Goal: Information Seeking & Learning: Check status

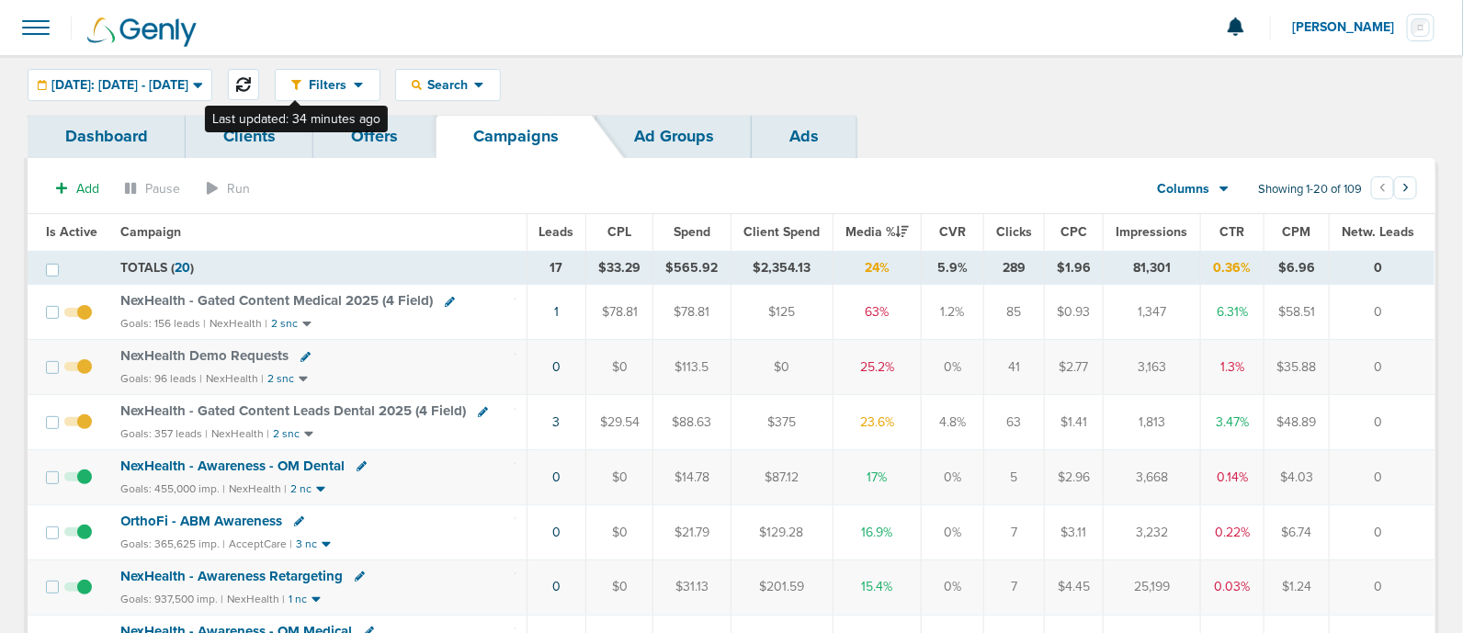
click at [251, 79] on icon at bounding box center [243, 84] width 15 height 15
click at [294, 407] on span "NexHealth - Gated Content Leads Dental 2025 (4 Field)" at bounding box center [294, 411] width 346 height 17
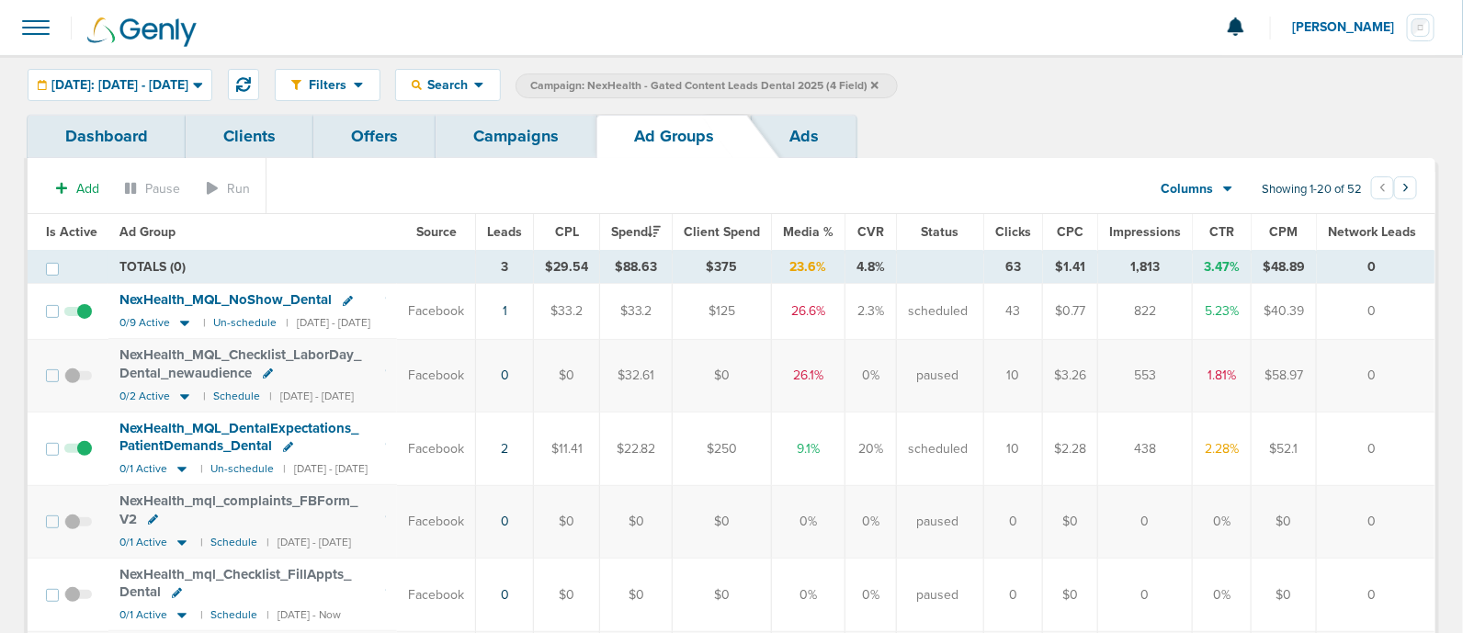
click at [170, 85] on span "[DATE]: [DATE] - [DATE]" at bounding box center [119, 85] width 137 height 13
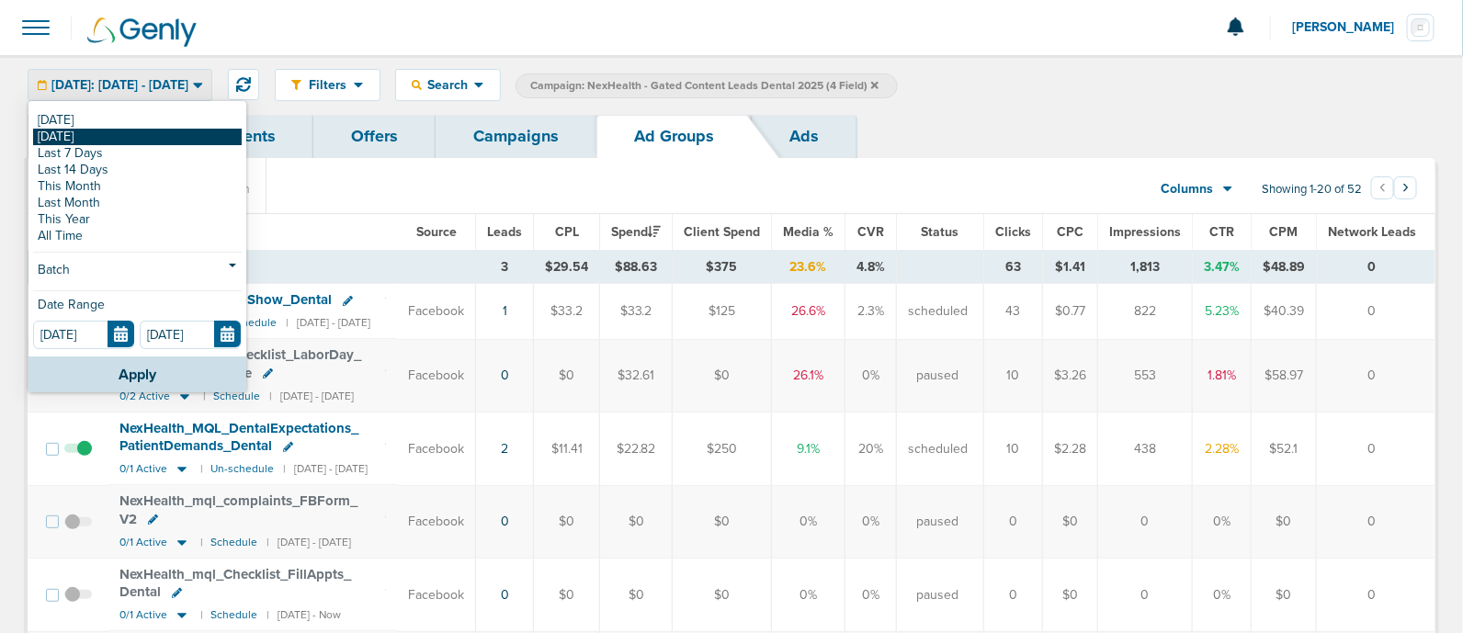
click at [92, 129] on link "[DATE]" at bounding box center [137, 137] width 209 height 17
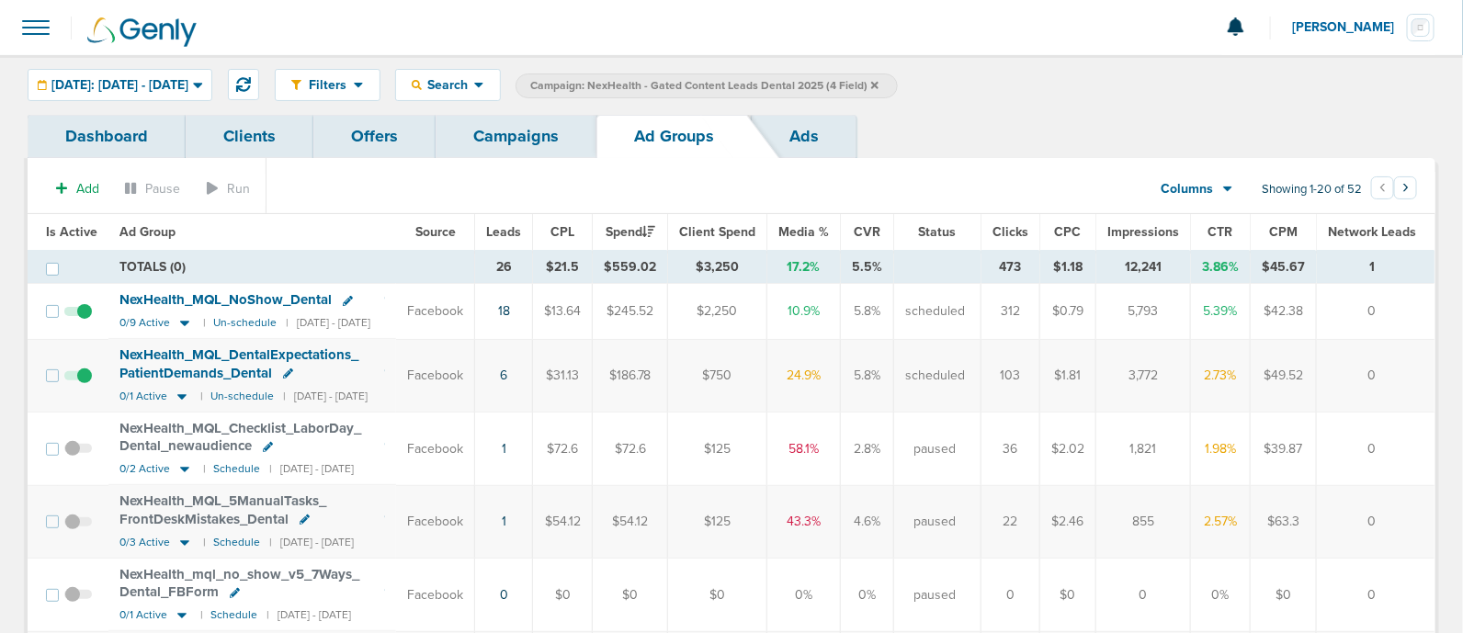
click at [1078, 121] on div "Dashboard Clients Offers Campaigns Ad Groups Ads" at bounding box center [732, 136] width 1408 height 43
click at [474, 81] on span "Search" at bounding box center [448, 85] width 52 height 16
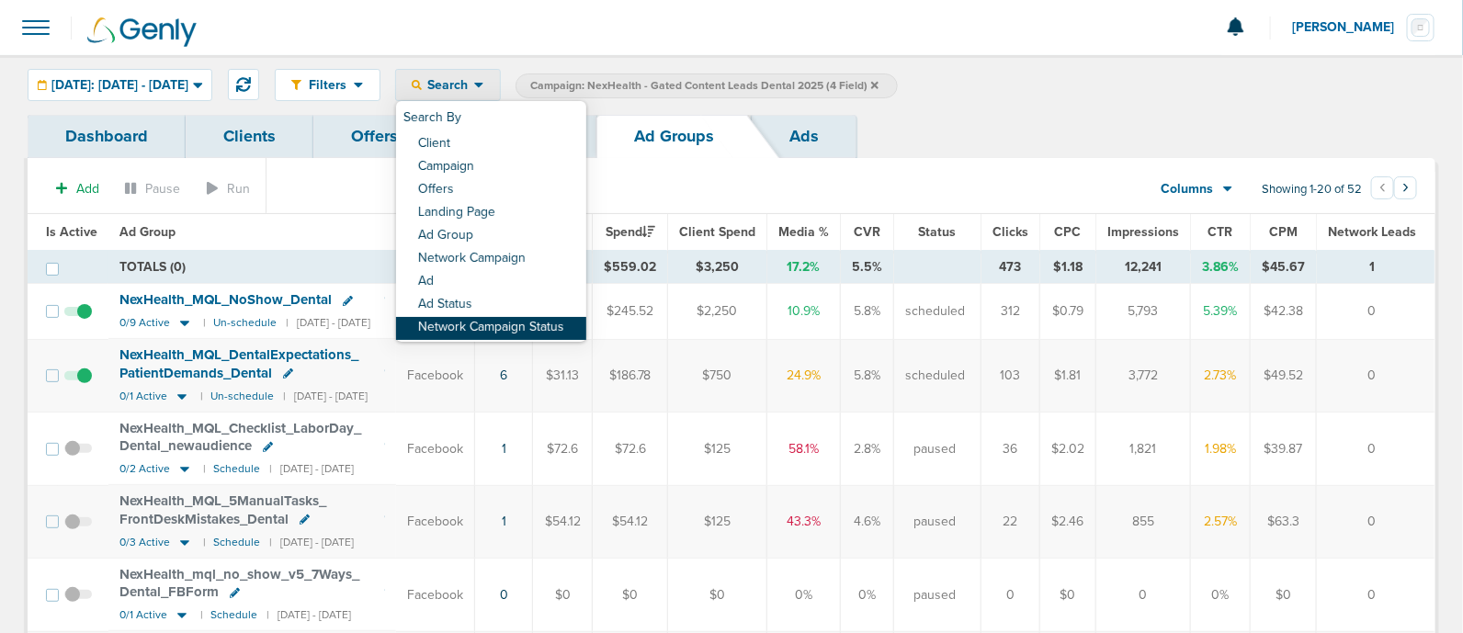
click at [570, 326] on link "Network Campaign Status" at bounding box center [491, 328] width 190 height 23
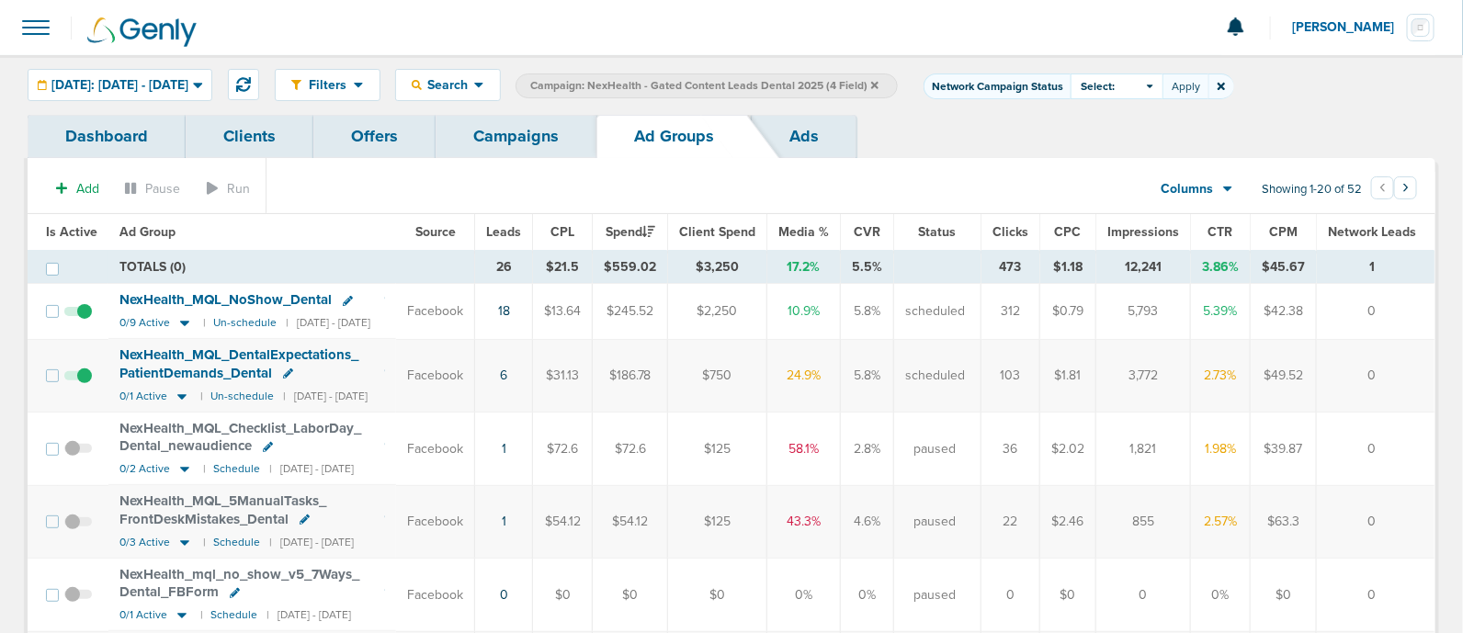
click at [1225, 88] on icon at bounding box center [1221, 86] width 7 height 11
click at [500, 85] on div "Search" at bounding box center [448, 85] width 104 height 30
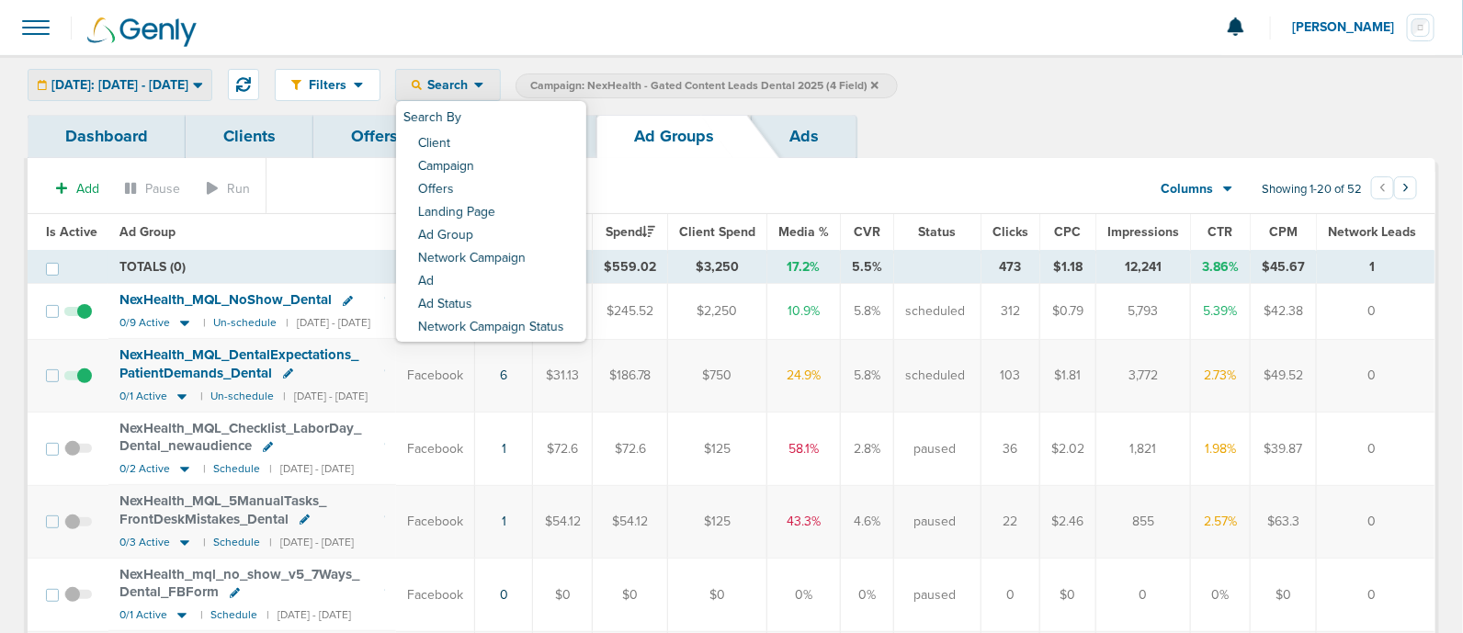
click at [188, 80] on span "[DATE]: [DATE] - [DATE]" at bounding box center [119, 85] width 137 height 13
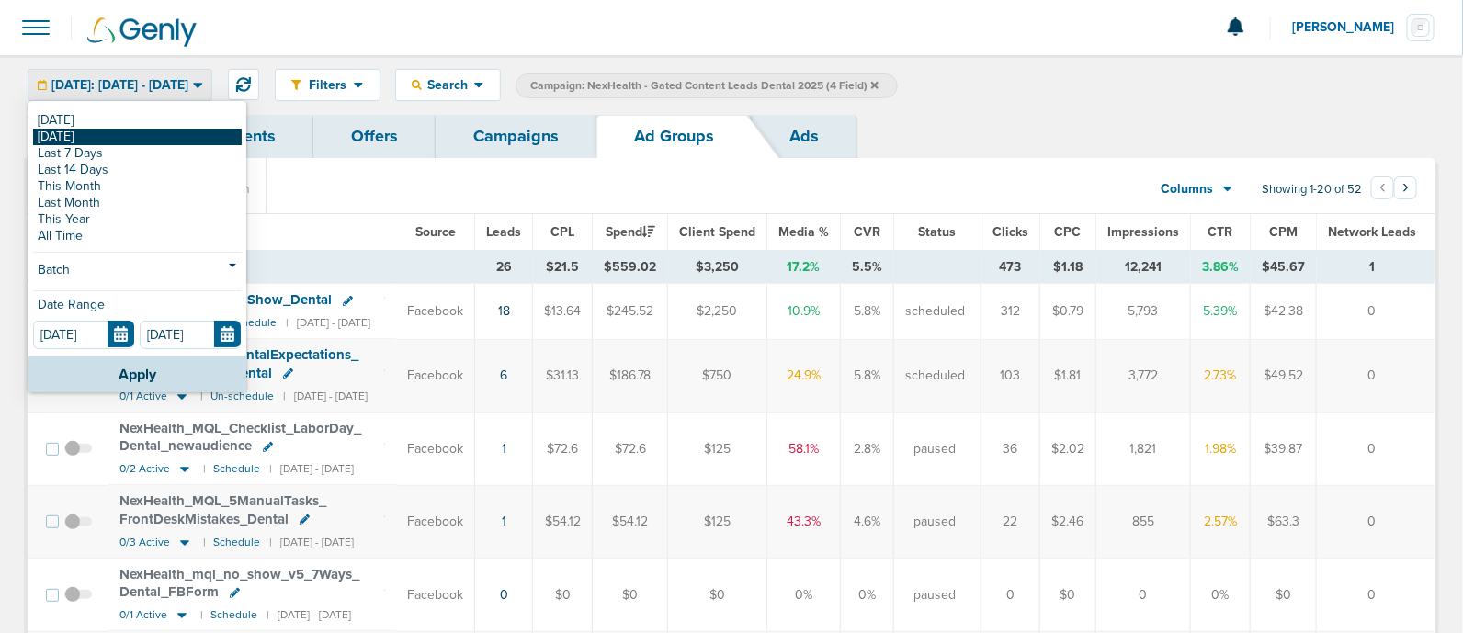
click at [92, 131] on link "[DATE]" at bounding box center [137, 137] width 209 height 17
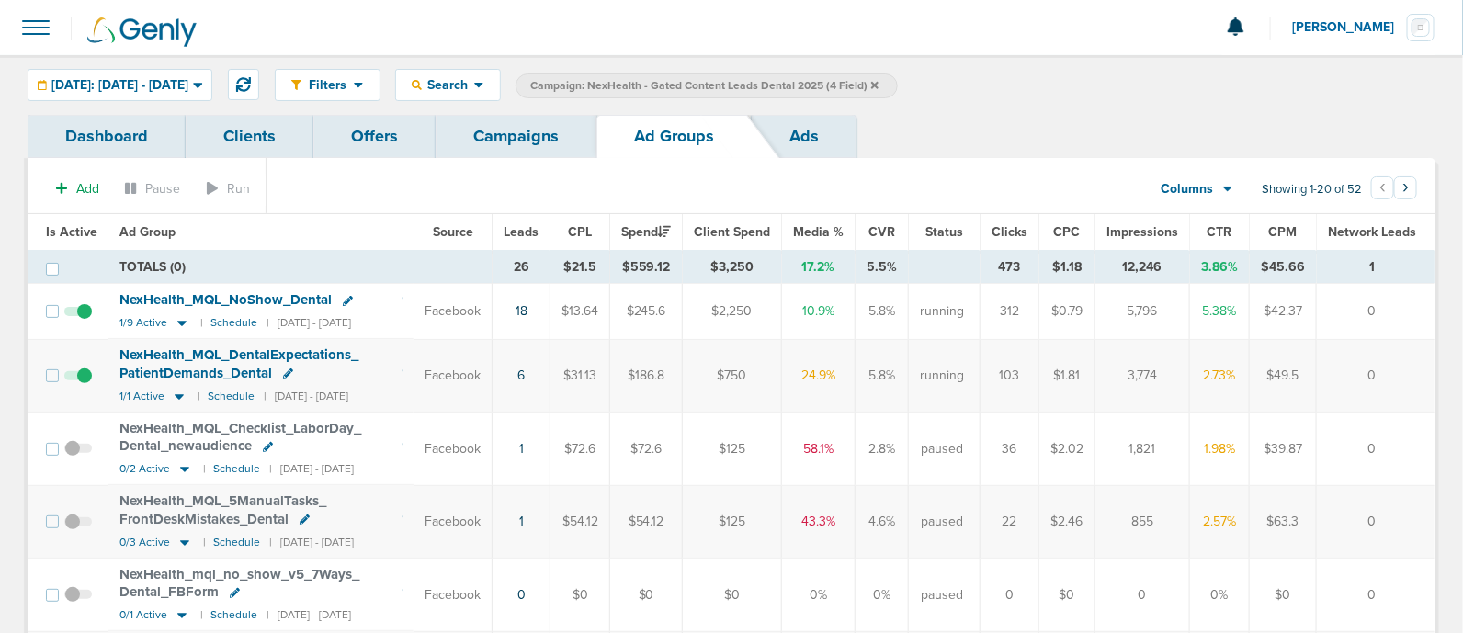
click at [879, 84] on icon at bounding box center [874, 84] width 7 height 7
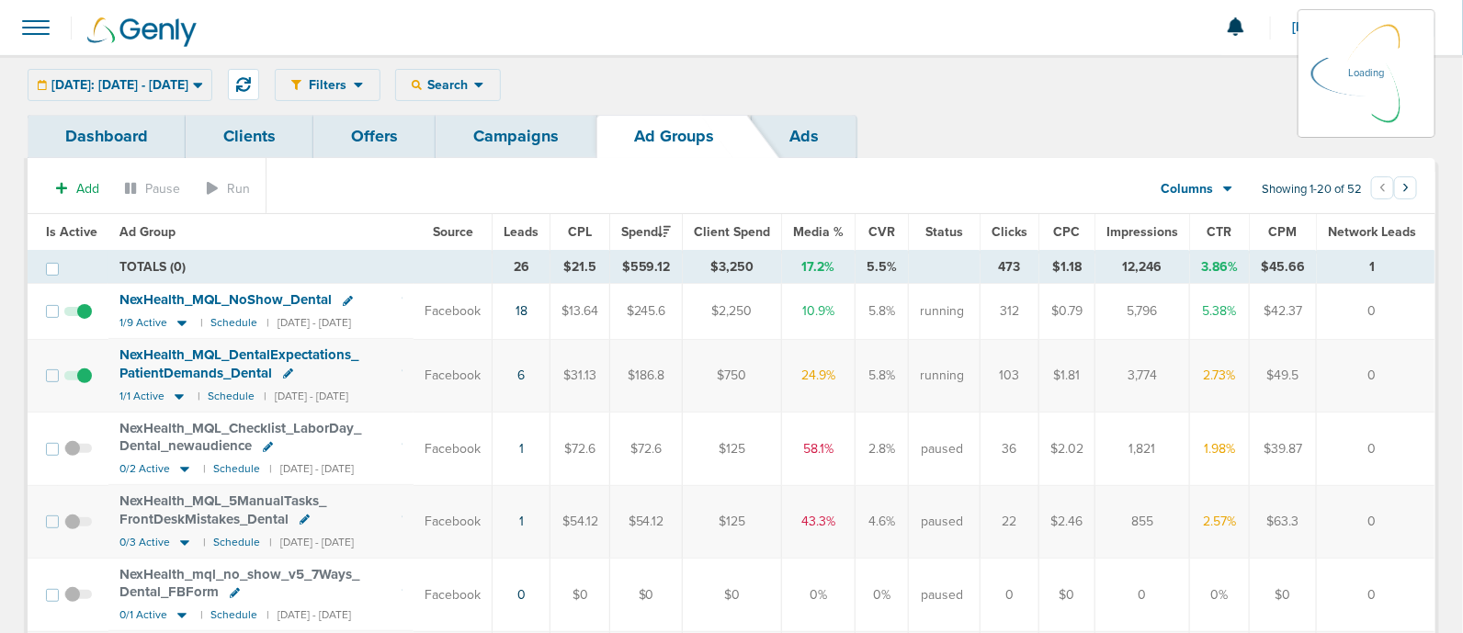
click at [515, 131] on link "Campaigns" at bounding box center [516, 136] width 161 height 43
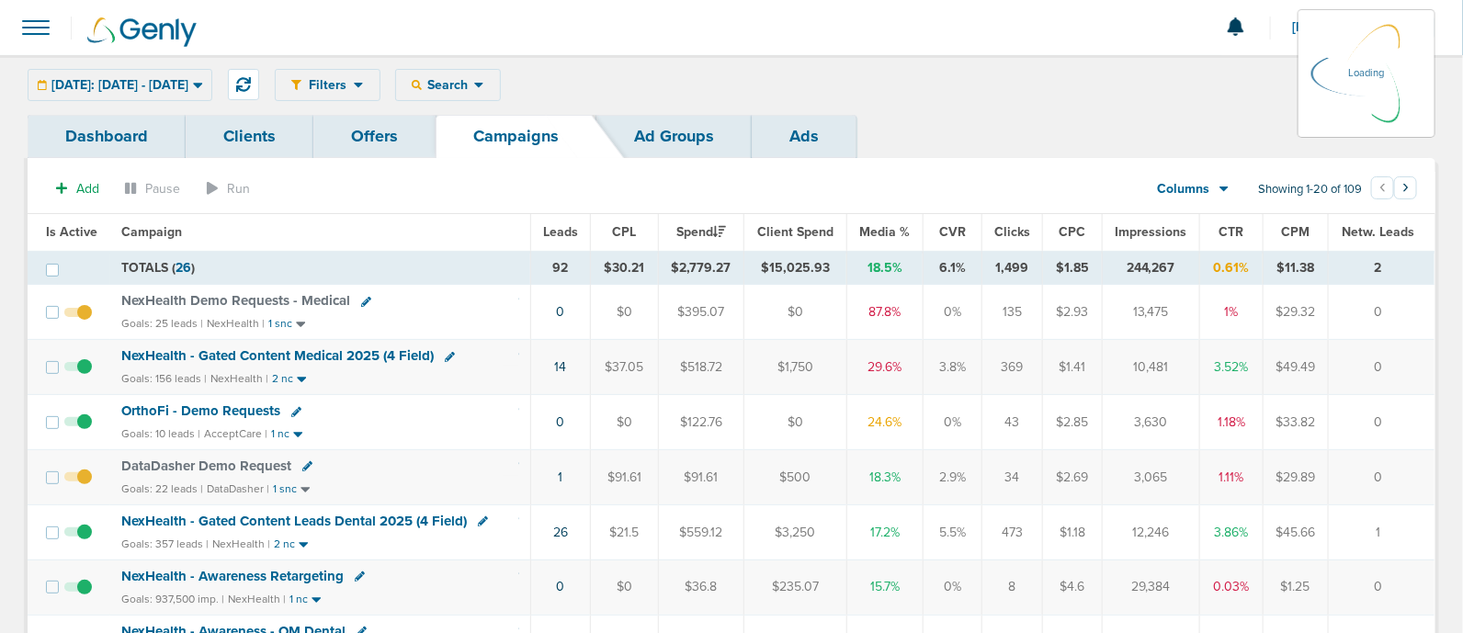
click at [212, 89] on div "[DATE]: [DATE] - [DATE] [DATE] [DATE] Last 7 Days Last 14 Days This Month Last …" at bounding box center [120, 85] width 185 height 32
click at [203, 79] on icon at bounding box center [198, 85] width 10 height 16
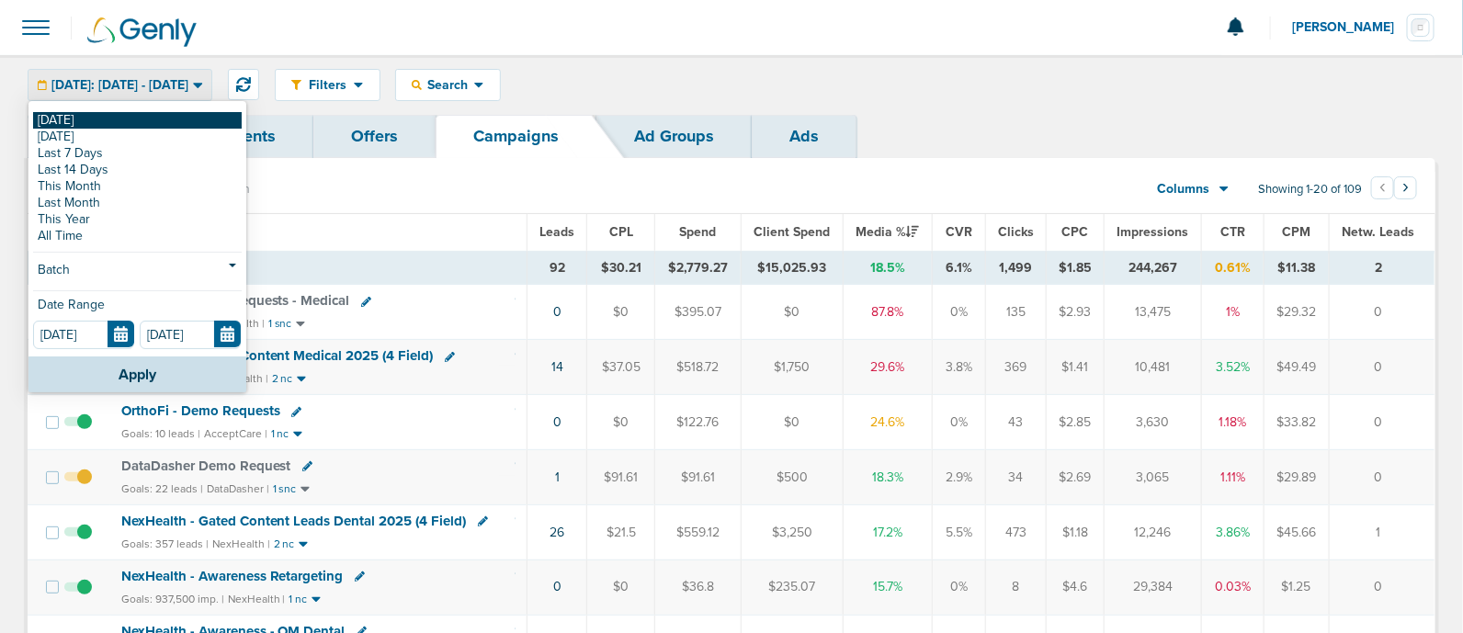
click at [70, 119] on link "[DATE]" at bounding box center [137, 120] width 209 height 17
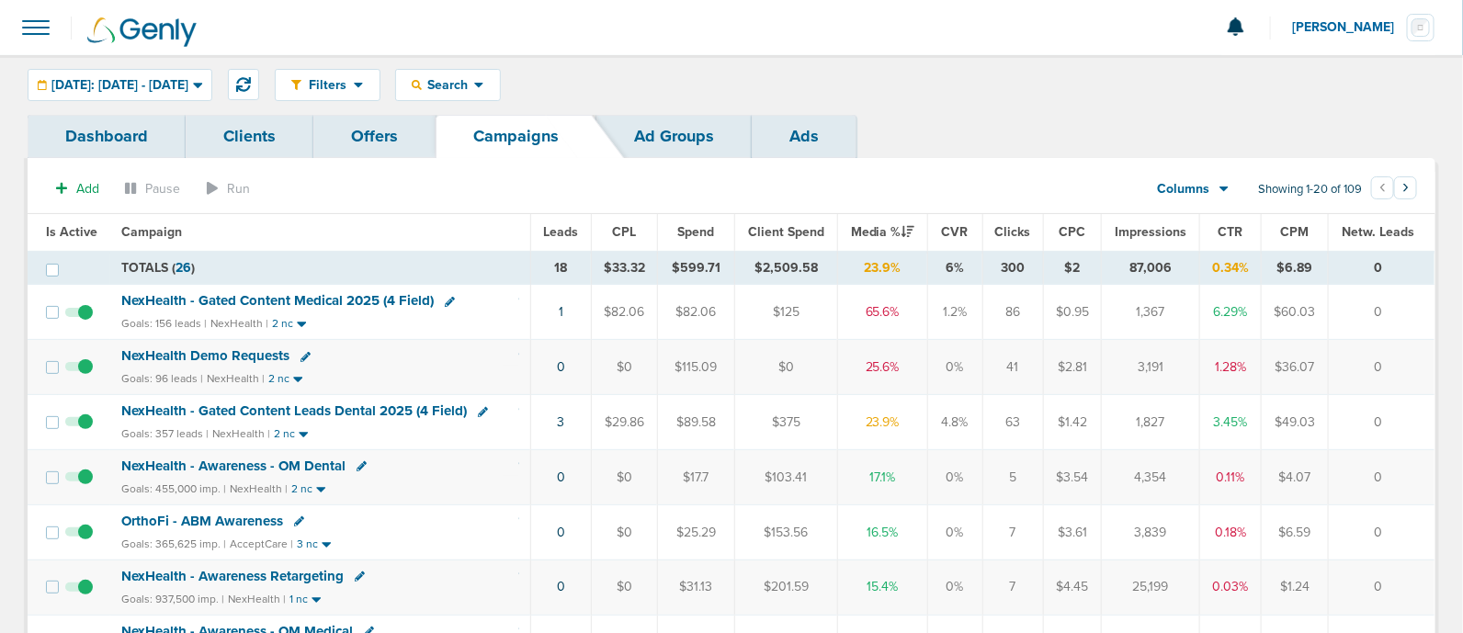
click at [334, 405] on span "NexHealth - Gated Content Leads Dental 2025 (4 Field)" at bounding box center [294, 411] width 346 height 17
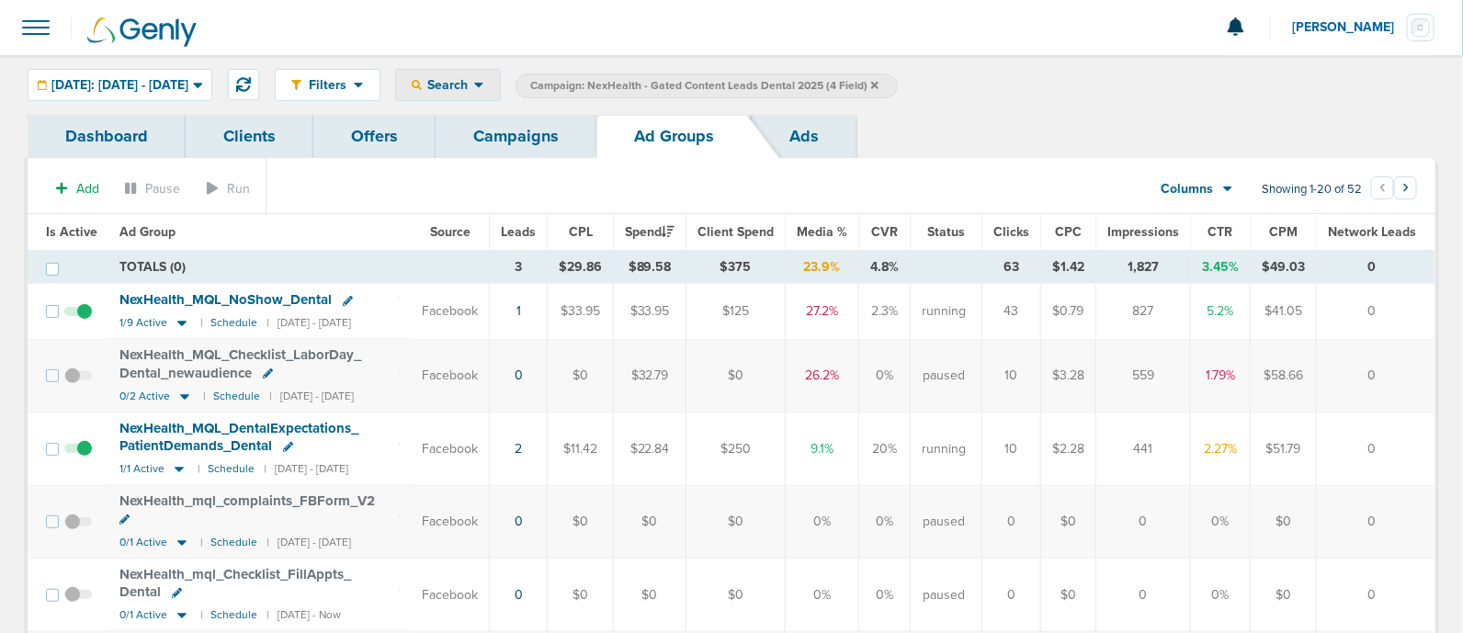
click at [484, 87] on icon at bounding box center [478, 86] width 9 height 6
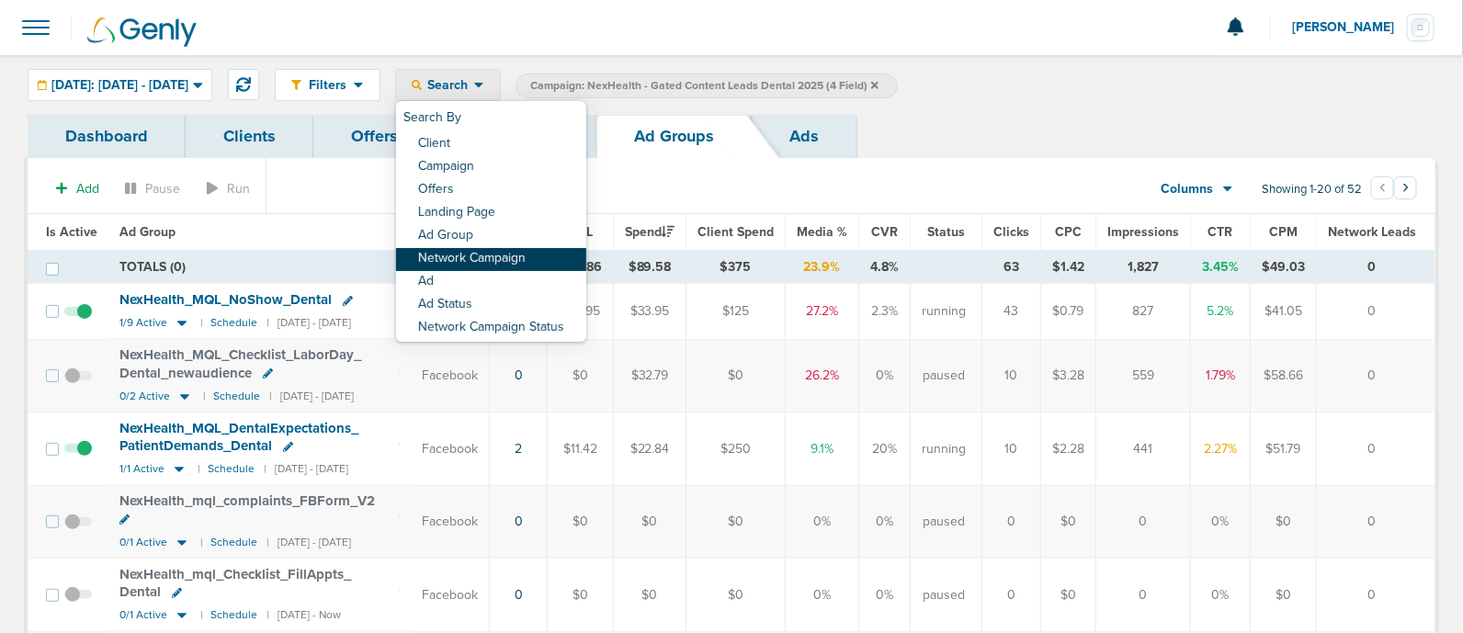
click at [559, 253] on link "Network Campaign" at bounding box center [491, 259] width 190 height 23
select select "netCmpName"
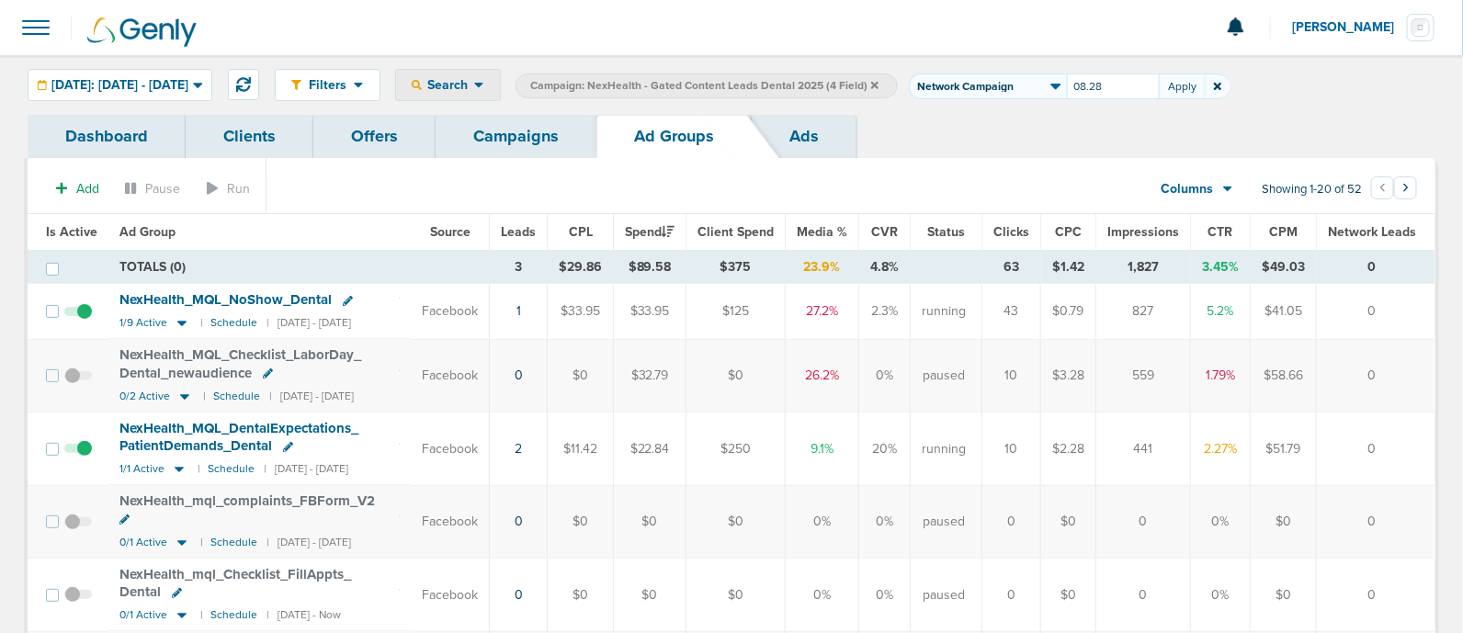
type input "08.28"
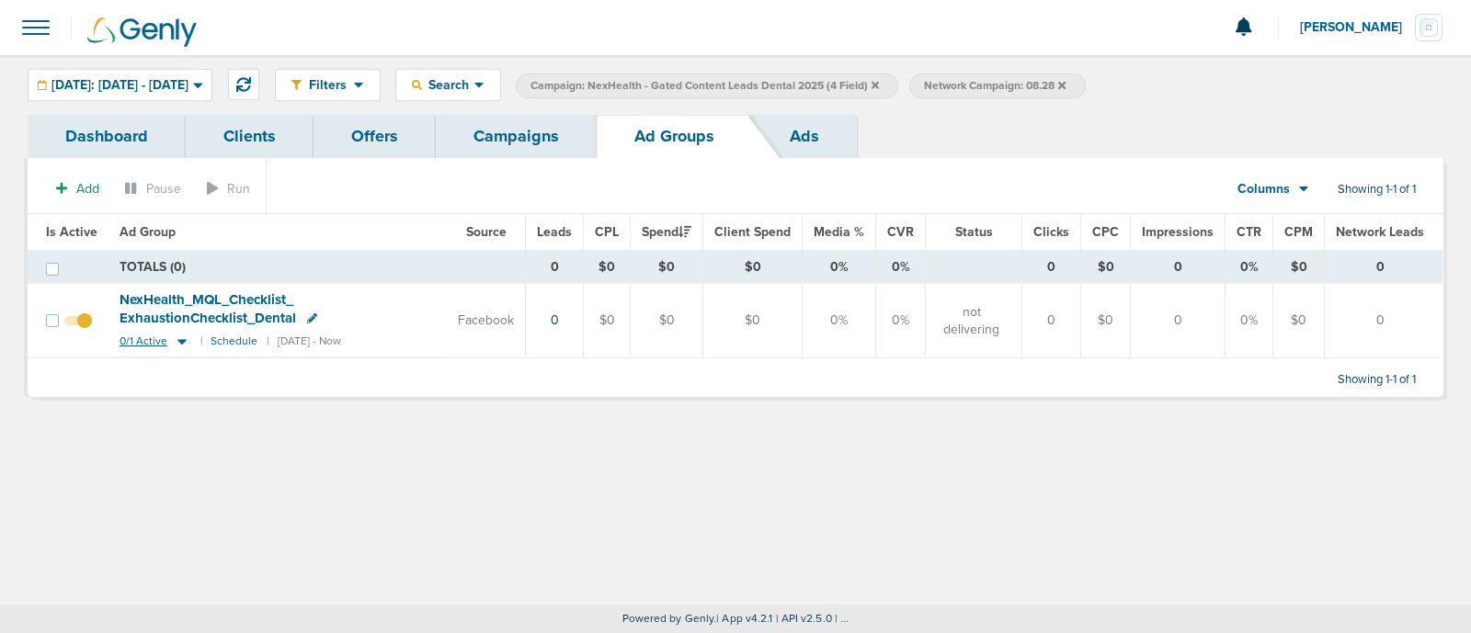
click at [177, 340] on icon at bounding box center [181, 342] width 9 height 6
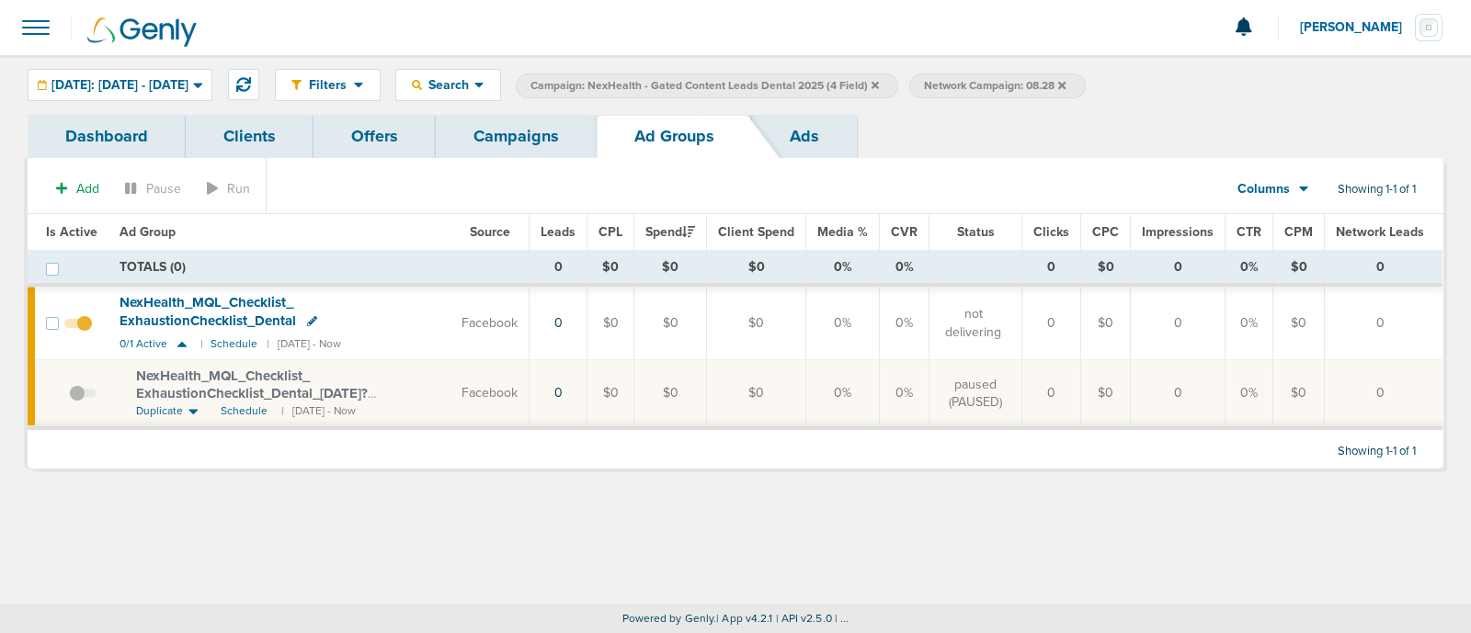
click at [76, 403] on span at bounding box center [83, 403] width 28 height 0
click at [69, 397] on input "checkbox" at bounding box center [69, 397] width 0 height 0
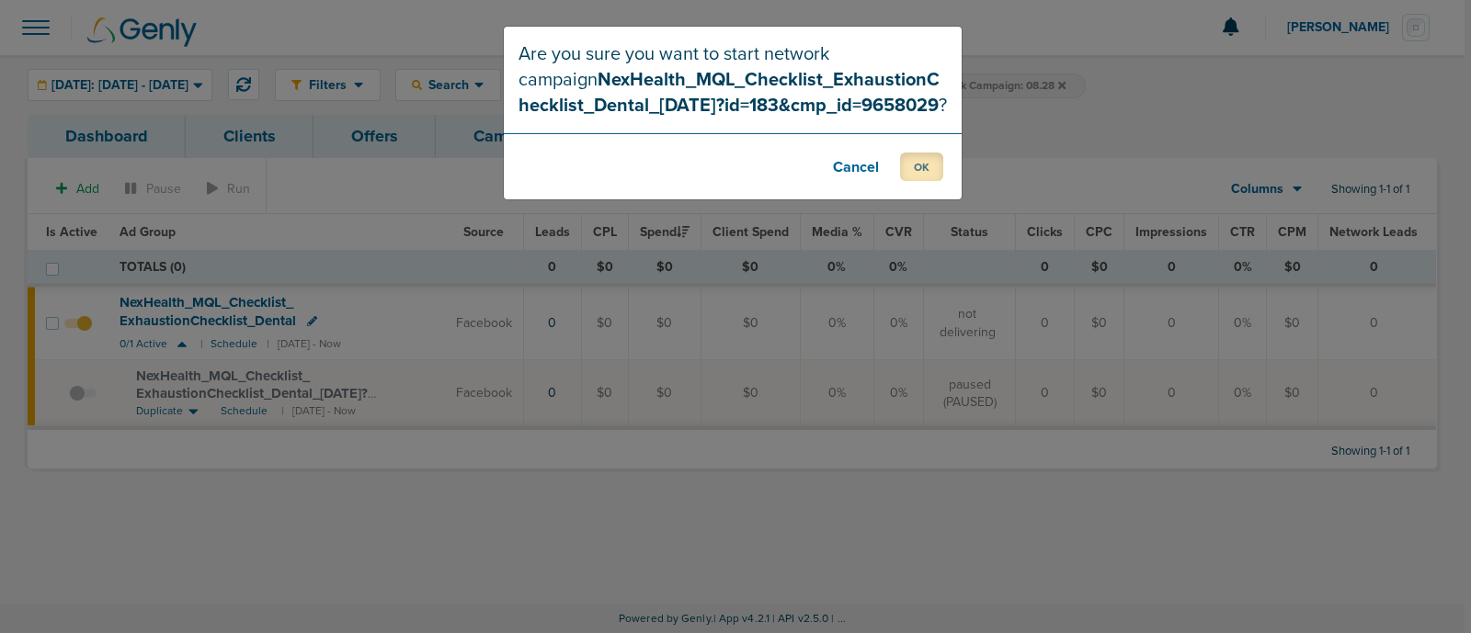
click at [925, 165] on button "OK" at bounding box center [921, 167] width 43 height 28
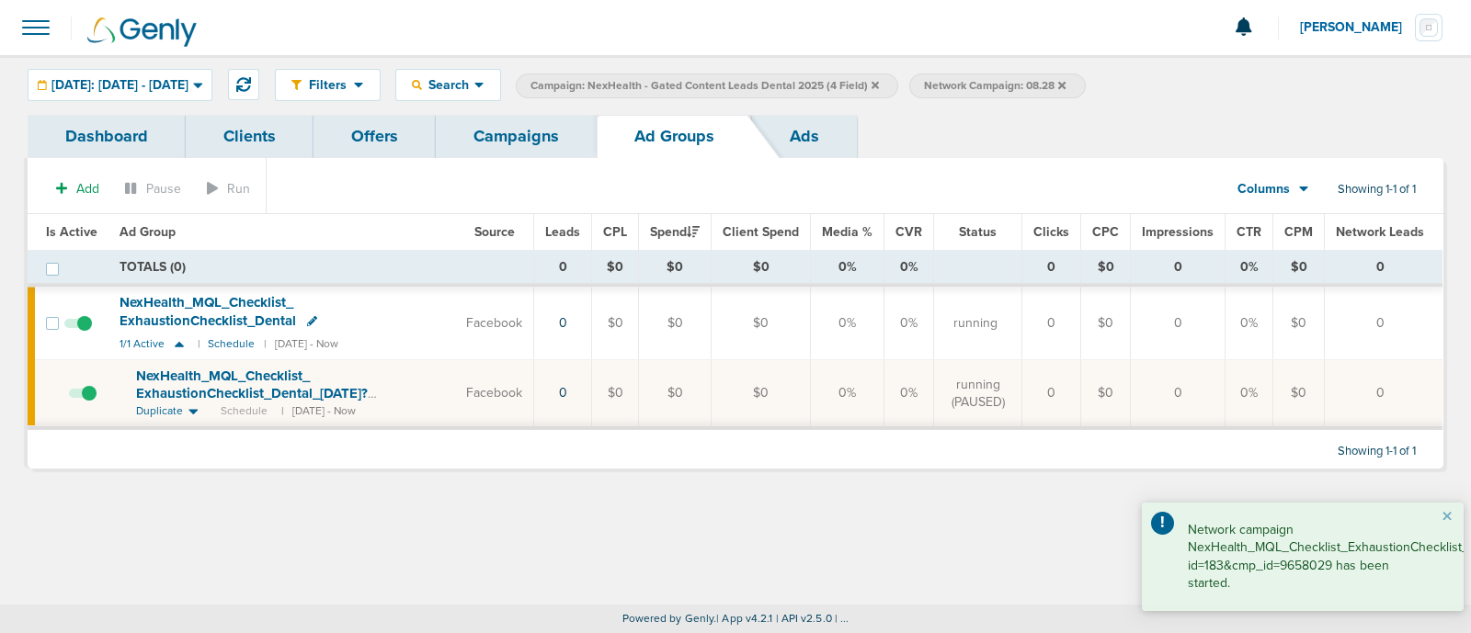
click at [503, 144] on link "Campaigns" at bounding box center [516, 136] width 161 height 43
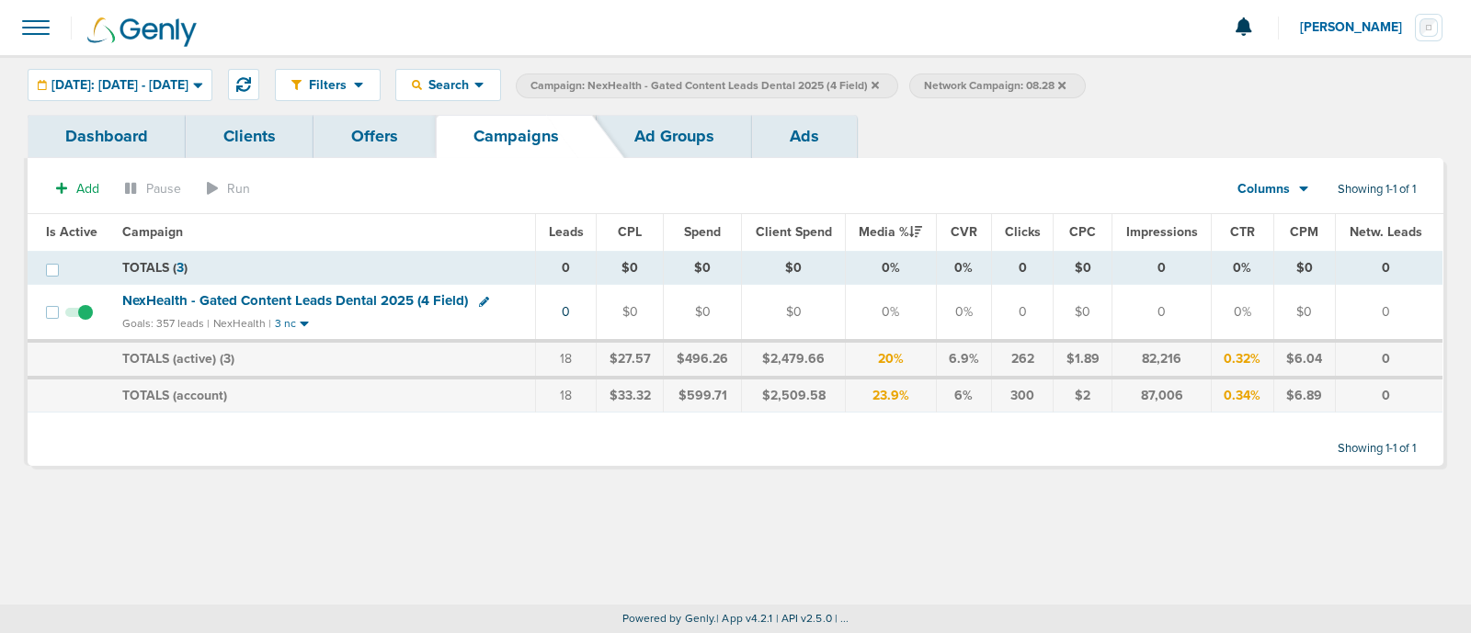
click at [879, 85] on span "Campaign: NexHealth - Gated Content Leads Dental 2025 (4 Field)" at bounding box center [704, 86] width 348 height 16
click at [879, 84] on icon at bounding box center [874, 84] width 7 height 7
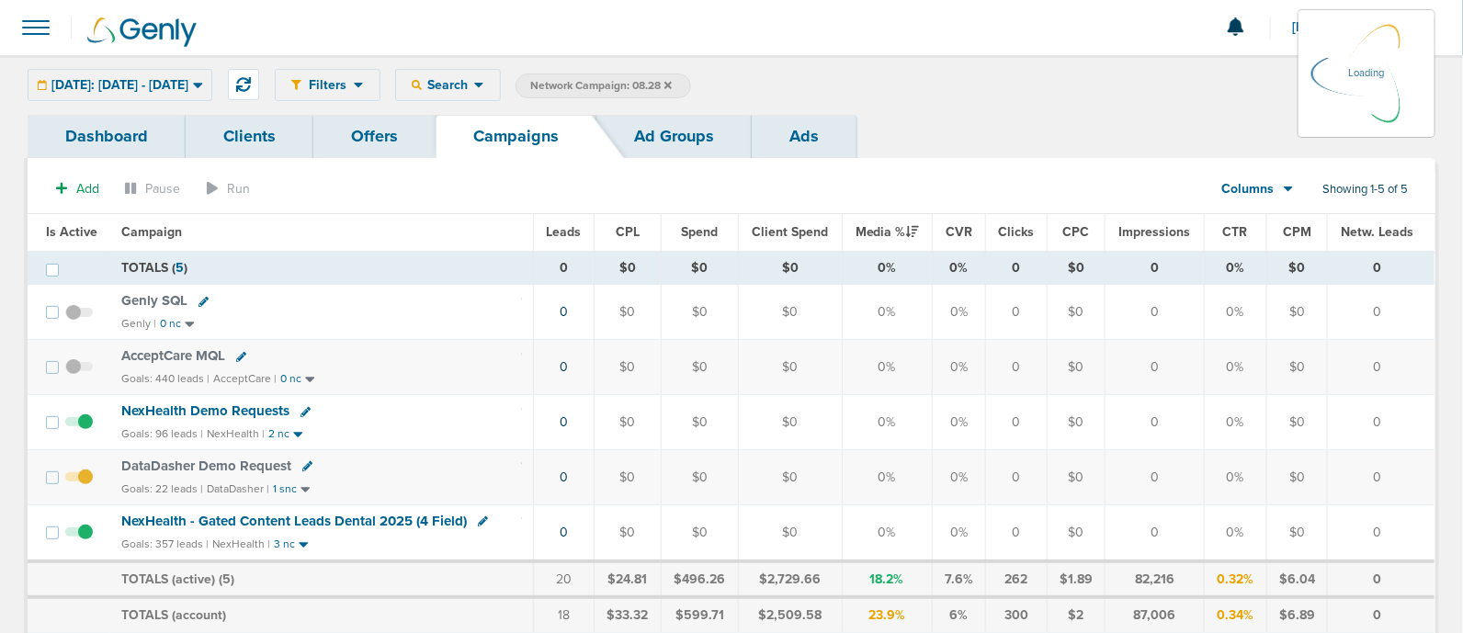
click at [672, 82] on icon at bounding box center [668, 85] width 7 height 11
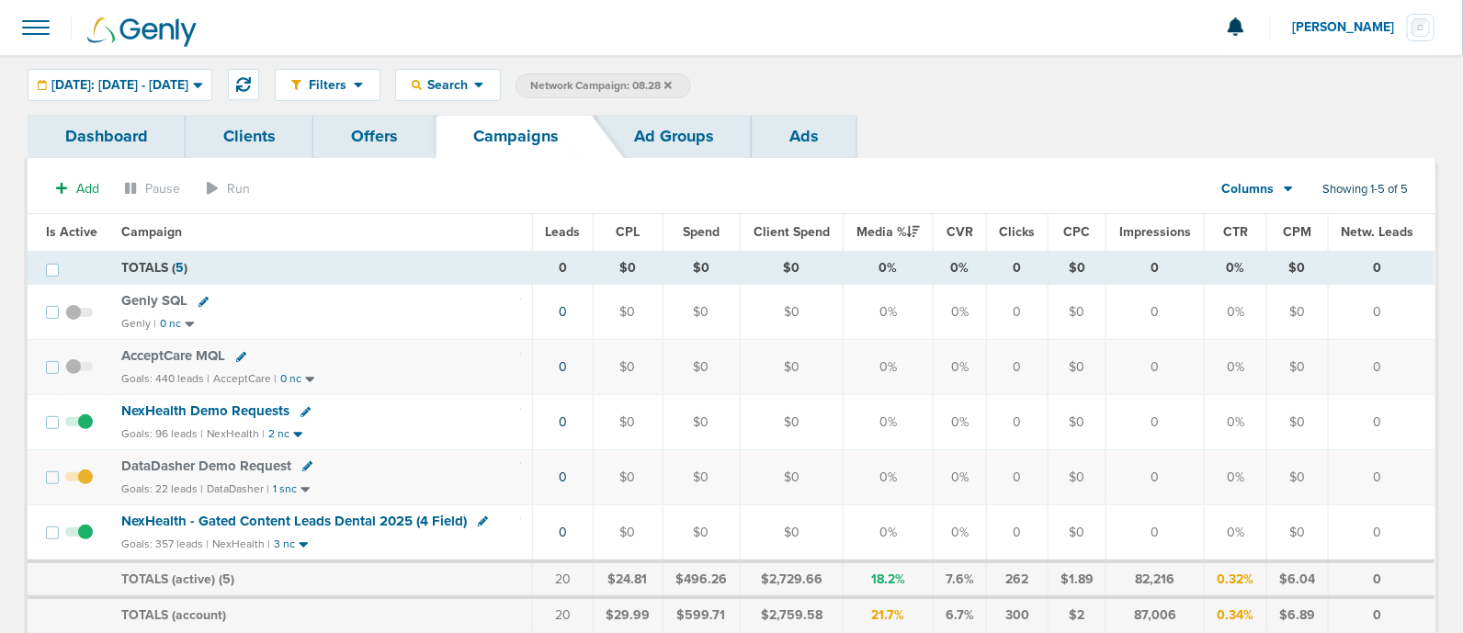
click at [672, 82] on icon at bounding box center [668, 85] width 7 height 11
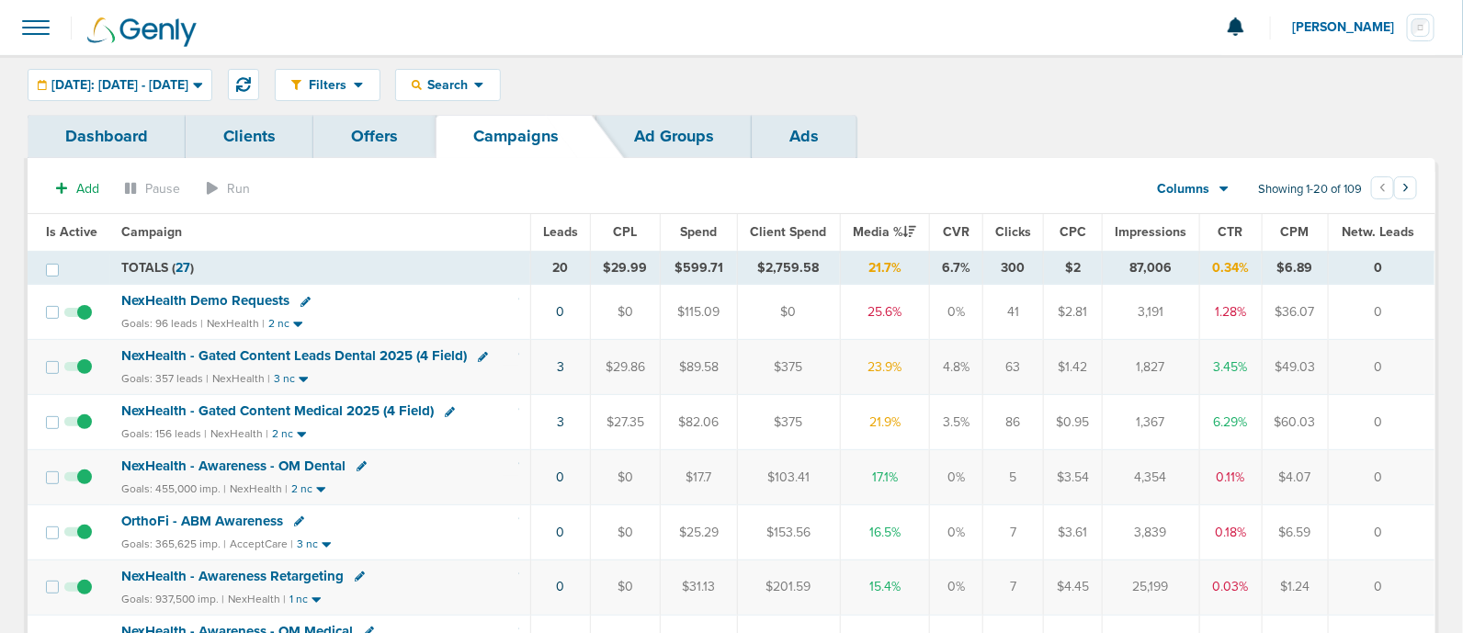
click at [470, 427] on div "Goals: 156 leads | NexHealth | 2 nc" at bounding box center [320, 435] width 398 height 16
click at [567, 415] on td "3" at bounding box center [560, 422] width 60 height 55
click at [362, 403] on span "NexHealth - Gated Content Medical 2025 (4 Field)" at bounding box center [277, 411] width 313 height 17
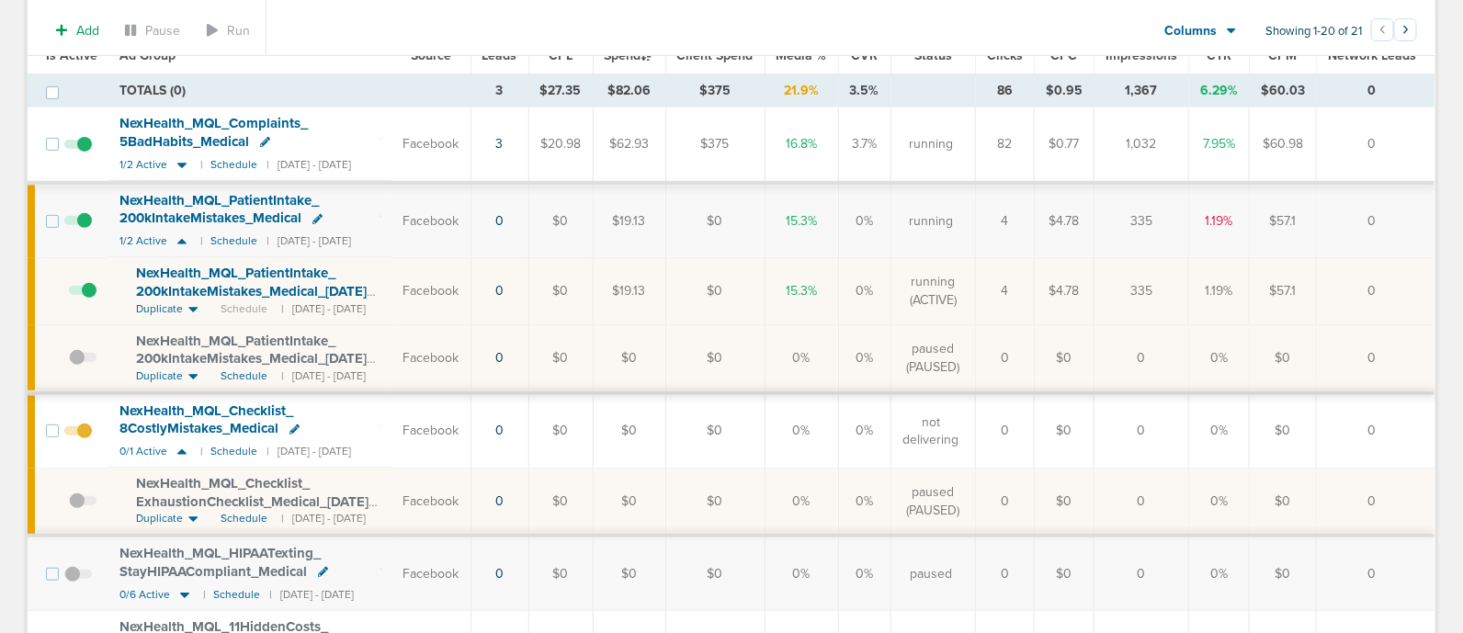
scroll to position [229, 0]
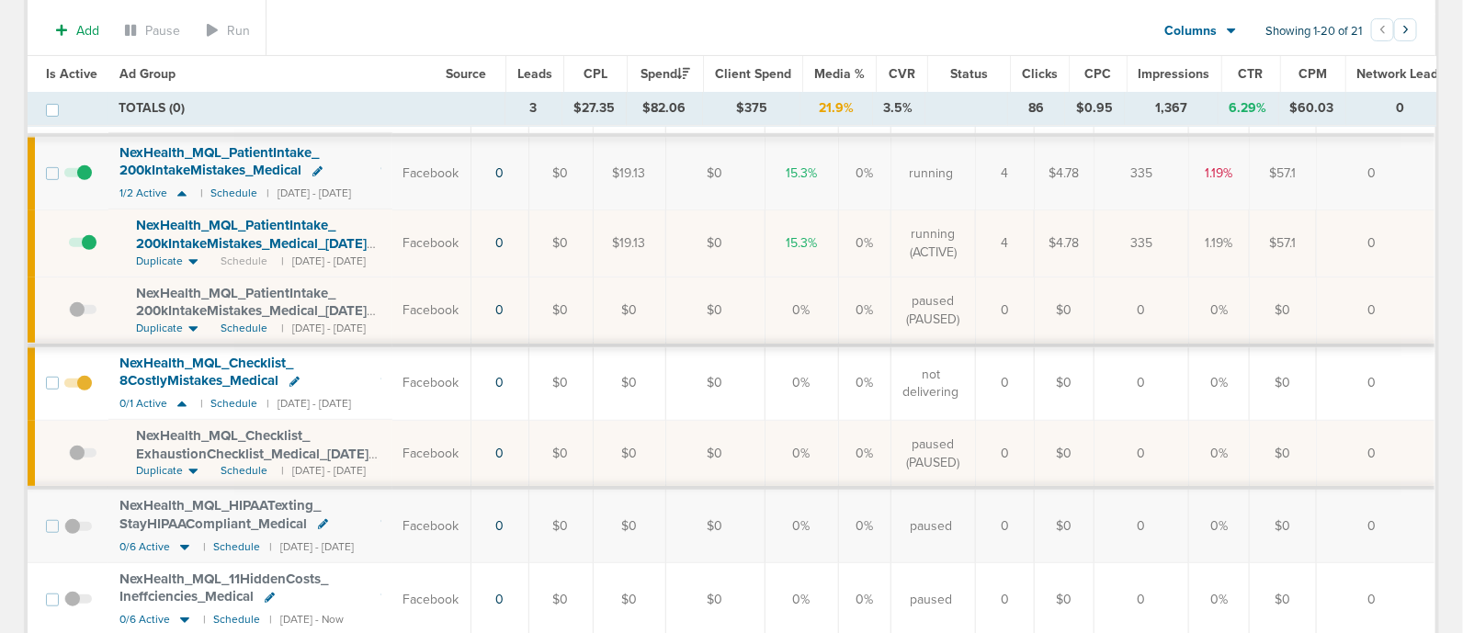
click at [94, 252] on span at bounding box center [83, 252] width 28 height 0
click at [69, 247] on input "checkbox" at bounding box center [69, 247] width 0 height 0
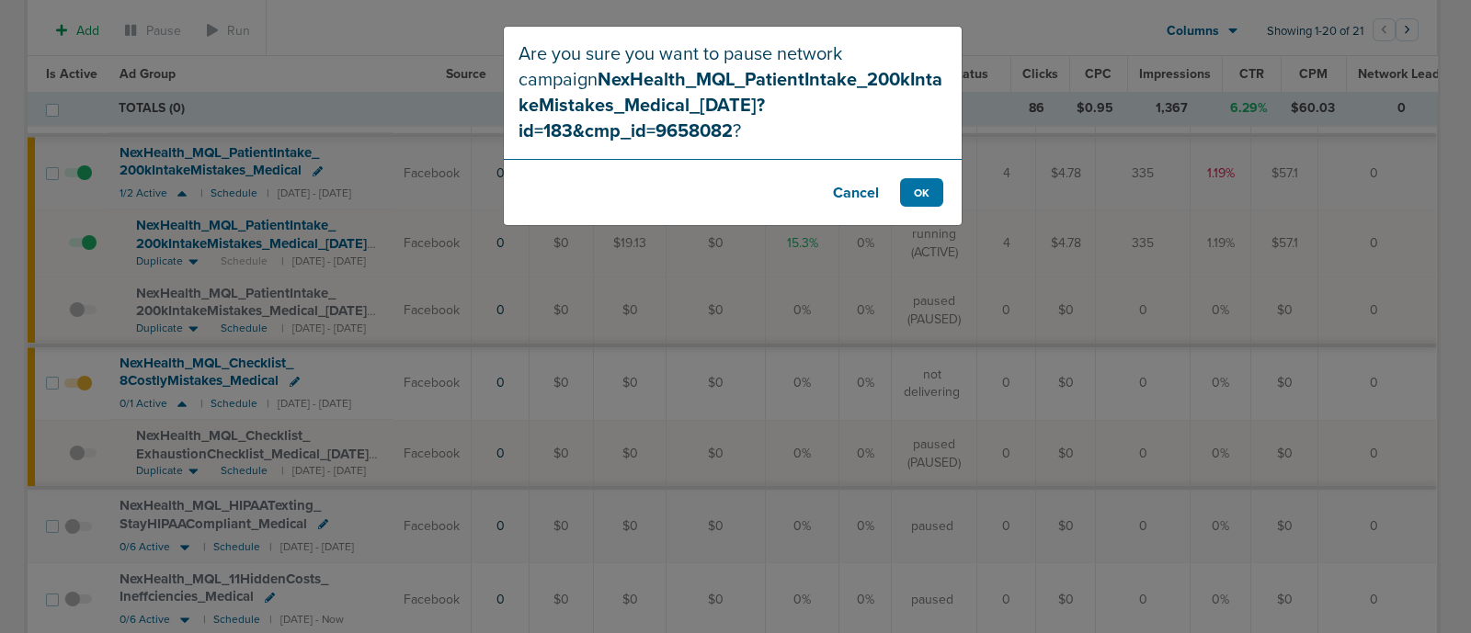
click at [862, 178] on button "Cancel" at bounding box center [856, 192] width 74 height 28
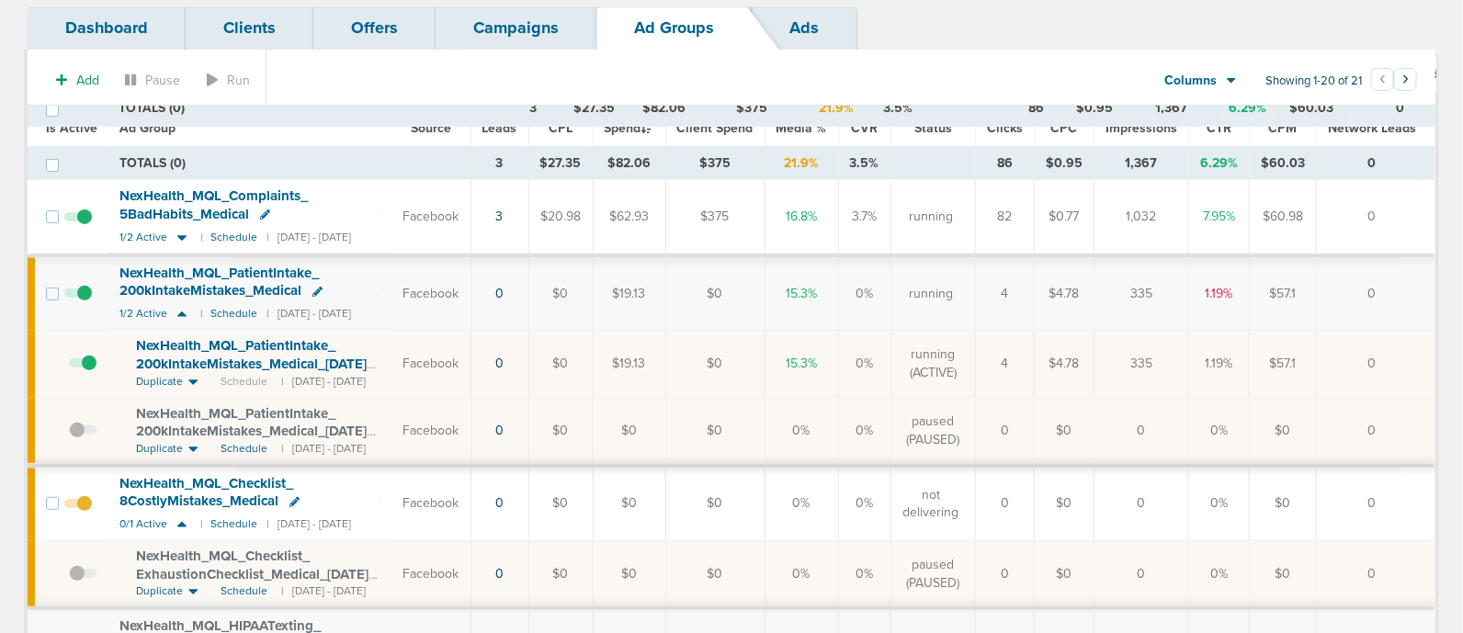
scroll to position [0, 0]
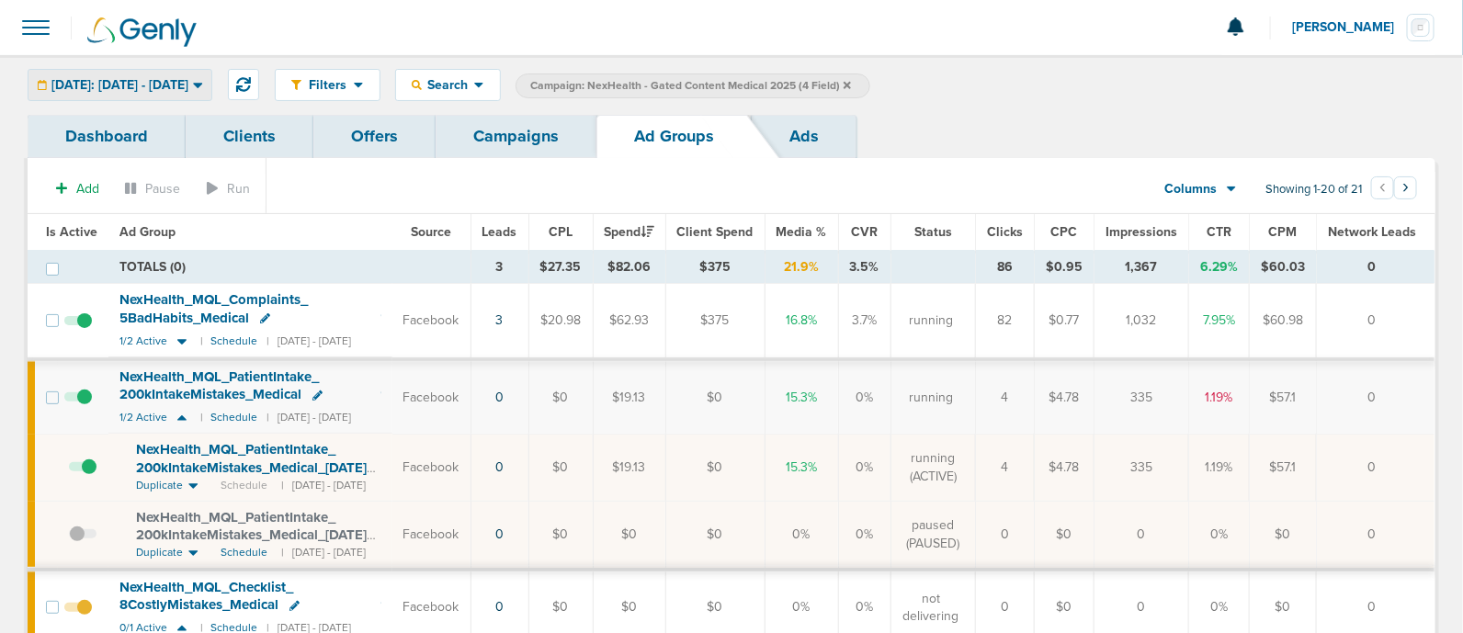
click at [188, 79] on span "[DATE]: [DATE] - [DATE]" at bounding box center [119, 85] width 137 height 13
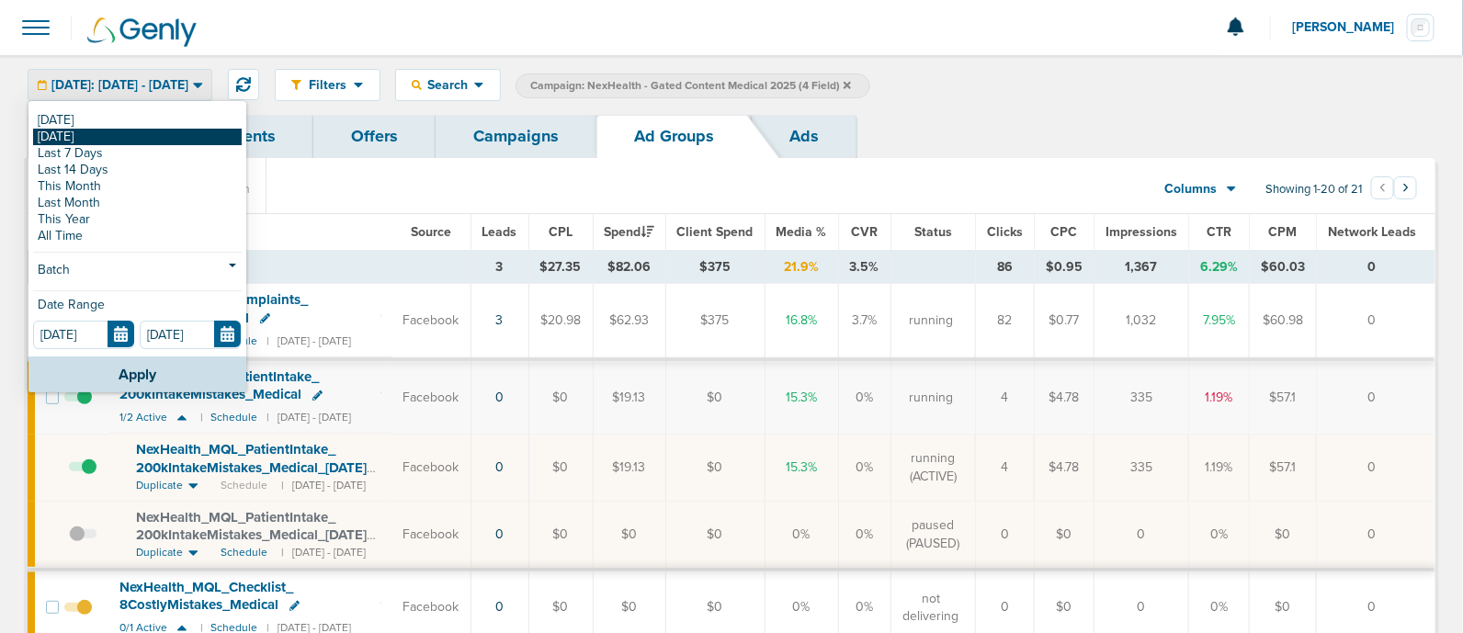
click at [100, 136] on link "[DATE]" at bounding box center [137, 137] width 209 height 17
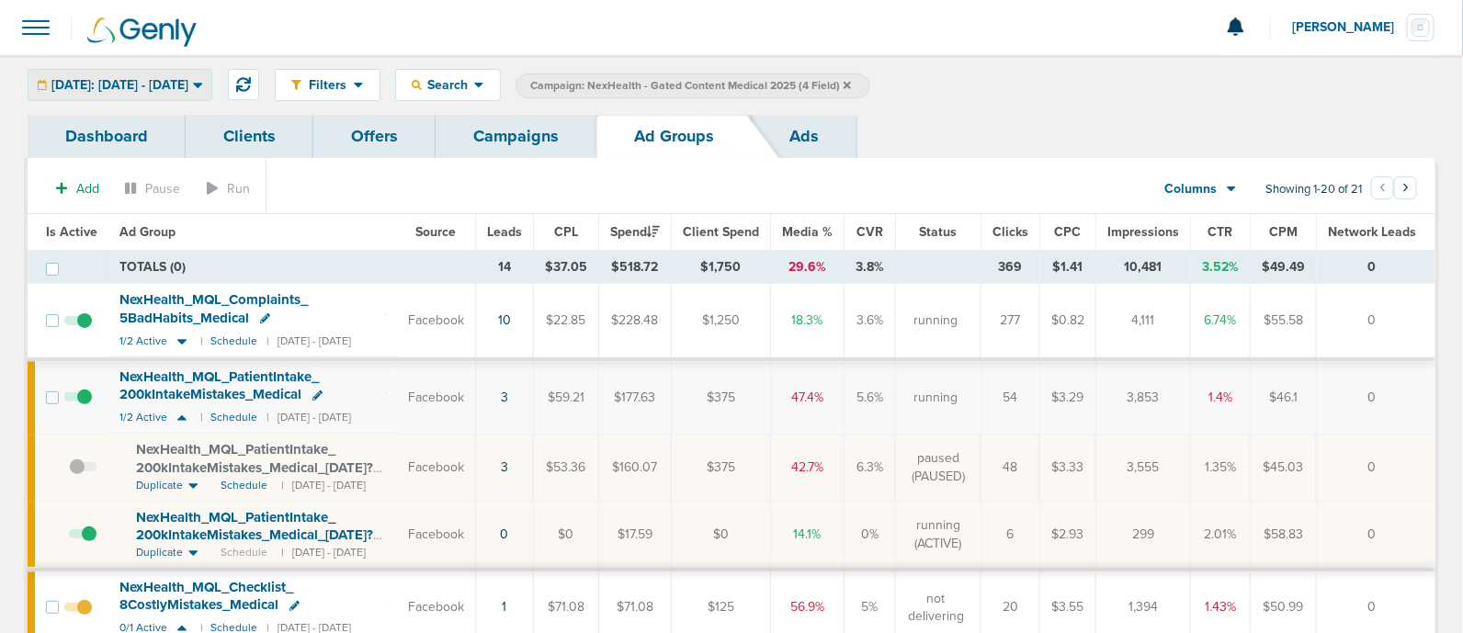
click at [205, 74] on div "[DATE]: [DATE] - [DATE]" at bounding box center [119, 85] width 183 height 30
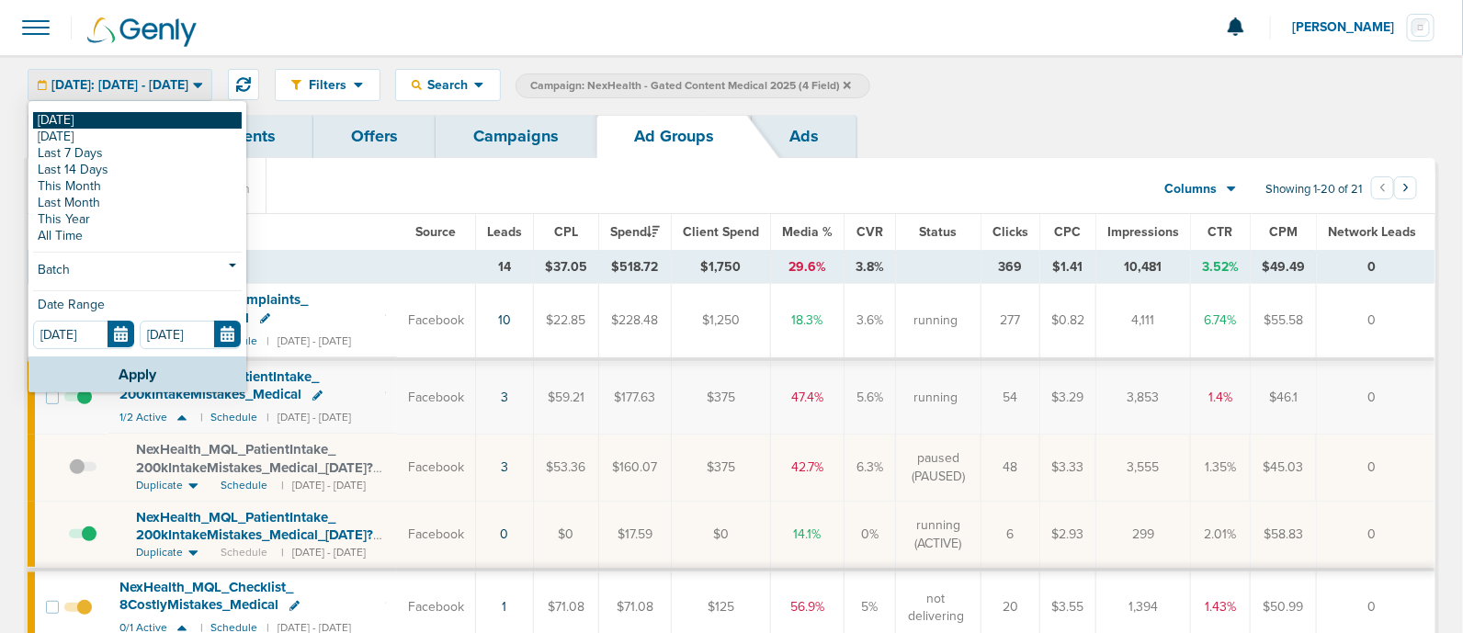
click at [97, 112] on link "[DATE]" at bounding box center [137, 120] width 209 height 17
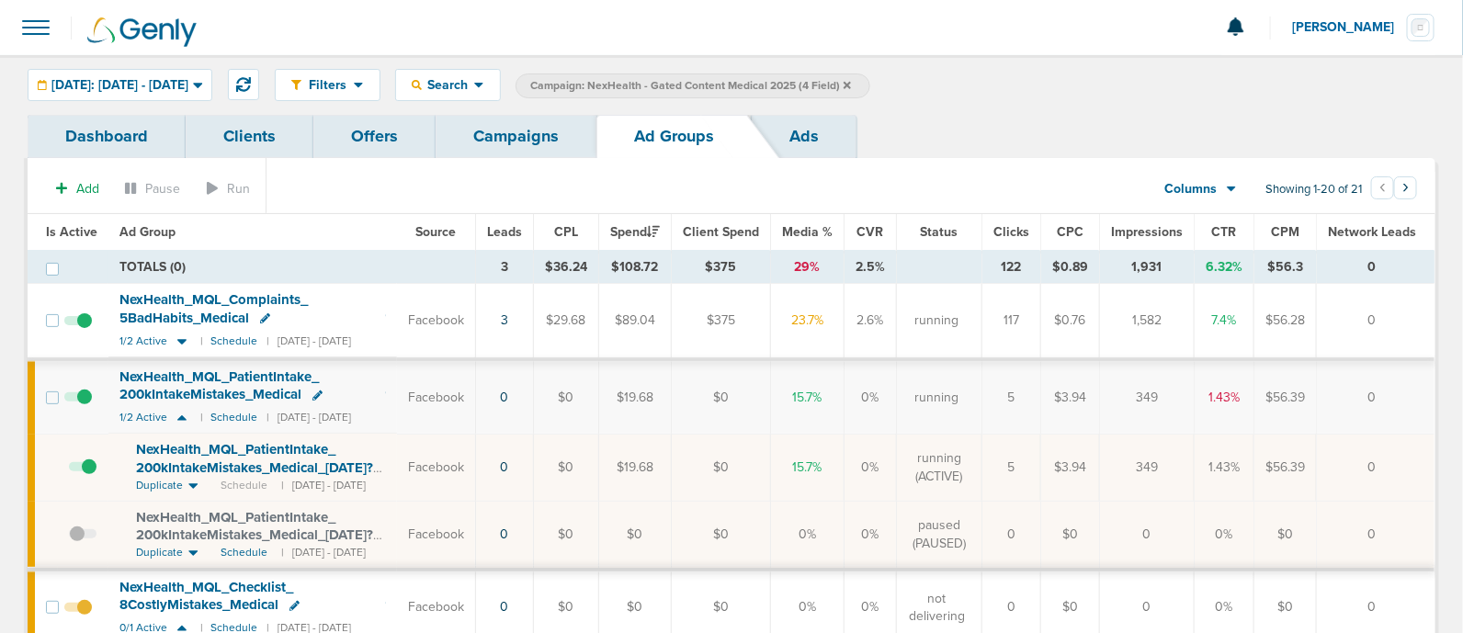
click at [269, 296] on span "NexHealth_ MQL_ Complaints_ 5BadHabits_ Medical" at bounding box center [214, 308] width 188 height 35
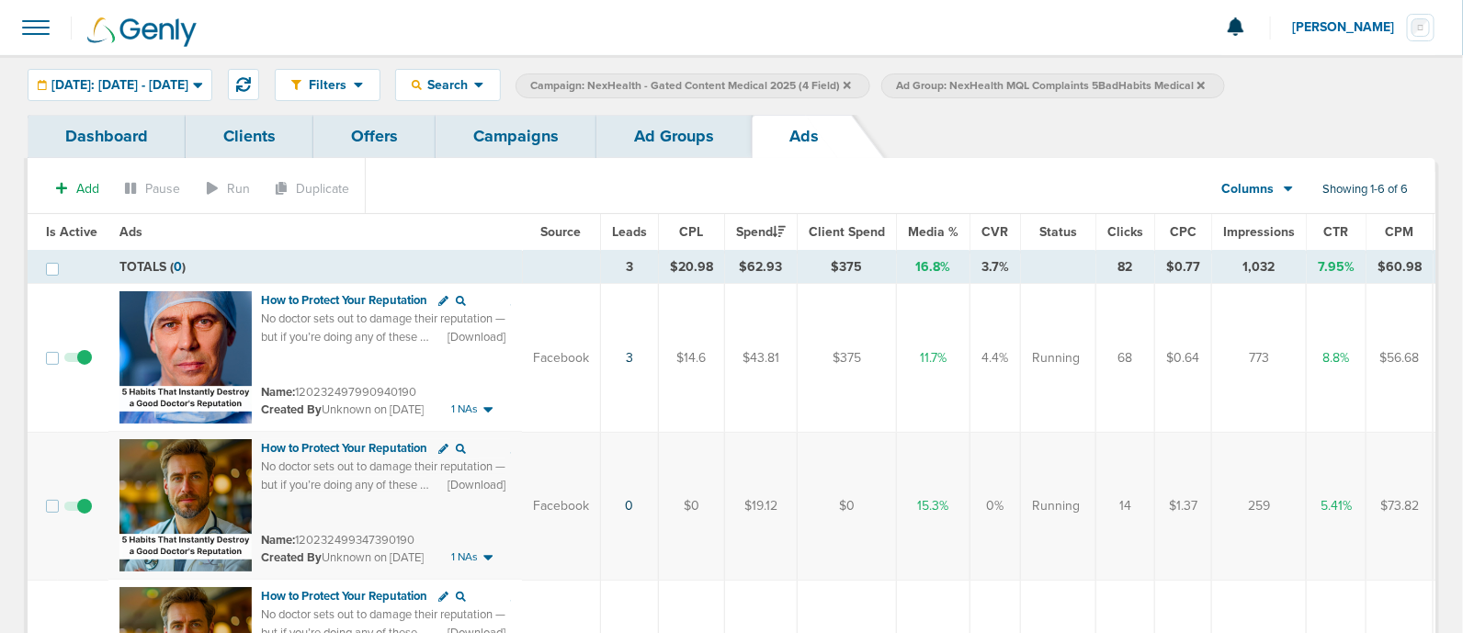
click at [667, 136] on link "Ad Groups" at bounding box center [674, 136] width 155 height 43
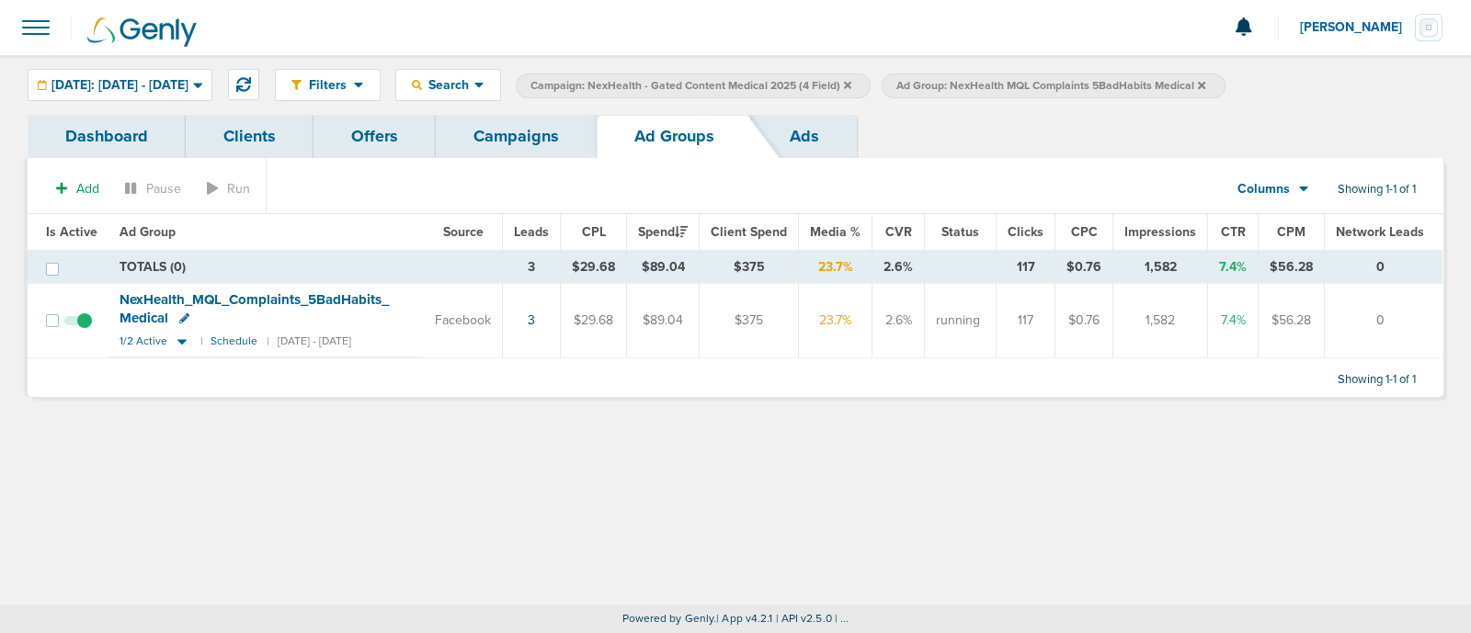
click at [562, 140] on link "Campaigns" at bounding box center [516, 136] width 161 height 43
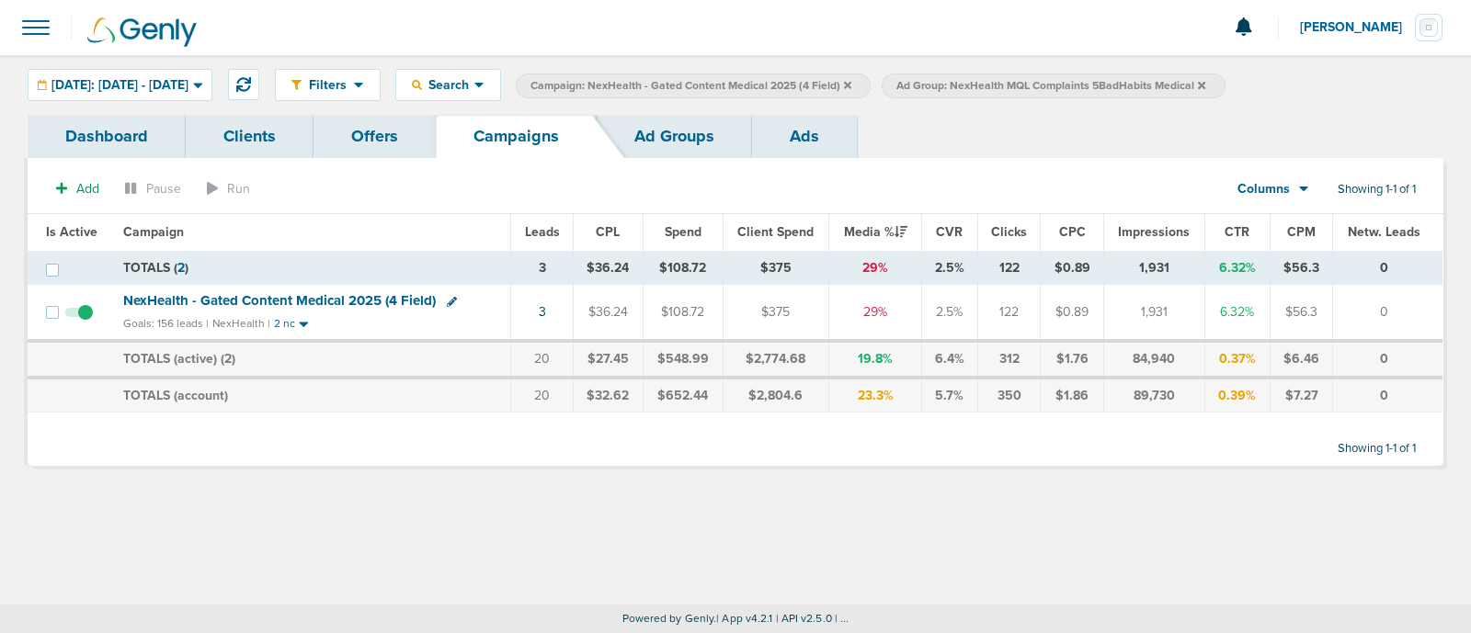
click at [1205, 81] on icon at bounding box center [1201, 85] width 7 height 11
click at [851, 85] on icon at bounding box center [847, 85] width 7 height 11
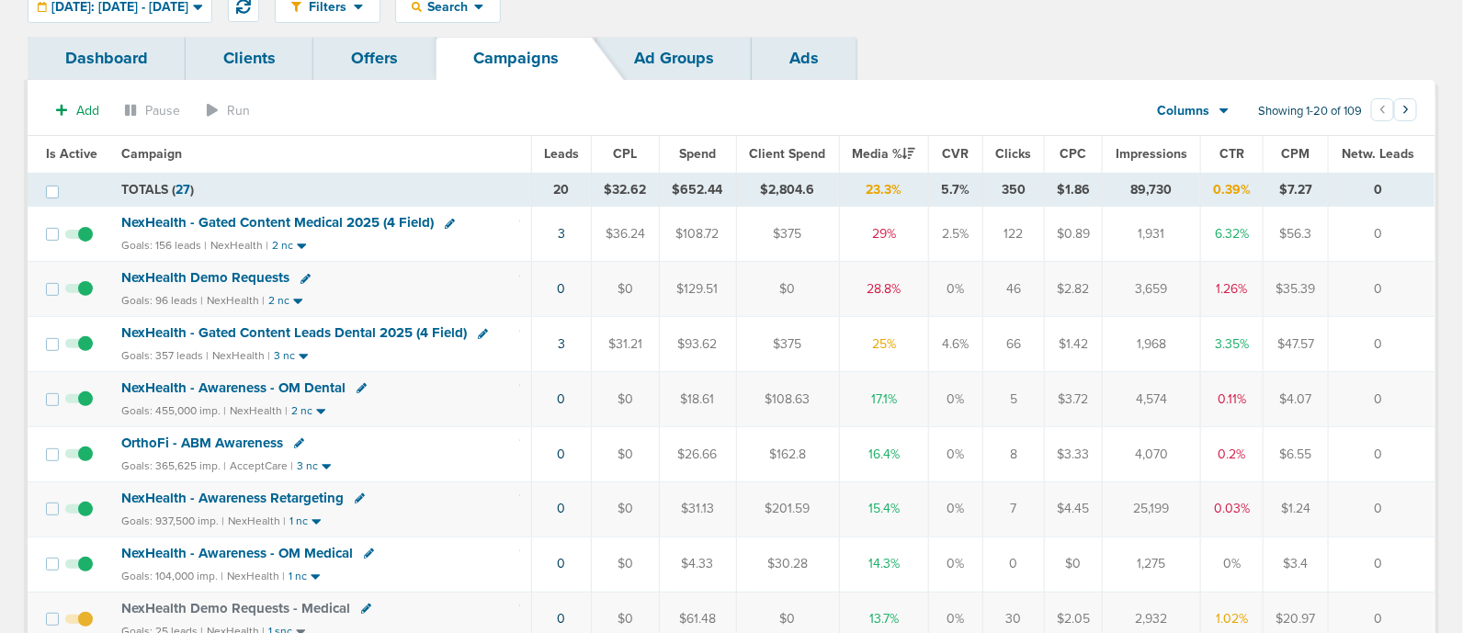
scroll to position [114, 0]
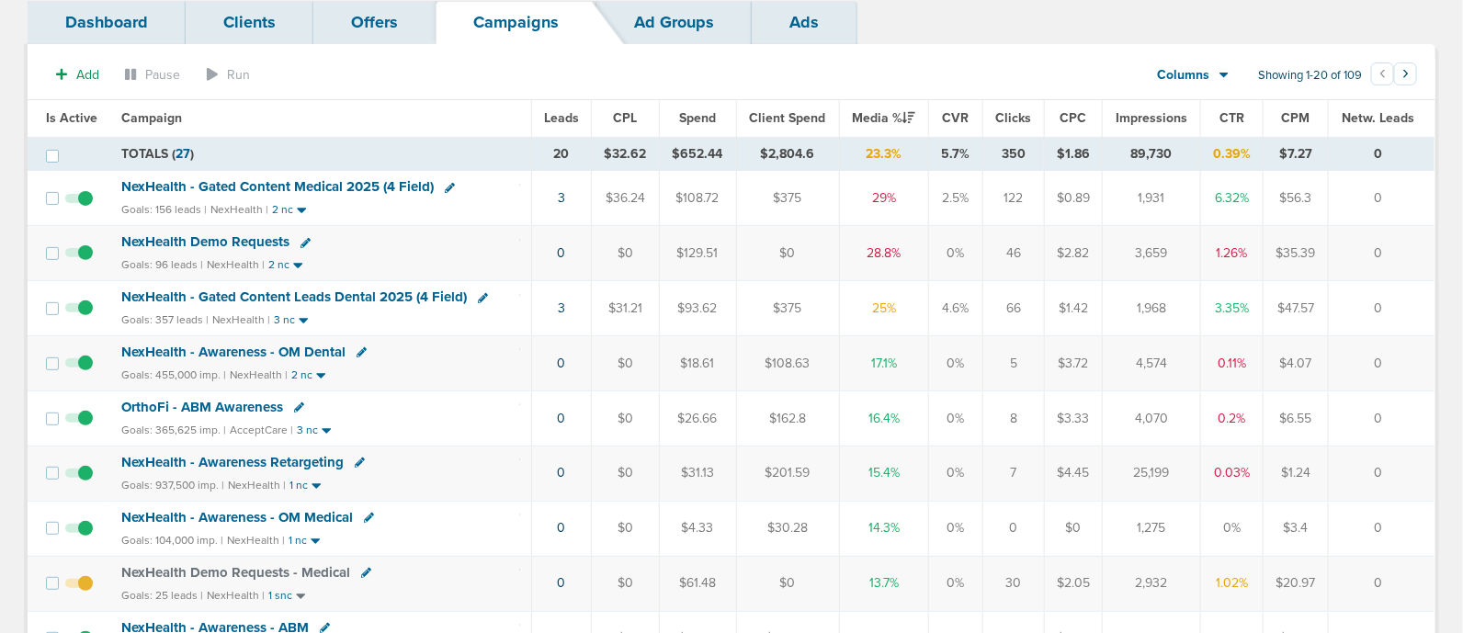
drag, startPoint x: 525, startPoint y: 306, endPoint x: 1393, endPoint y: 303, distance: 867.8
click at [1393, 303] on tr "NexHealth - Gated Content Leads Dental 2025 (4 Field) Goals: 357 leads | NexHea…" at bounding box center [731, 308] width 1407 height 55
click at [1393, 303] on td "0" at bounding box center [1381, 308] width 107 height 55
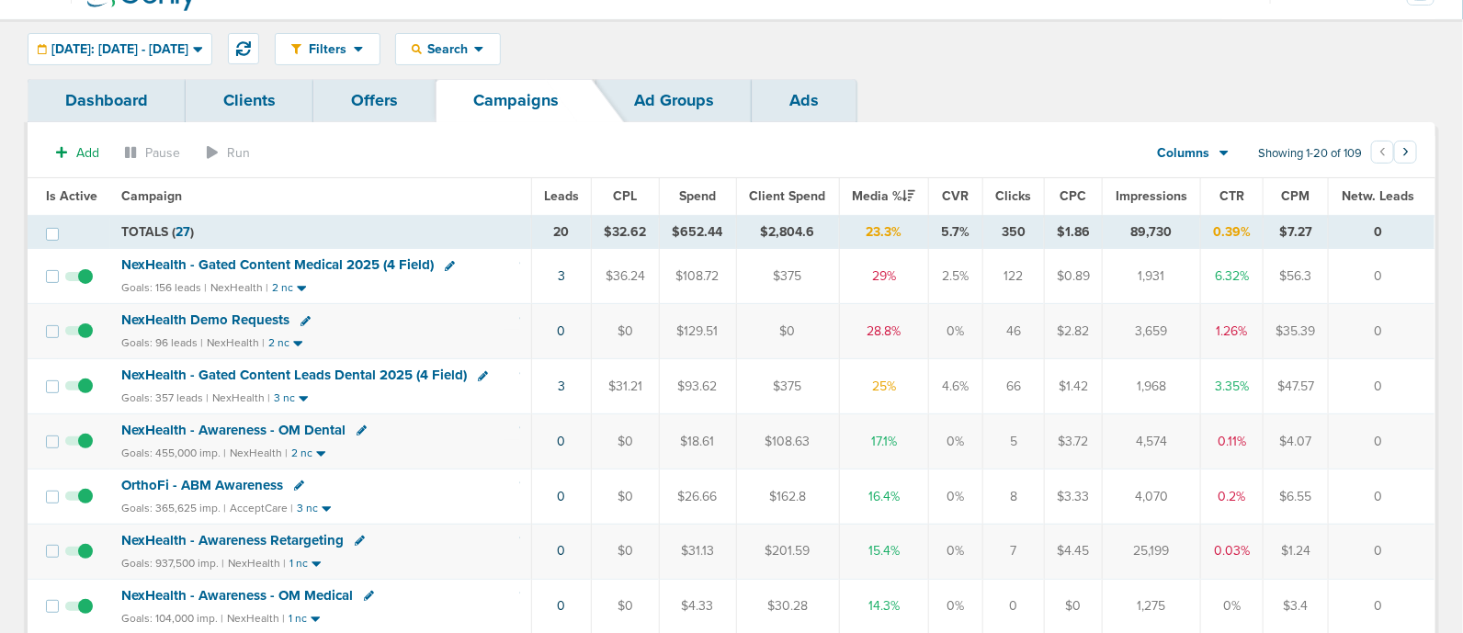
scroll to position [0, 0]
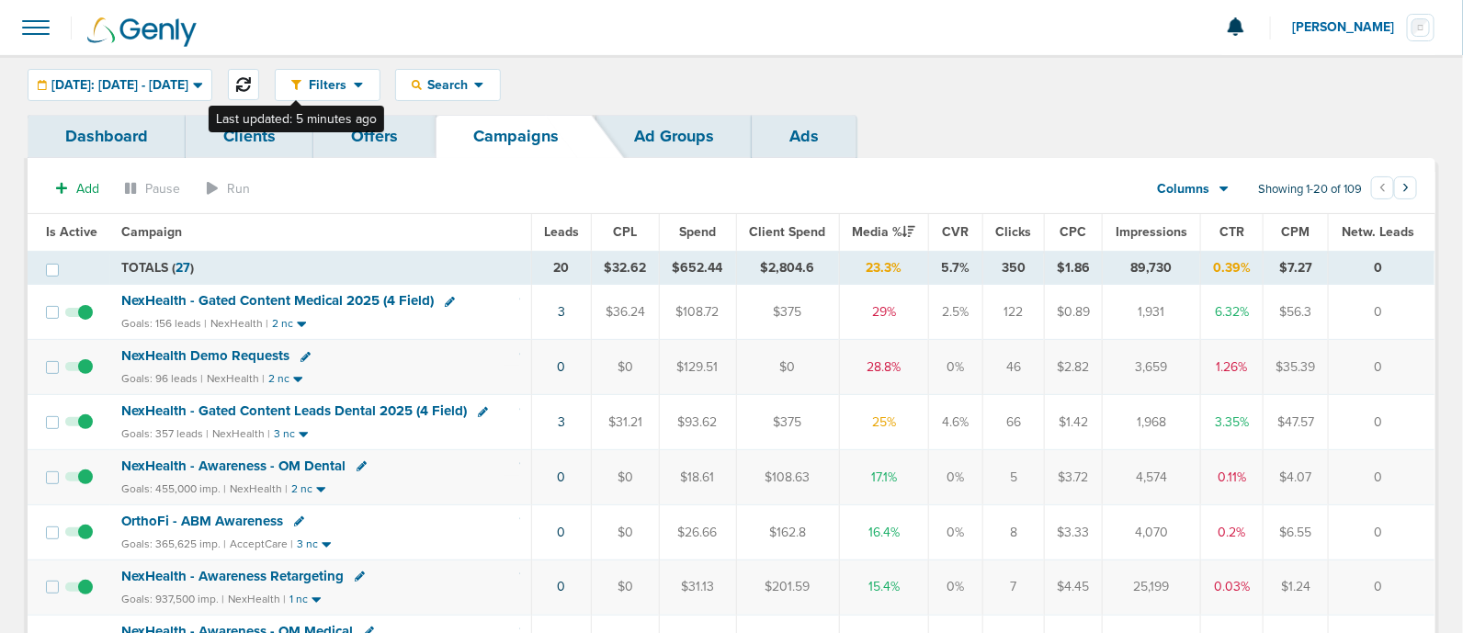
click at [259, 69] on button at bounding box center [243, 84] width 31 height 31
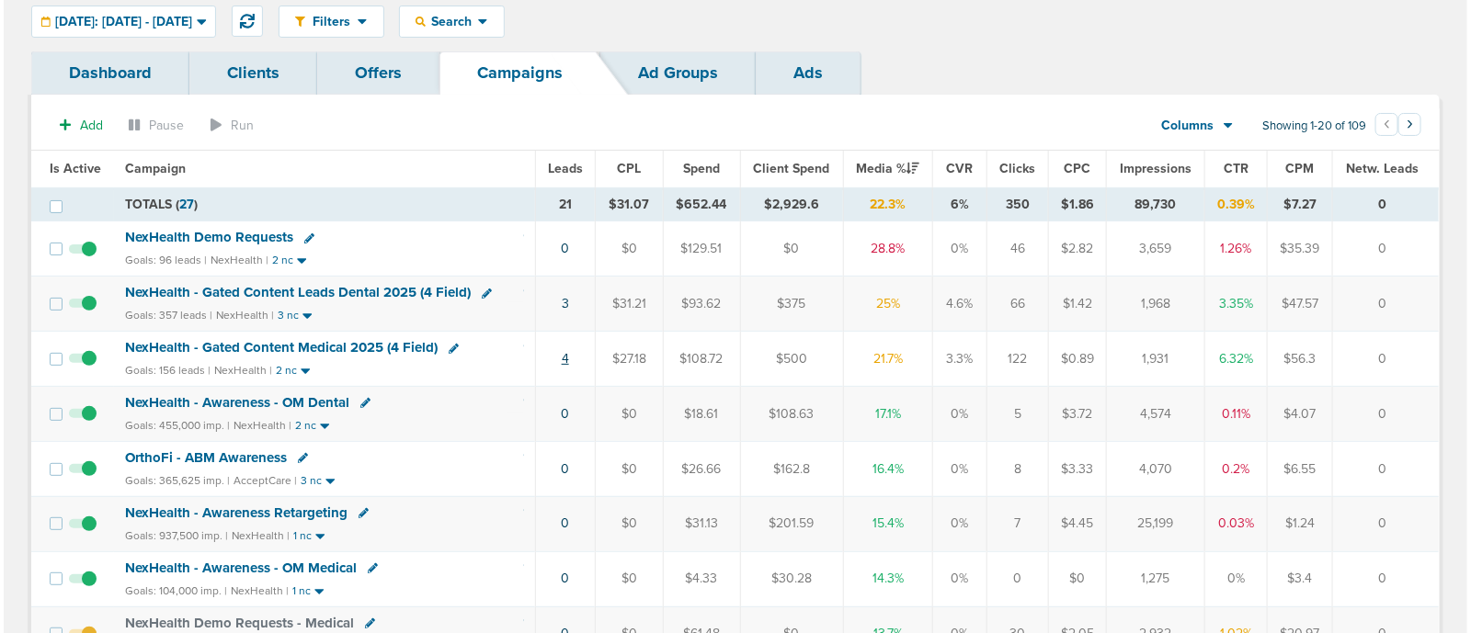
scroll to position [114, 0]
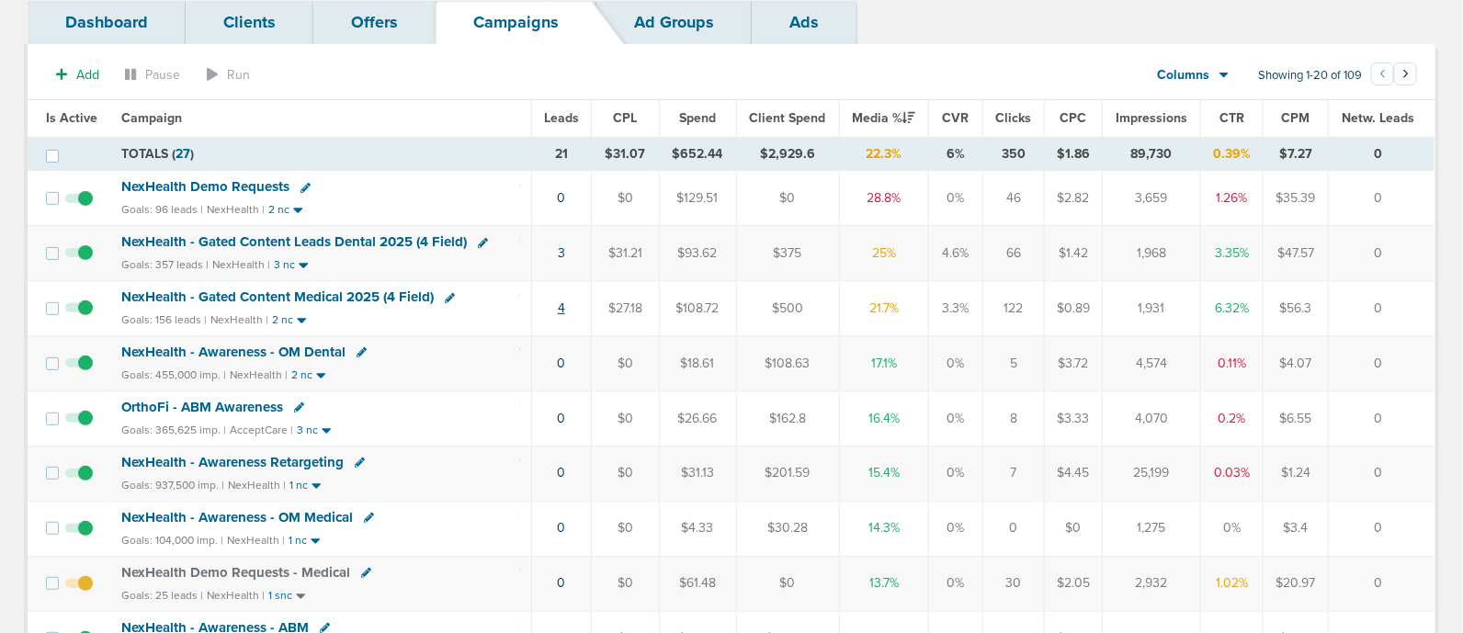
click at [561, 312] on link "4" at bounding box center [561, 309] width 7 height 16
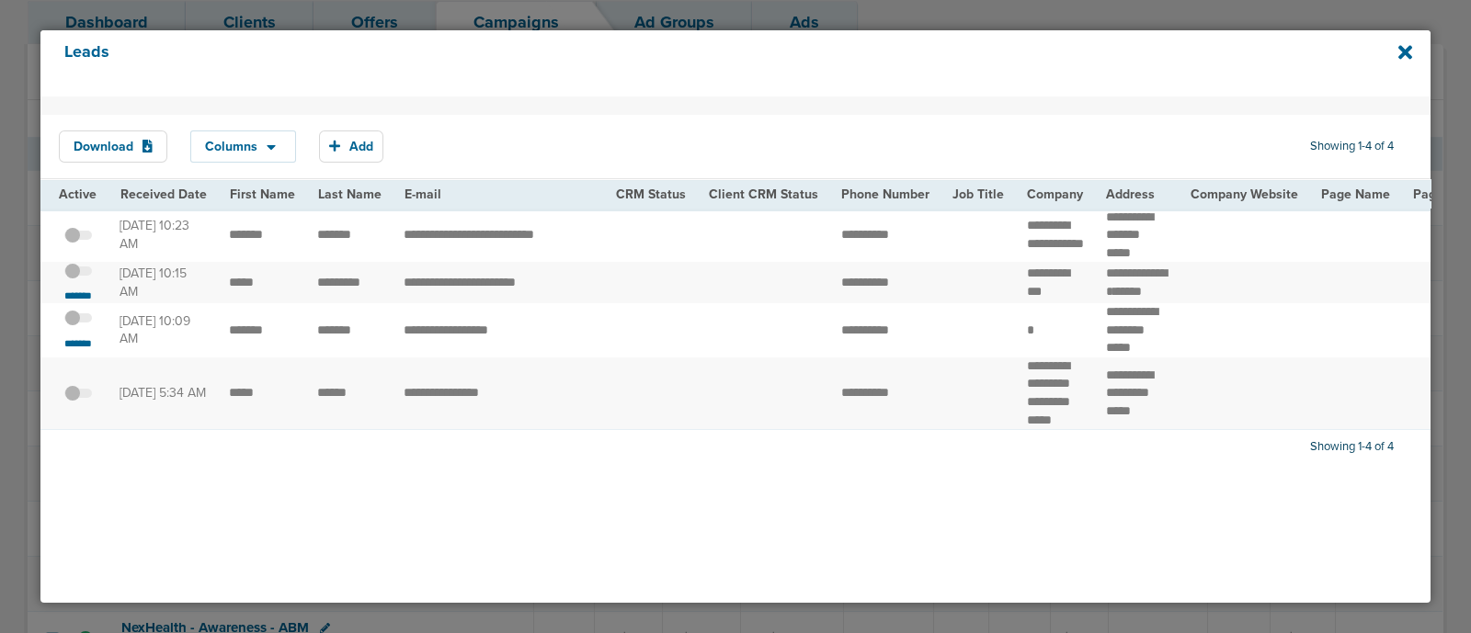
click at [82, 328] on span at bounding box center [78, 328] width 28 height 0
click at [78, 322] on input "checkbox" at bounding box center [78, 322] width 0 height 0
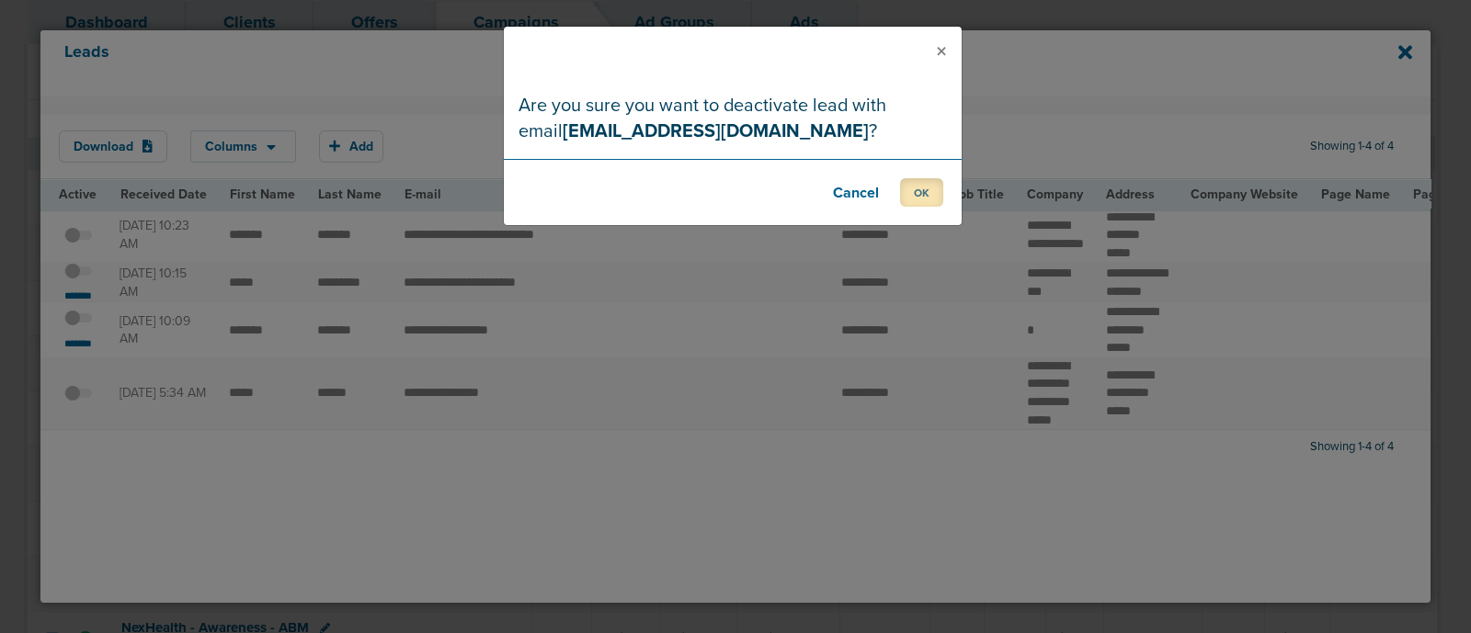
click at [939, 178] on button "OK" at bounding box center [921, 192] width 43 height 28
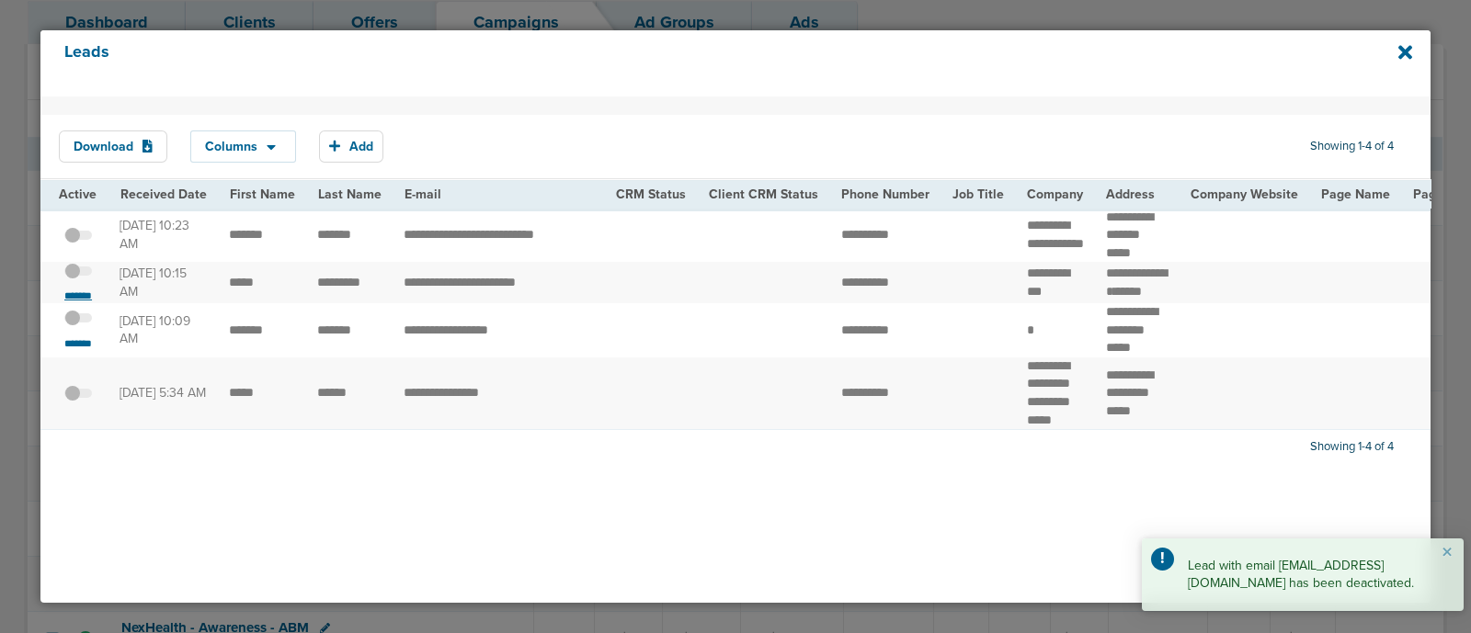
click at [72, 303] on small "*******" at bounding box center [78, 296] width 39 height 15
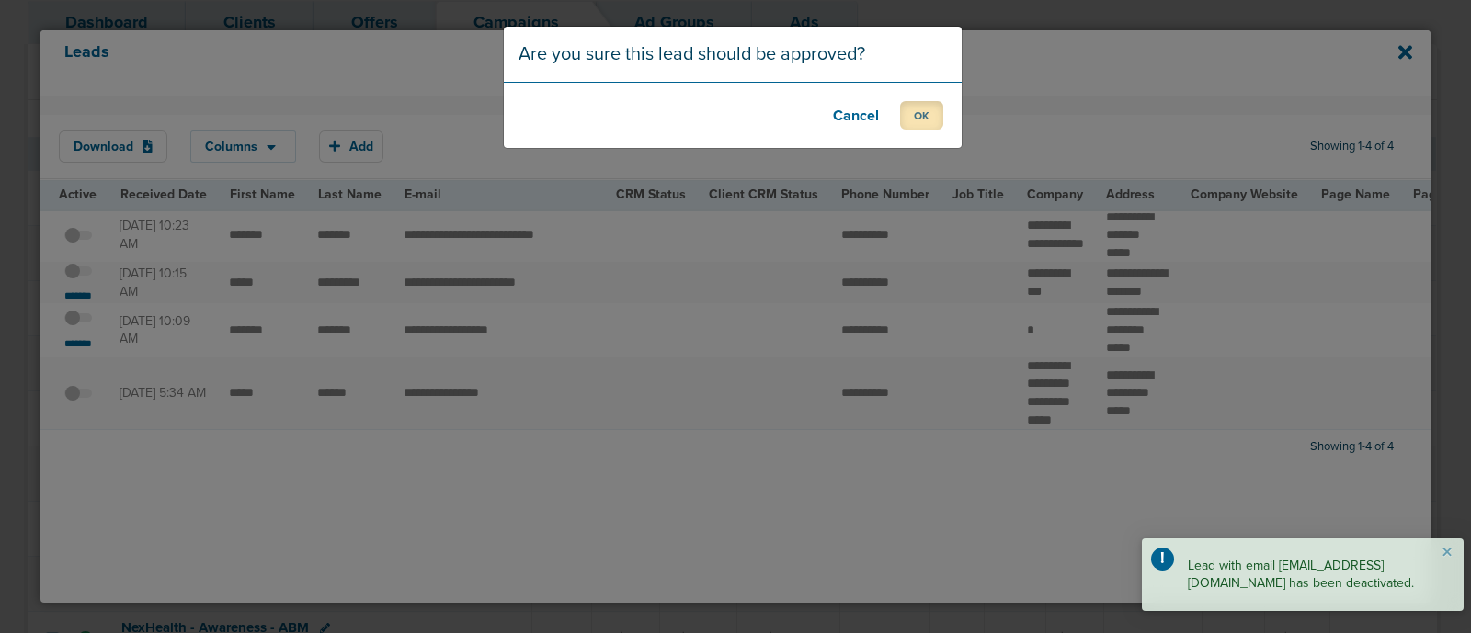
click at [917, 121] on button "OK" at bounding box center [921, 115] width 43 height 28
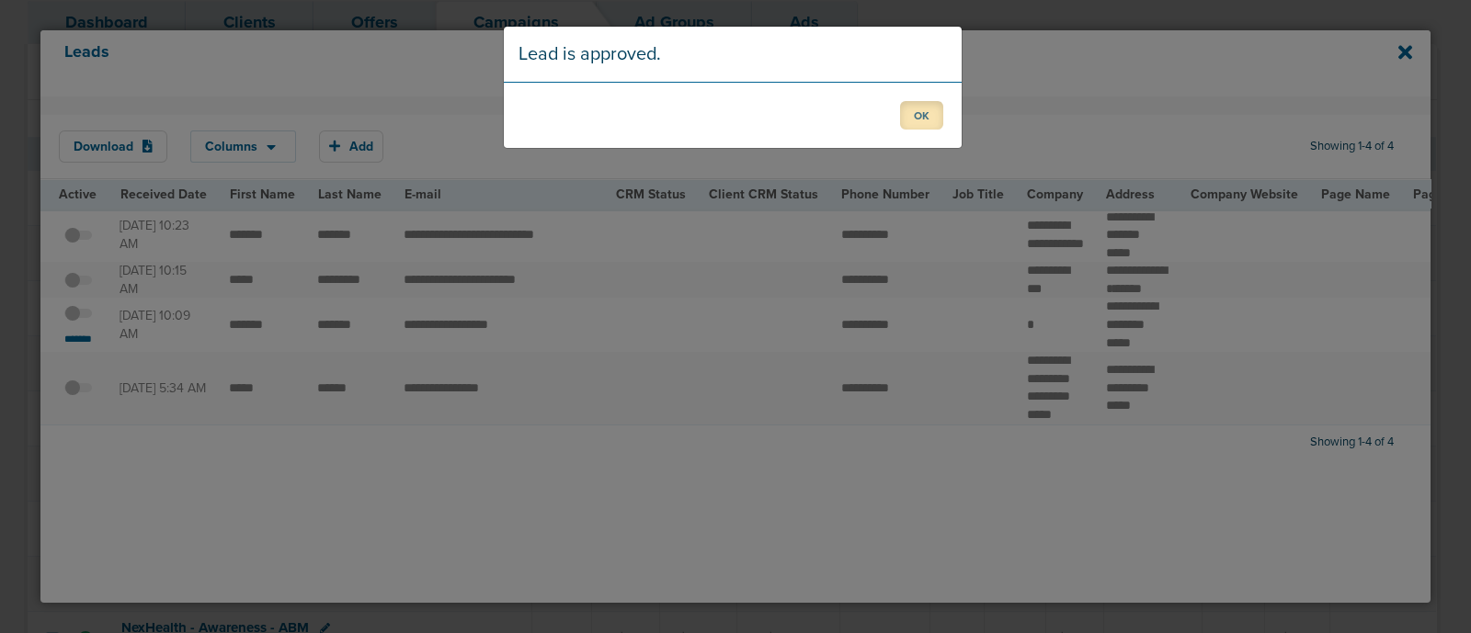
click at [934, 123] on button "OK" at bounding box center [921, 115] width 43 height 28
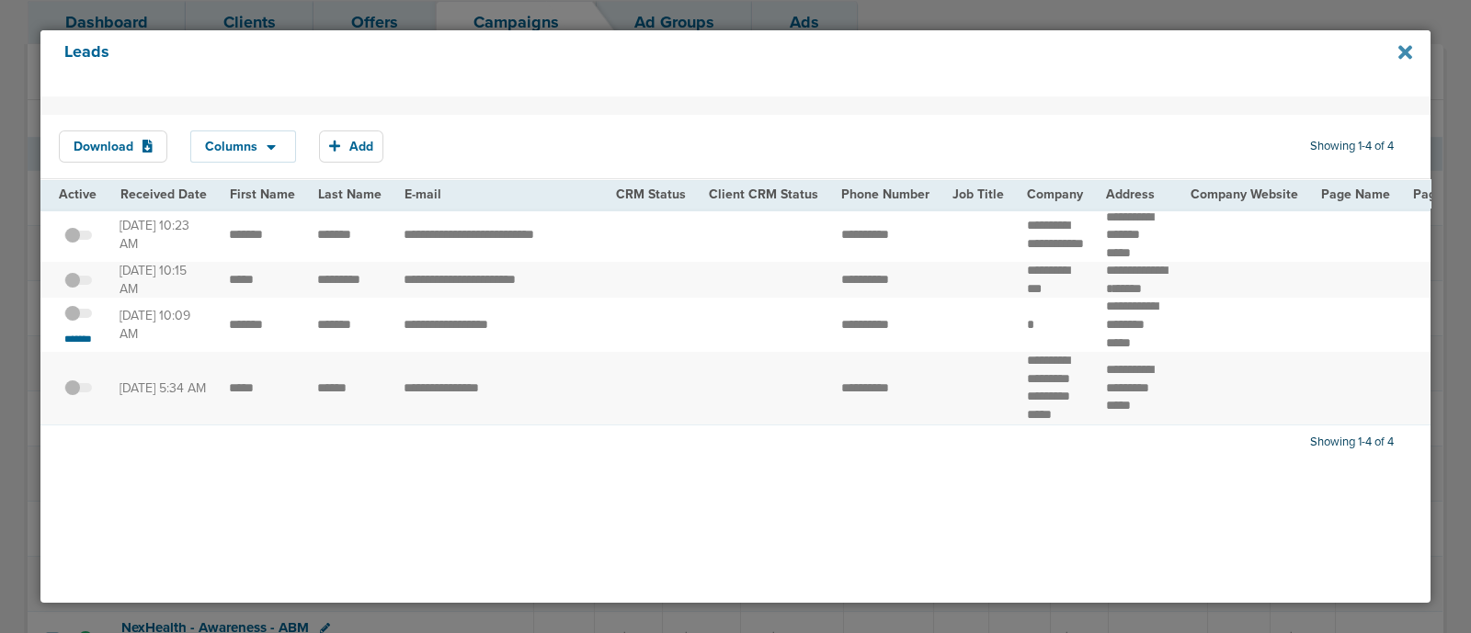
click at [1411, 54] on icon at bounding box center [1405, 52] width 14 height 20
click at [1407, 53] on icon at bounding box center [1405, 52] width 14 height 14
click at [1406, 43] on icon at bounding box center [1405, 52] width 14 height 20
drag, startPoint x: 1129, startPoint y: 2, endPoint x: 926, endPoint y: 39, distance: 206.5
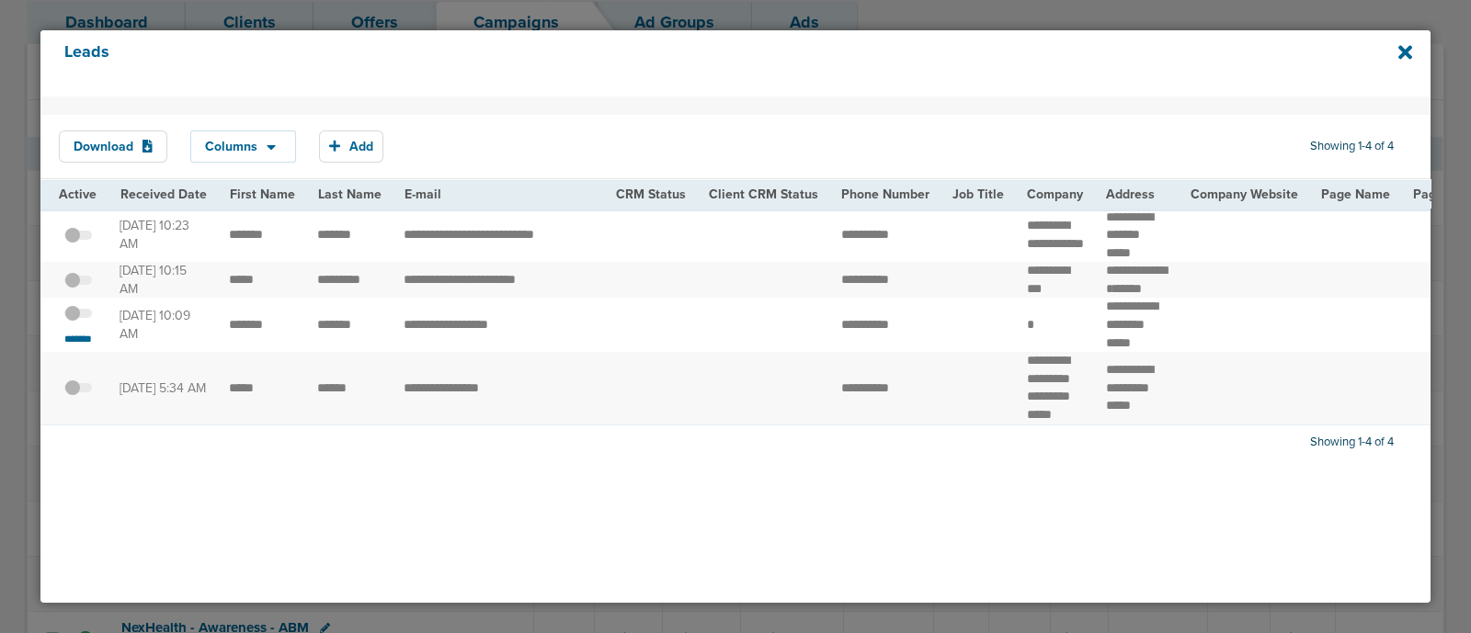
click at [1065, 27] on div "Leads Download Columns Save selections Reset to defaults Is Active Received Dat…" at bounding box center [735, 316] width 1471 height 633
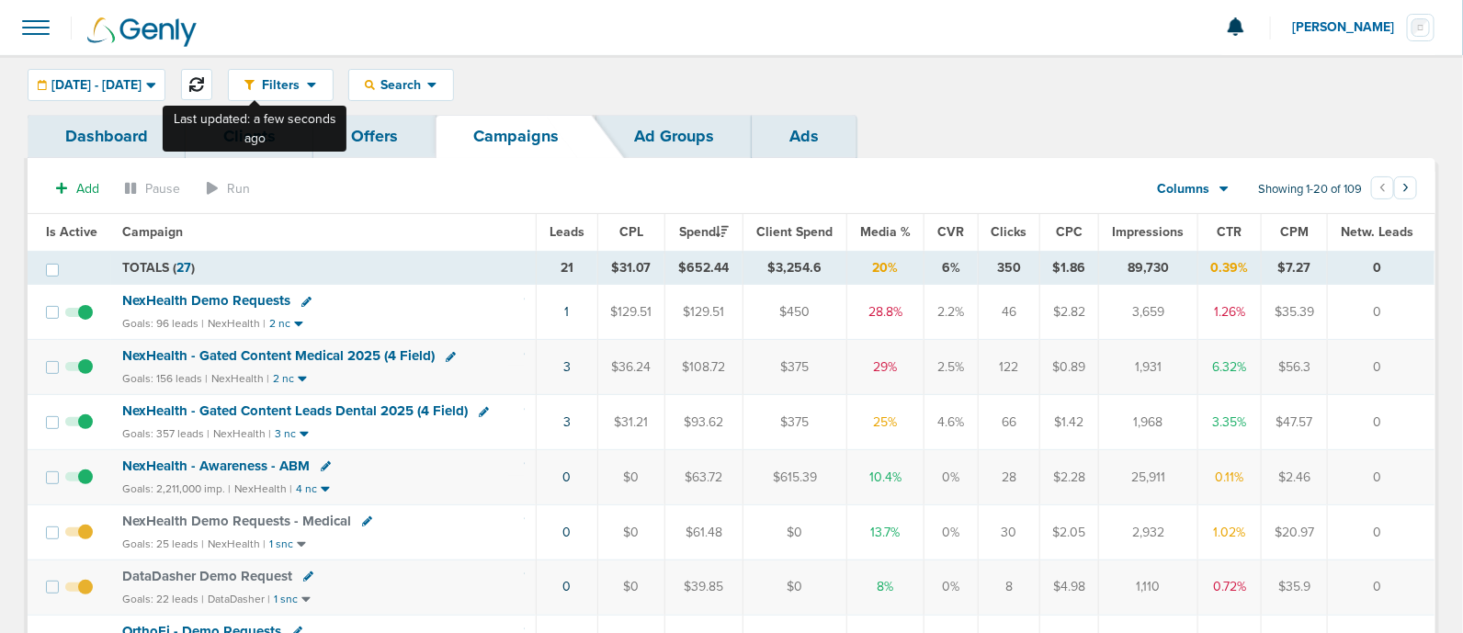
click at [212, 71] on button at bounding box center [196, 84] width 31 height 31
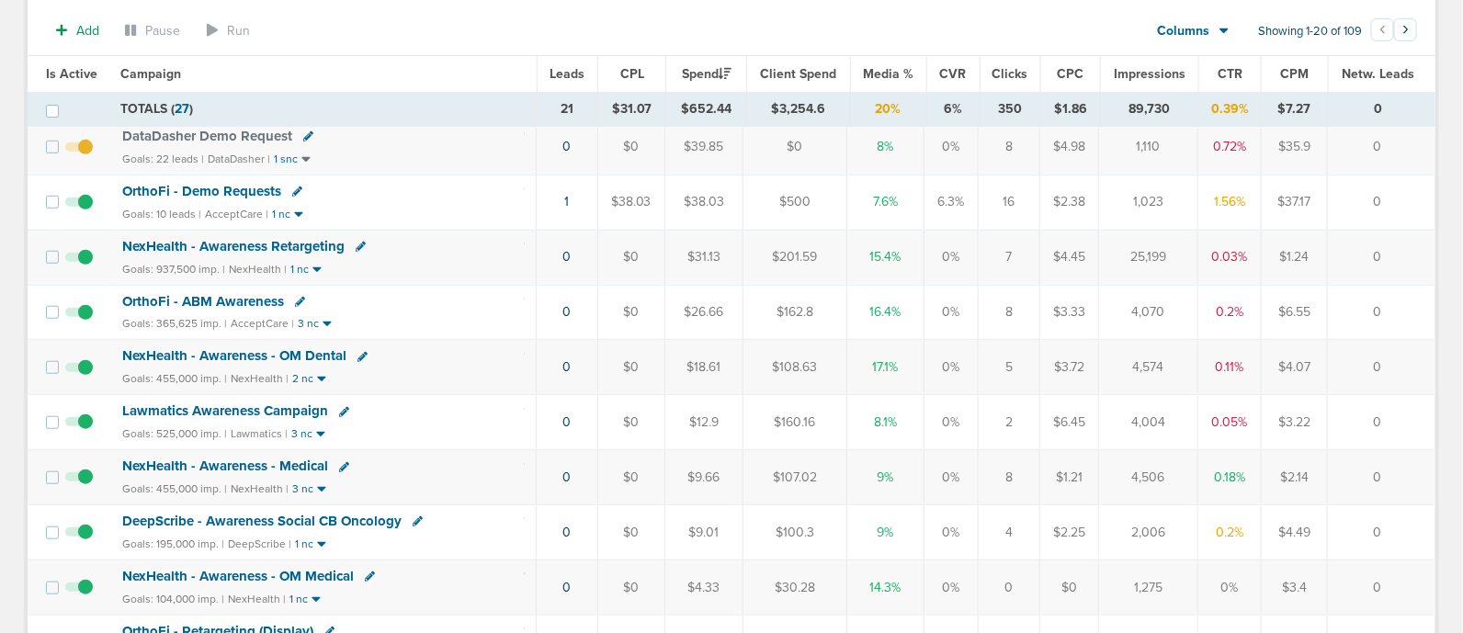
scroll to position [459, 0]
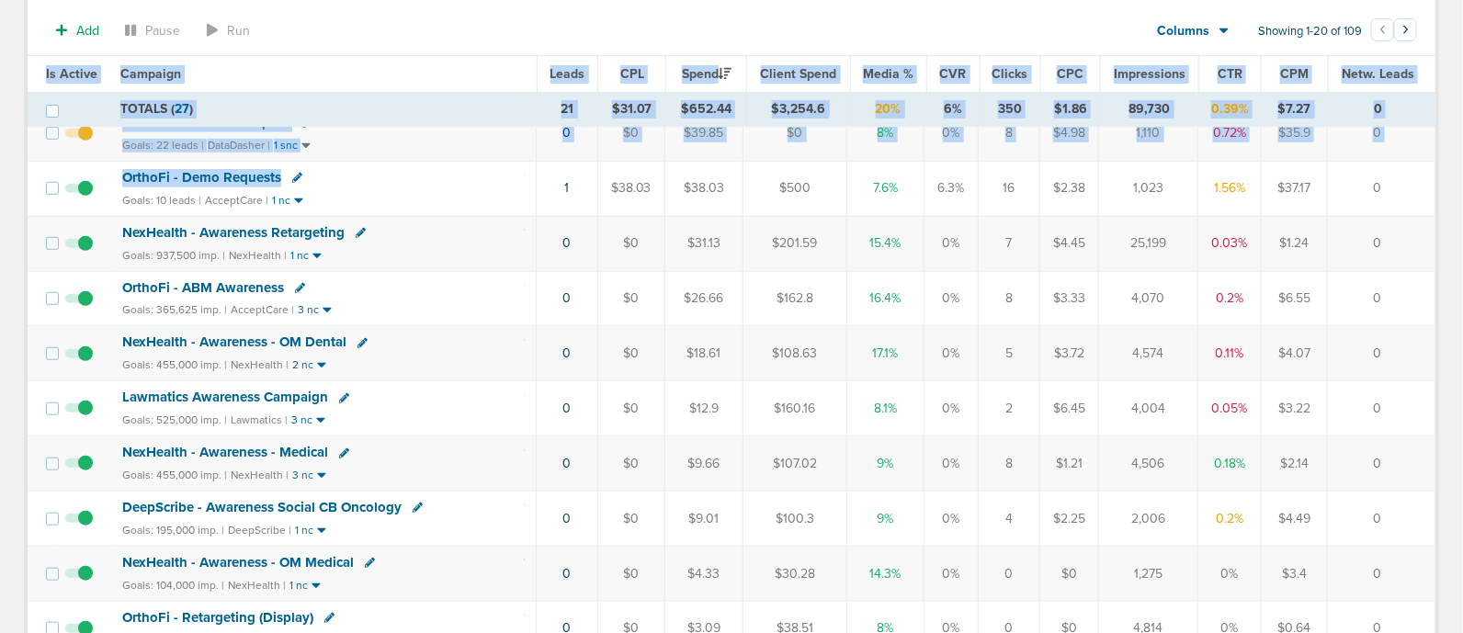
drag, startPoint x: 481, startPoint y: 176, endPoint x: 1470, endPoint y: 165, distance: 989.2
click at [1420, 176] on td "0" at bounding box center [1381, 188] width 108 height 55
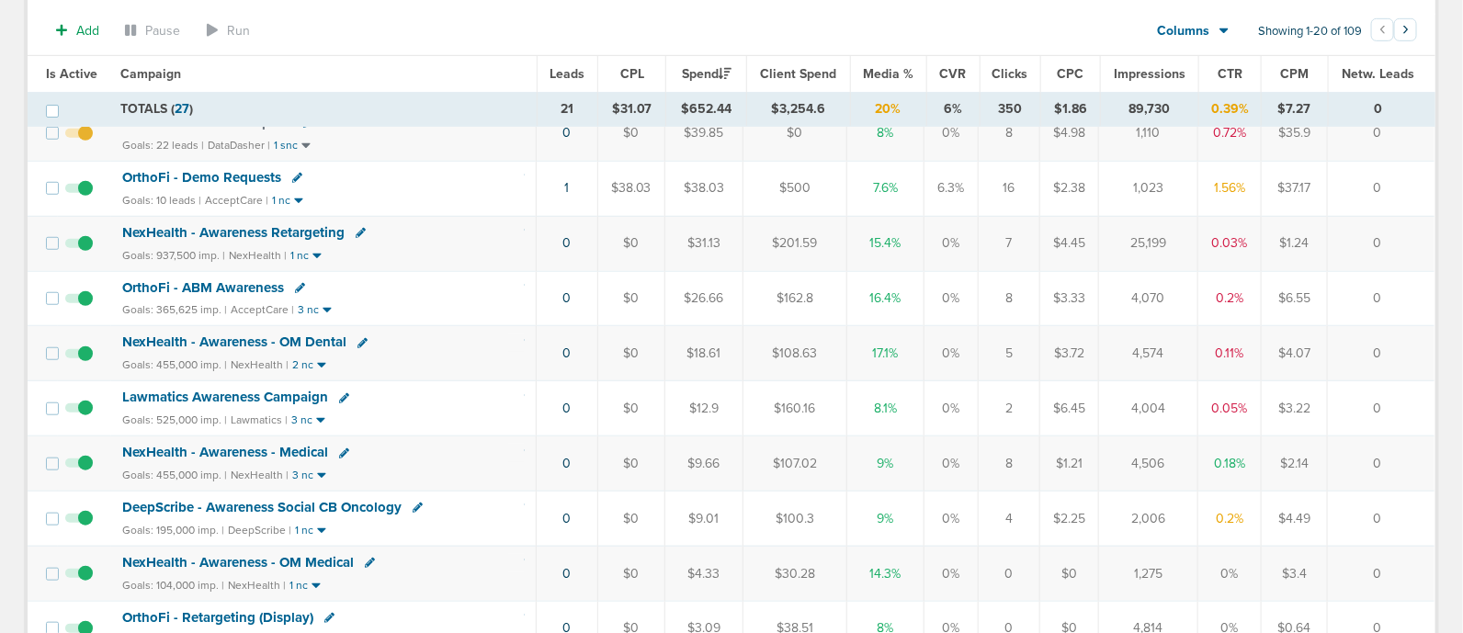
drag, startPoint x: 1420, startPoint y: 176, endPoint x: 92, endPoint y: 167, distance: 1328.4
click at [92, 167] on tr "OrthoFi - Demo Requests Goals: 10 leads | AcceptCare | 1 nc 1 $38.03 $38.03 $50…" at bounding box center [731, 188] width 1407 height 55
click at [108, 161] on td at bounding box center [84, 188] width 53 height 55
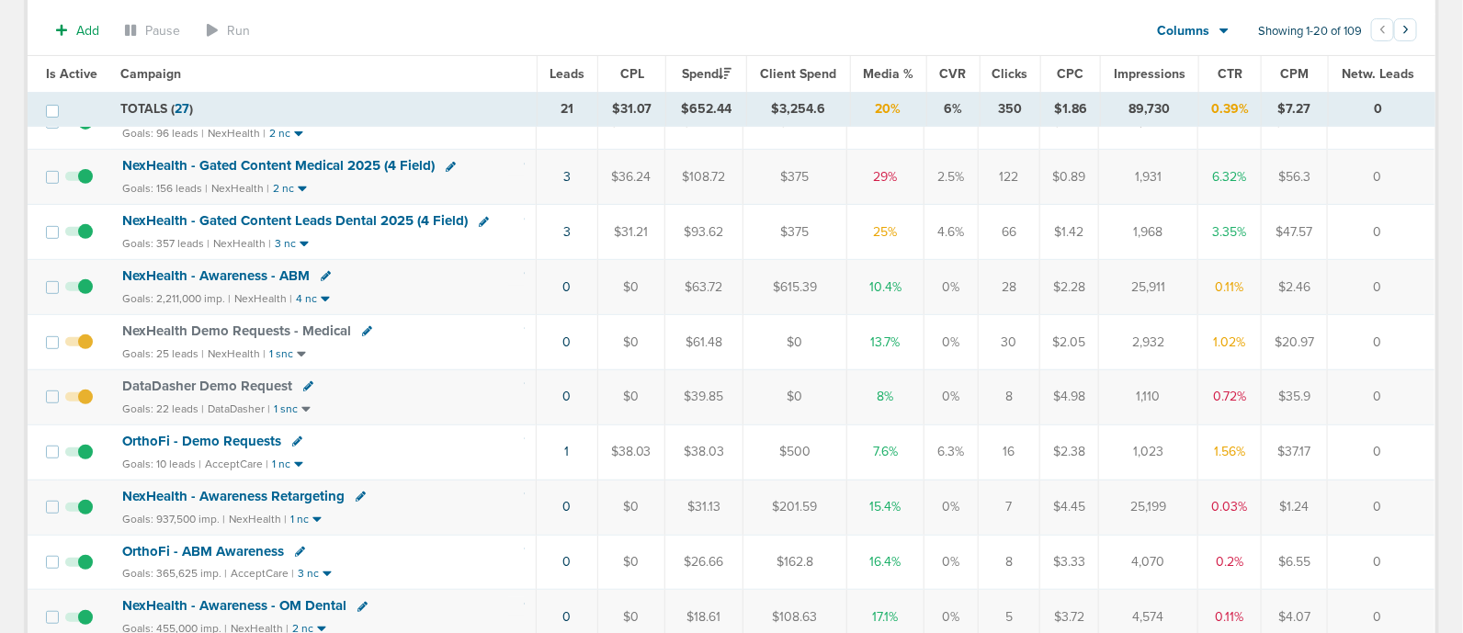
scroll to position [0, 0]
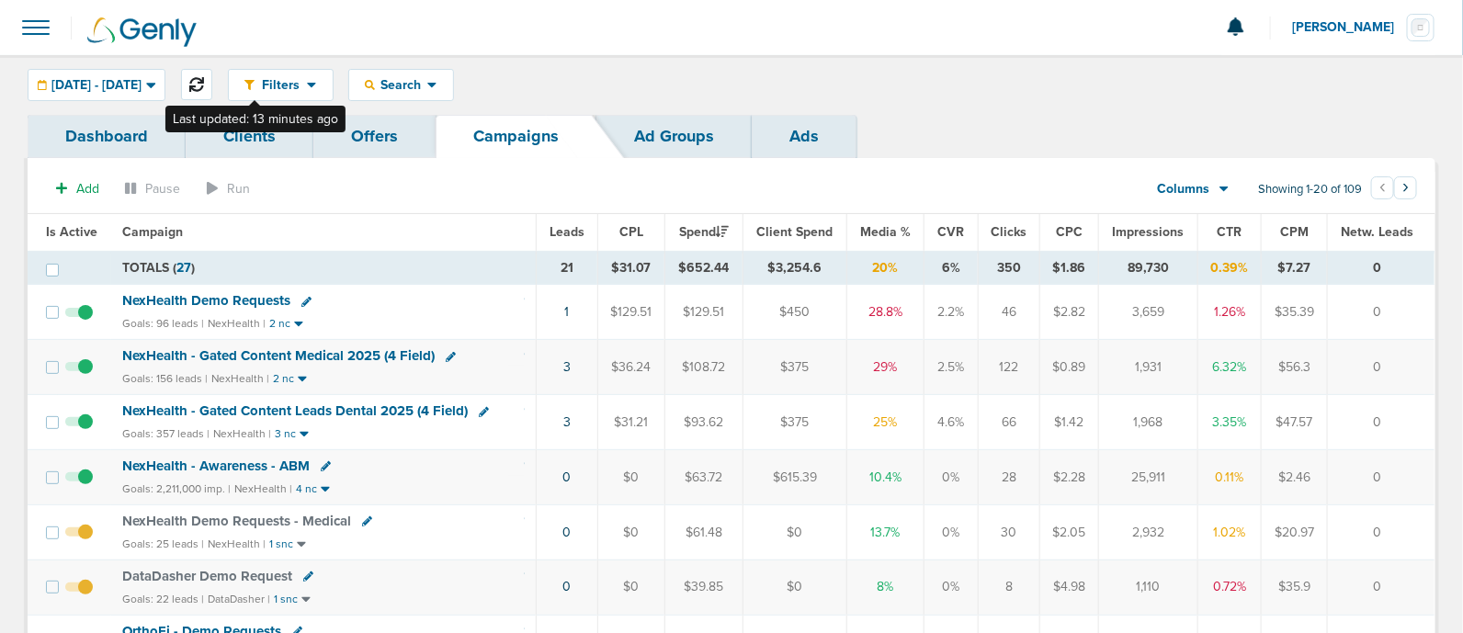
click at [204, 88] on icon at bounding box center [196, 84] width 15 height 15
click at [570, 361] on td "4" at bounding box center [565, 367] width 61 height 55
click at [567, 365] on link "4" at bounding box center [565, 367] width 7 height 16
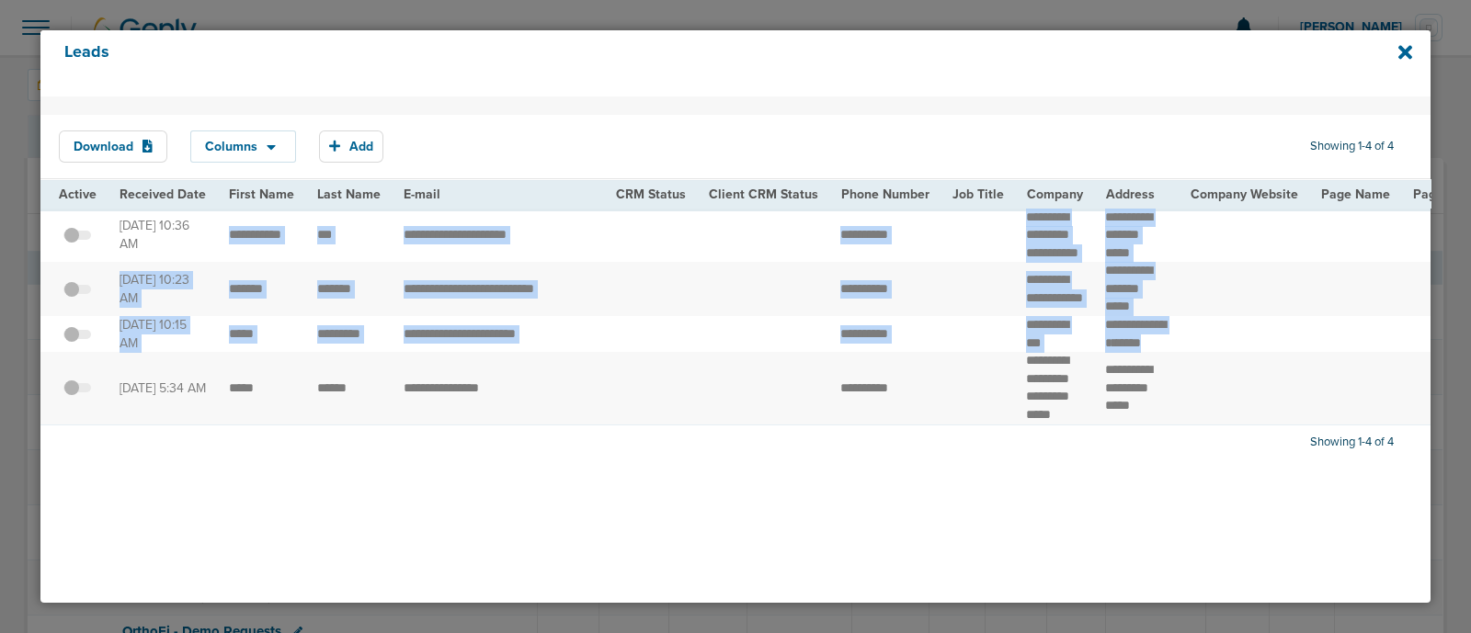
drag, startPoint x: 807, startPoint y: 289, endPoint x: 1298, endPoint y: 398, distance: 502.9
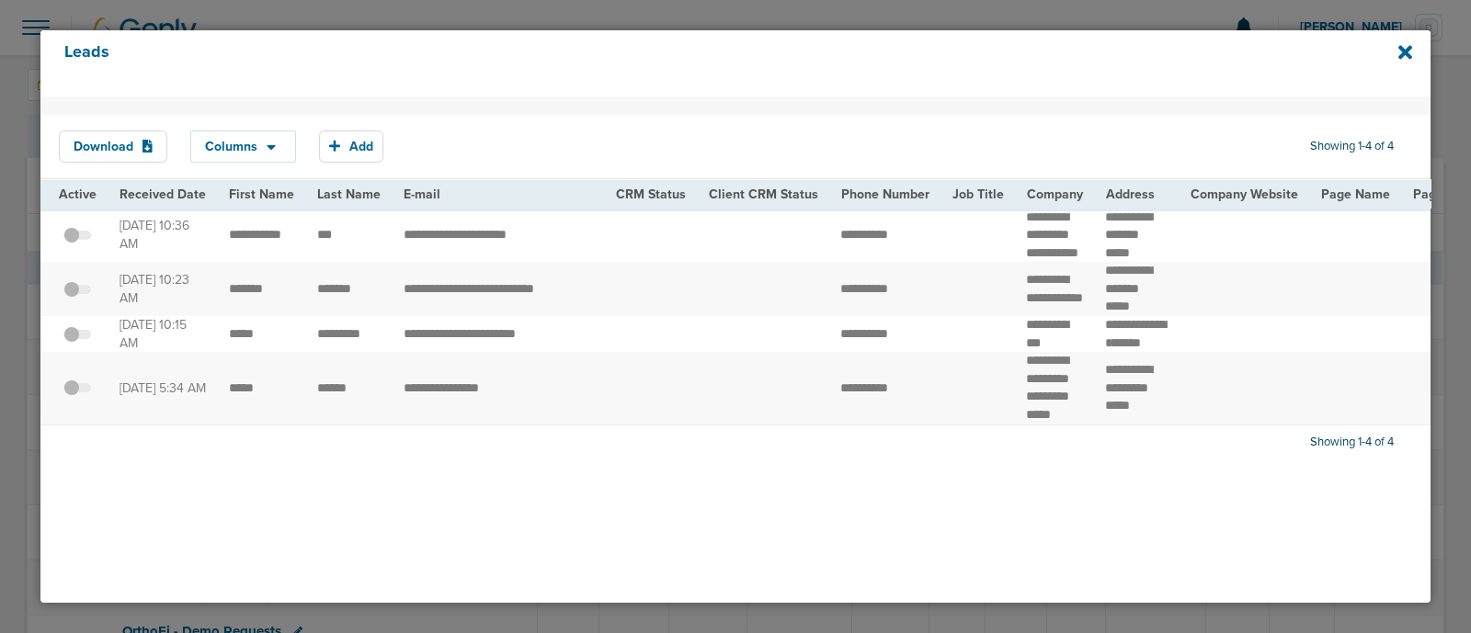
click at [1055, 579] on div "Download Columns Save selections Reset to defaults Is Active Received Date Firs…" at bounding box center [735, 350] width 1390 height 507
click at [1406, 51] on icon at bounding box center [1405, 52] width 14 height 14
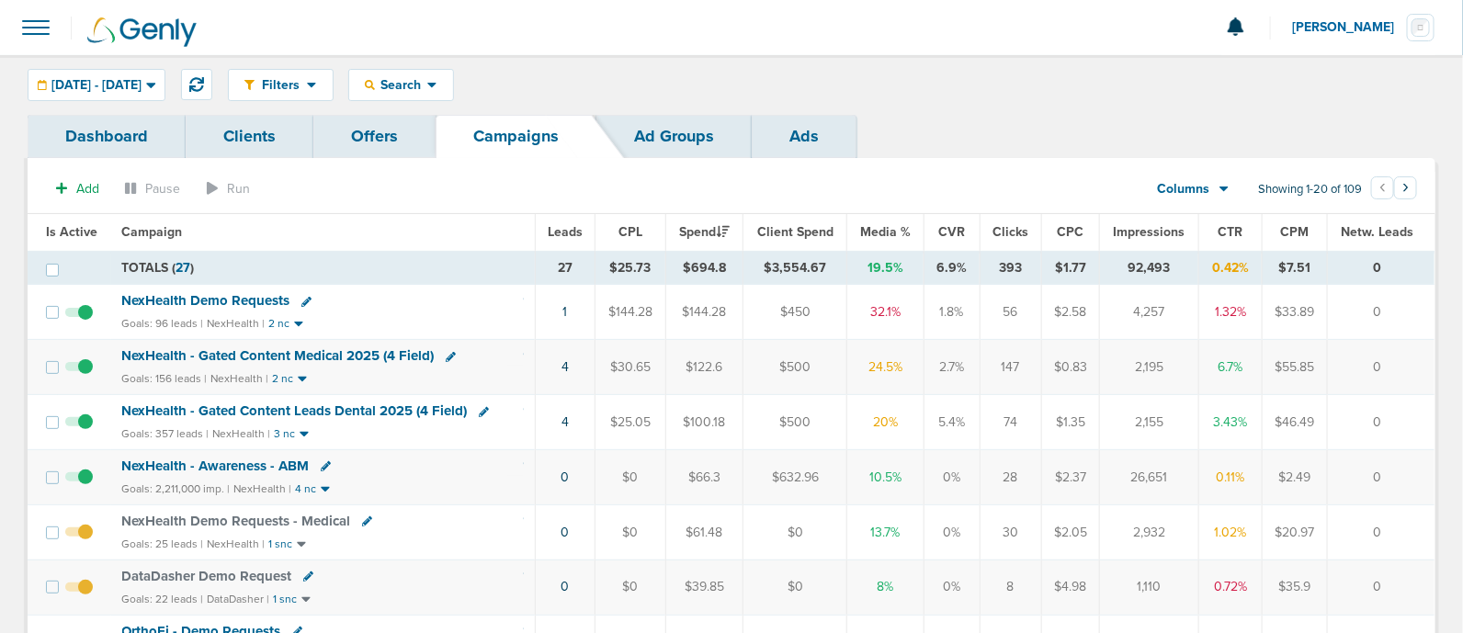
click at [570, 422] on td "4" at bounding box center [565, 422] width 61 height 55
click at [569, 420] on link "4" at bounding box center [565, 423] width 7 height 16
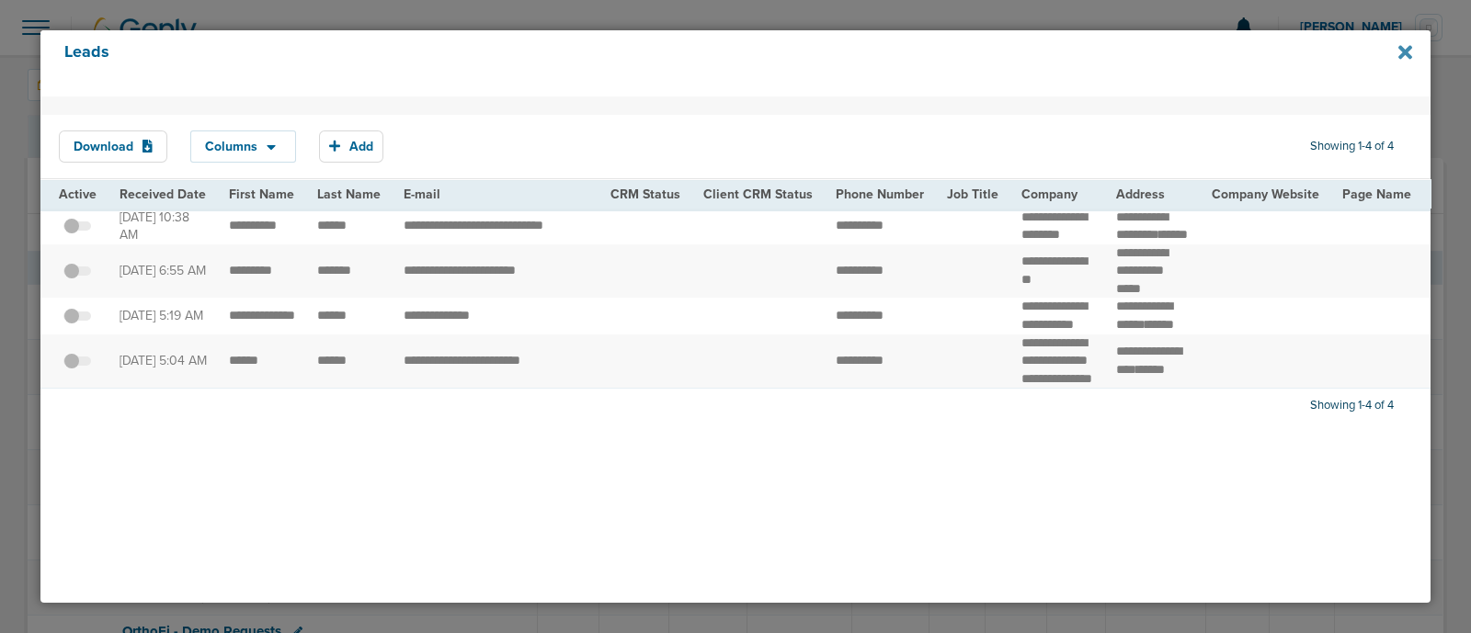
click at [1406, 57] on icon at bounding box center [1405, 52] width 14 height 20
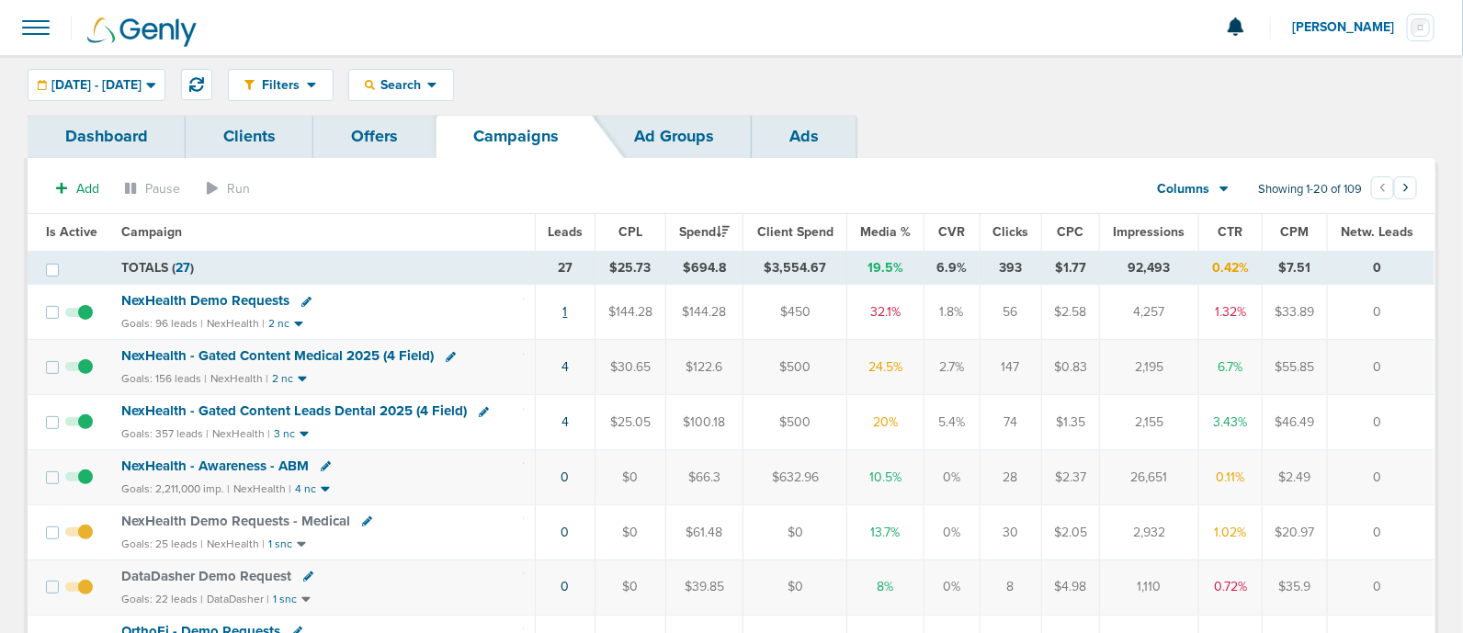
click at [566, 310] on link "1" at bounding box center [566, 312] width 5 height 16
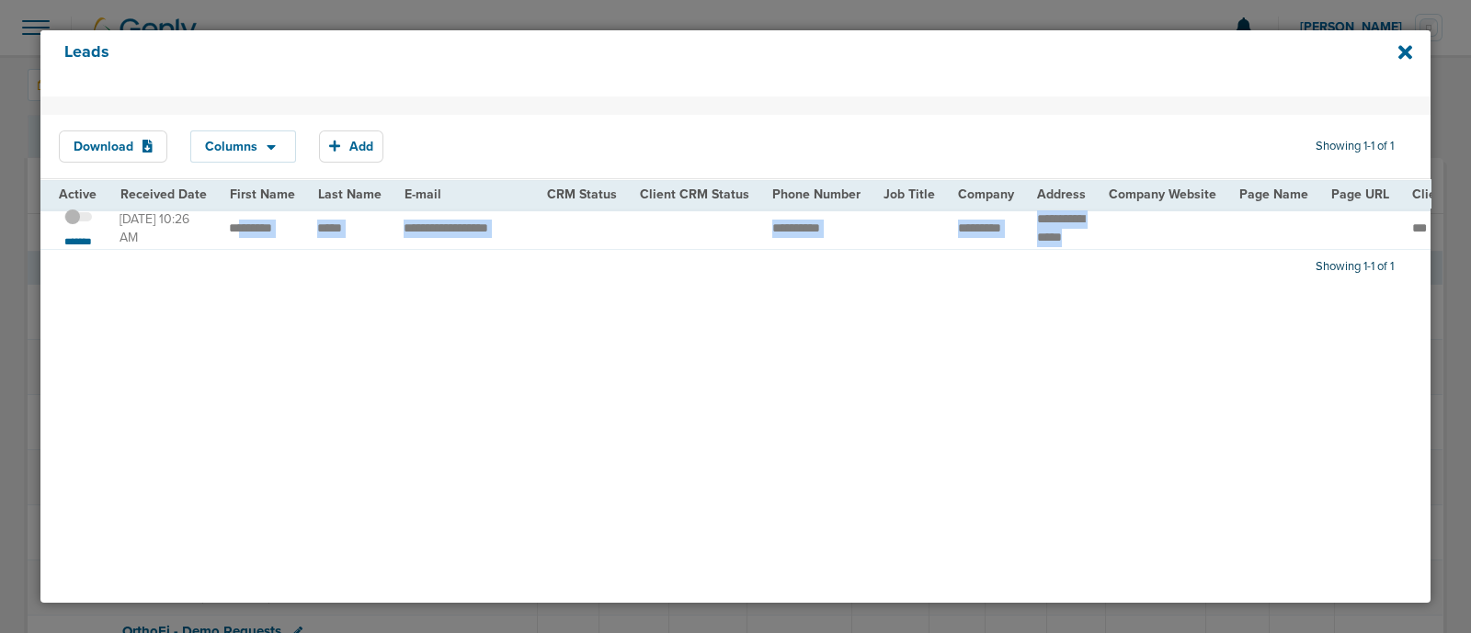
drag, startPoint x: 370, startPoint y: 235, endPoint x: 1117, endPoint y: 227, distance: 746.5
click at [1117, 227] on td at bounding box center [1163, 229] width 131 height 41
click at [637, 401] on div "Download Columns Save selections Reset to defaults Is Active Received Date Firs…" at bounding box center [735, 350] width 1390 height 507
click at [1401, 54] on icon at bounding box center [1405, 52] width 14 height 14
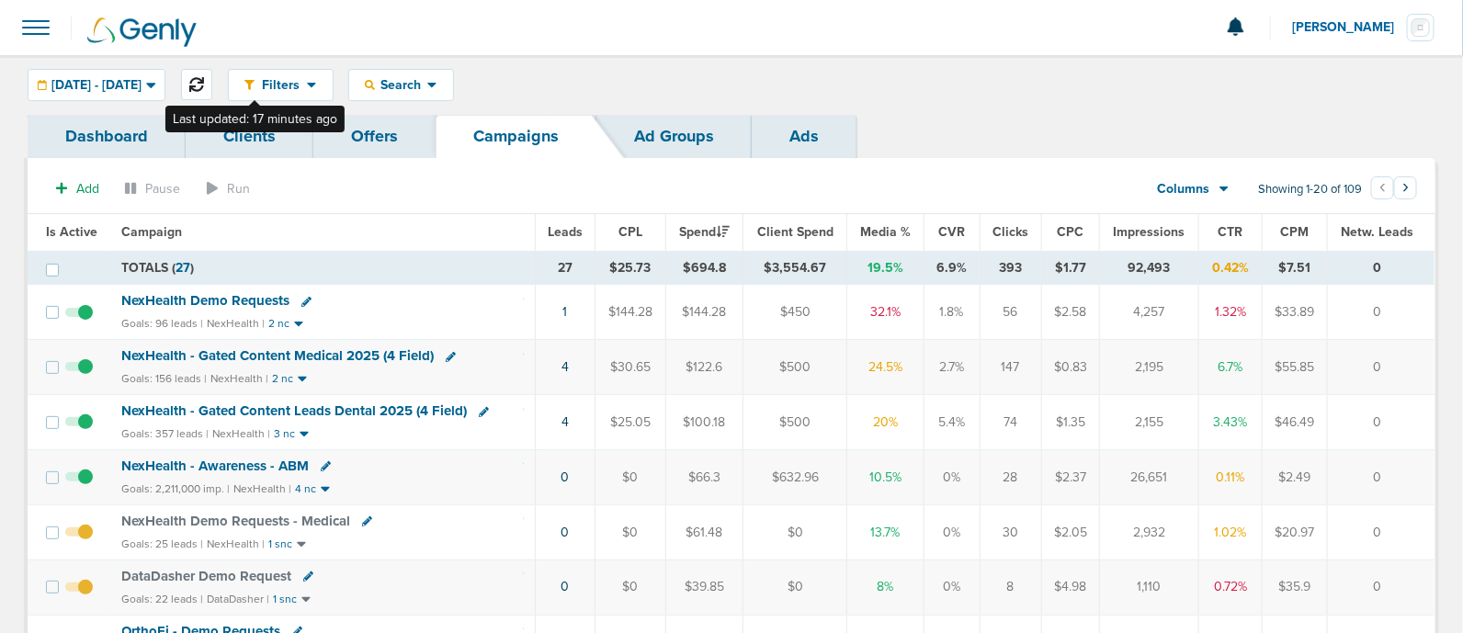
click at [212, 93] on button at bounding box center [196, 84] width 31 height 31
click at [204, 82] on icon at bounding box center [196, 84] width 15 height 15
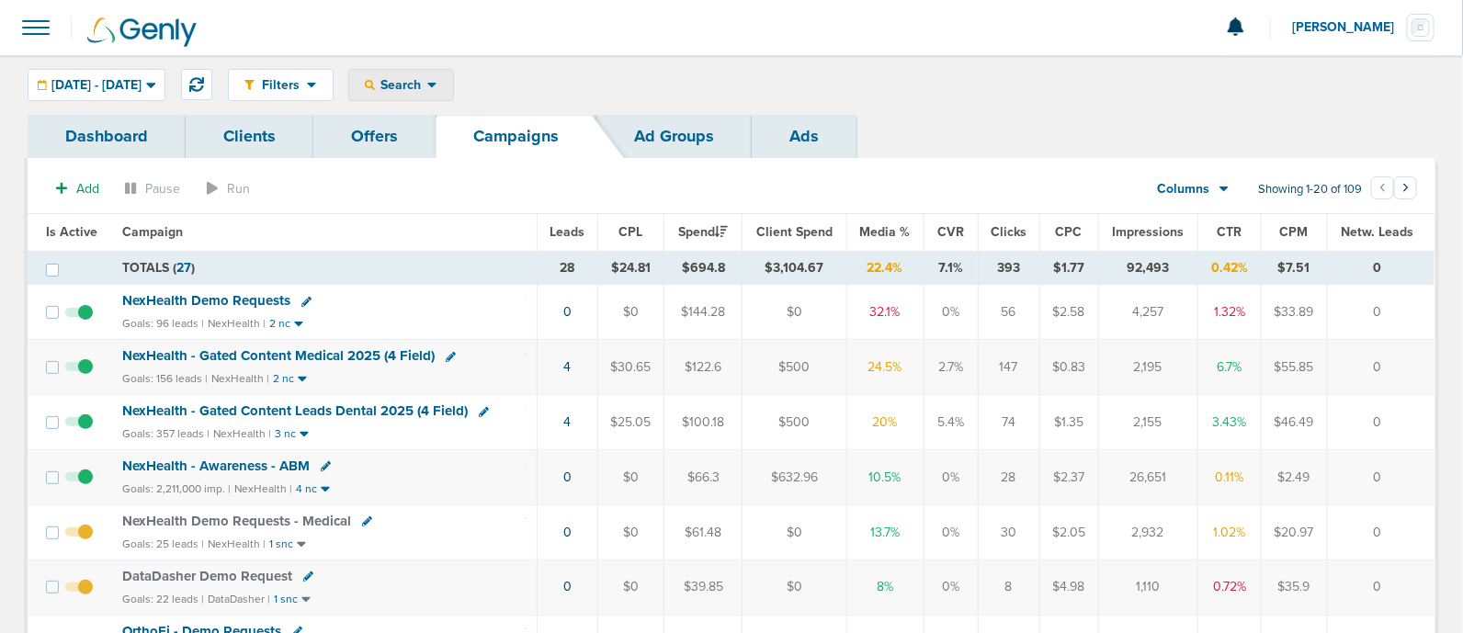
click at [427, 79] on span "Search" at bounding box center [401, 85] width 52 height 16
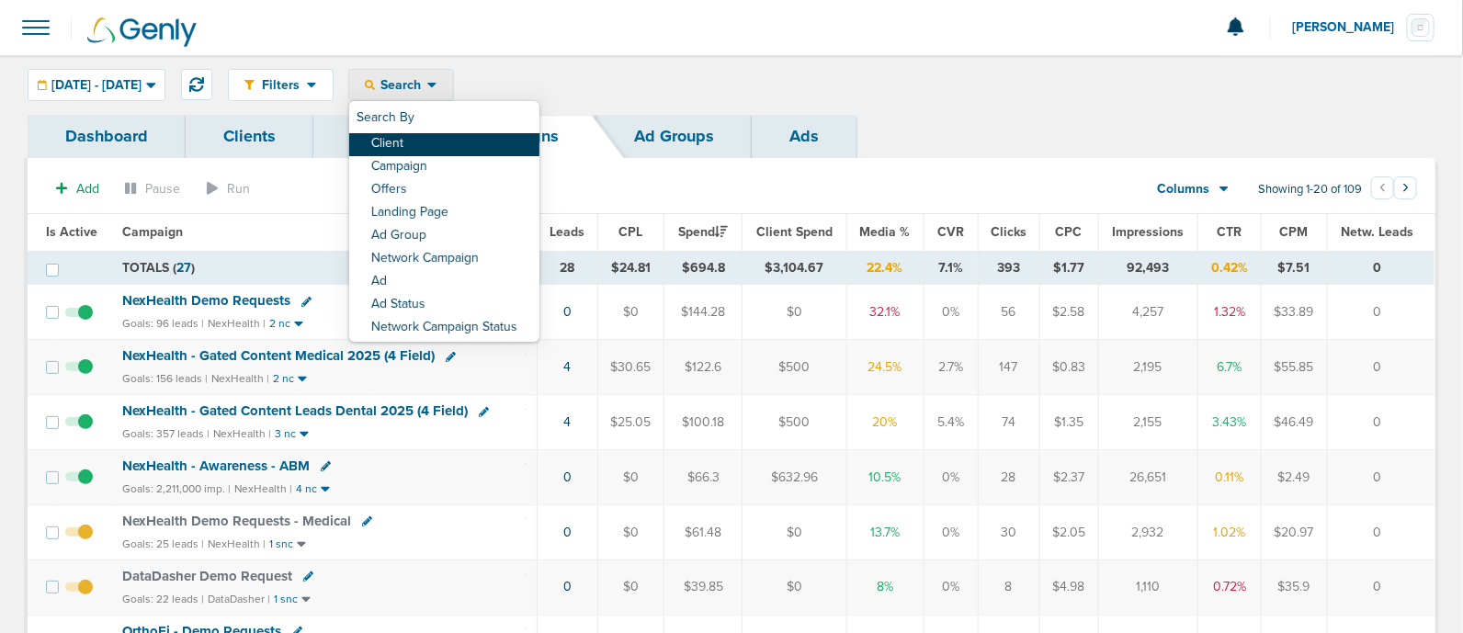
click at [464, 149] on link "Client" at bounding box center [444, 144] width 190 height 23
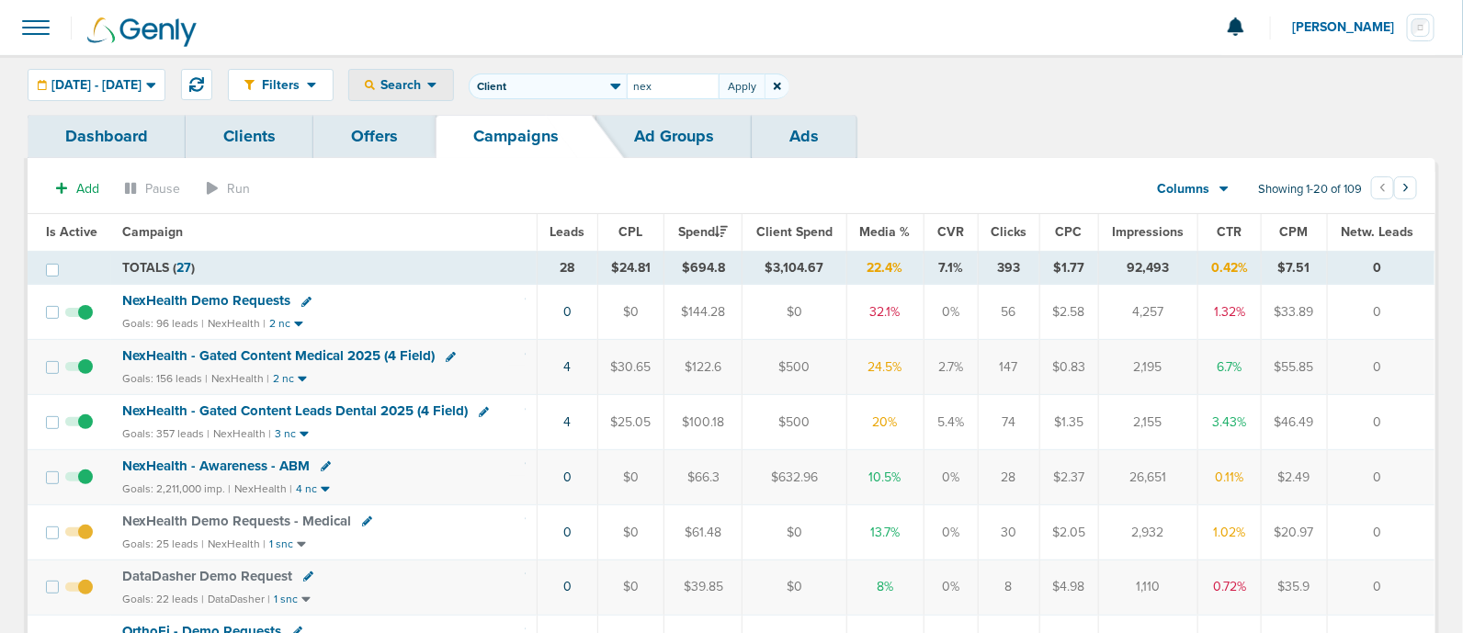
type input "nex"
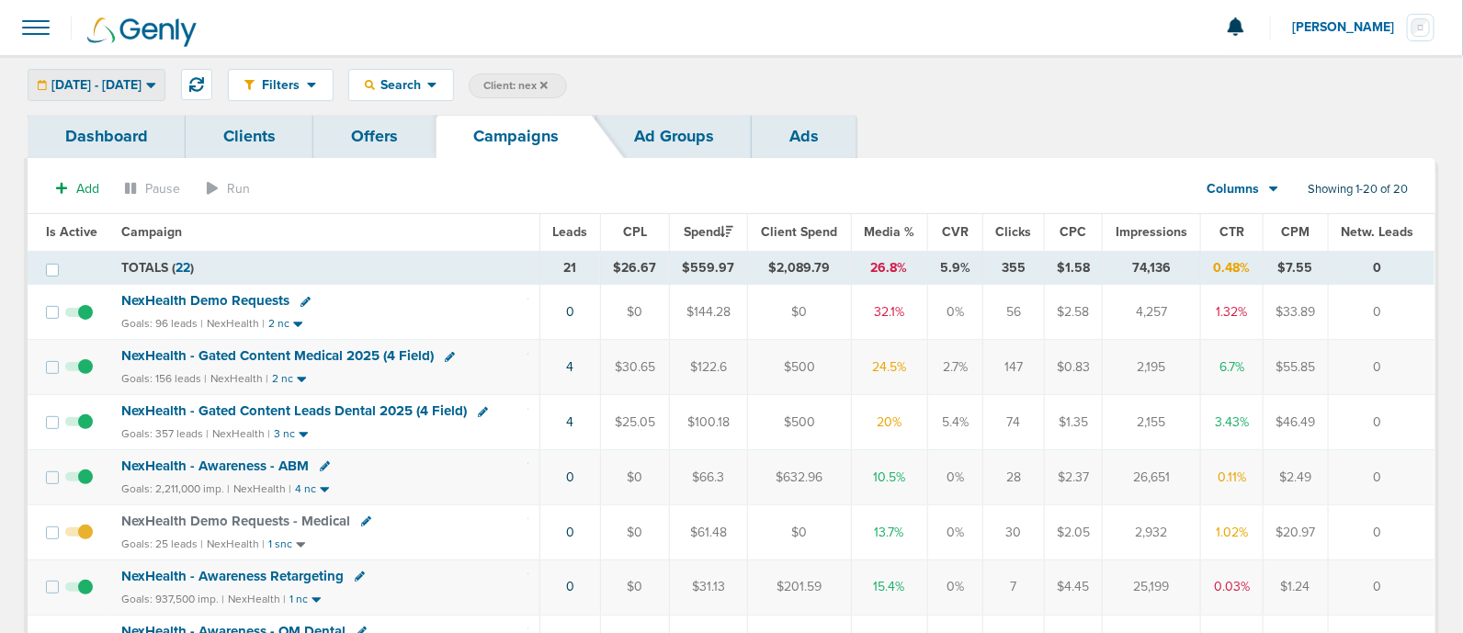
click at [142, 79] on span "[DATE] - [DATE]" at bounding box center [96, 85] width 90 height 13
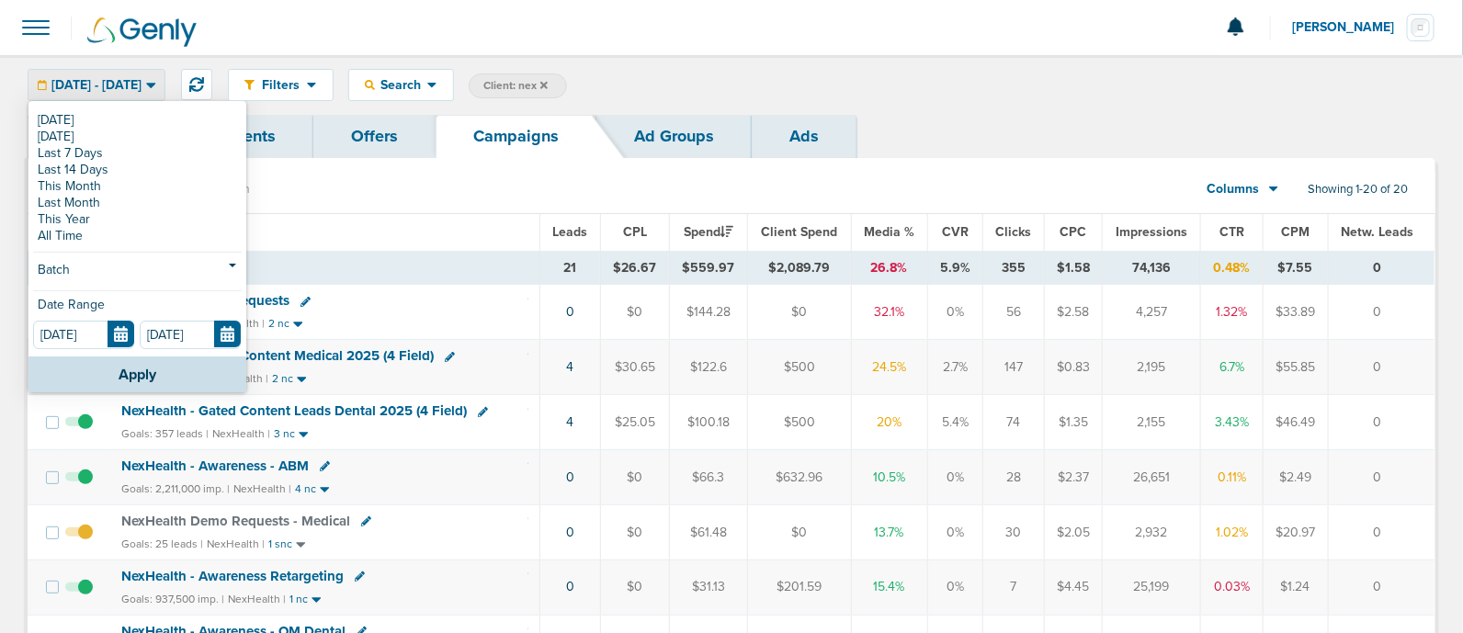
click at [100, 282] on div "[DATE] [DATE] Last 7 Days Last 14 Days This Month Last Month This Year All Time…" at bounding box center [137, 230] width 218 height 254
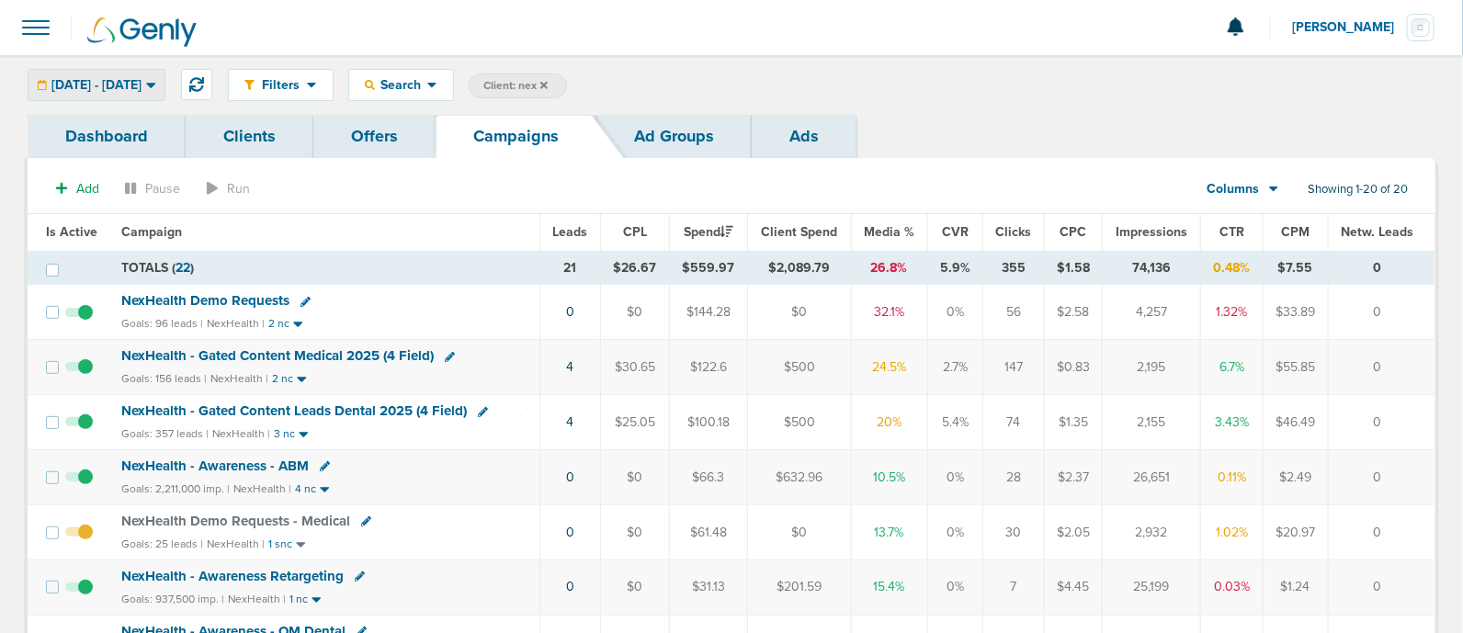
click at [108, 85] on span "[DATE] - [DATE]" at bounding box center [96, 85] width 90 height 13
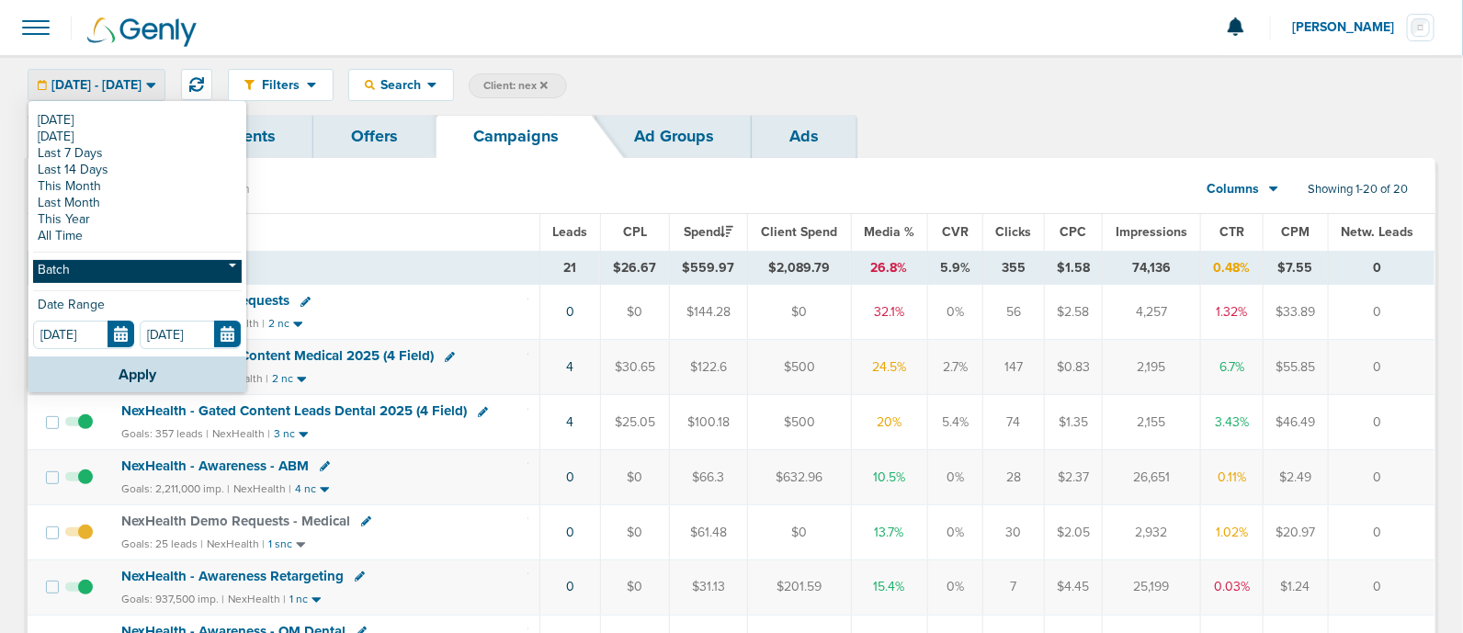
click at [69, 280] on link "Batch" at bounding box center [137, 271] width 209 height 23
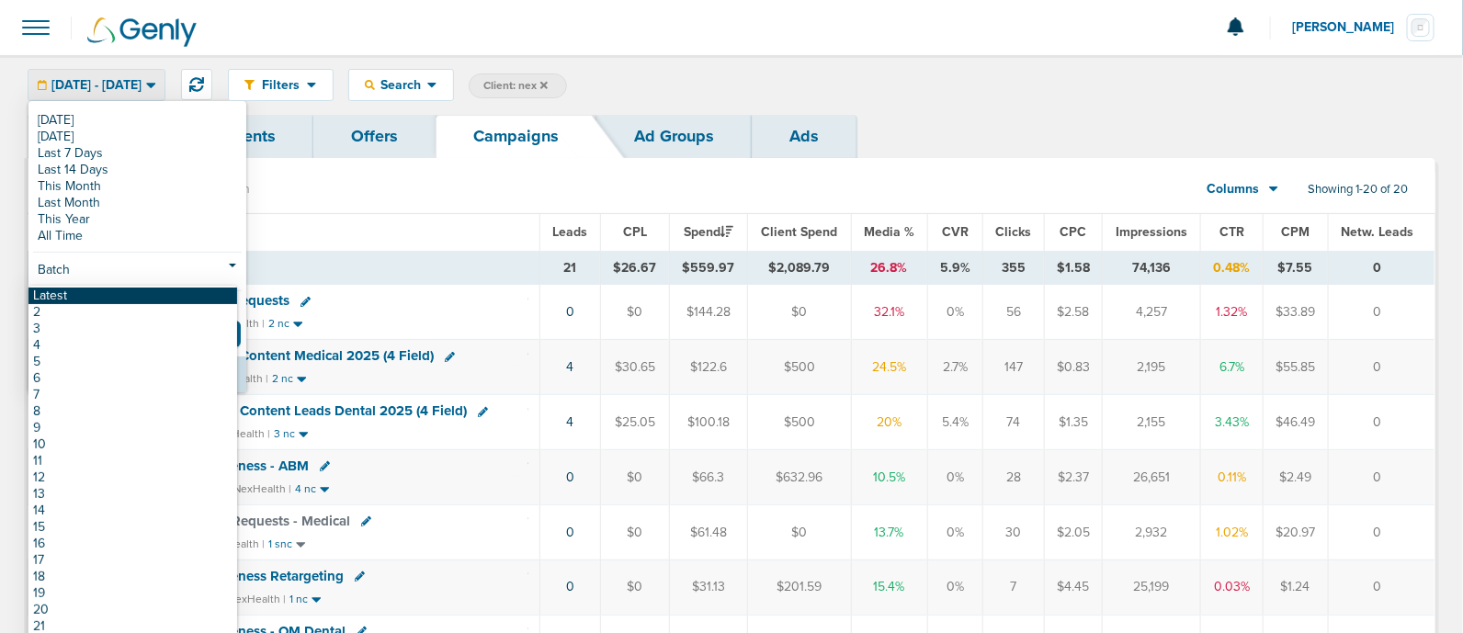
click at [69, 295] on link "Latest" at bounding box center [132, 296] width 209 height 17
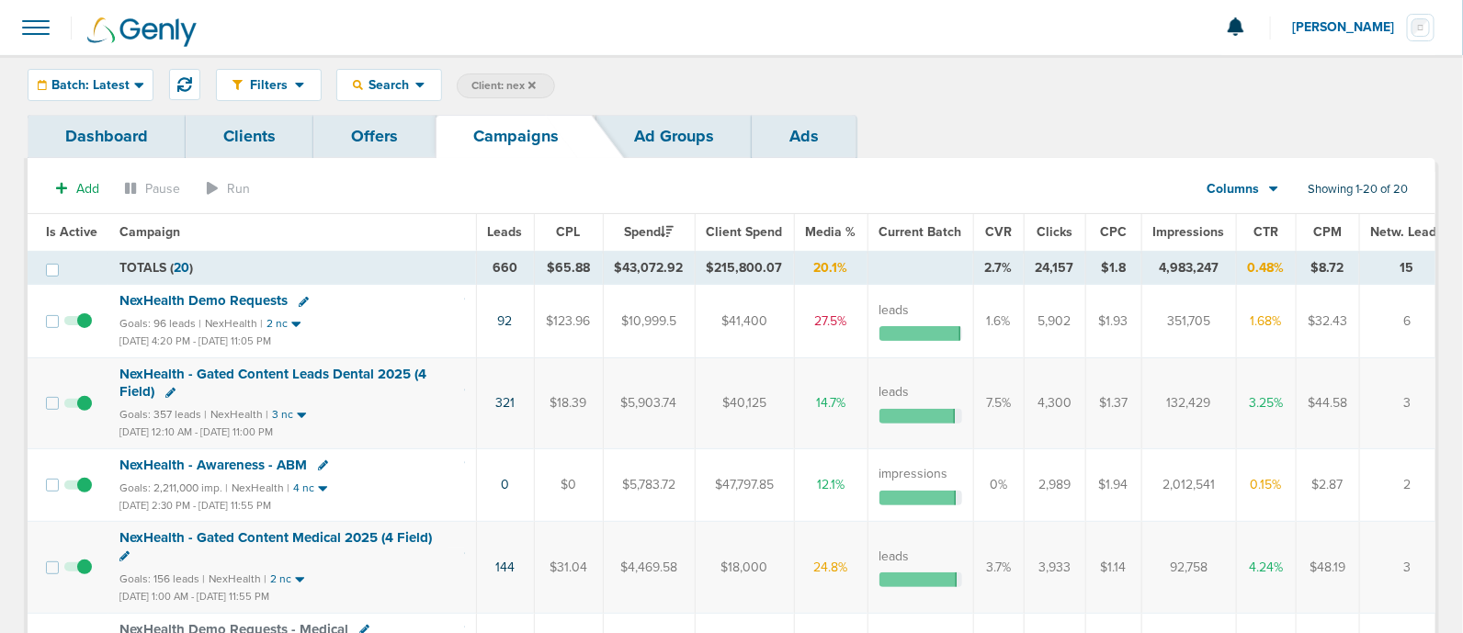
click at [510, 225] on span "Leads" at bounding box center [505, 232] width 35 height 16
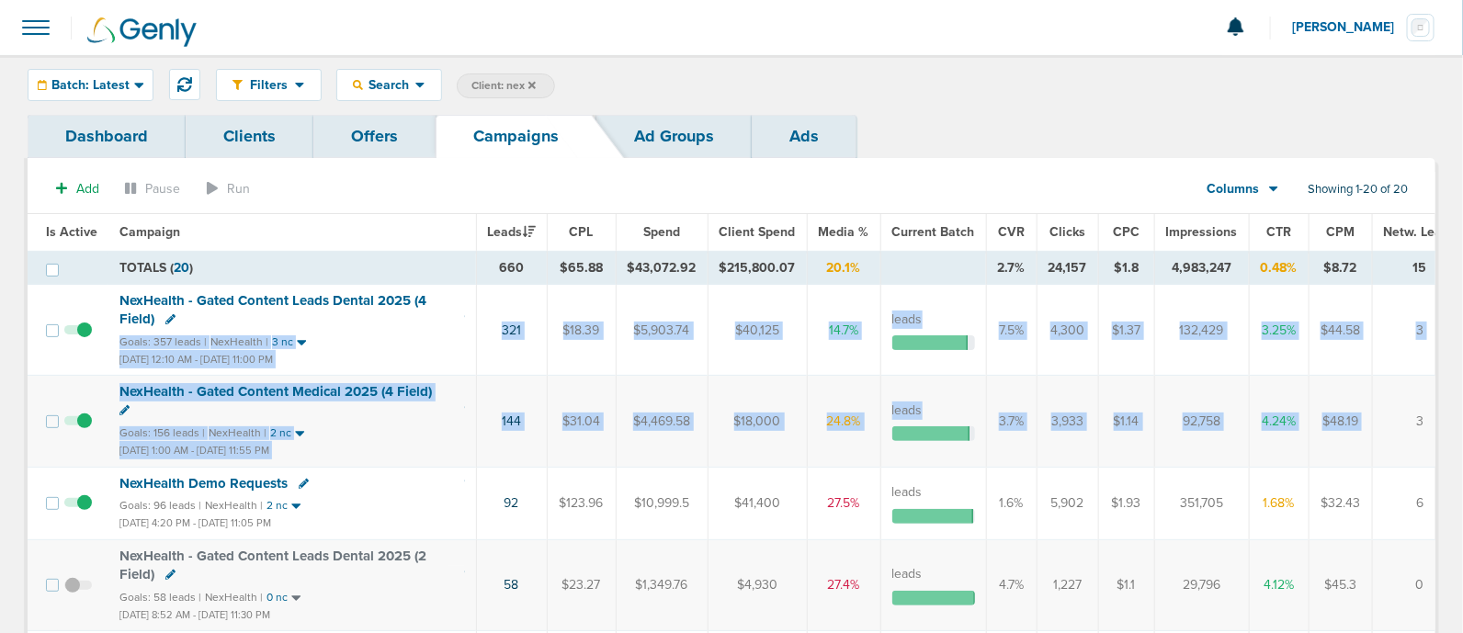
scroll to position [0, 28]
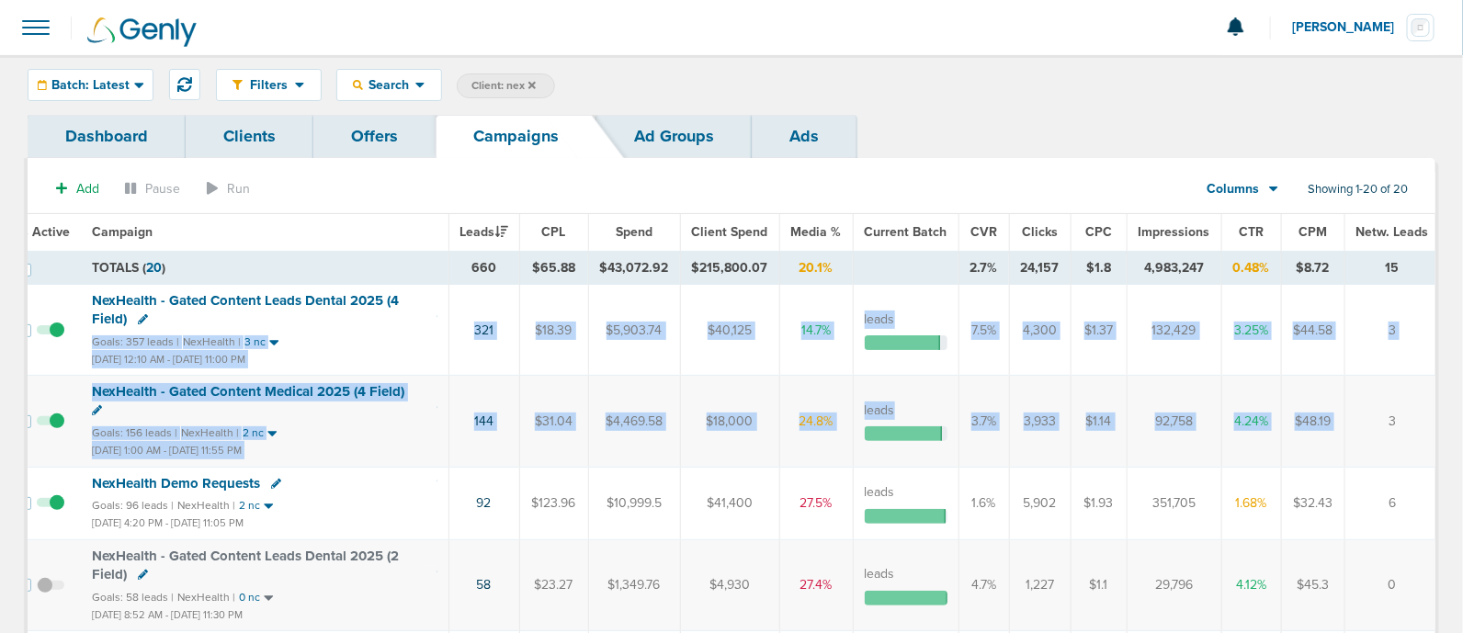
drag, startPoint x: 552, startPoint y: 311, endPoint x: 1411, endPoint y: 588, distance: 903.2
click at [1411, 588] on td "0" at bounding box center [1396, 586] width 103 height 91
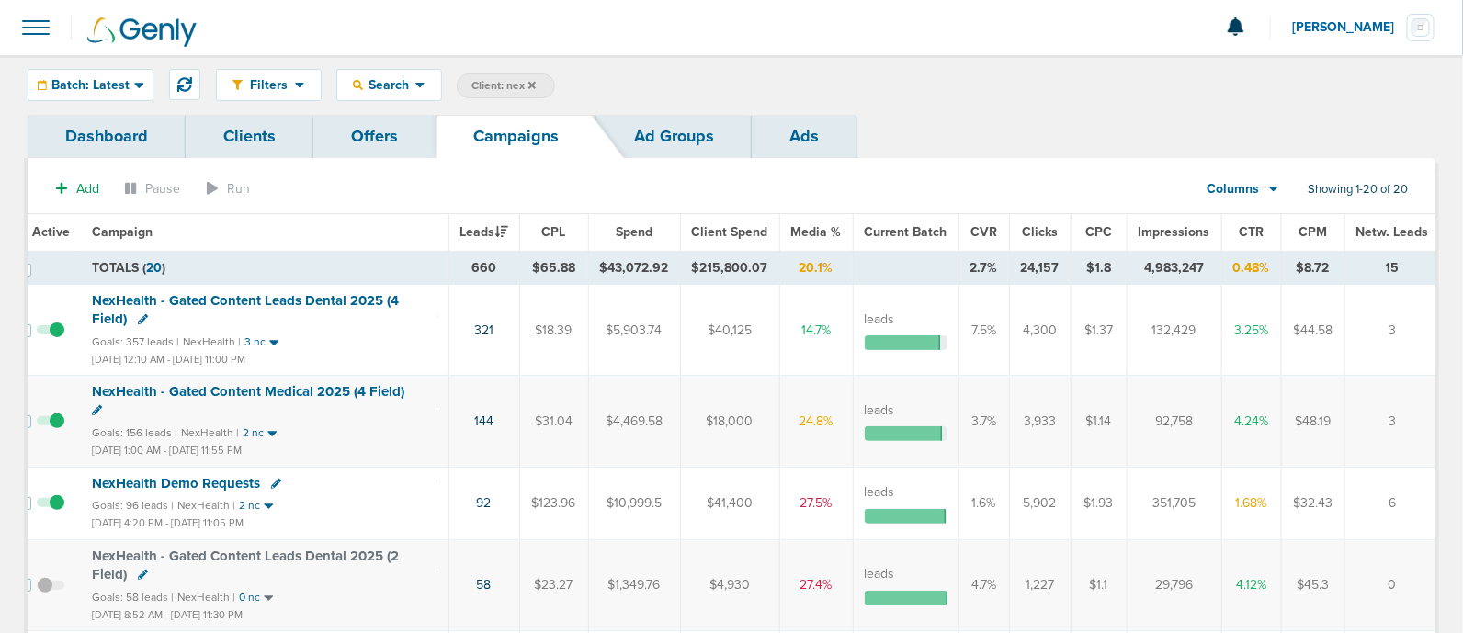
click at [315, 388] on span "NexHealth - Gated Content Medical 2025 (4 Field)" at bounding box center [248, 391] width 313 height 17
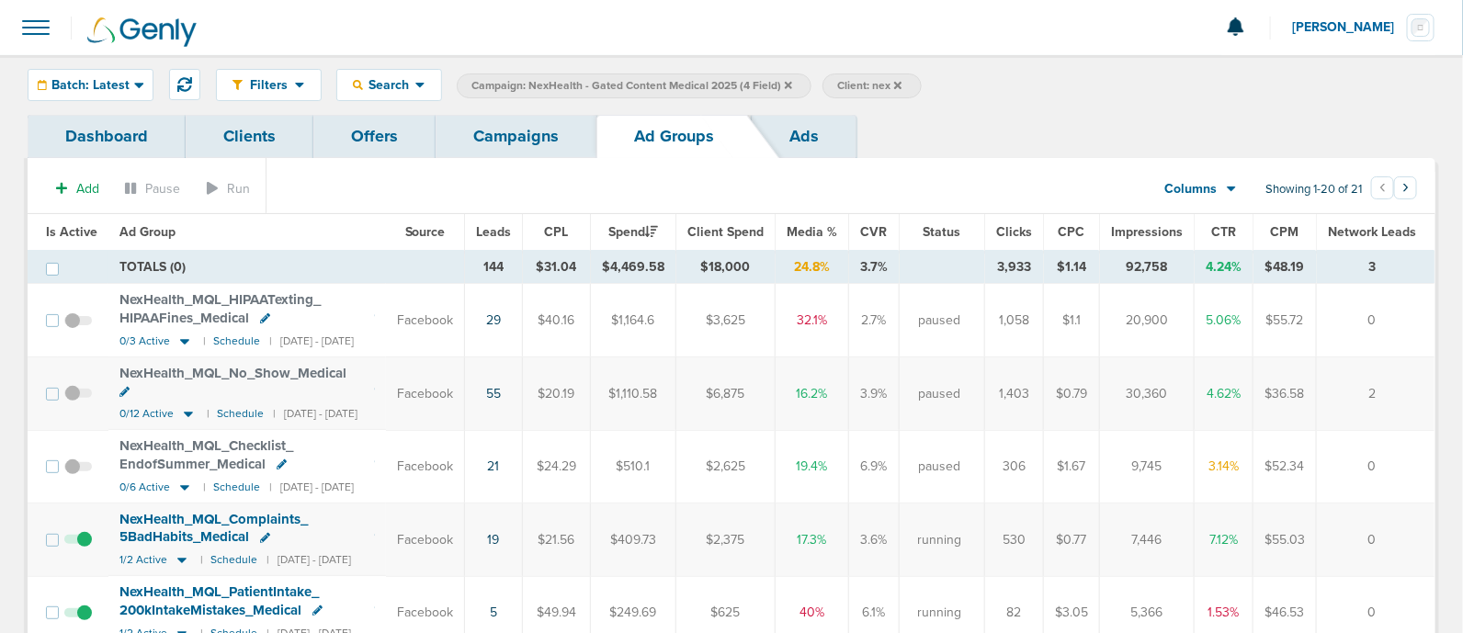
scroll to position [0, 17]
drag, startPoint x: 487, startPoint y: 264, endPoint x: 1429, endPoint y: 268, distance: 942.2
click at [1429, 268] on tr "TOTALS (0) 144 $31.04 $4,469.58 $18,000 24.8% 3.7% 3,933 $1.14 92,758 4.24% $48…" at bounding box center [731, 267] width 1407 height 33
click at [1429, 268] on td "3" at bounding box center [1376, 267] width 119 height 33
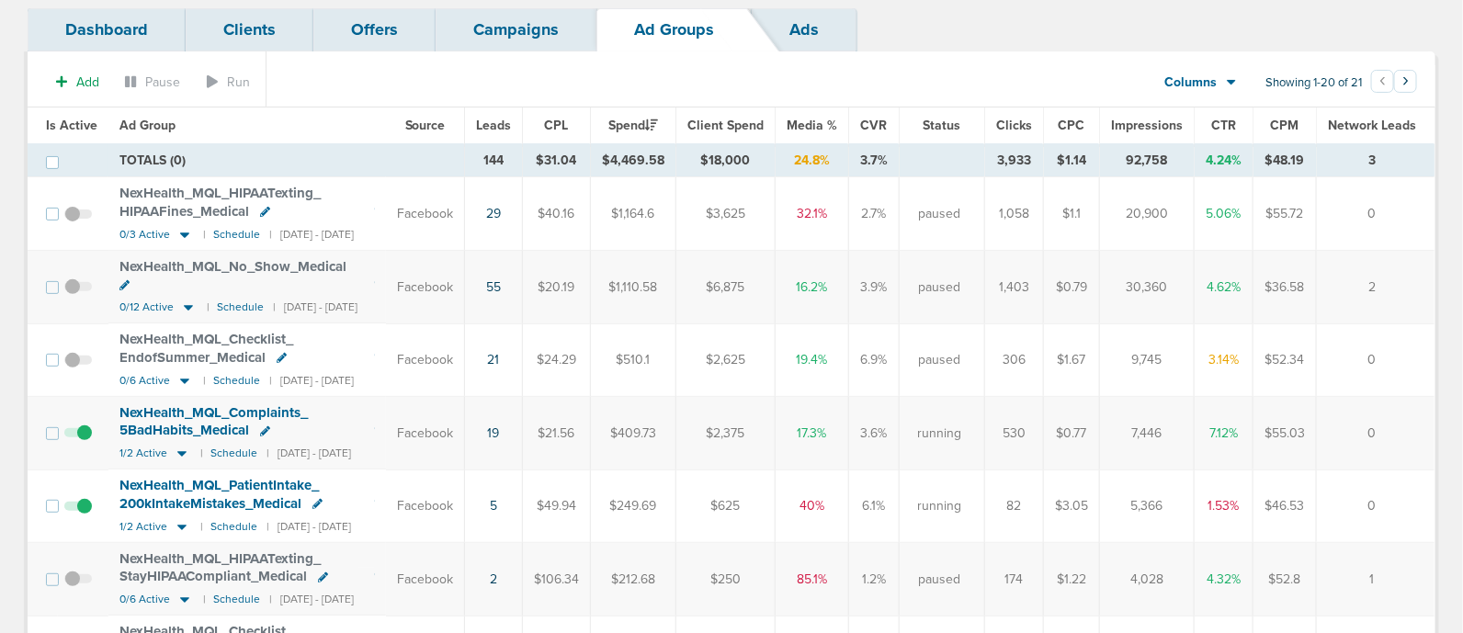
scroll to position [0, 0]
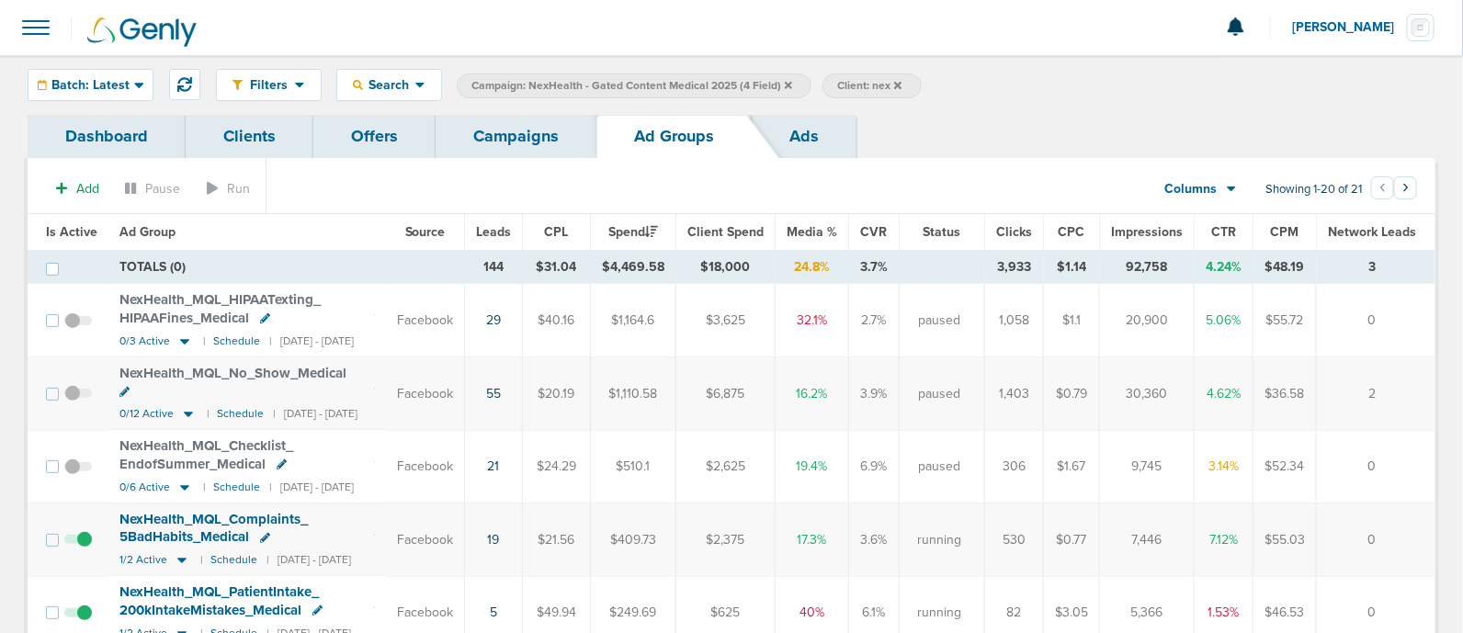
click at [553, 137] on link "Campaigns" at bounding box center [516, 136] width 161 height 43
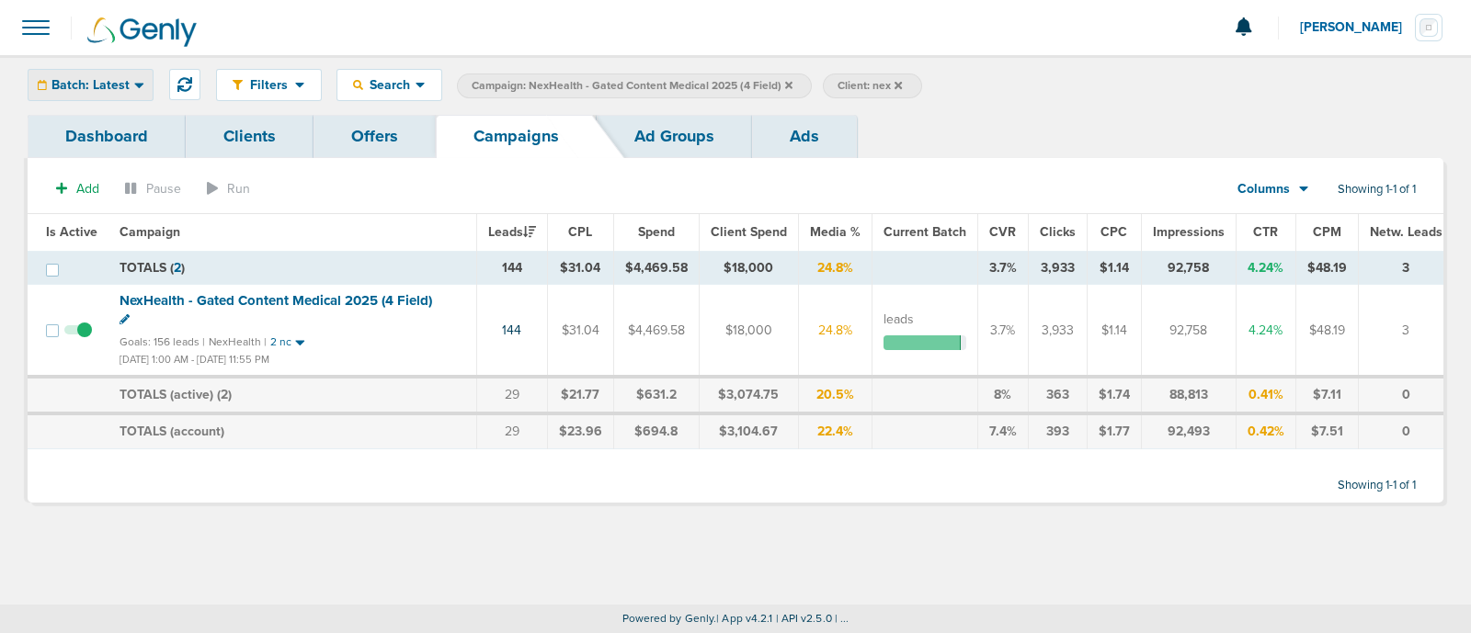
click at [134, 88] on icon at bounding box center [139, 85] width 10 height 16
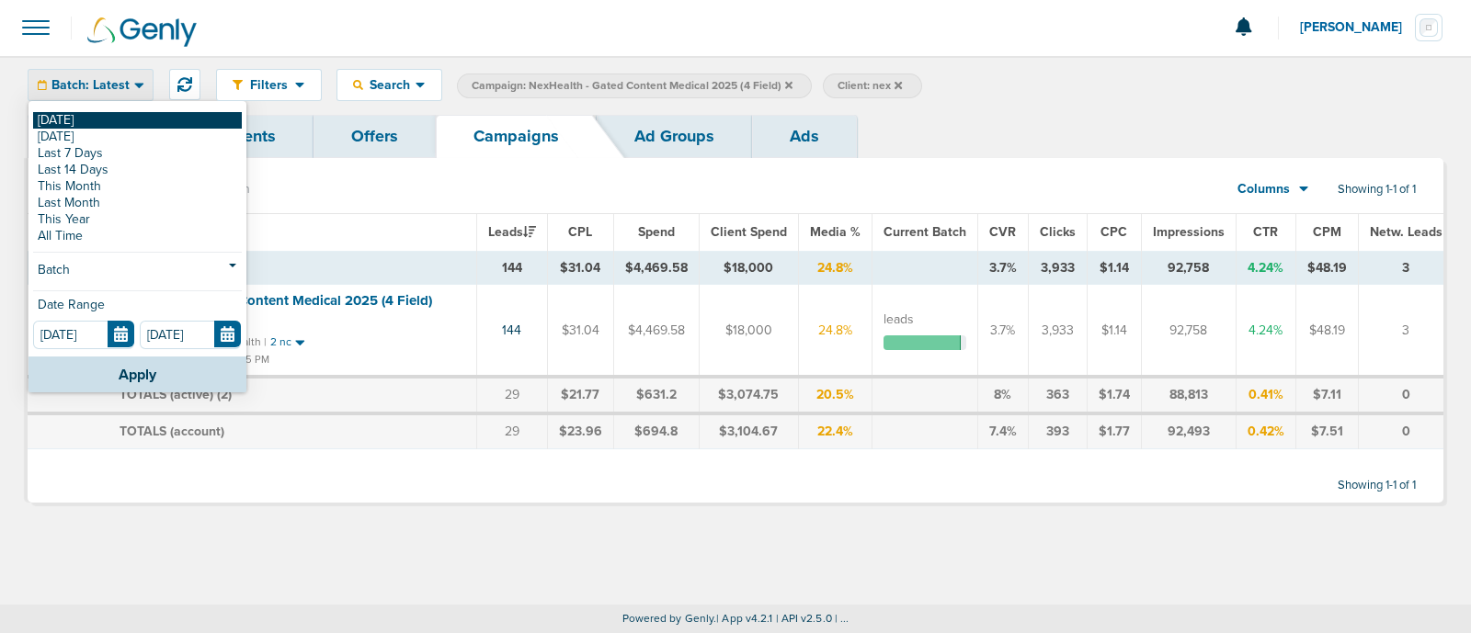
click at [99, 114] on link "[DATE]" at bounding box center [137, 120] width 209 height 17
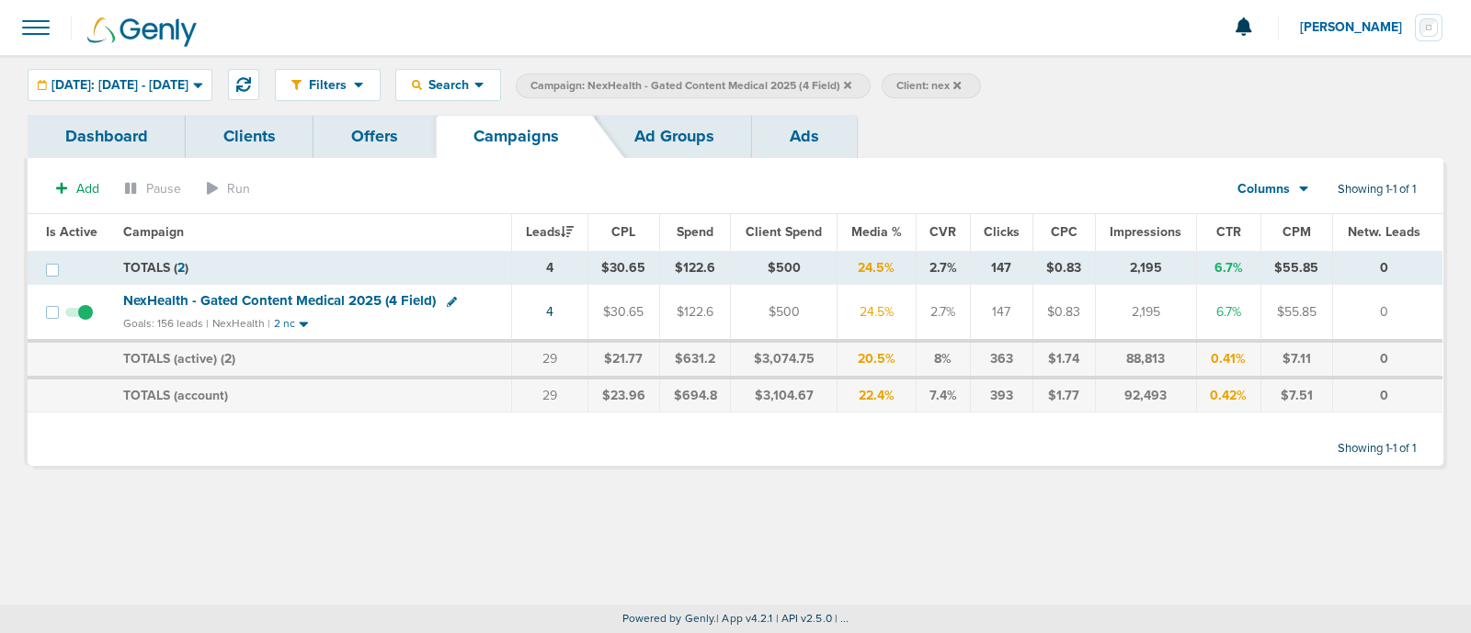
click at [302, 305] on span "NexHealth - Gated Content Medical 2025 (4 Field)" at bounding box center [279, 300] width 313 height 17
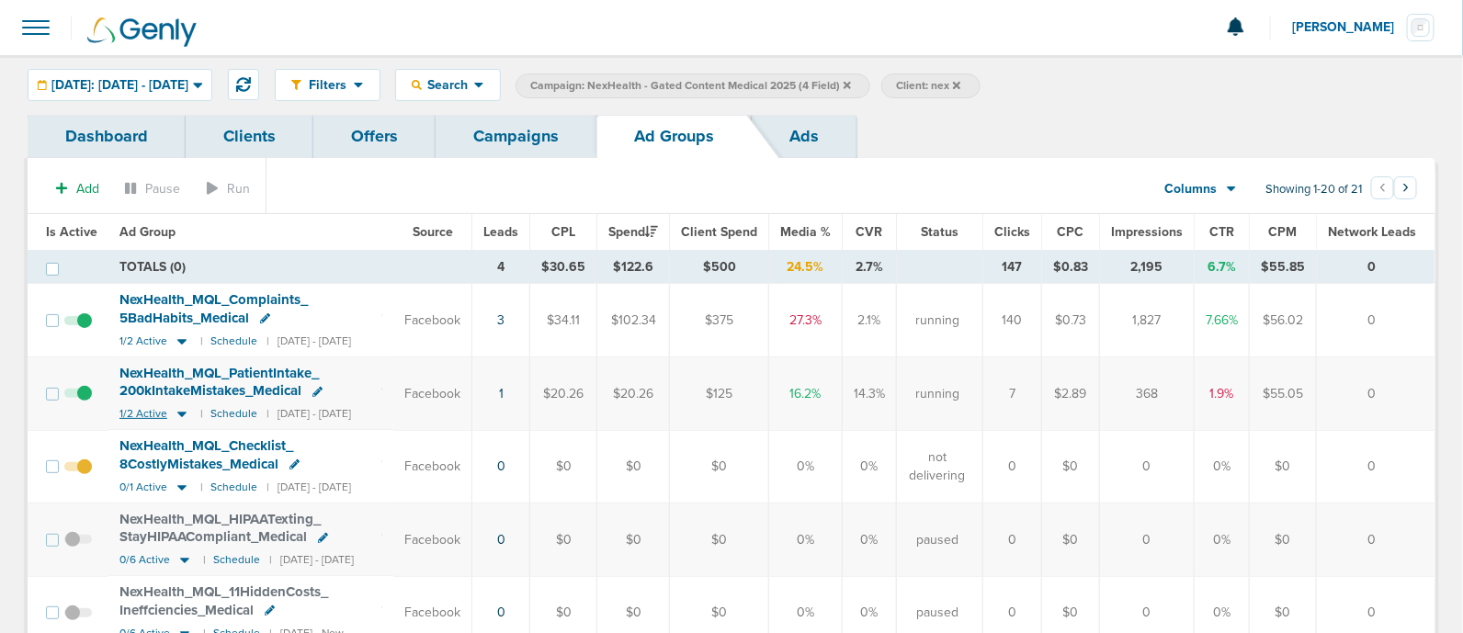
click at [179, 411] on icon at bounding box center [182, 414] width 18 height 16
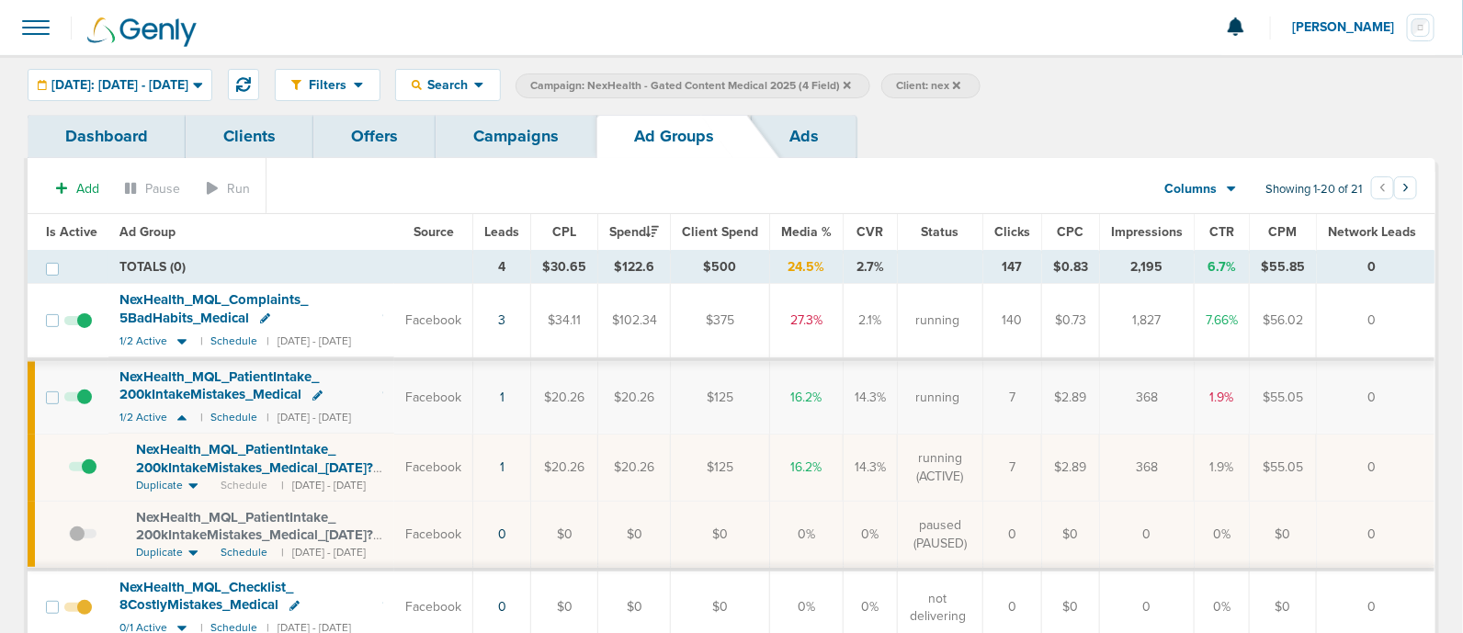
click at [515, 135] on link "Campaigns" at bounding box center [516, 136] width 161 height 43
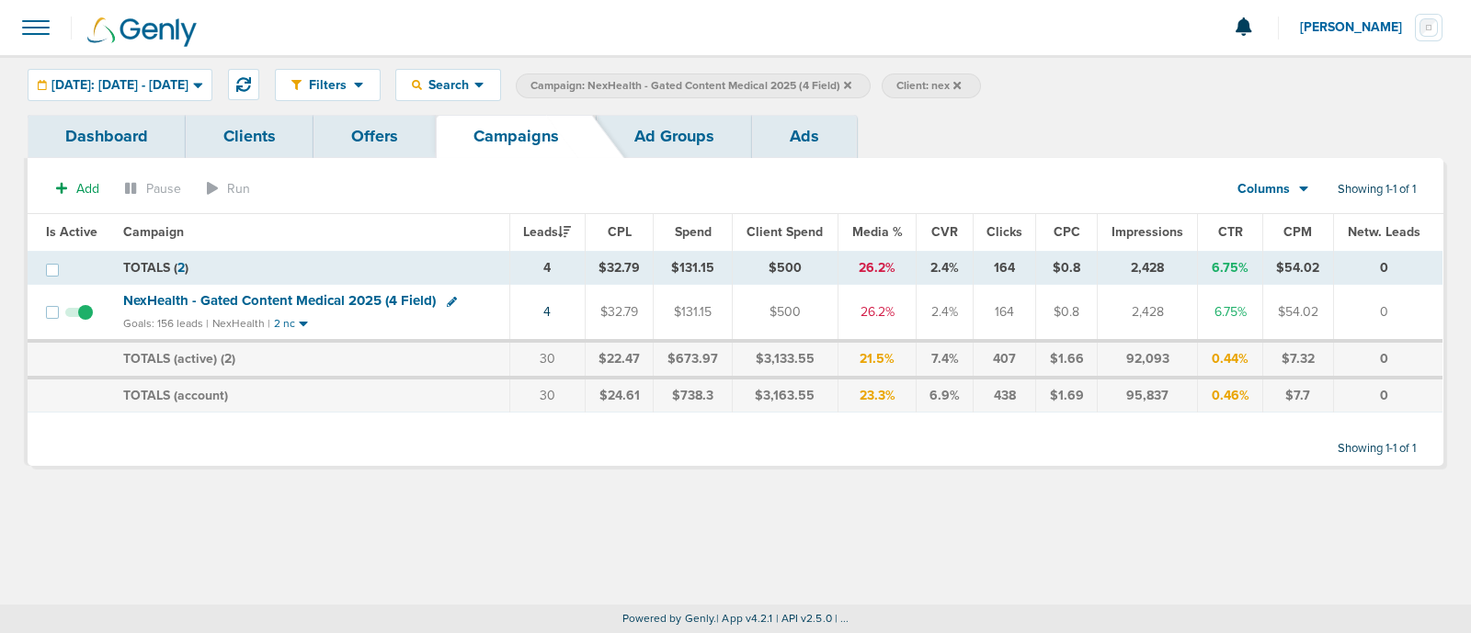
click at [851, 85] on icon at bounding box center [847, 85] width 7 height 11
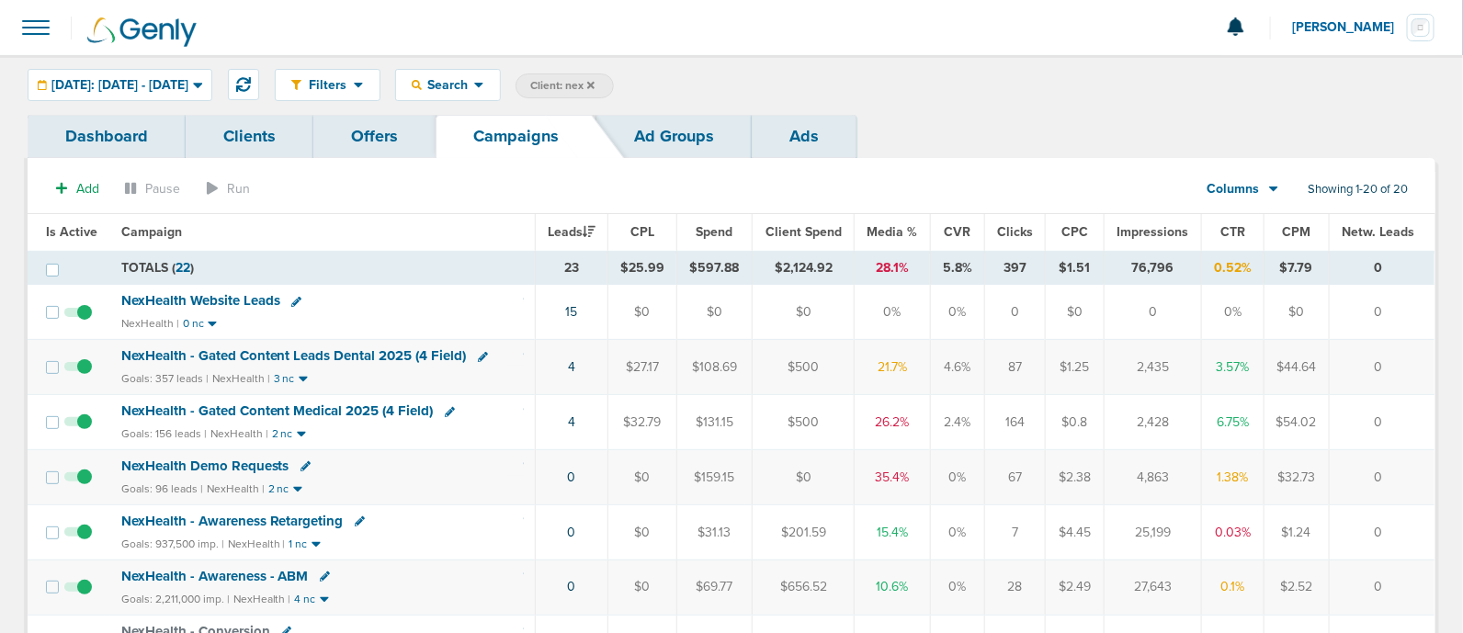
click at [896, 231] on span "Media %" at bounding box center [893, 232] width 51 height 16
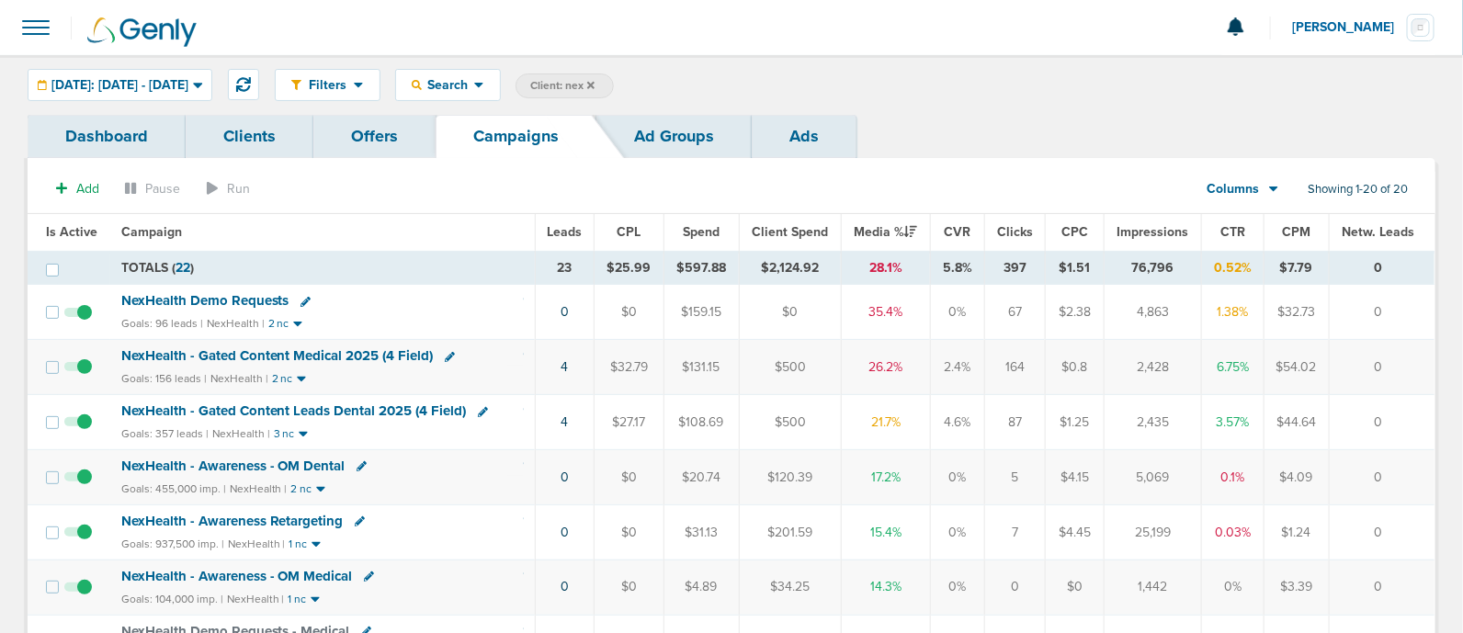
drag, startPoint x: 546, startPoint y: 378, endPoint x: 931, endPoint y: 428, distance: 388.5
click at [910, 418] on td "21.7%" at bounding box center [885, 422] width 89 height 55
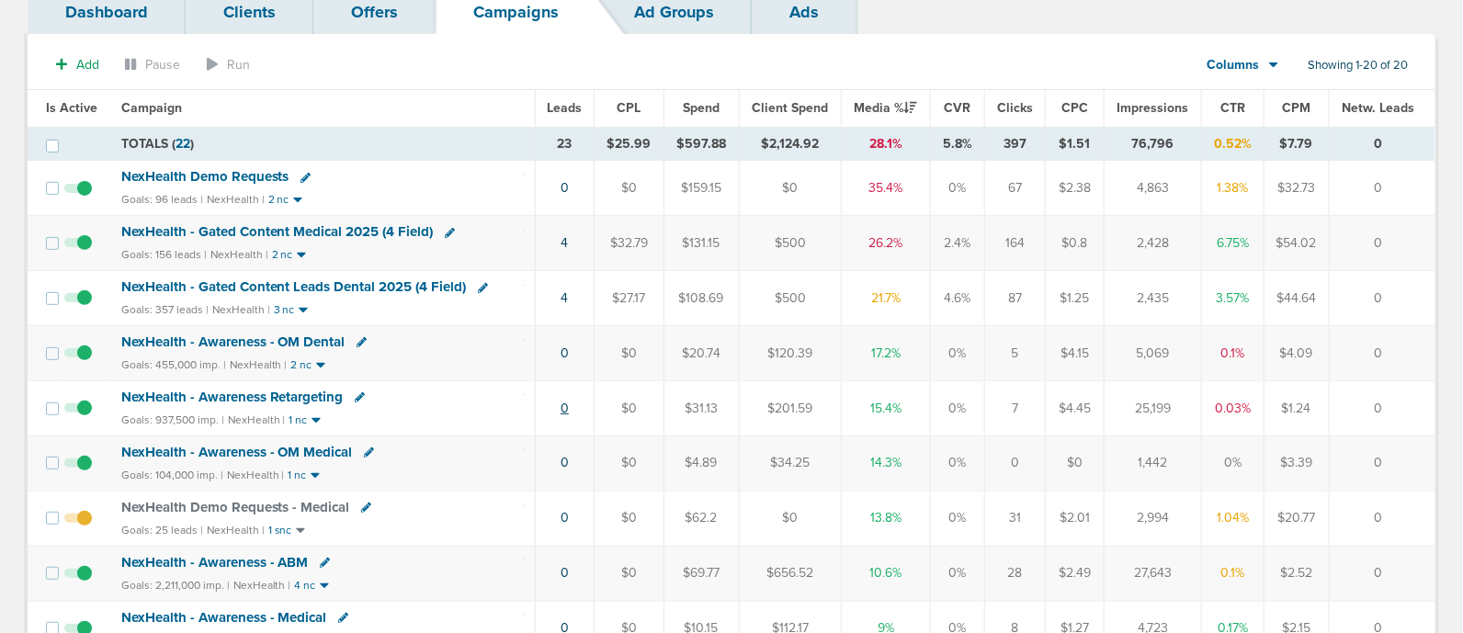
scroll to position [114, 0]
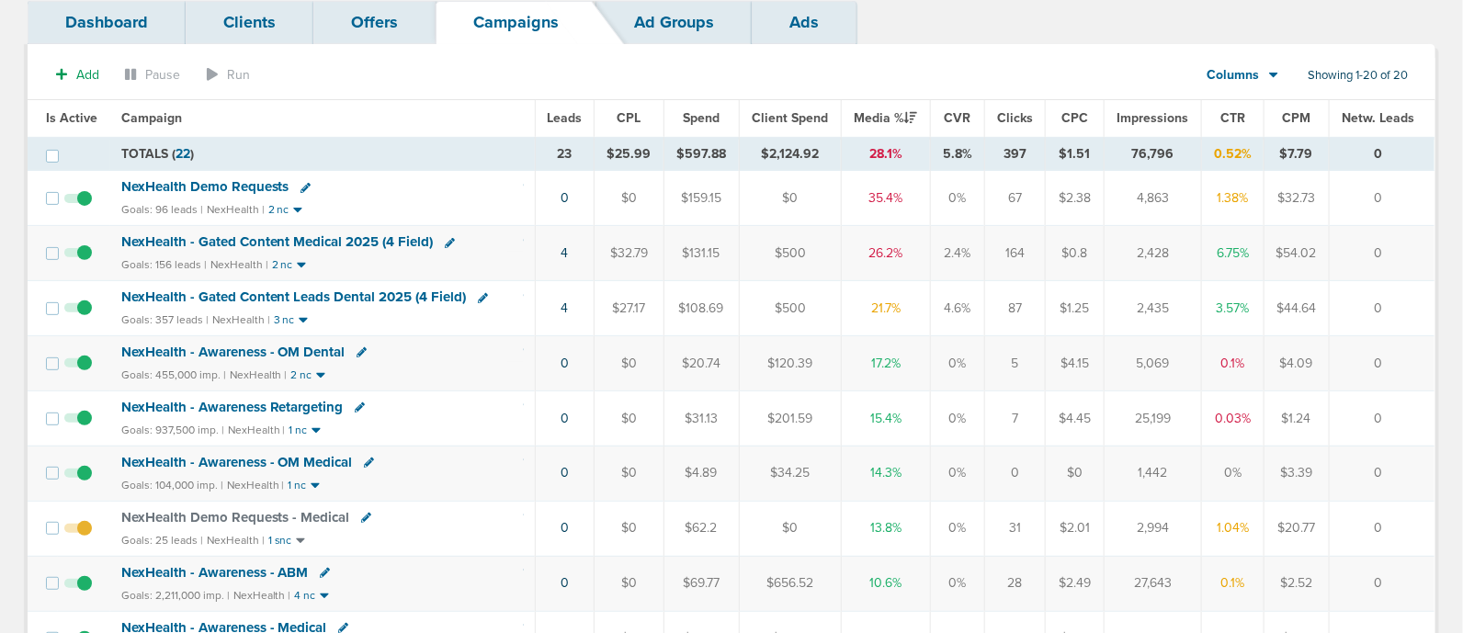
drag, startPoint x: 907, startPoint y: 404, endPoint x: 24, endPoint y: 110, distance: 930.8
drag, startPoint x: 516, startPoint y: 291, endPoint x: 1313, endPoint y: 278, distance: 797.1
click at [1160, 282] on tr "NexHealth - Gated Content Leads Dental 2025 (4 Field) Goals: 357 leads | NexHea…" at bounding box center [731, 308] width 1407 height 55
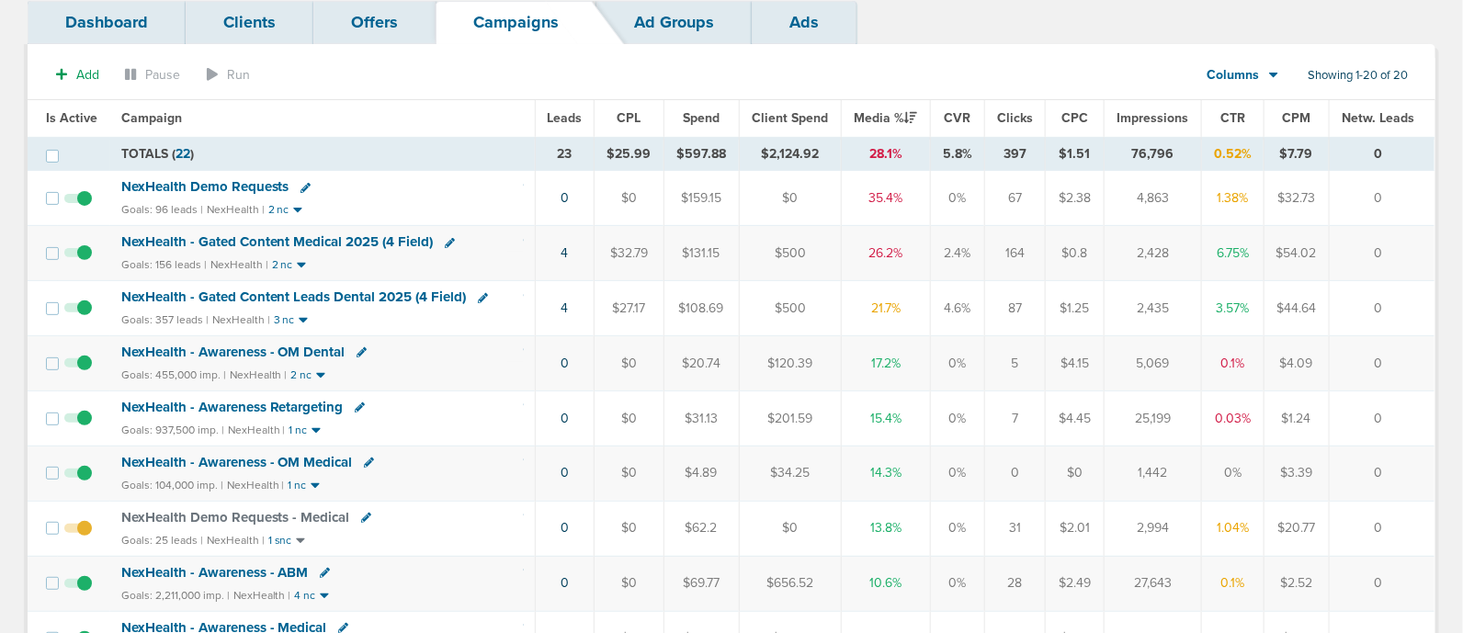
drag, startPoint x: 1399, startPoint y: 276, endPoint x: 1417, endPoint y: 277, distance: 17.5
click at [1417, 277] on td "0" at bounding box center [1382, 253] width 106 height 55
click at [1390, 233] on td "0" at bounding box center [1382, 253] width 106 height 55
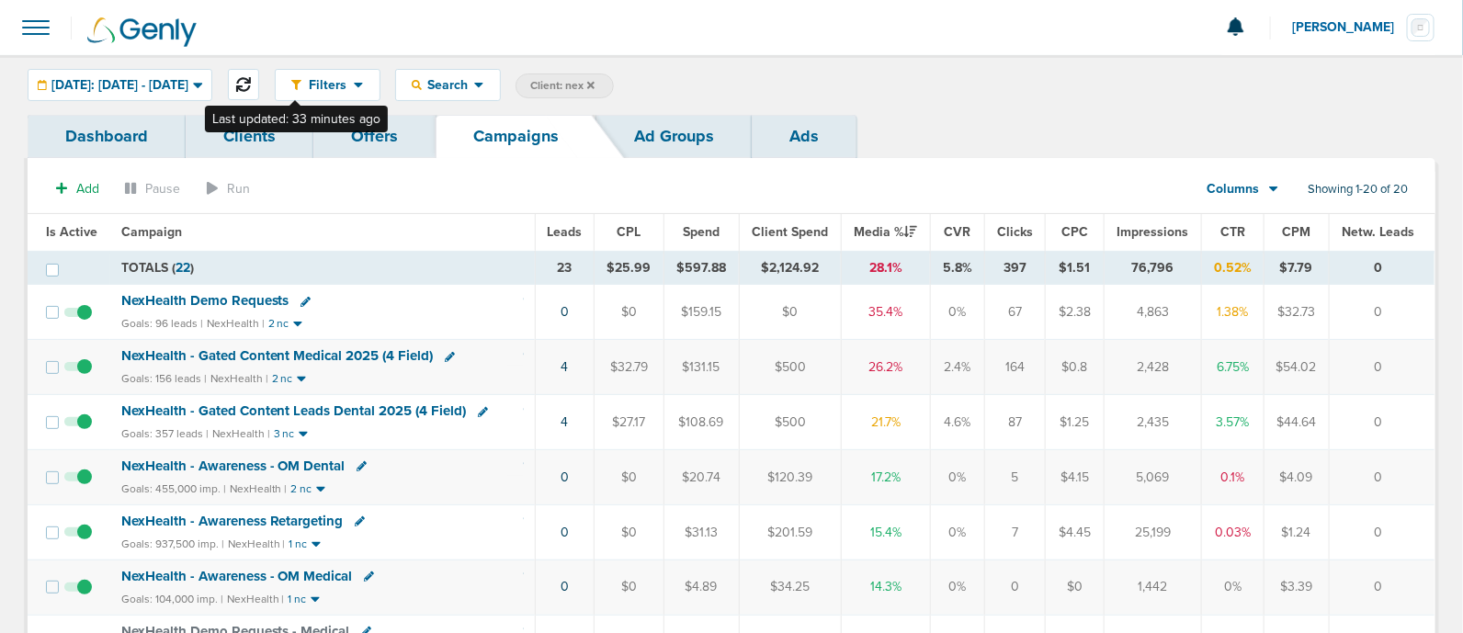
click at [251, 81] on icon at bounding box center [243, 84] width 15 height 15
click at [348, 352] on span "NexHealth - Gated Content Medical 2025 (4 Field)" at bounding box center [277, 355] width 313 height 17
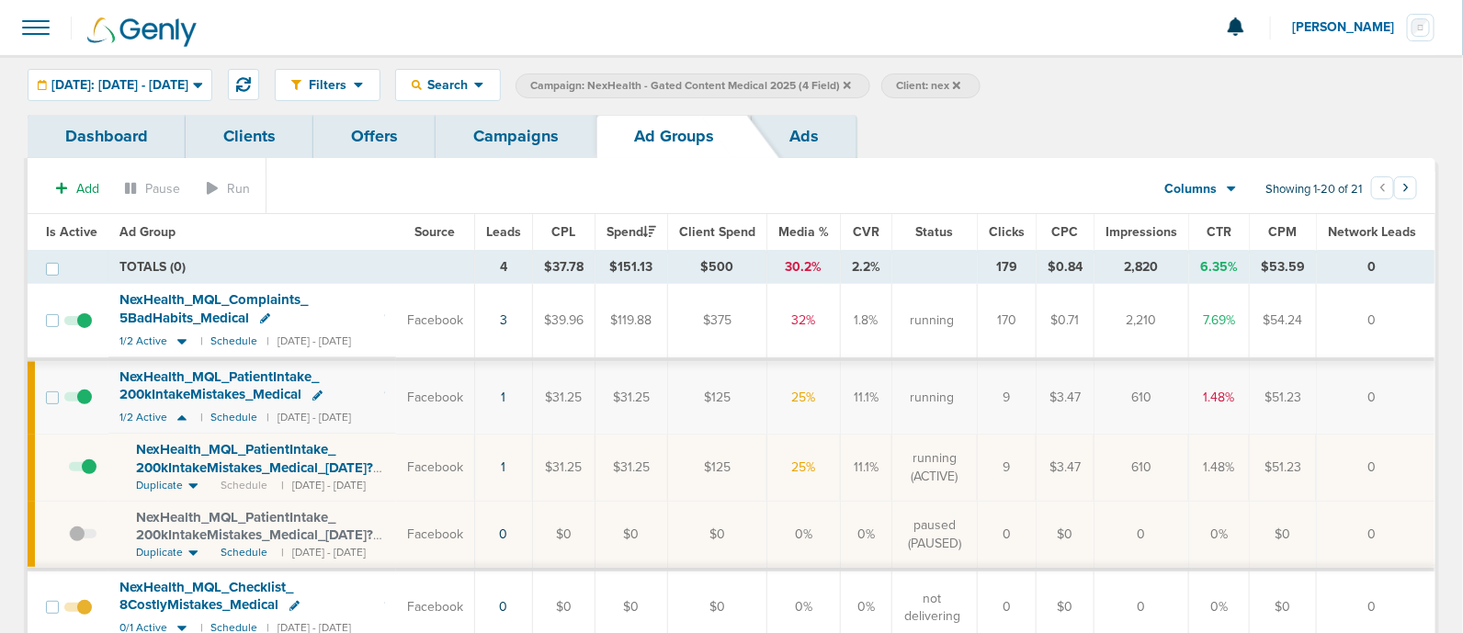
click at [193, 101] on div "Filters Active Only Settings Status Active Inactive Objectives MQL SQL Traffic …" at bounding box center [731, 85] width 1463 height 60
click at [120, 89] on span "[DATE]: [DATE] - [DATE]" at bounding box center [119, 85] width 137 height 13
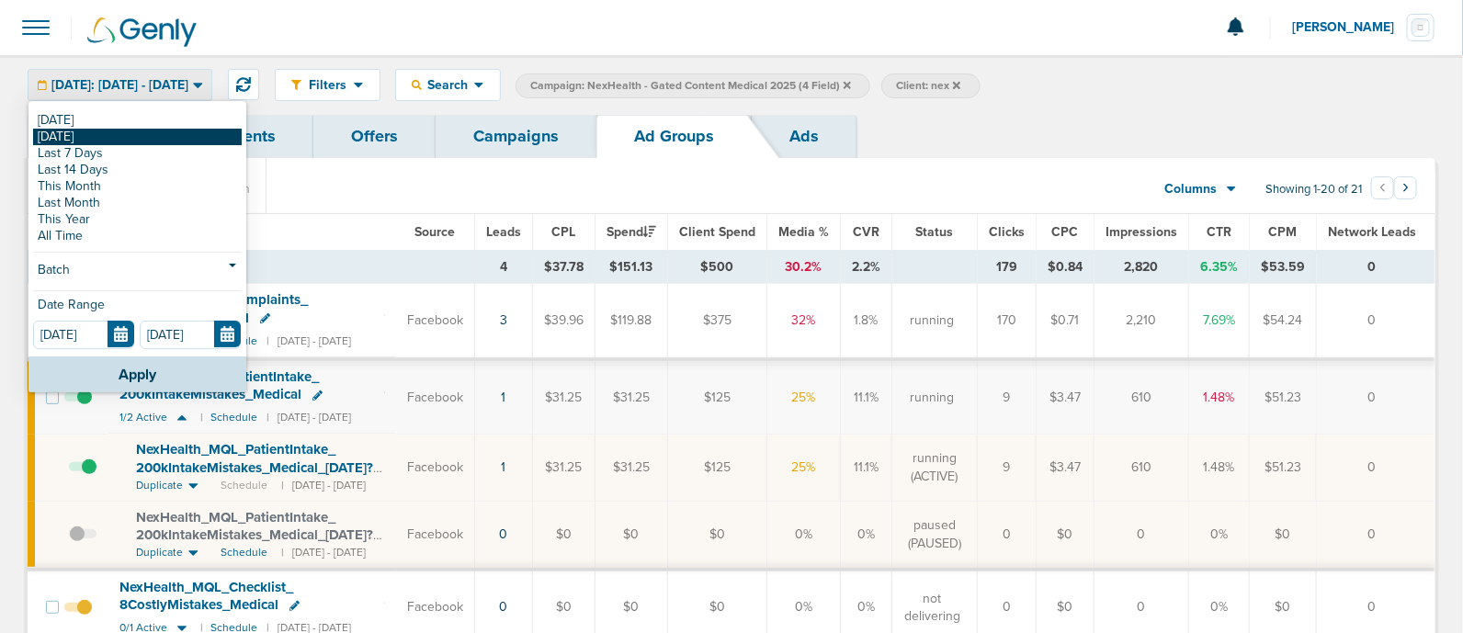
click at [89, 137] on link "[DATE]" at bounding box center [137, 137] width 209 height 17
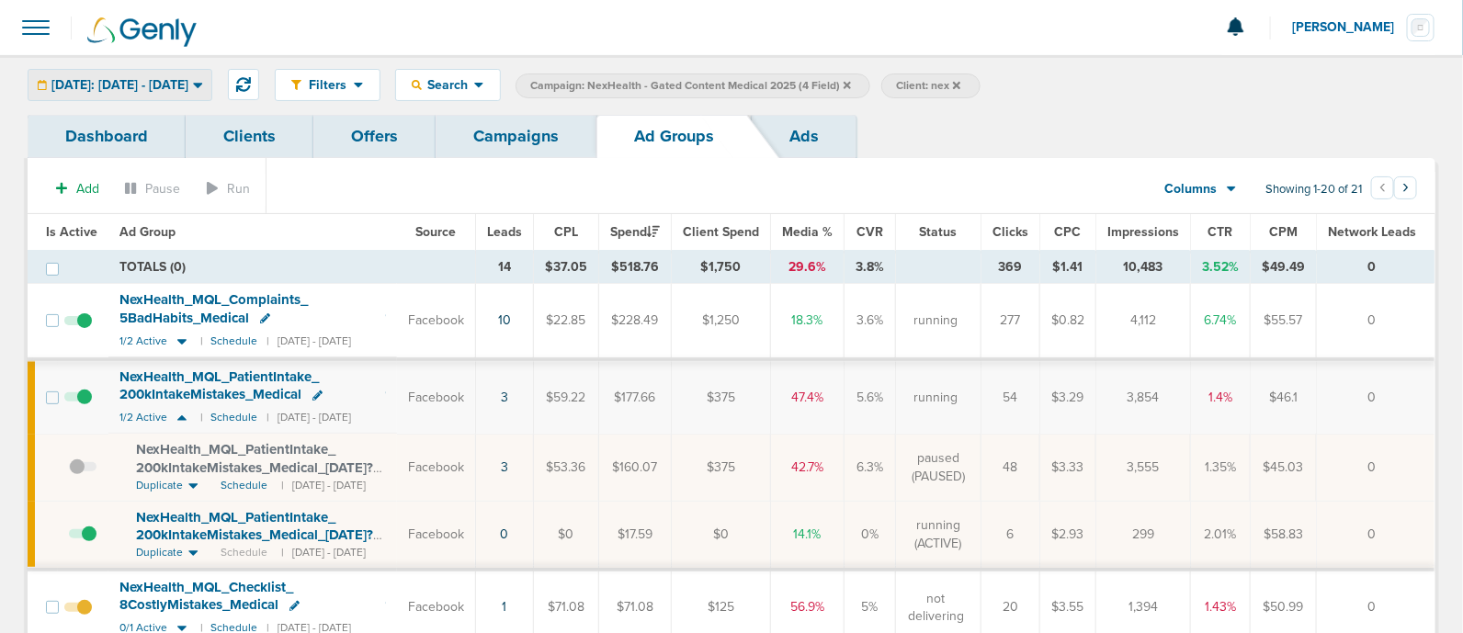
click at [161, 94] on div "[DATE]: [DATE] - [DATE]" at bounding box center [119, 85] width 183 height 30
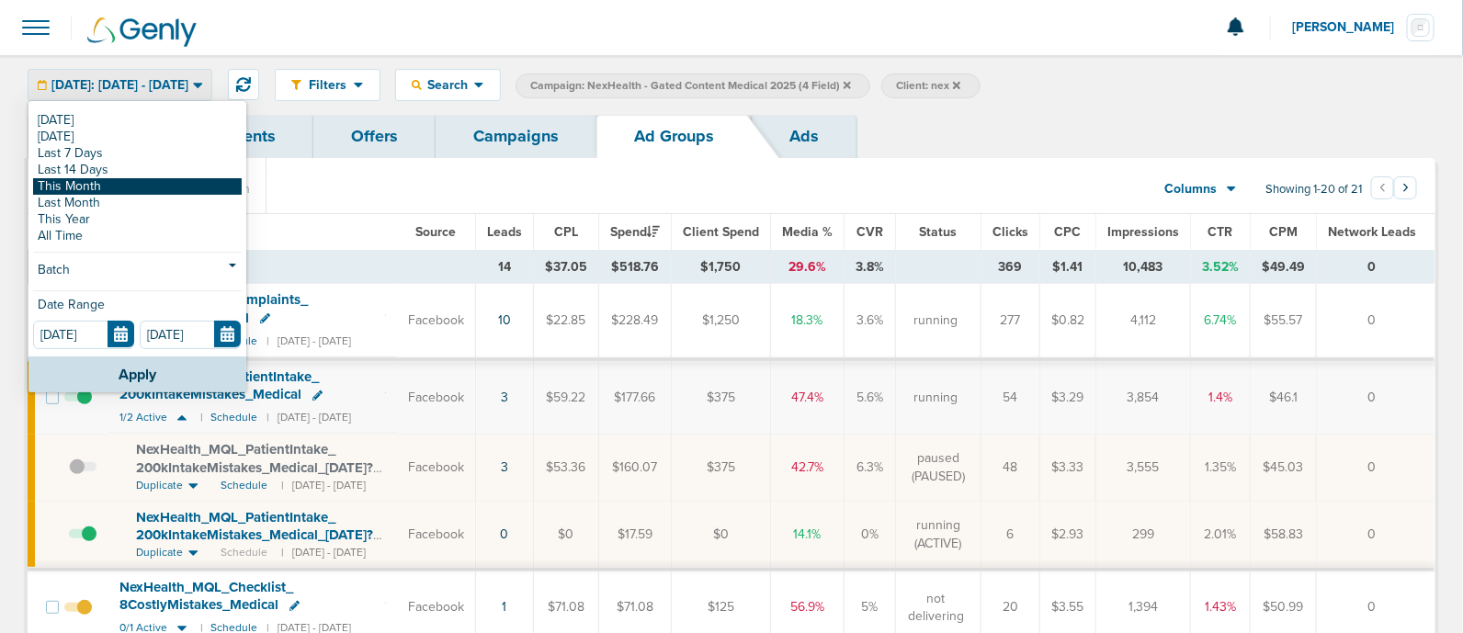
click at [106, 184] on link "This Month" at bounding box center [137, 186] width 209 height 17
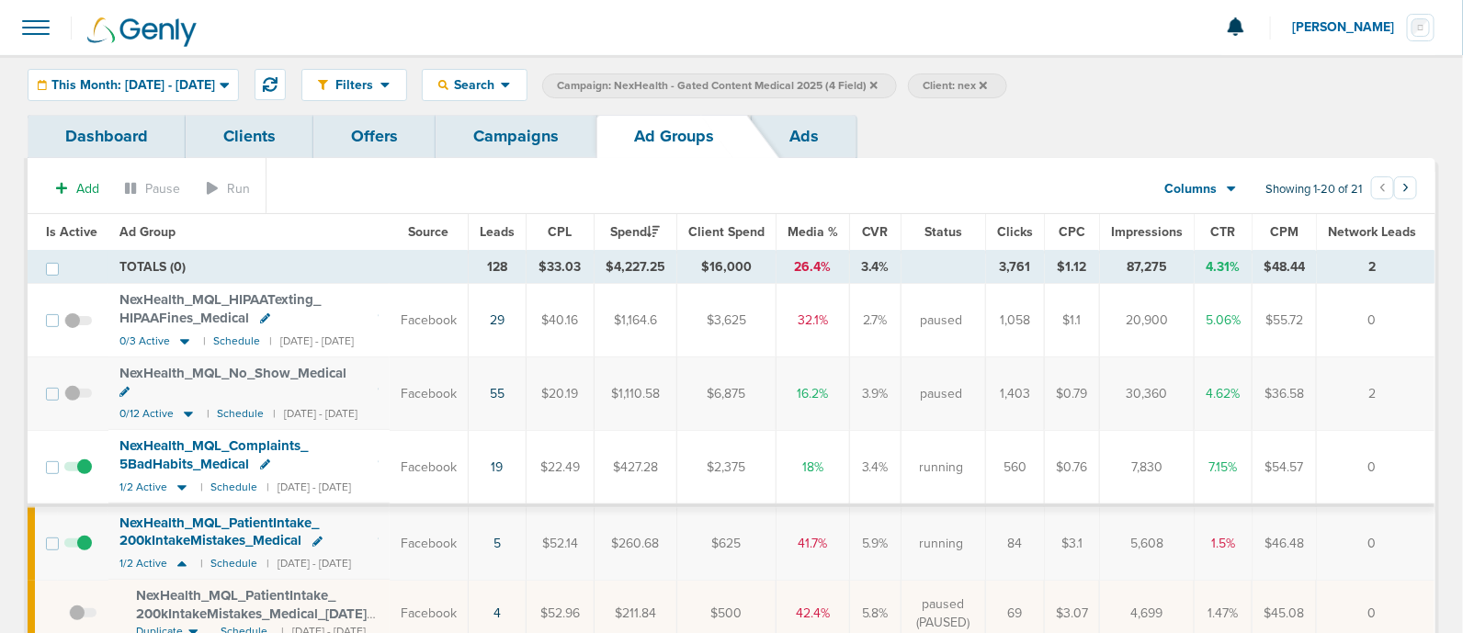
click at [878, 85] on icon at bounding box center [874, 84] width 7 height 7
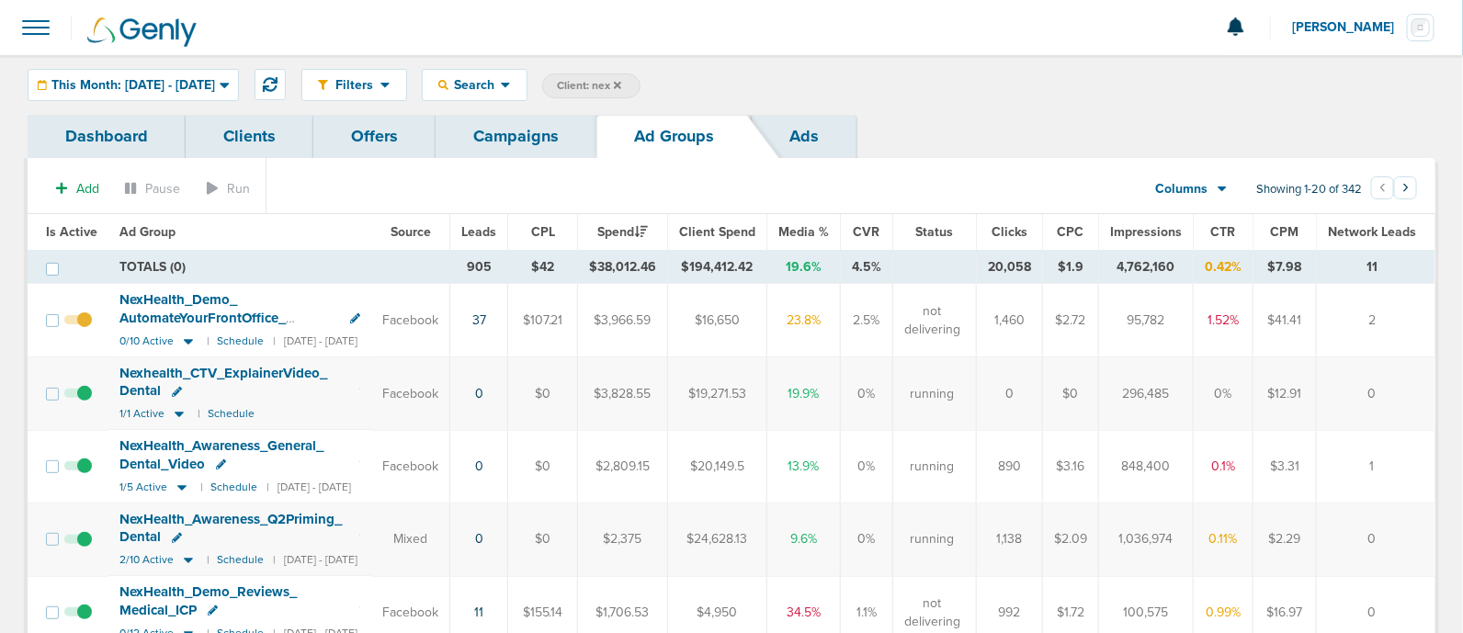
click at [621, 82] on icon at bounding box center [617, 84] width 7 height 7
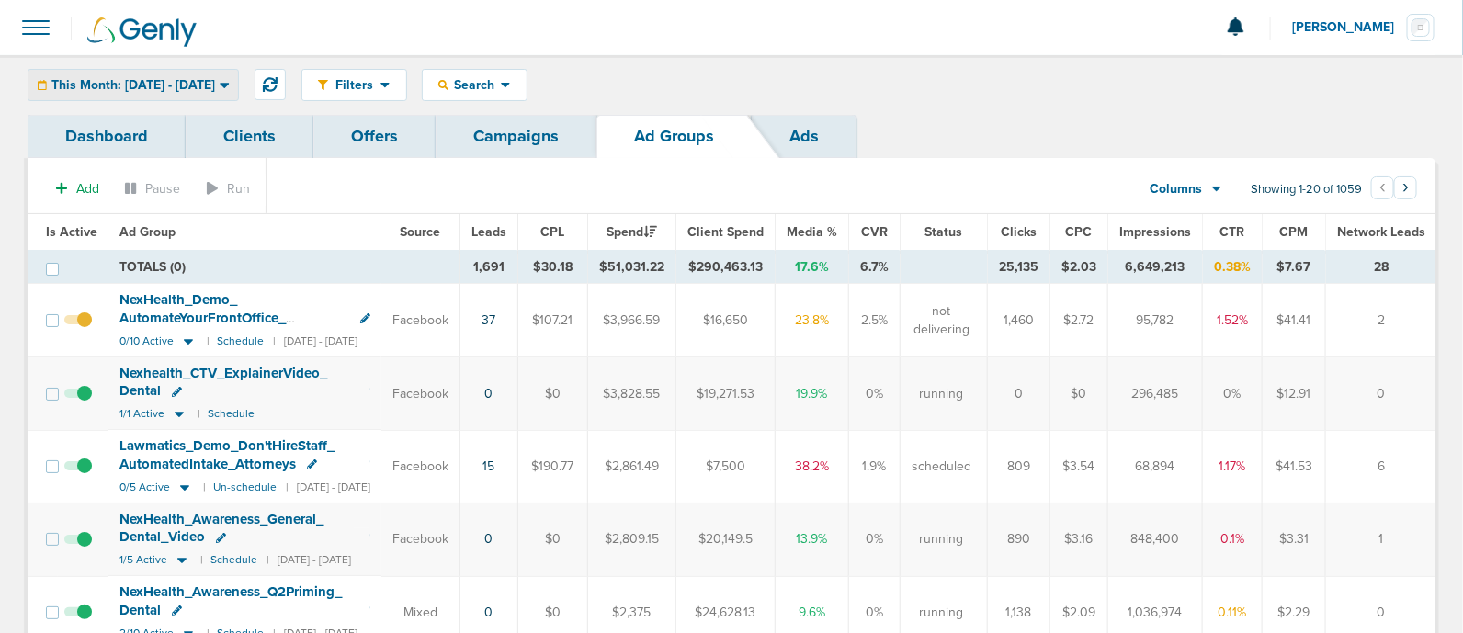
click at [101, 75] on div "This Month: [DATE] - [DATE]" at bounding box center [133, 85] width 210 height 30
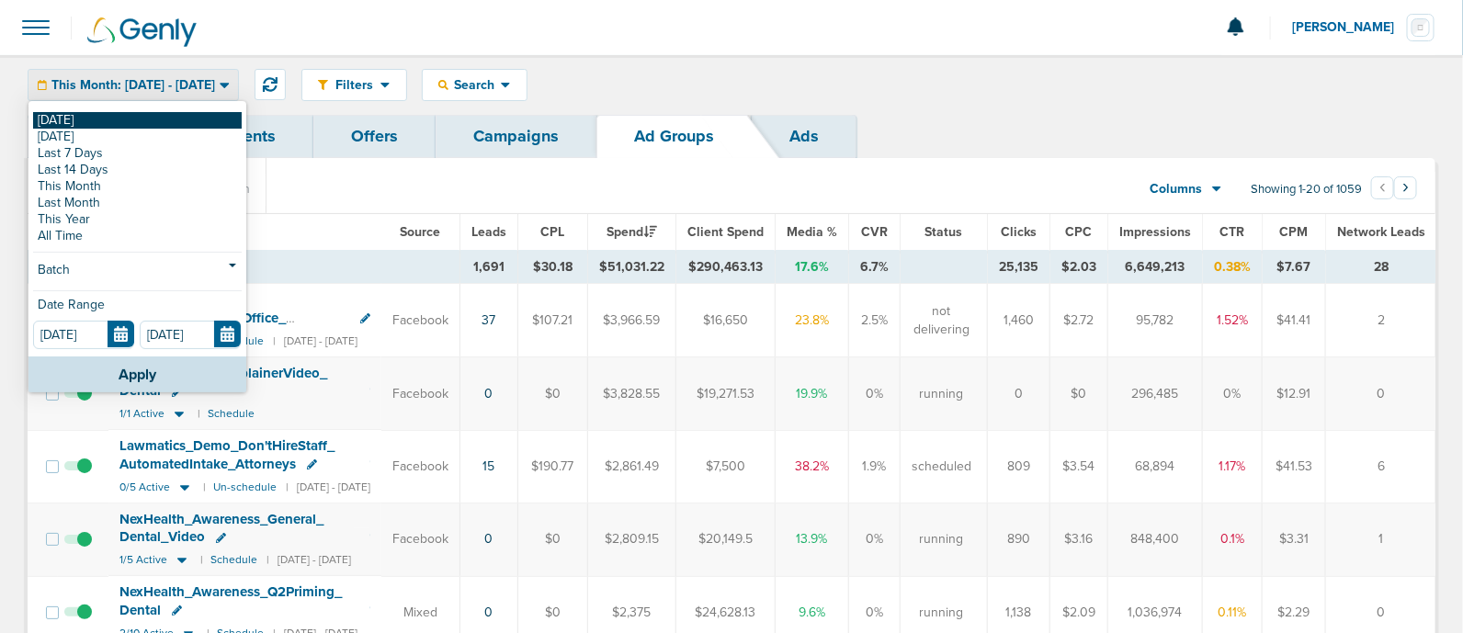
click at [87, 121] on link "[DATE]" at bounding box center [137, 120] width 209 height 17
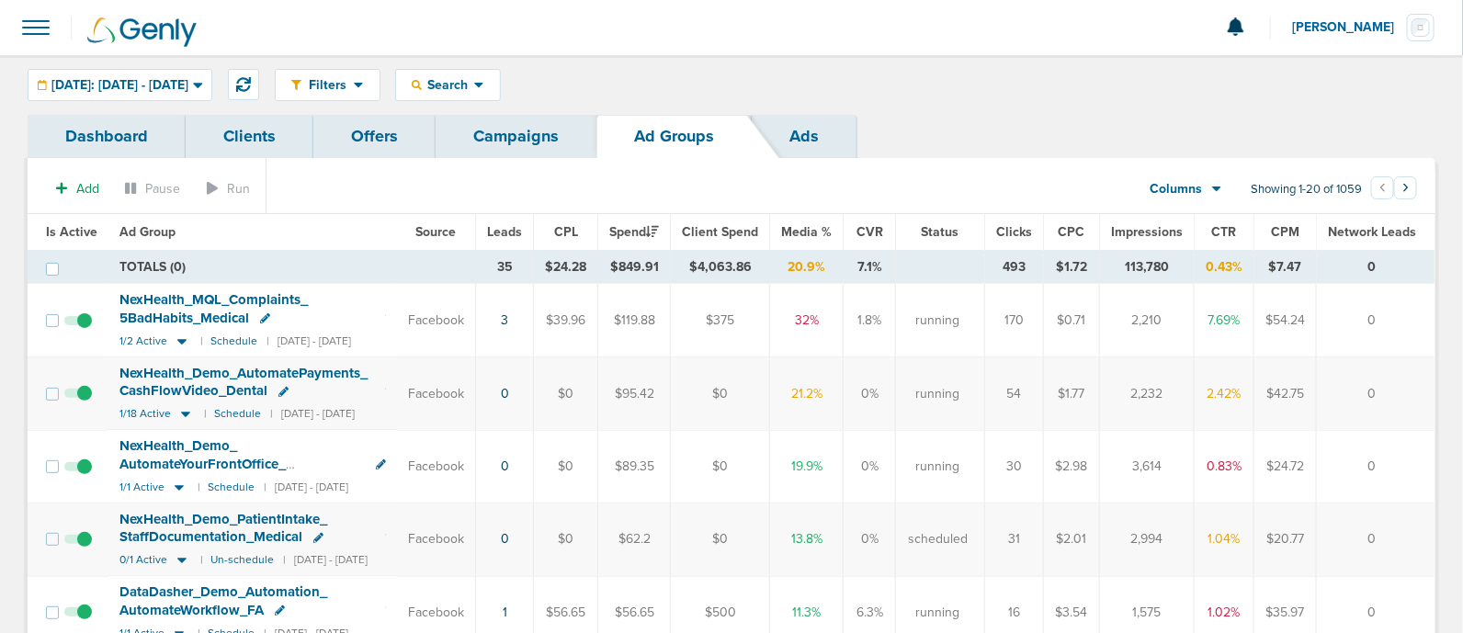
click at [525, 144] on link "Campaigns" at bounding box center [516, 136] width 161 height 43
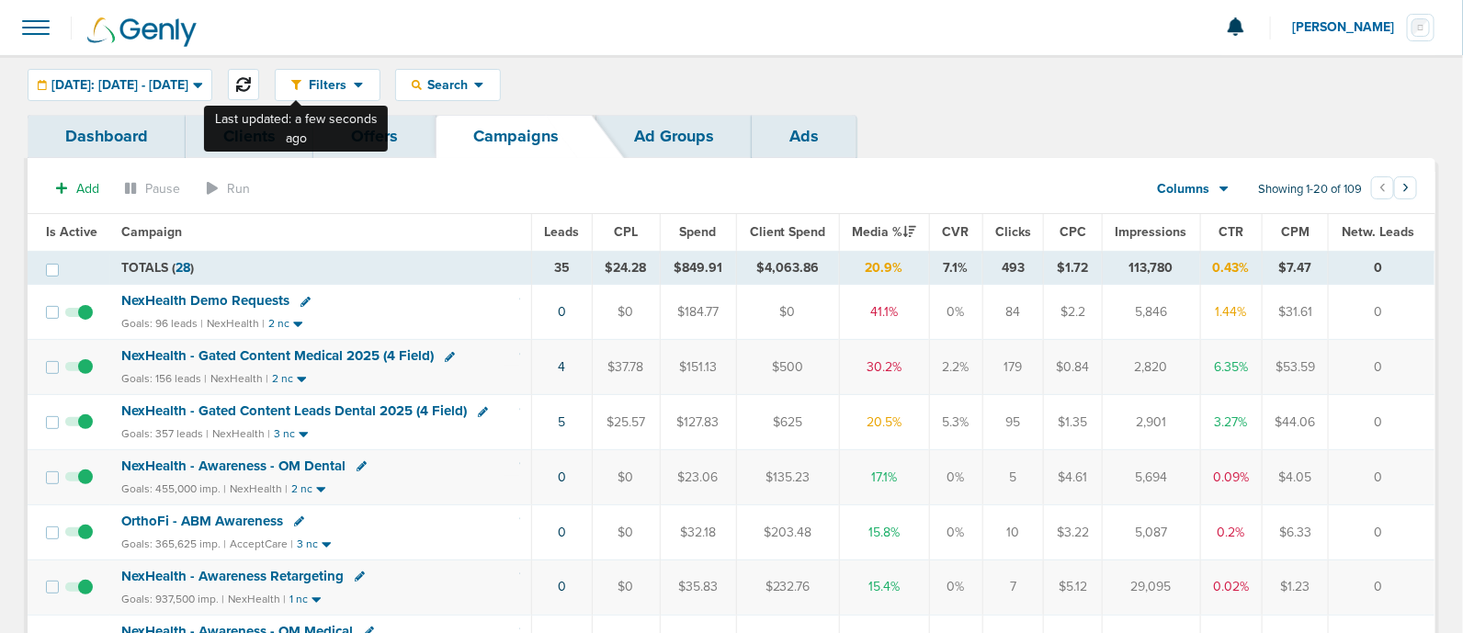
click at [259, 71] on button at bounding box center [243, 84] width 31 height 31
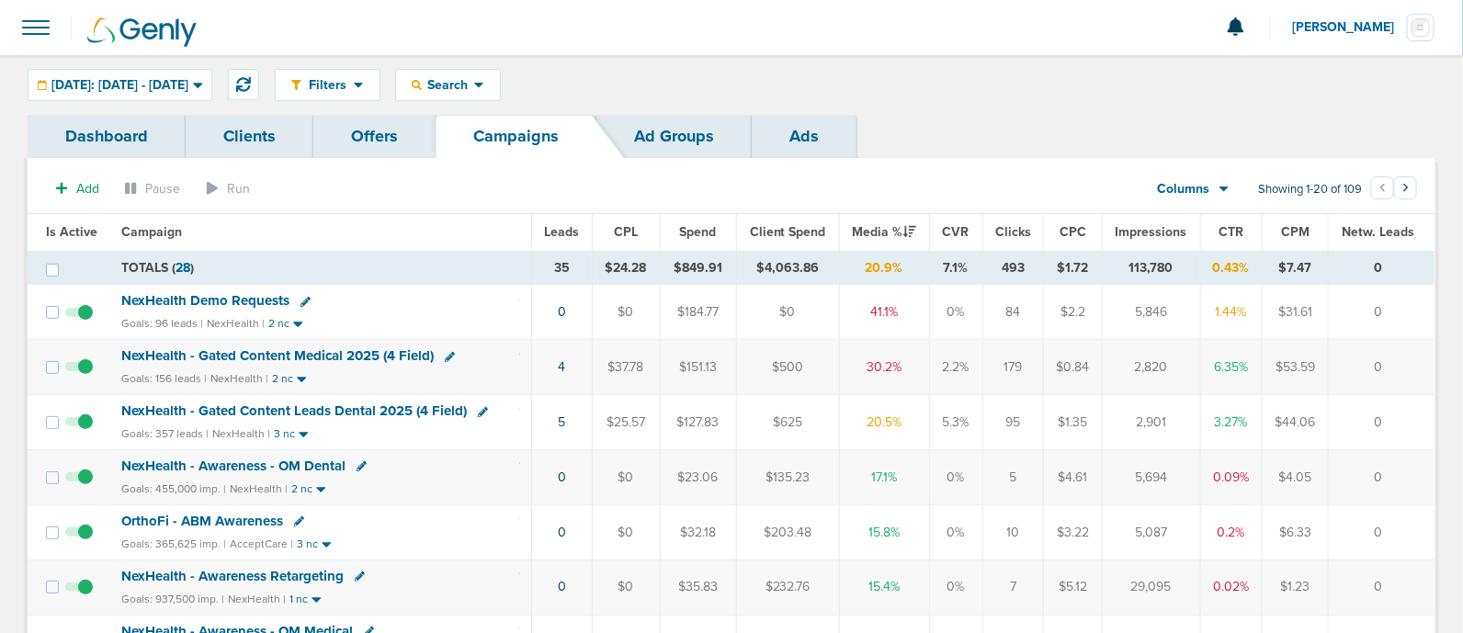
drag, startPoint x: 474, startPoint y: 303, endPoint x: 1399, endPoint y: 297, distance: 924.8
click at [1398, 297] on tr "NexHealth Demo Requests Goals: 96 leads | NexHealth | 2 nc 0 $0 $184.77 $0 41.1…" at bounding box center [731, 312] width 1407 height 55
click at [1406, 301] on td "0" at bounding box center [1381, 312] width 107 height 55
click at [520, 356] on div "NexHealth - Gated Content Medical 2025 (4 Field)" at bounding box center [320, 356] width 399 height 18
click at [313, 356] on span "NexHealth - Gated Content Medical 2025 (4 Field)" at bounding box center [277, 355] width 313 height 17
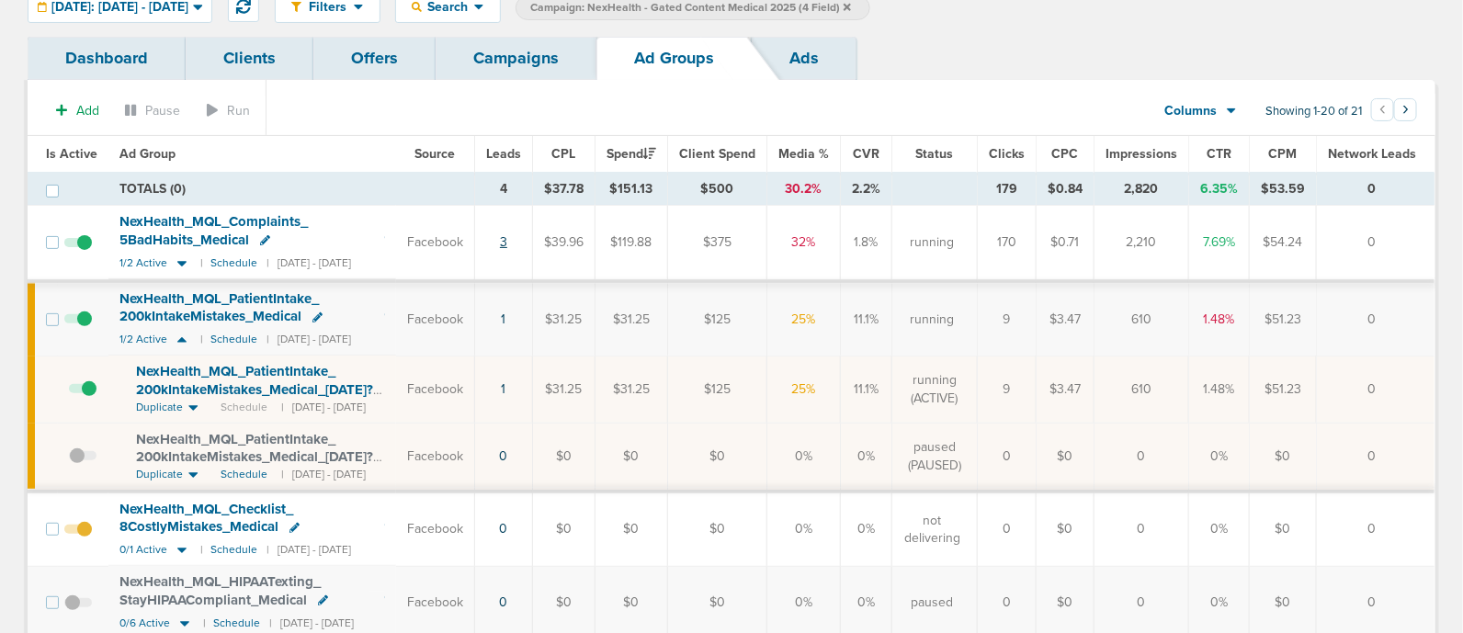
scroll to position [114, 0]
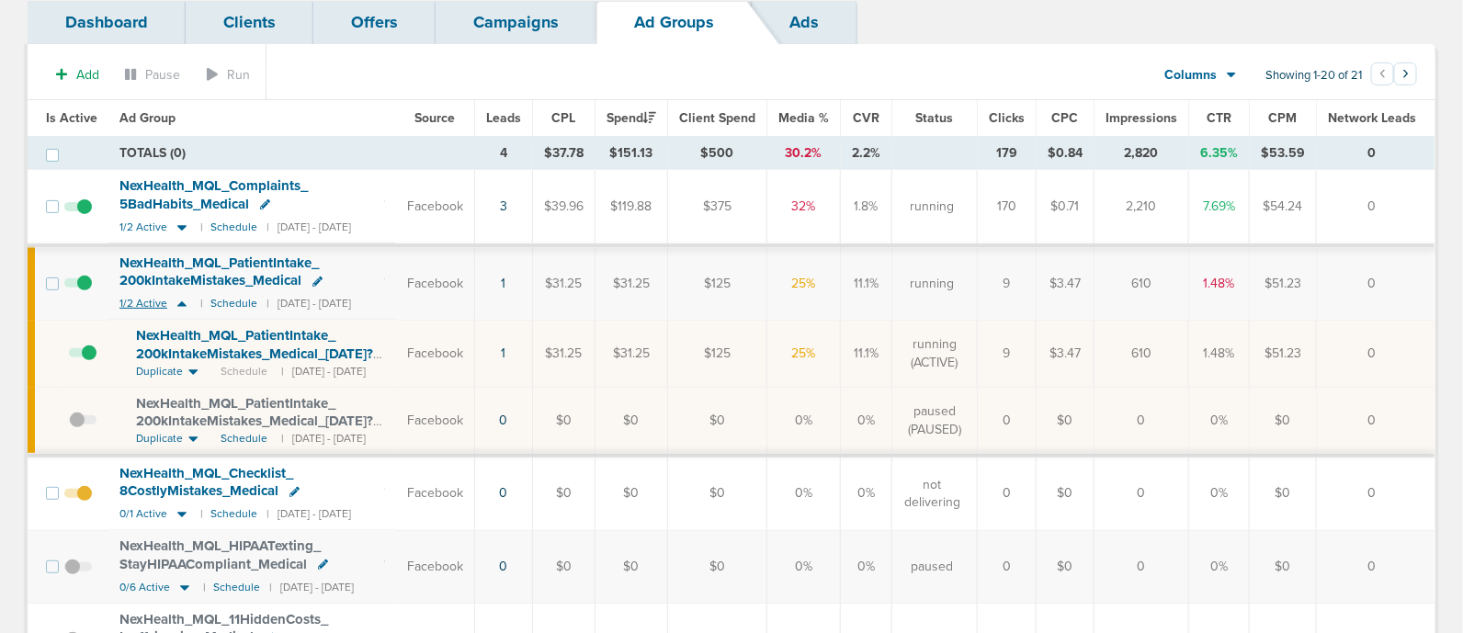
click at [179, 304] on icon at bounding box center [182, 304] width 18 height 16
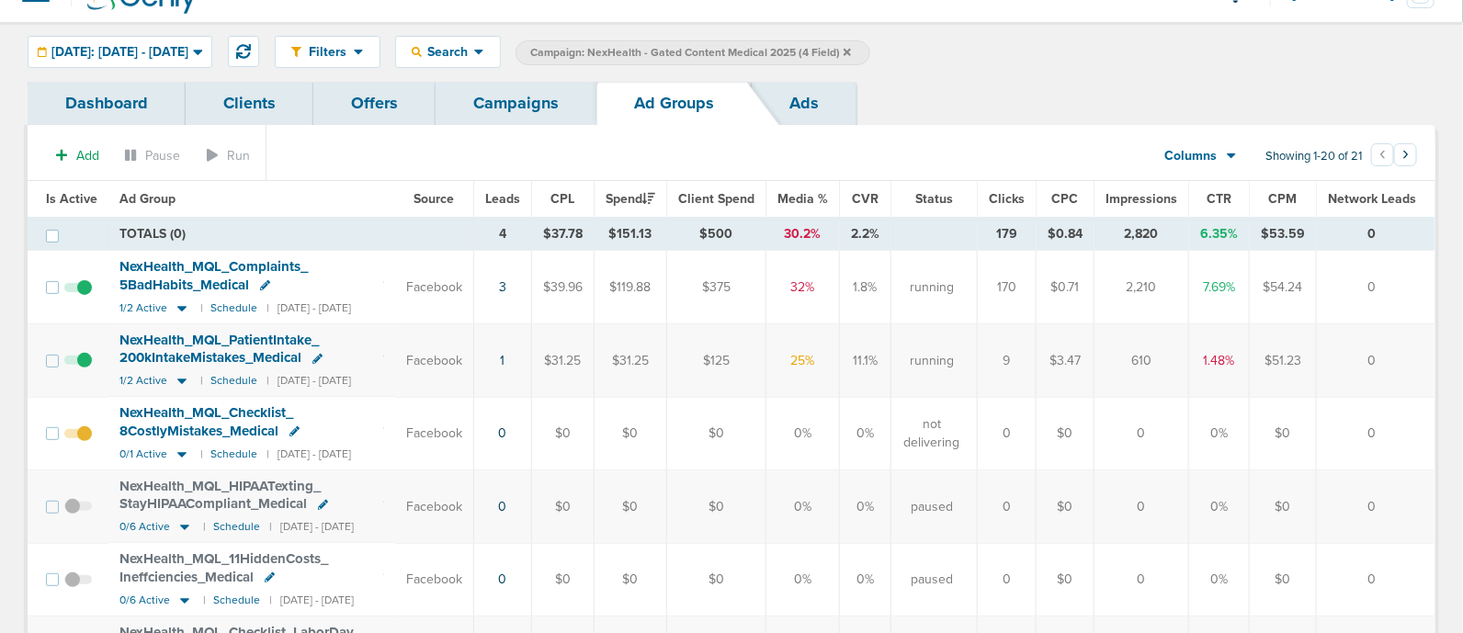
scroll to position [0, 0]
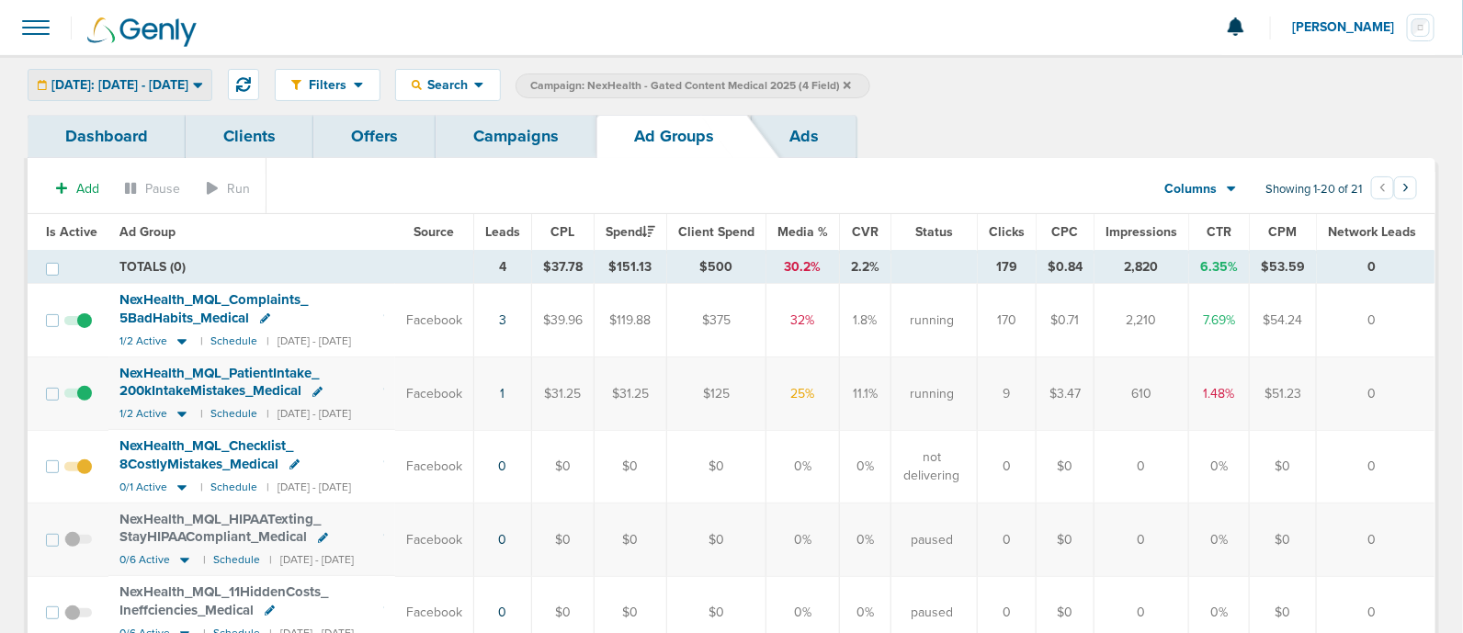
click at [188, 79] on span "[DATE]: [DATE] - [DATE]" at bounding box center [119, 85] width 137 height 13
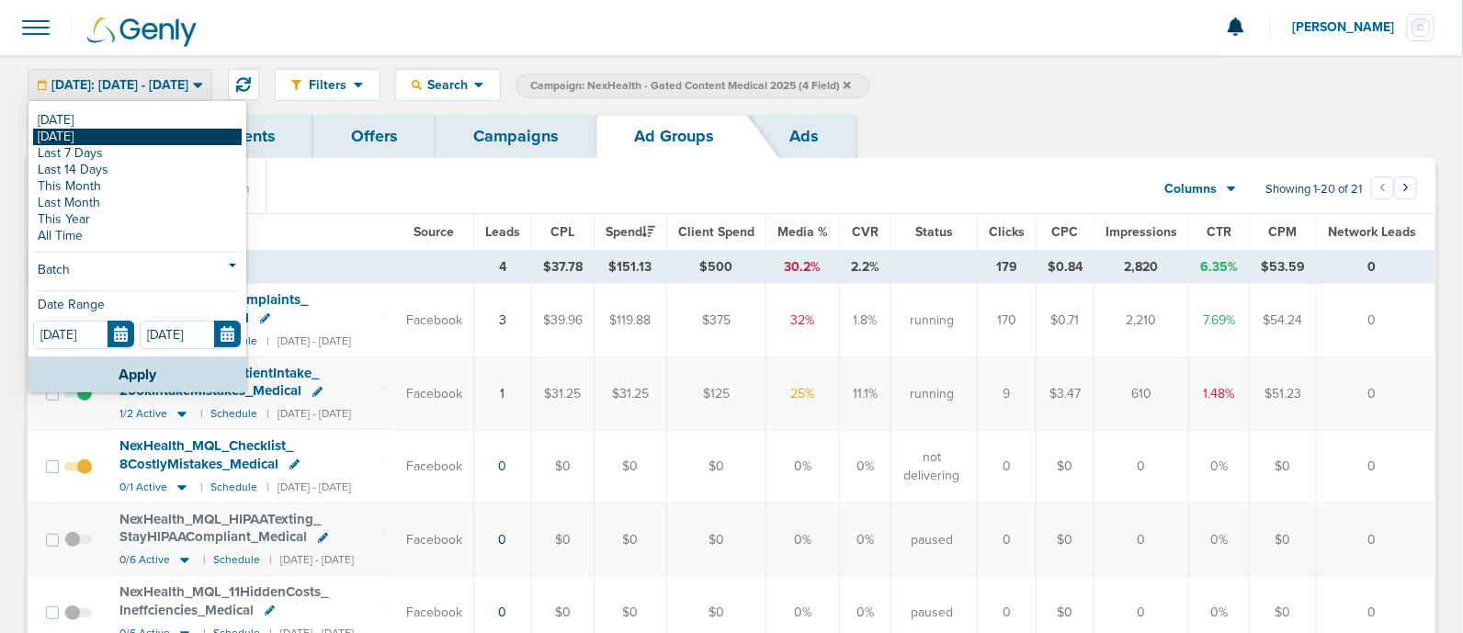
click at [137, 135] on link "[DATE]" at bounding box center [137, 137] width 209 height 17
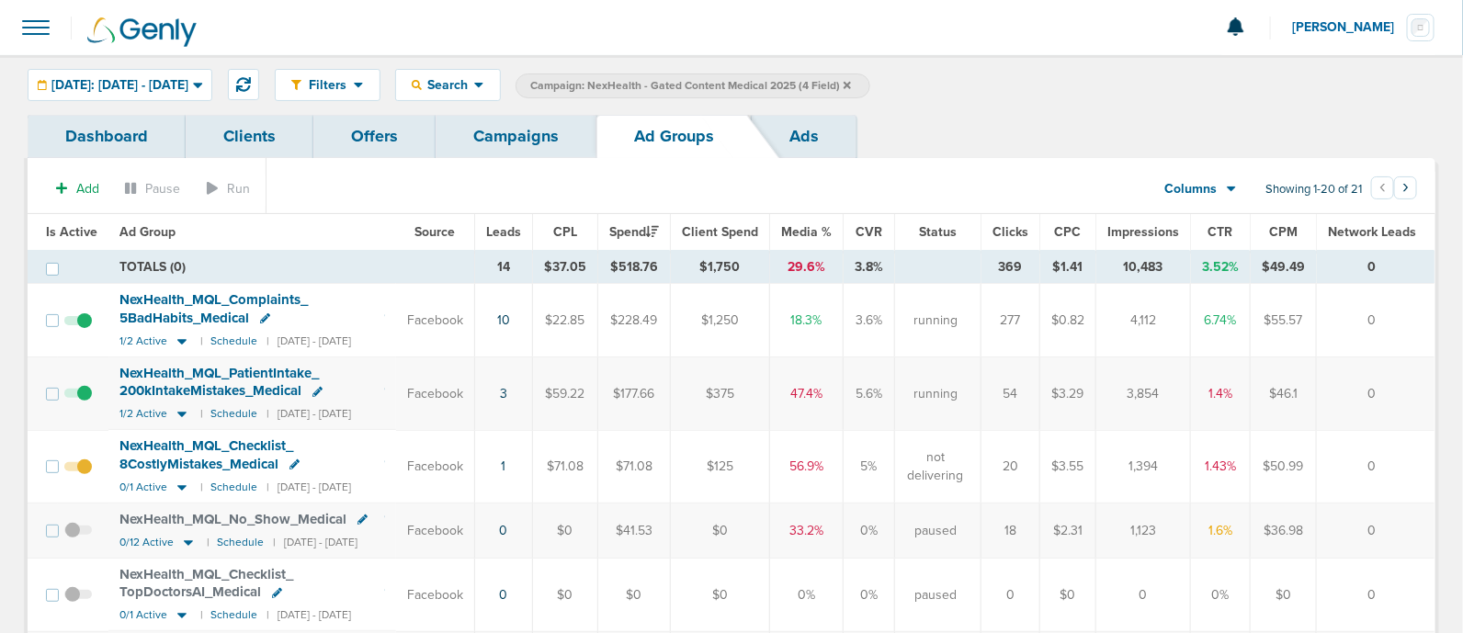
click at [851, 80] on icon at bounding box center [847, 85] width 7 height 11
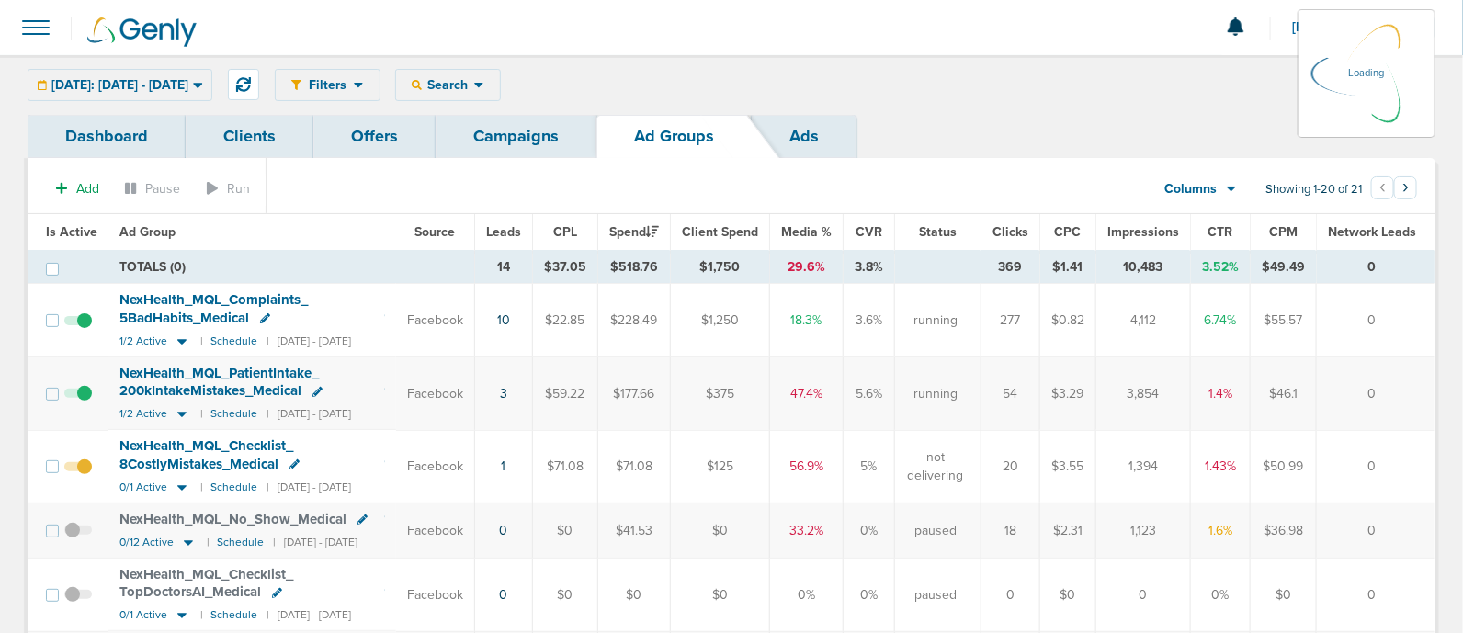
click at [567, 136] on link "Campaigns" at bounding box center [516, 136] width 161 height 43
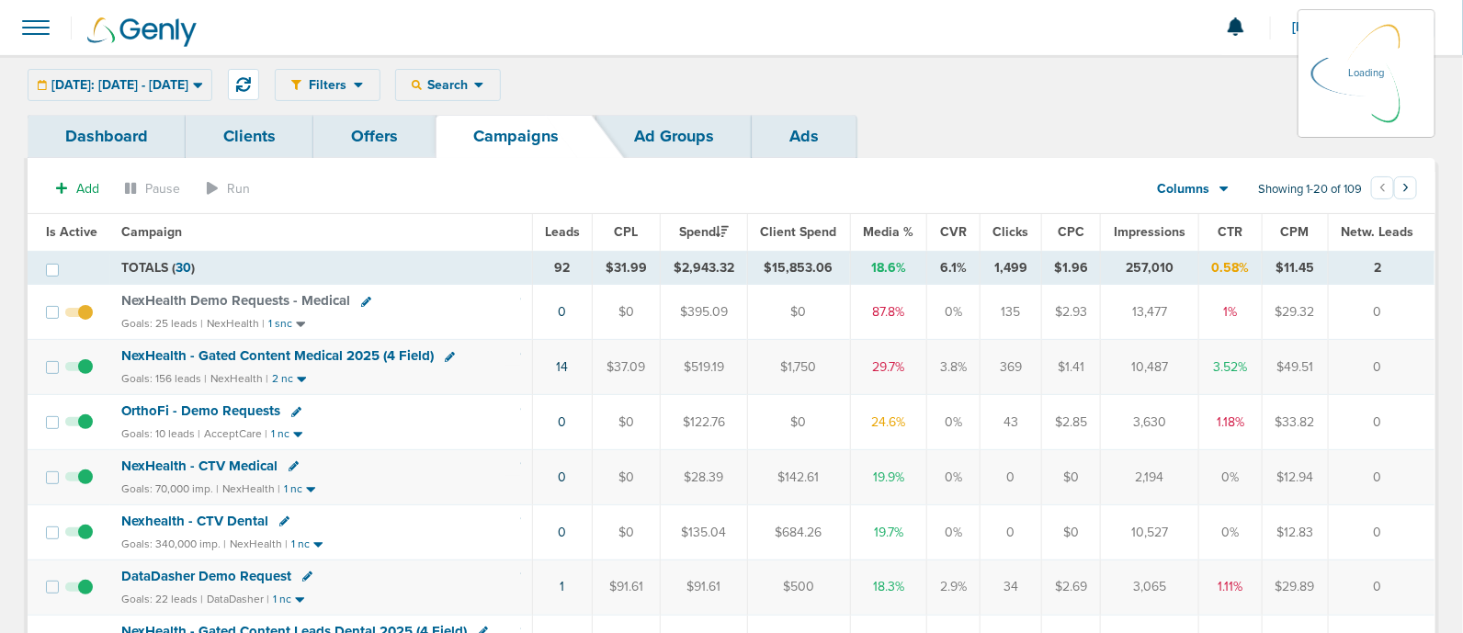
click at [212, 79] on div "[DATE]: [DATE] - [DATE] [DATE] [DATE] Last 7 Days Last 14 Days This Month Last …" at bounding box center [120, 85] width 185 height 32
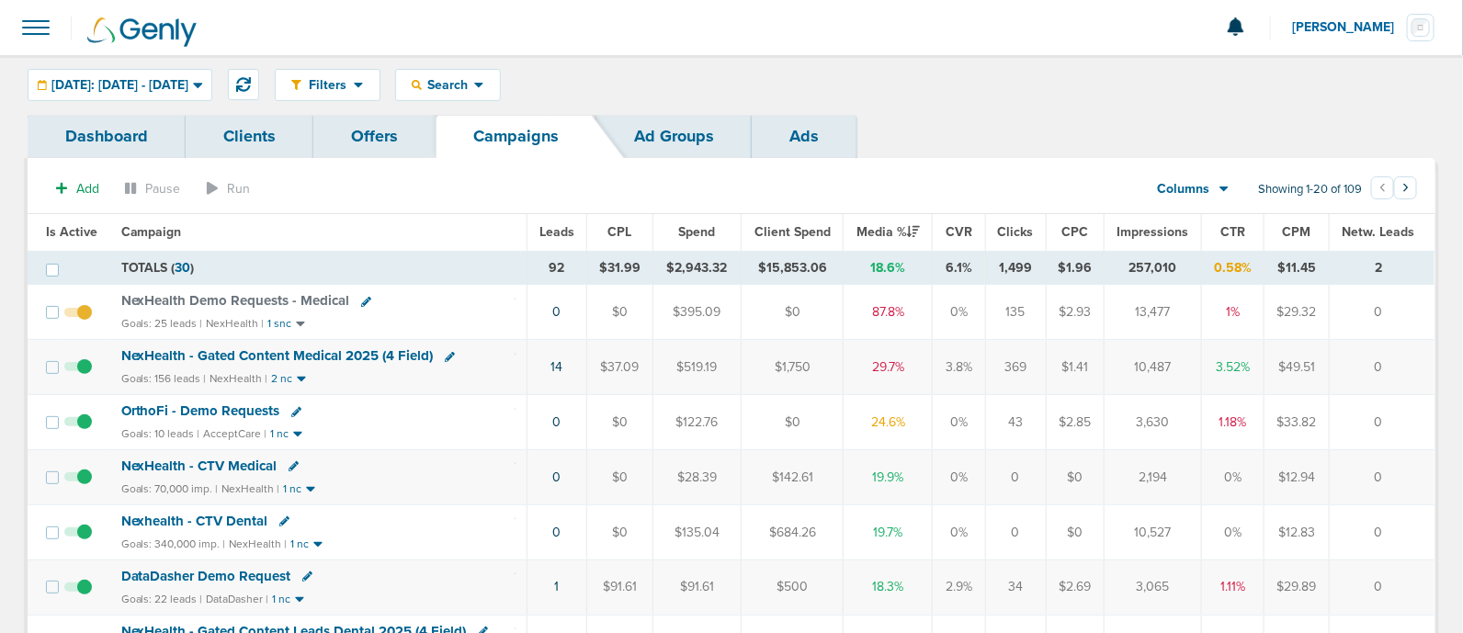
click at [215, 65] on div "Filters Active Only Settings Status Active Inactive Objectives MQL SQL Traffic …" at bounding box center [731, 85] width 1463 height 60
click at [188, 80] on span "[DATE]: [DATE] - [DATE]" at bounding box center [119, 85] width 137 height 13
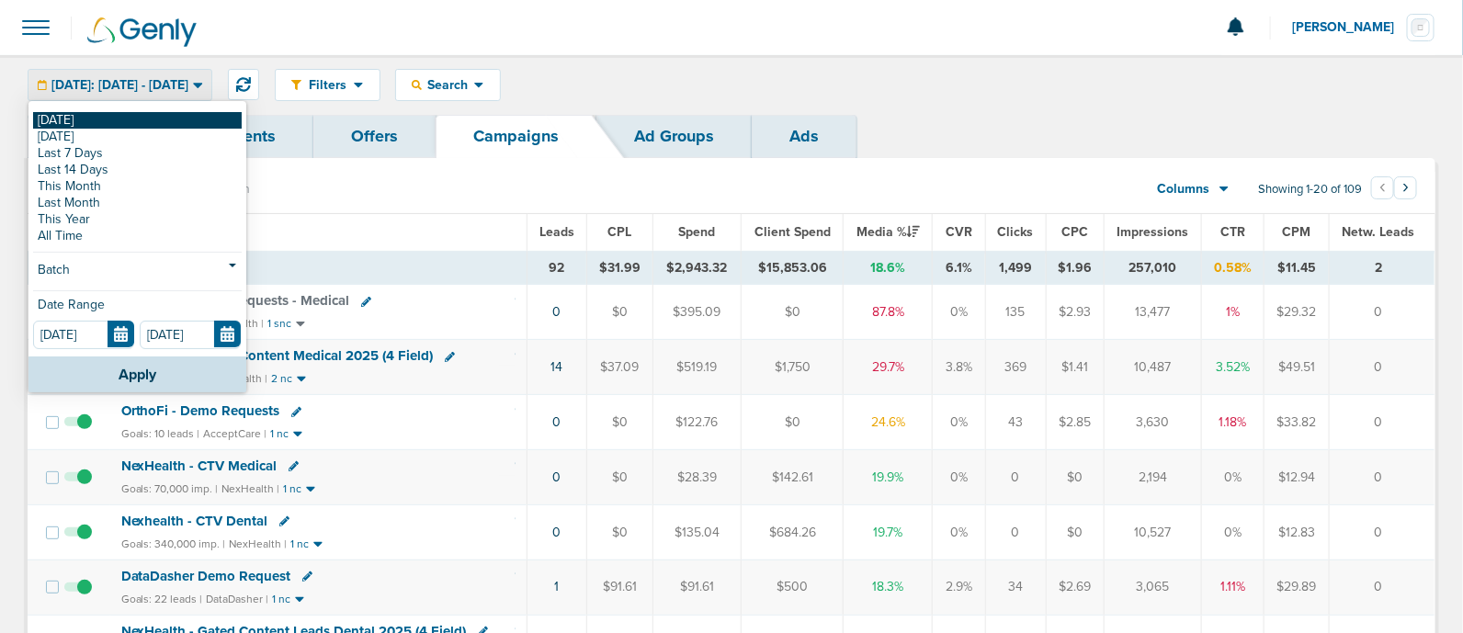
click at [120, 120] on link "[DATE]" at bounding box center [137, 120] width 209 height 17
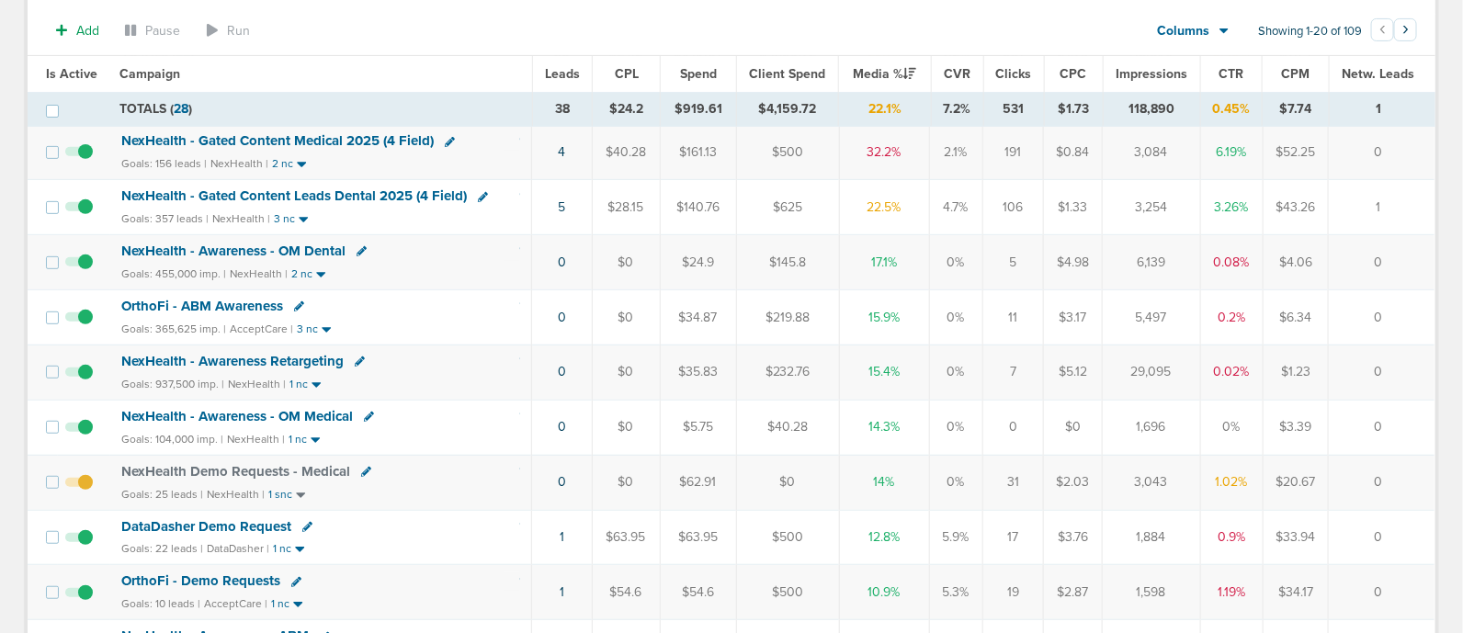
scroll to position [229, 0]
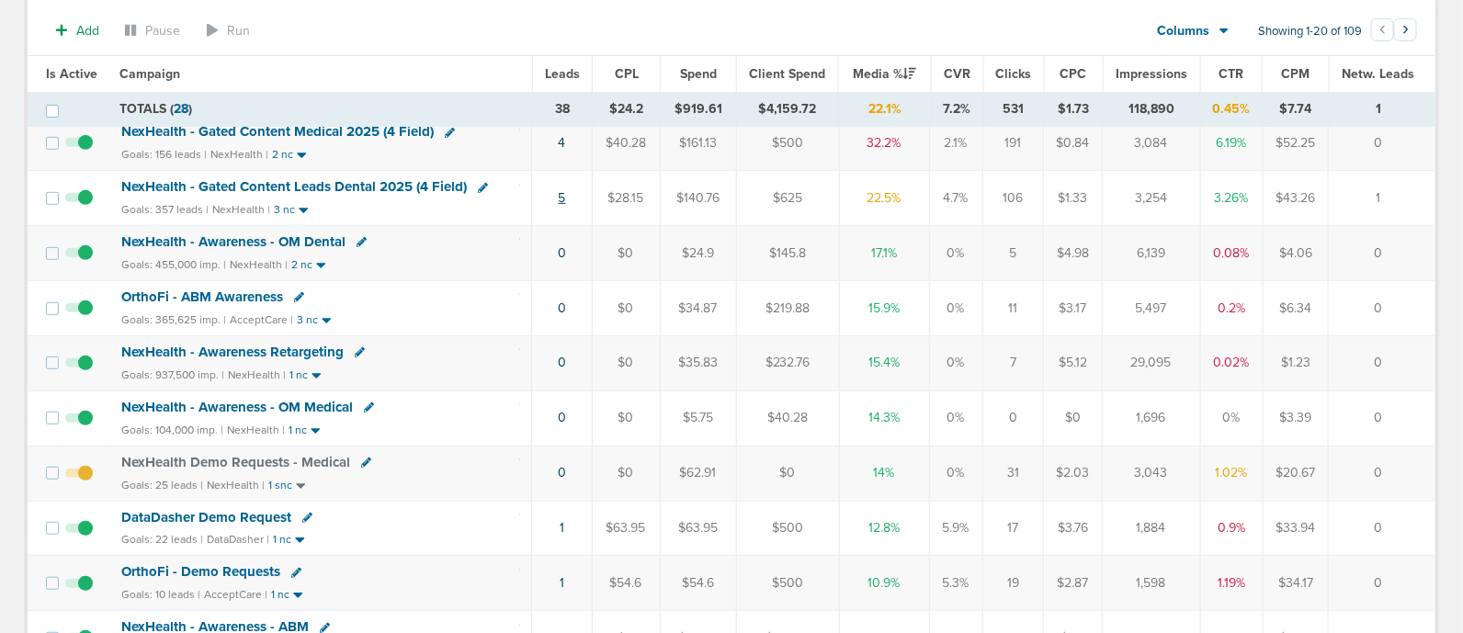
click at [565, 201] on link "5" at bounding box center [562, 198] width 7 height 16
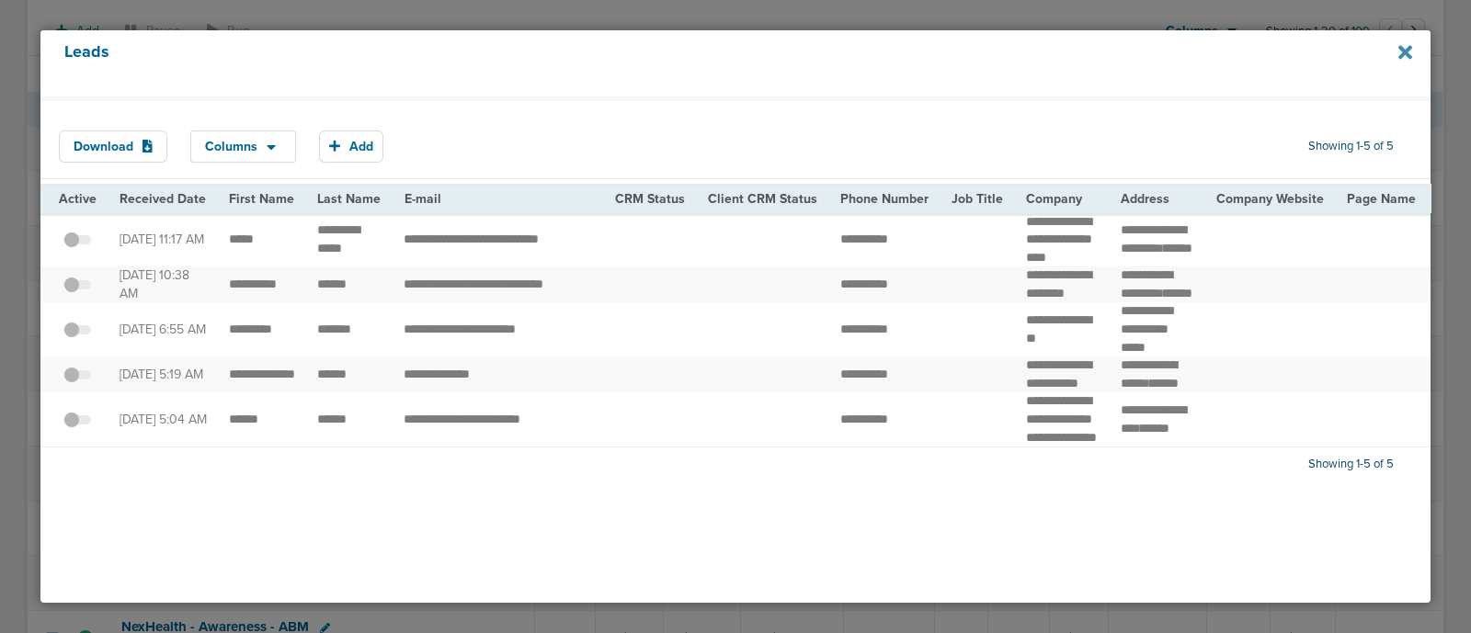
click at [1406, 46] on icon at bounding box center [1405, 52] width 14 height 20
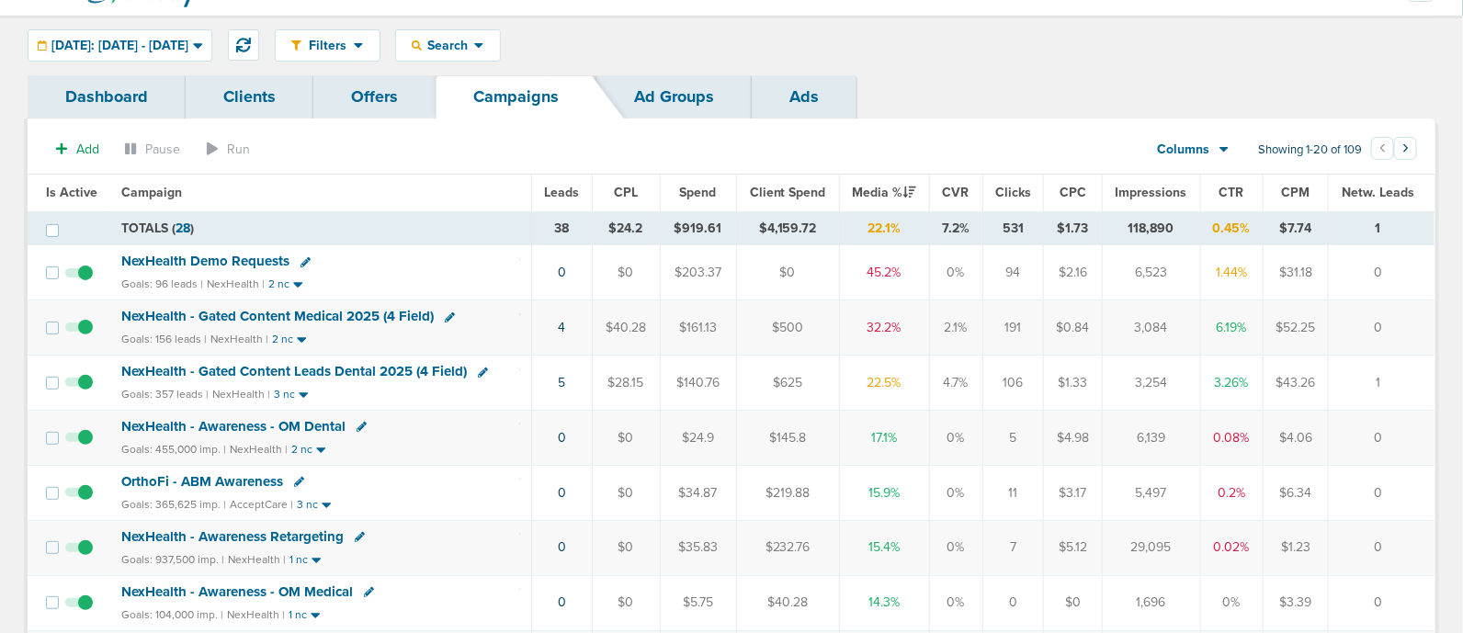
scroll to position [0, 0]
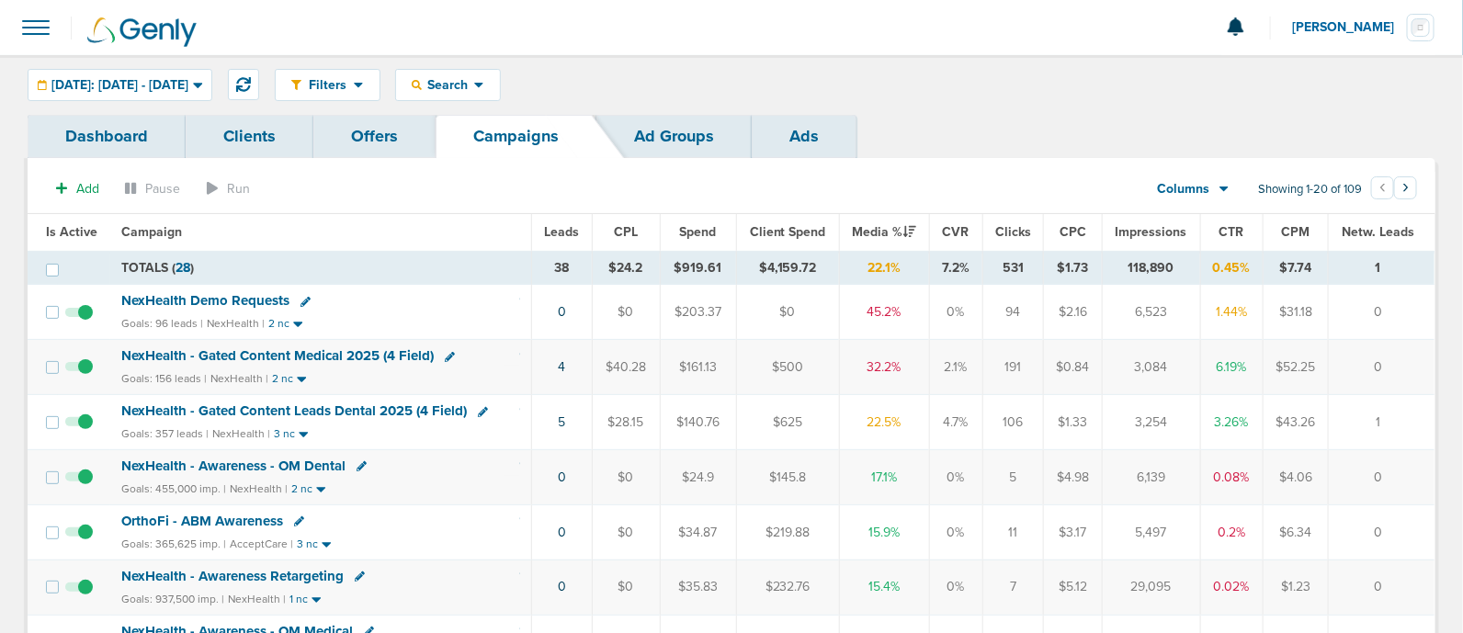
drag, startPoint x: 611, startPoint y: 260, endPoint x: 1417, endPoint y: 438, distance: 825.5
click at [1417, 438] on td "1" at bounding box center [1381, 422] width 107 height 55
click at [259, 75] on button at bounding box center [243, 84] width 31 height 31
click at [1284, 119] on div "Dashboard Clients Offers Campaigns Ad Groups Ads" at bounding box center [732, 136] width 1408 height 43
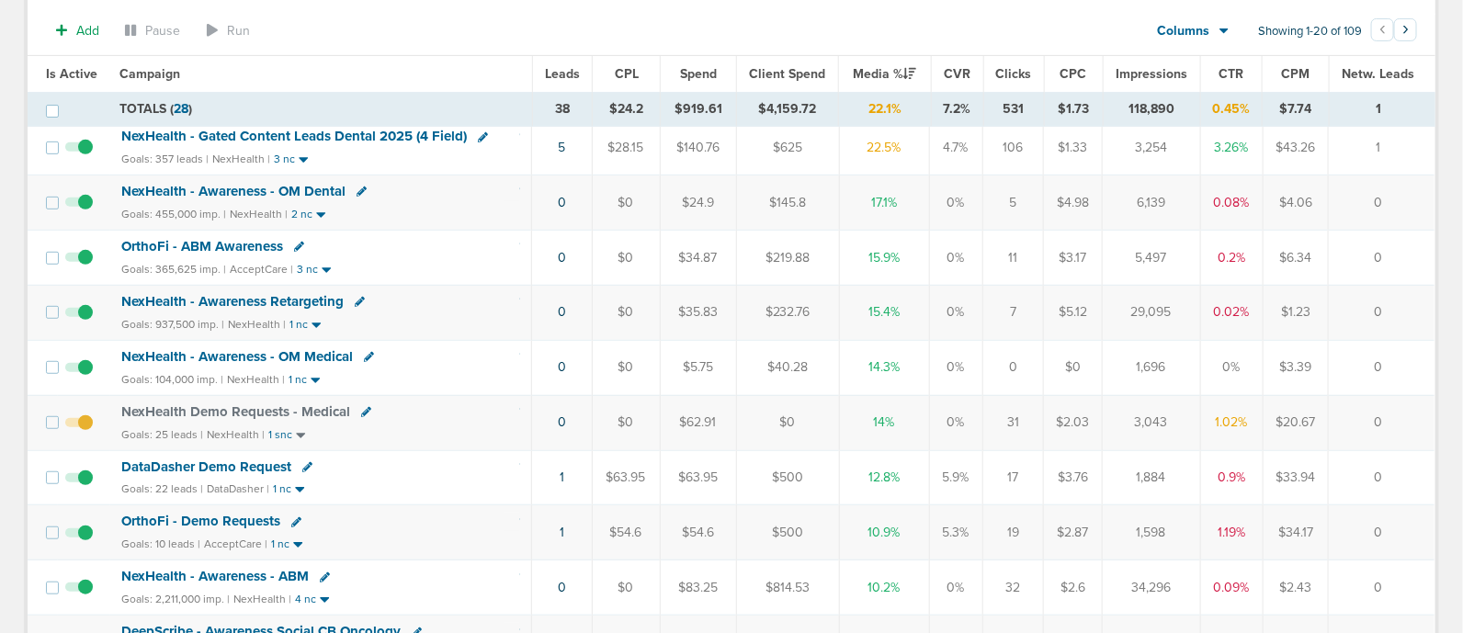
scroll to position [6, 0]
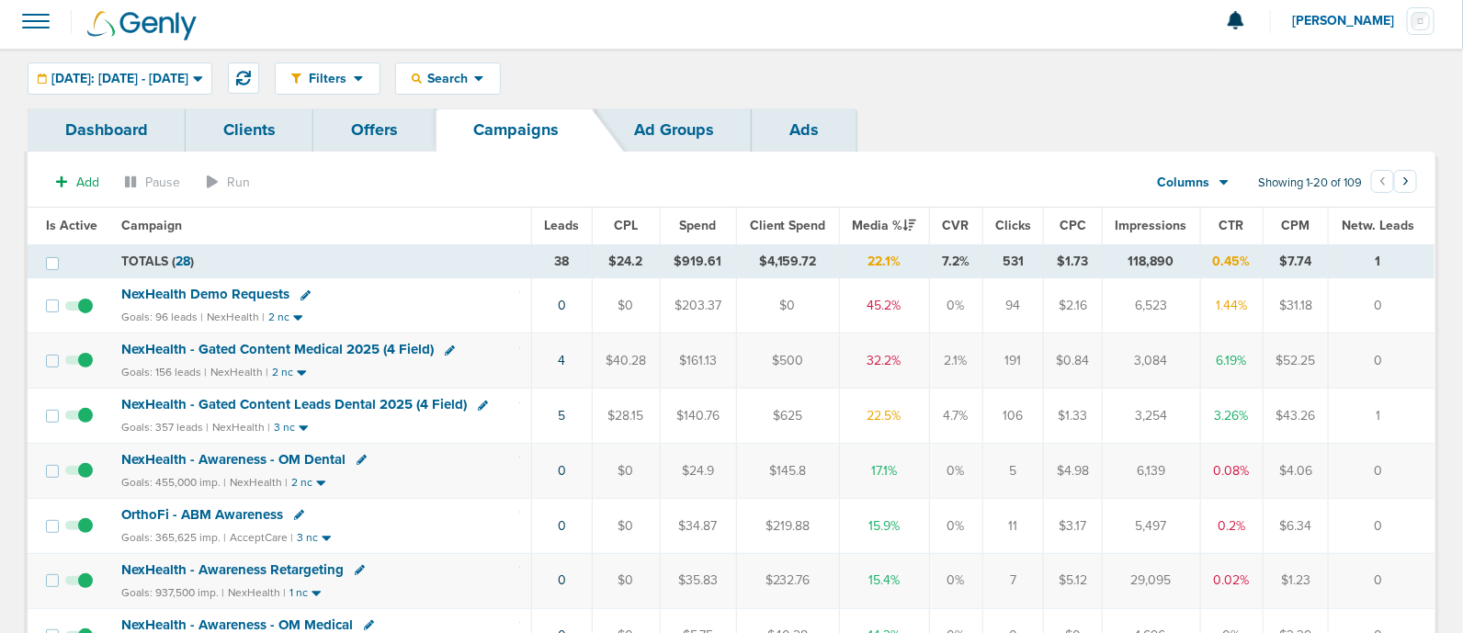
click at [332, 396] on span "NexHealth - Gated Content Leads Dental 2025 (4 Field)" at bounding box center [294, 404] width 346 height 17
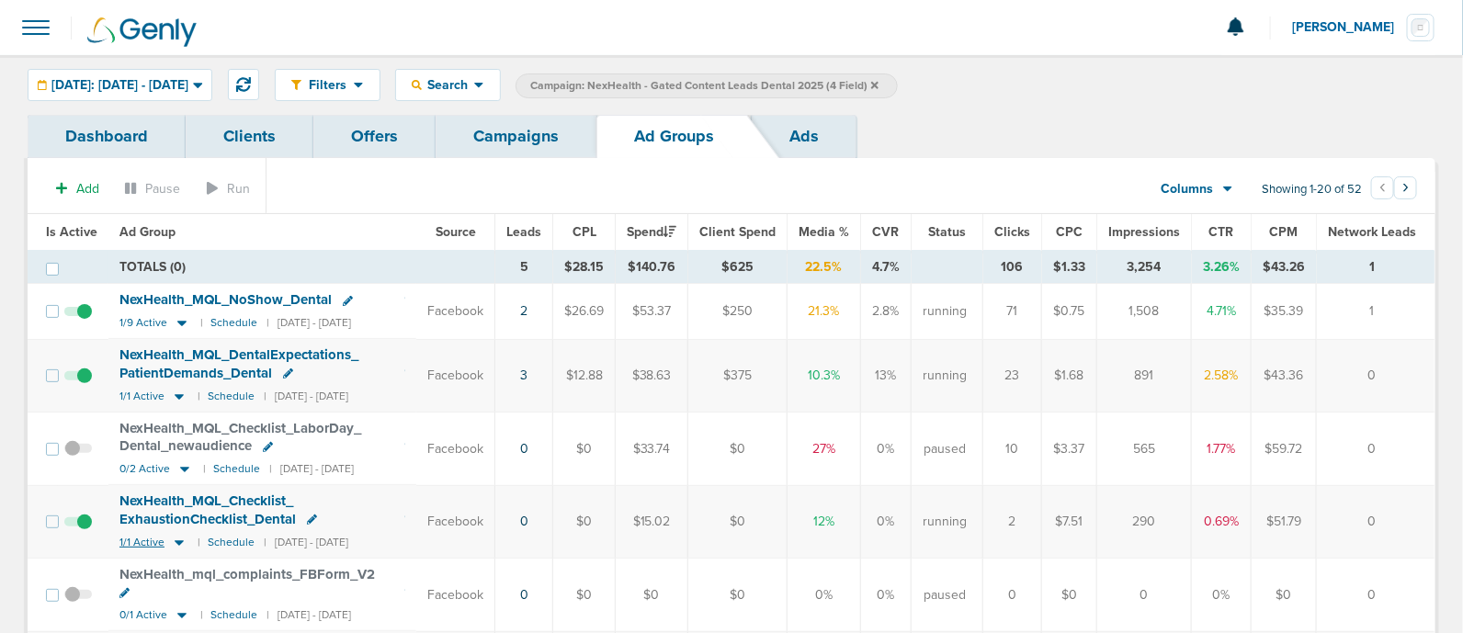
click at [175, 541] on icon at bounding box center [179, 544] width 9 height 6
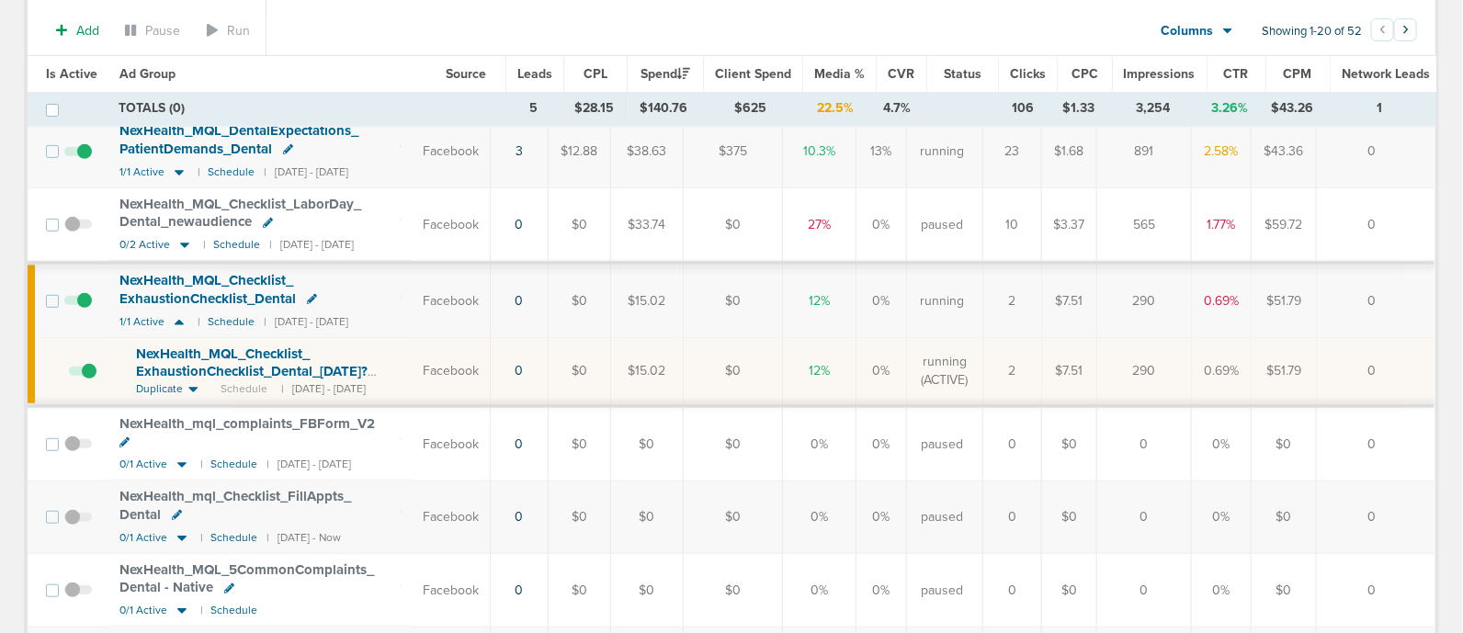
click at [318, 360] on span "NexHealth_ MQL_ Checklist_ ExhaustionChecklist_ Dental_ [DATE]?id=183&cmp_ id=9…" at bounding box center [252, 372] width 232 height 52
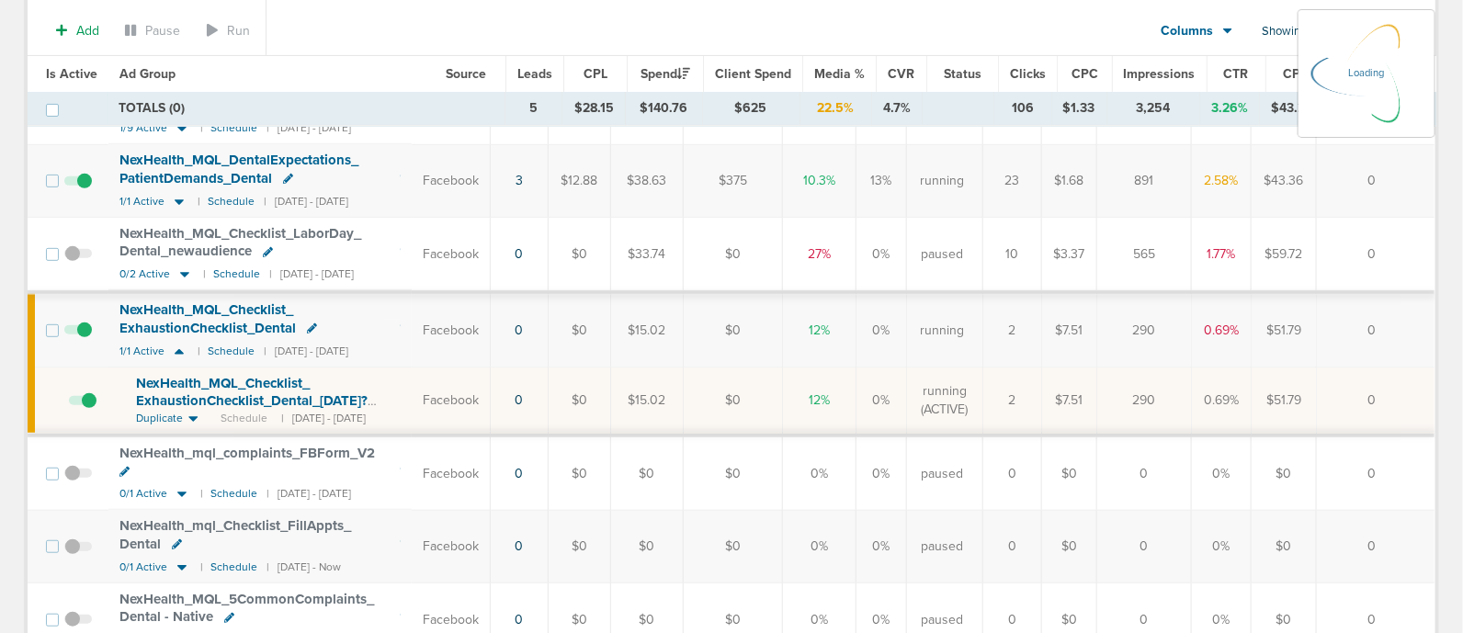
scroll to position [259, 0]
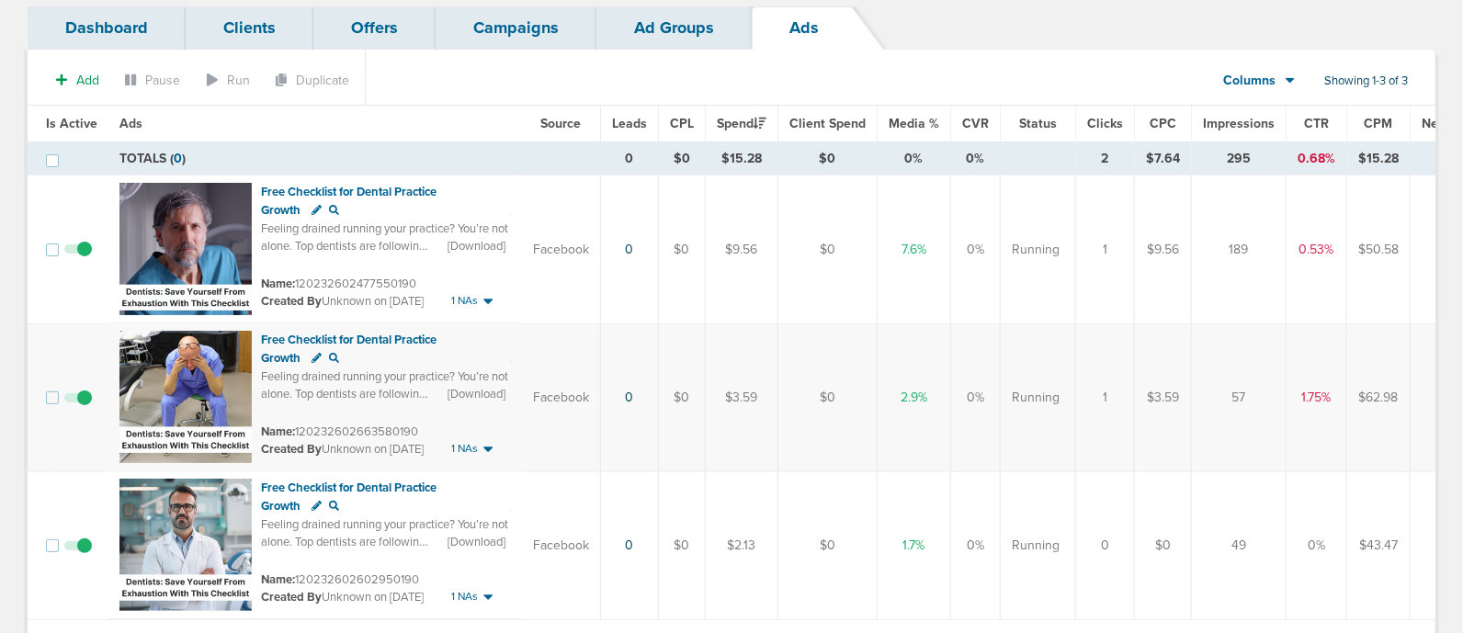
scroll to position [101, 0]
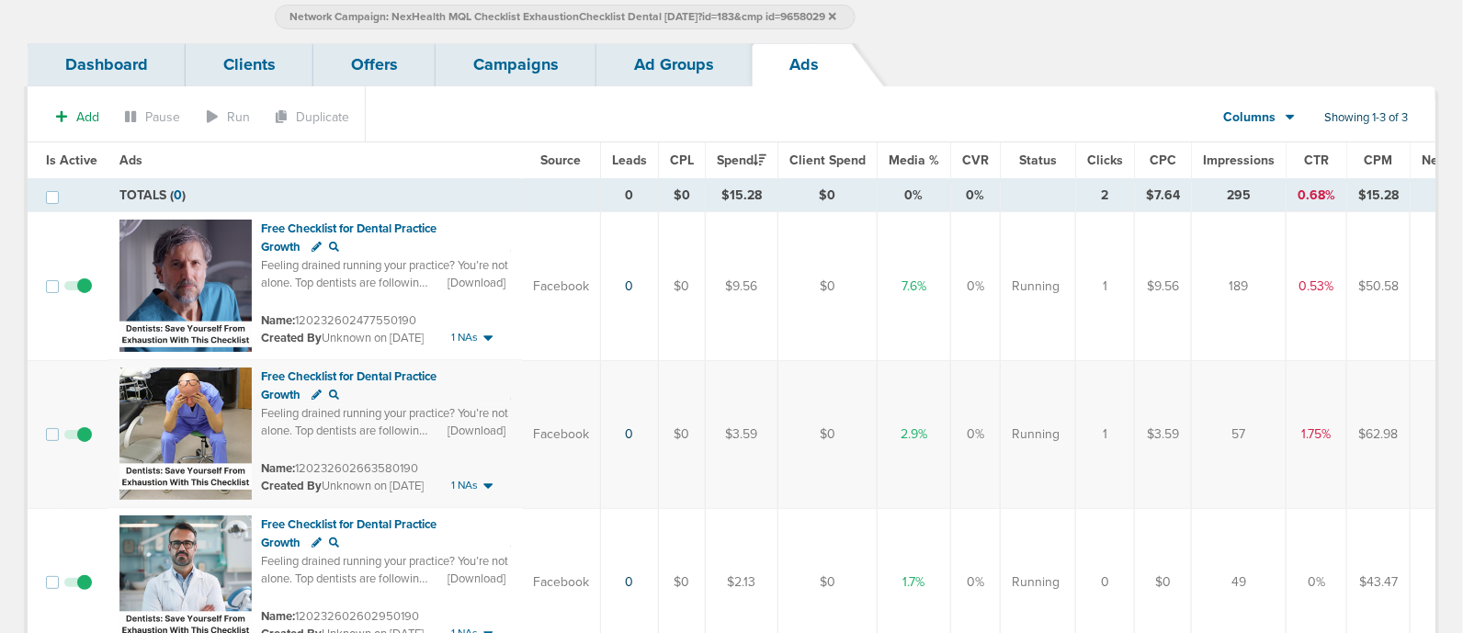
click at [662, 73] on link "Ad Groups" at bounding box center [674, 64] width 155 height 43
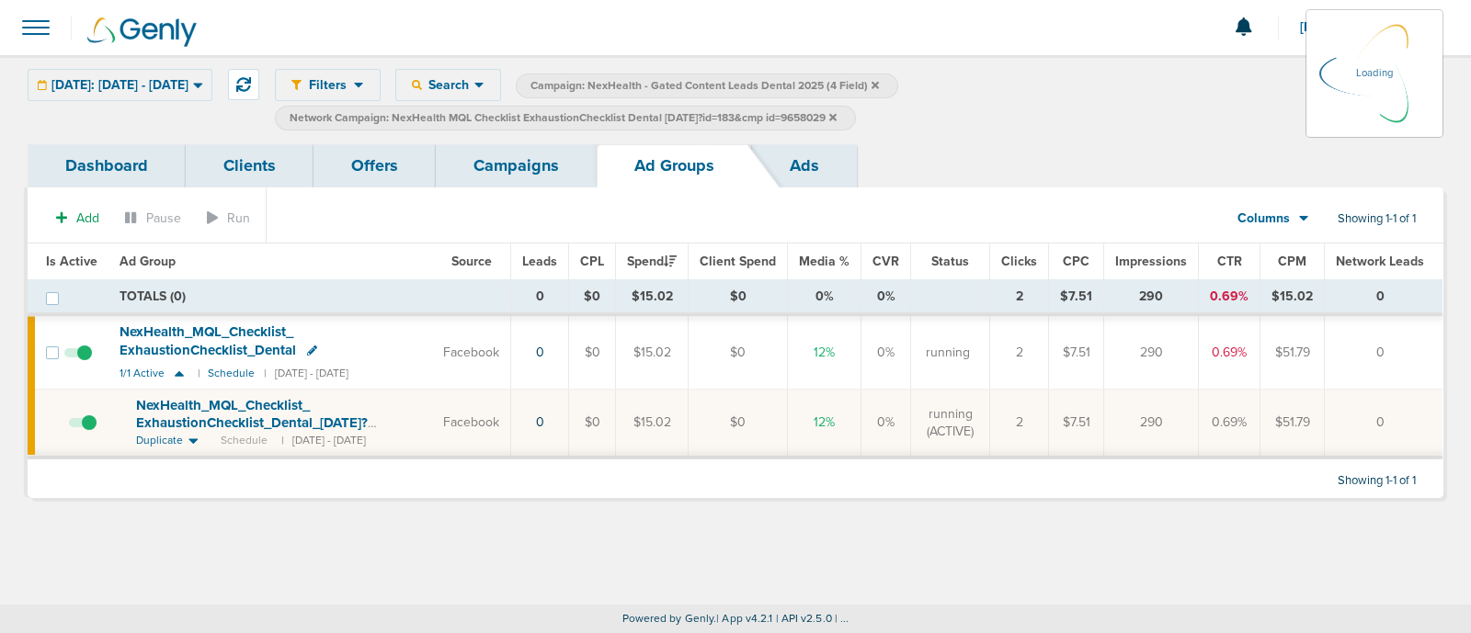
click at [541, 172] on link "Campaigns" at bounding box center [516, 165] width 161 height 43
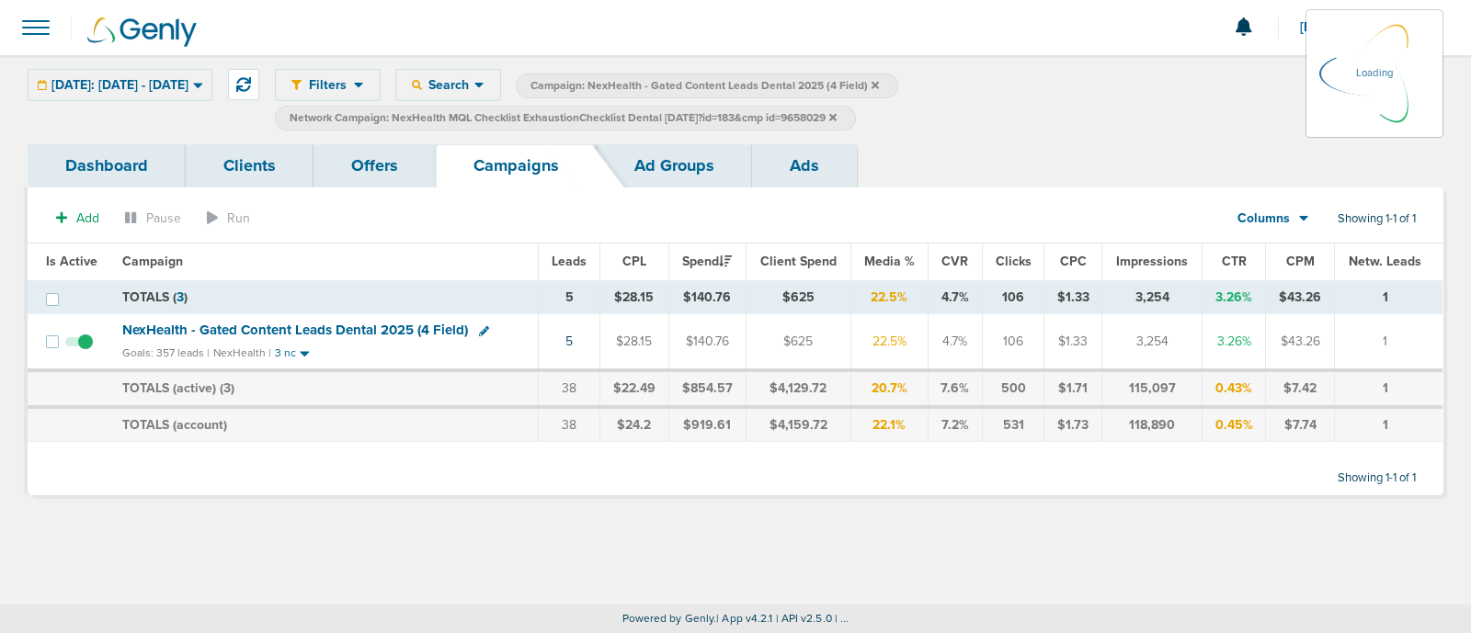
click at [837, 112] on icon at bounding box center [832, 117] width 7 height 11
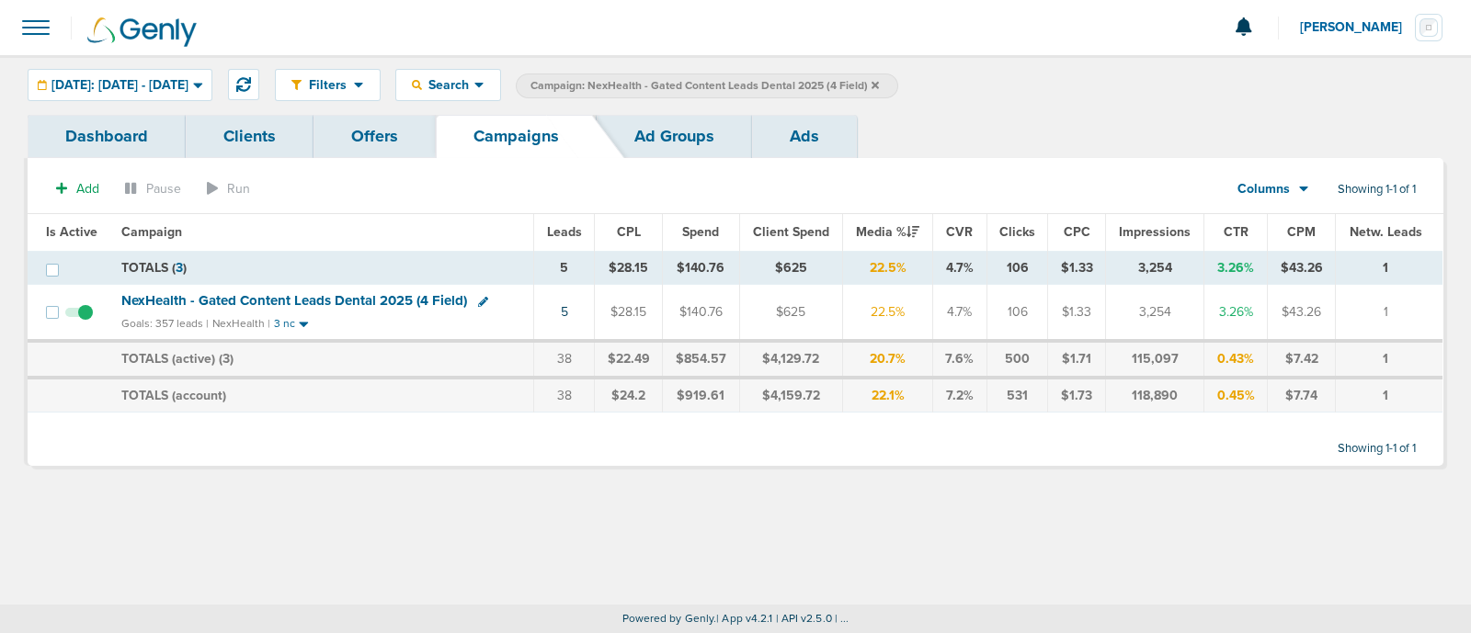
click at [879, 82] on icon at bounding box center [874, 85] width 7 height 11
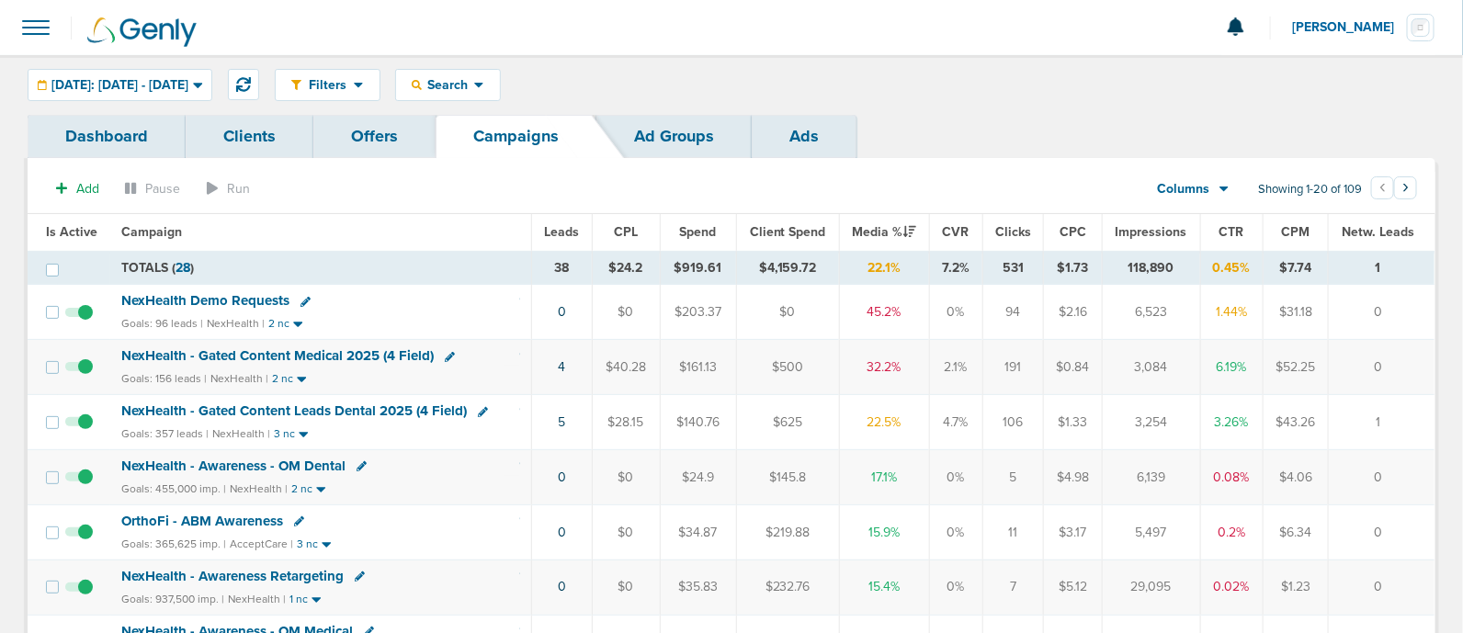
click at [318, 342] on td "NexHealth - Gated Content Medical 2025 (4 Field) Goals: 156 leads | NexHealth |…" at bounding box center [321, 367] width 422 height 55
click at [319, 358] on span "NexHealth - Gated Content Medical 2025 (4 Field)" at bounding box center [277, 355] width 313 height 17
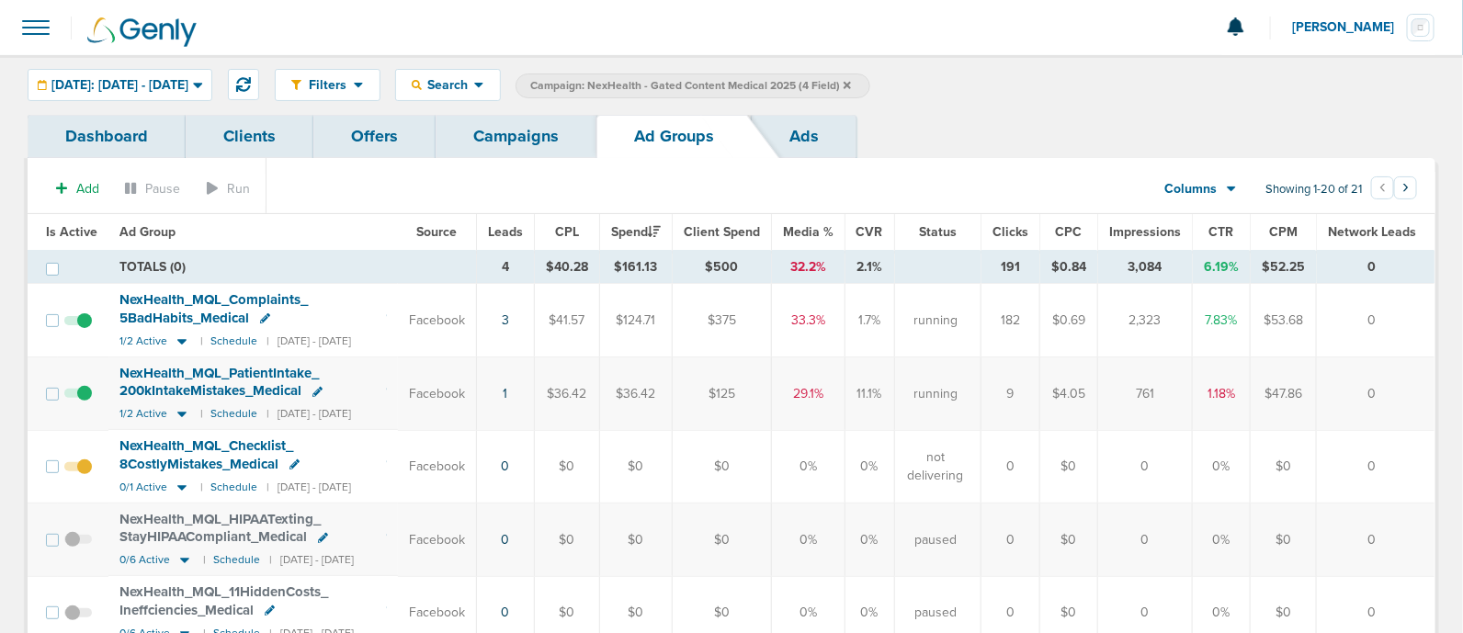
click at [570, 128] on link "Campaigns" at bounding box center [516, 136] width 161 height 43
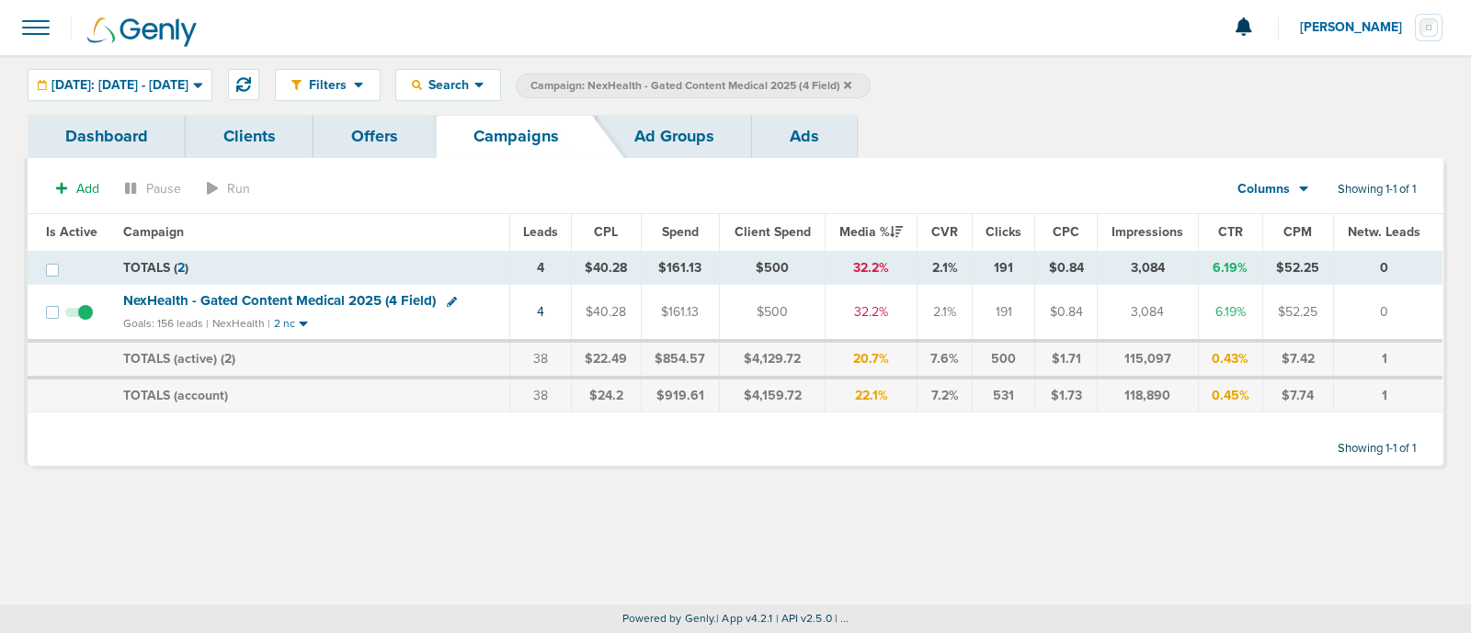
click at [851, 81] on icon at bounding box center [847, 85] width 7 height 11
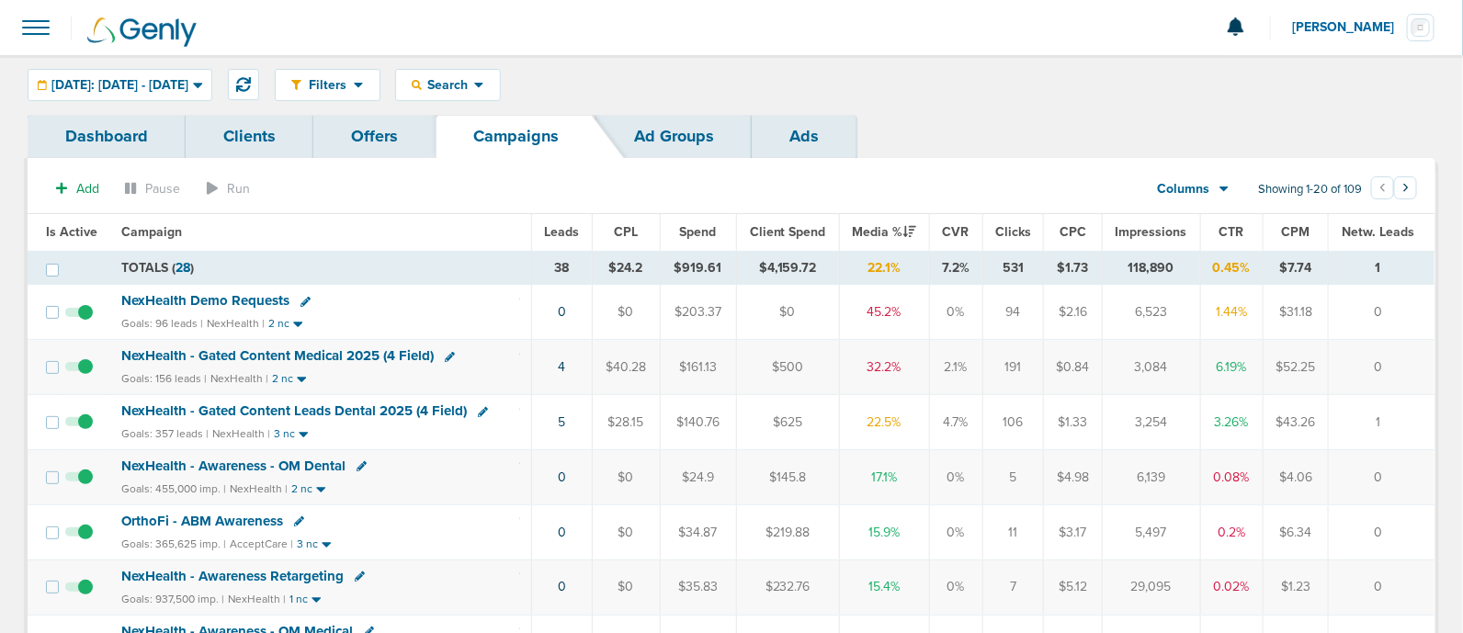
click at [360, 407] on span "NexHealth - Gated Content Leads Dental 2025 (4 Field)" at bounding box center [294, 411] width 346 height 17
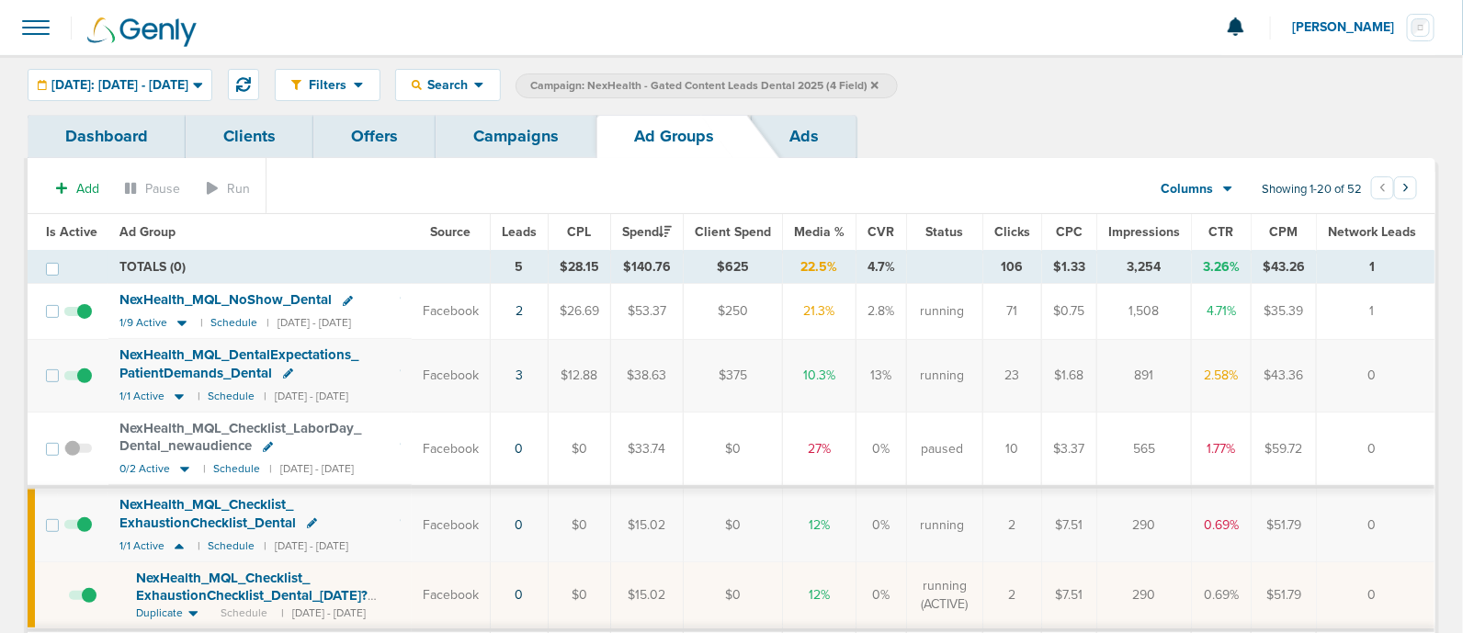
click at [898, 85] on label "Campaign: NexHealth - Gated Content Leads Dental 2025 (4 Field)" at bounding box center [707, 86] width 382 height 25
click at [506, 136] on link "Campaigns" at bounding box center [516, 136] width 161 height 43
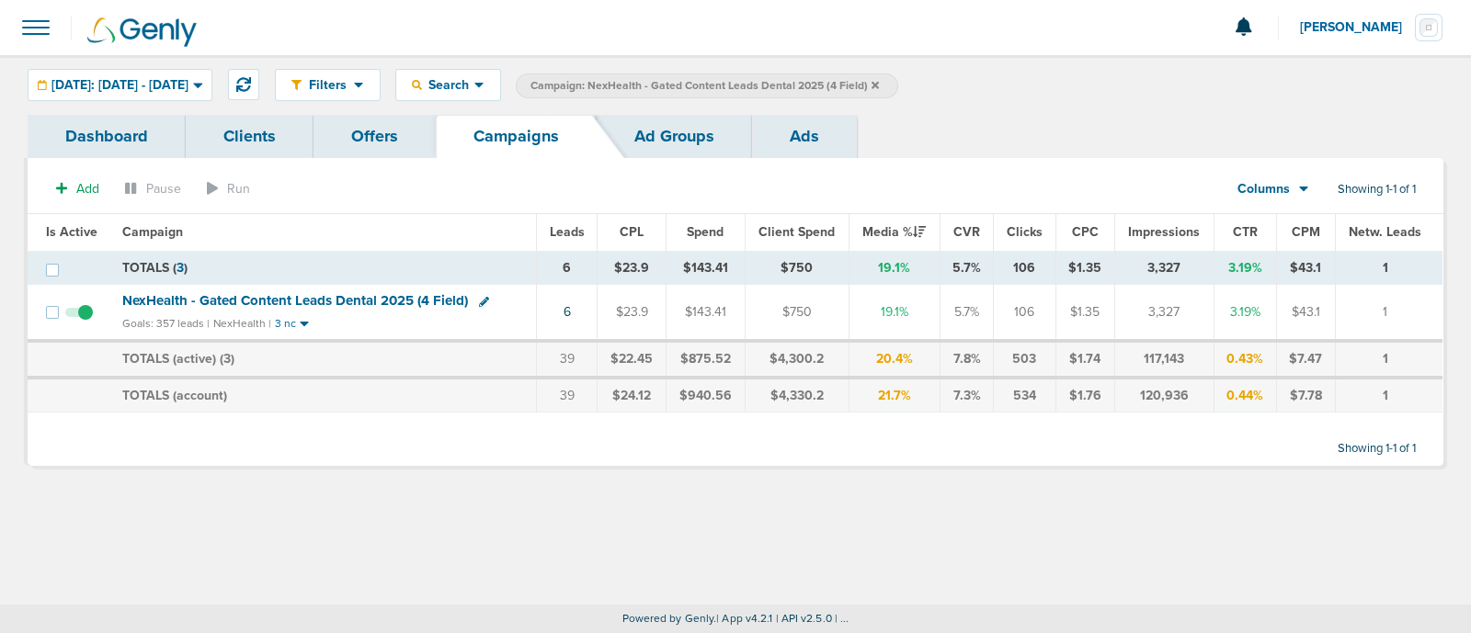
click at [879, 85] on span "Campaign: NexHealth - Gated Content Leads Dental 2025 (4 Field)" at bounding box center [704, 86] width 348 height 16
click at [898, 82] on label "Campaign: NexHealth - Gated Content Leads Dental 2025 (4 Field)" at bounding box center [707, 86] width 382 height 25
click at [879, 82] on icon at bounding box center [874, 85] width 7 height 11
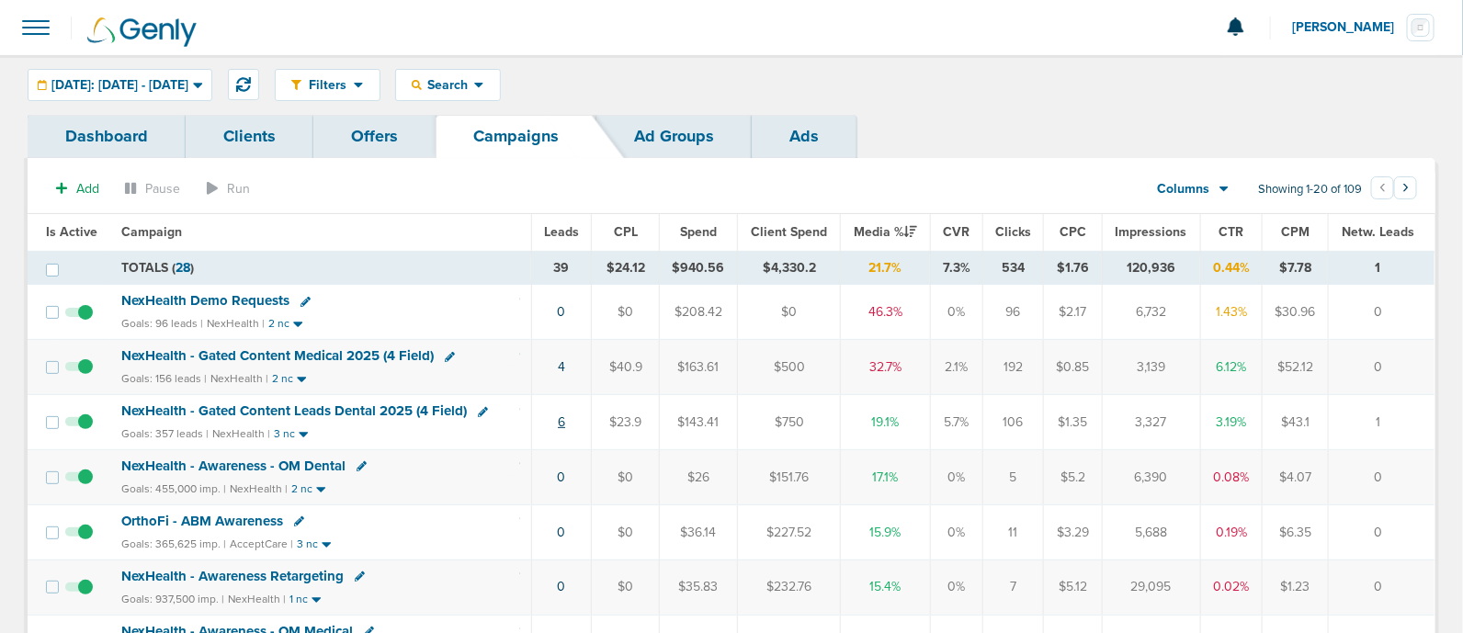
click at [564, 427] on link "6" at bounding box center [561, 423] width 7 height 16
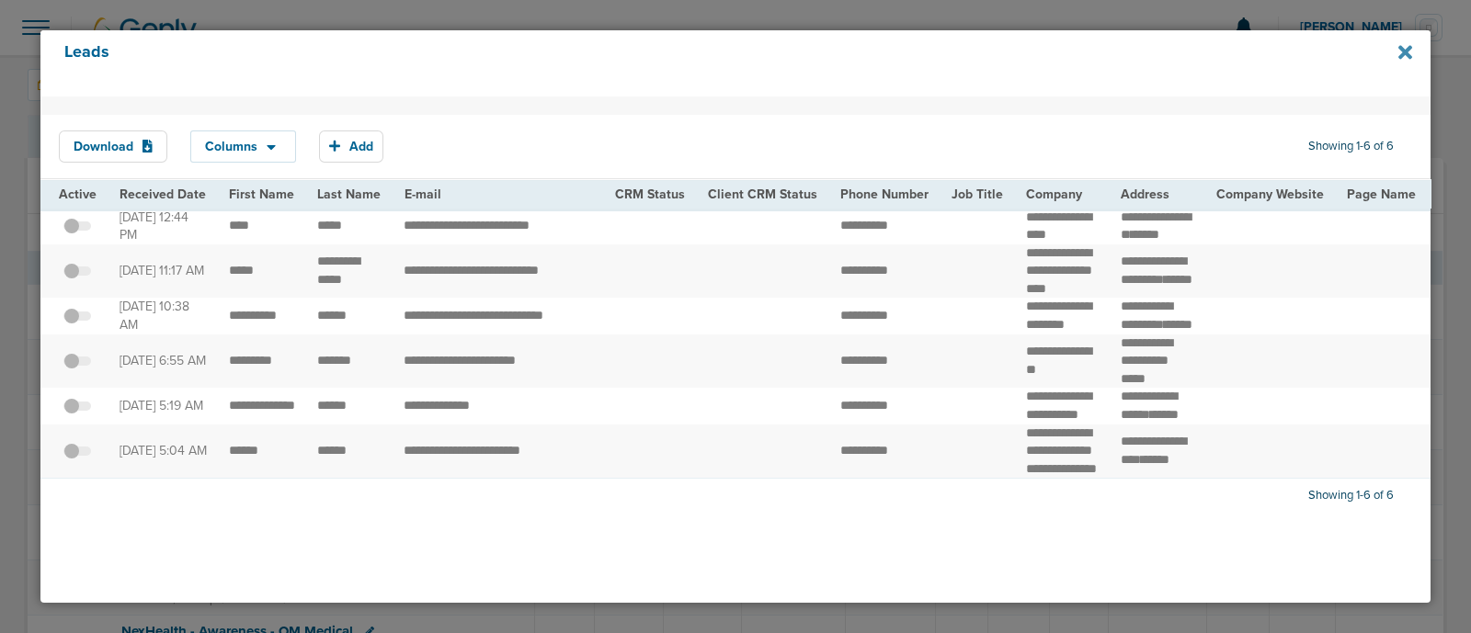
click at [1406, 55] on icon at bounding box center [1405, 52] width 14 height 14
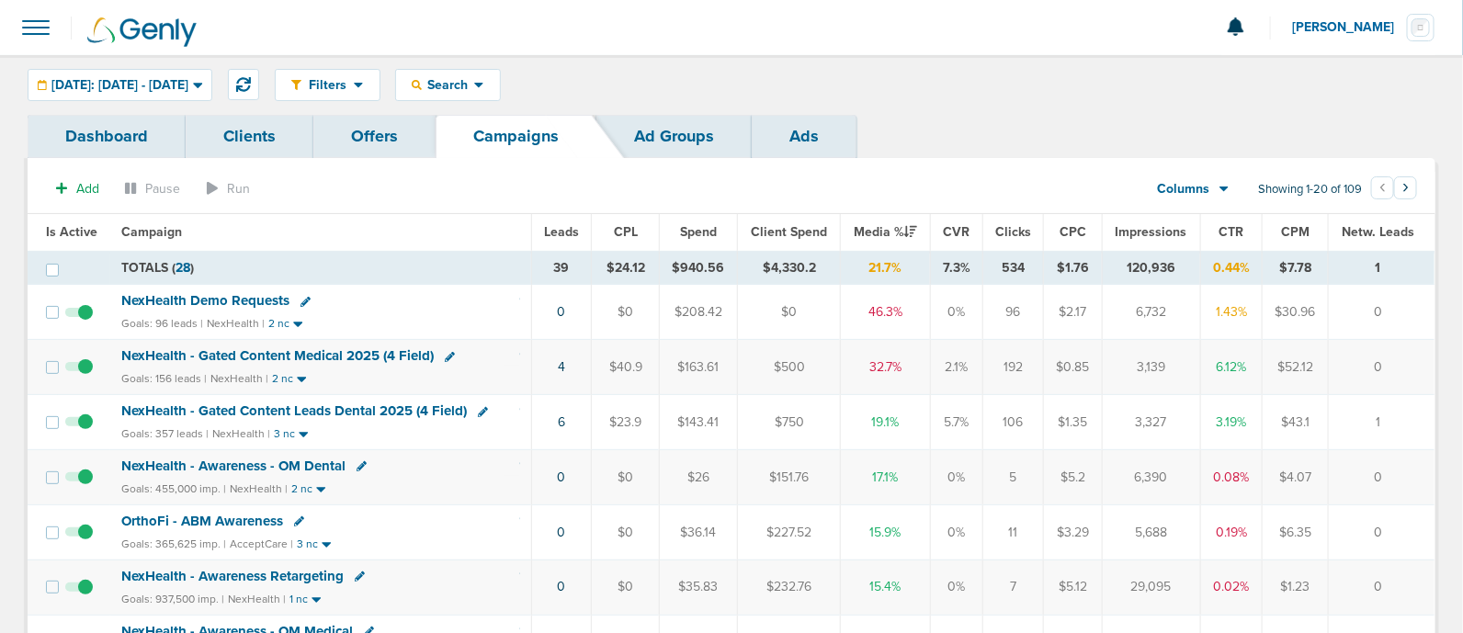
click at [302, 412] on span "NexHealth - Gated Content Leads Dental 2025 (4 Field)" at bounding box center [294, 411] width 346 height 17
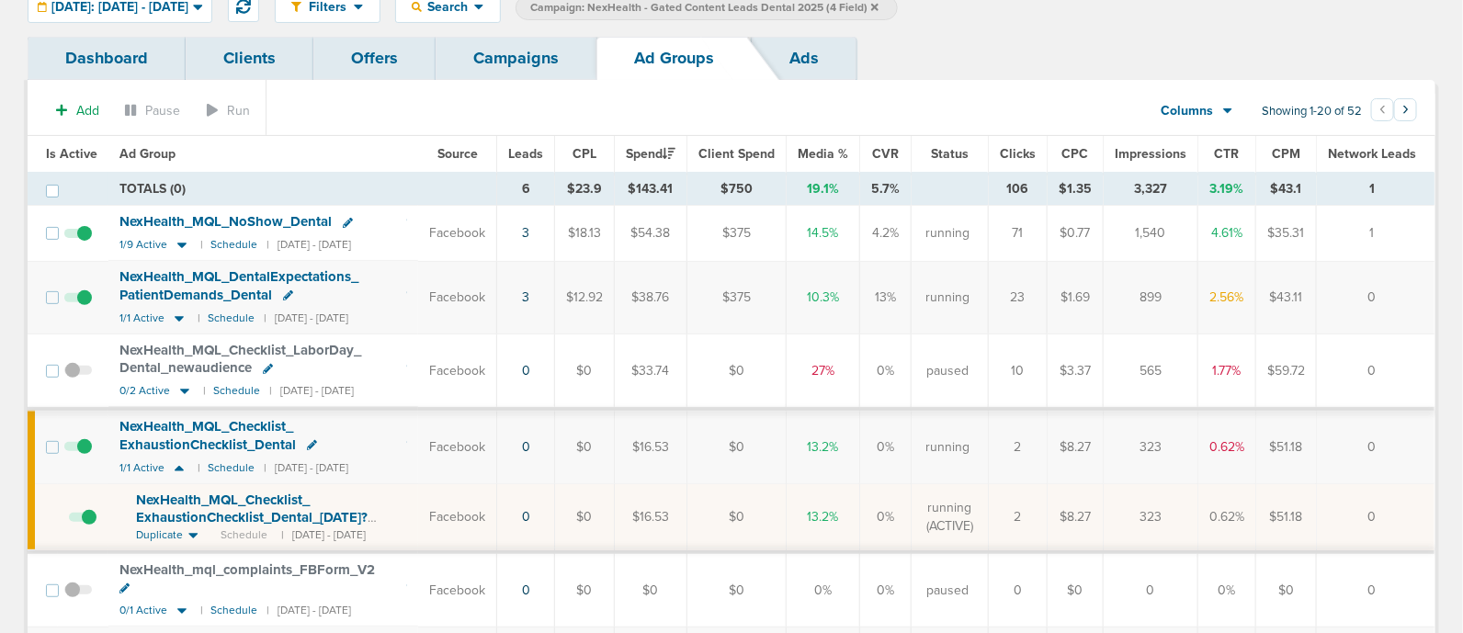
scroll to position [114, 0]
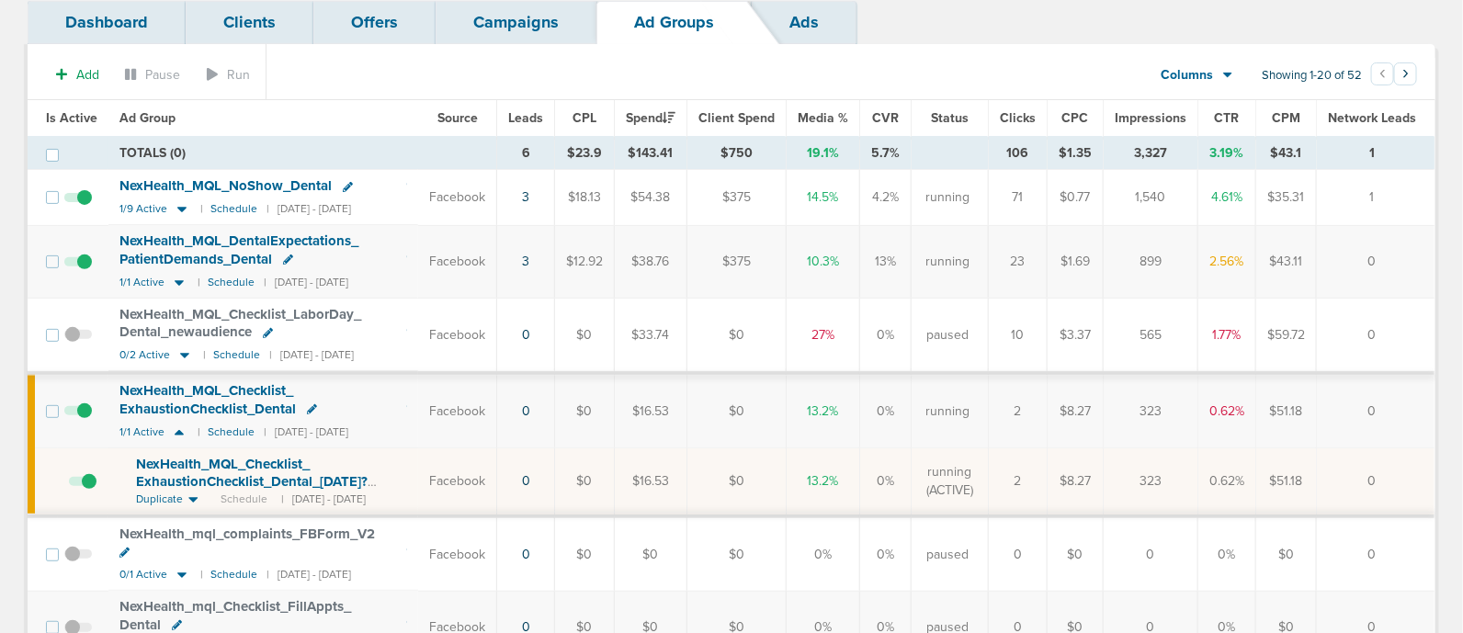
click at [272, 179] on span "NexHealth_ MQL_ NoShow_ Dental" at bounding box center [226, 185] width 212 height 17
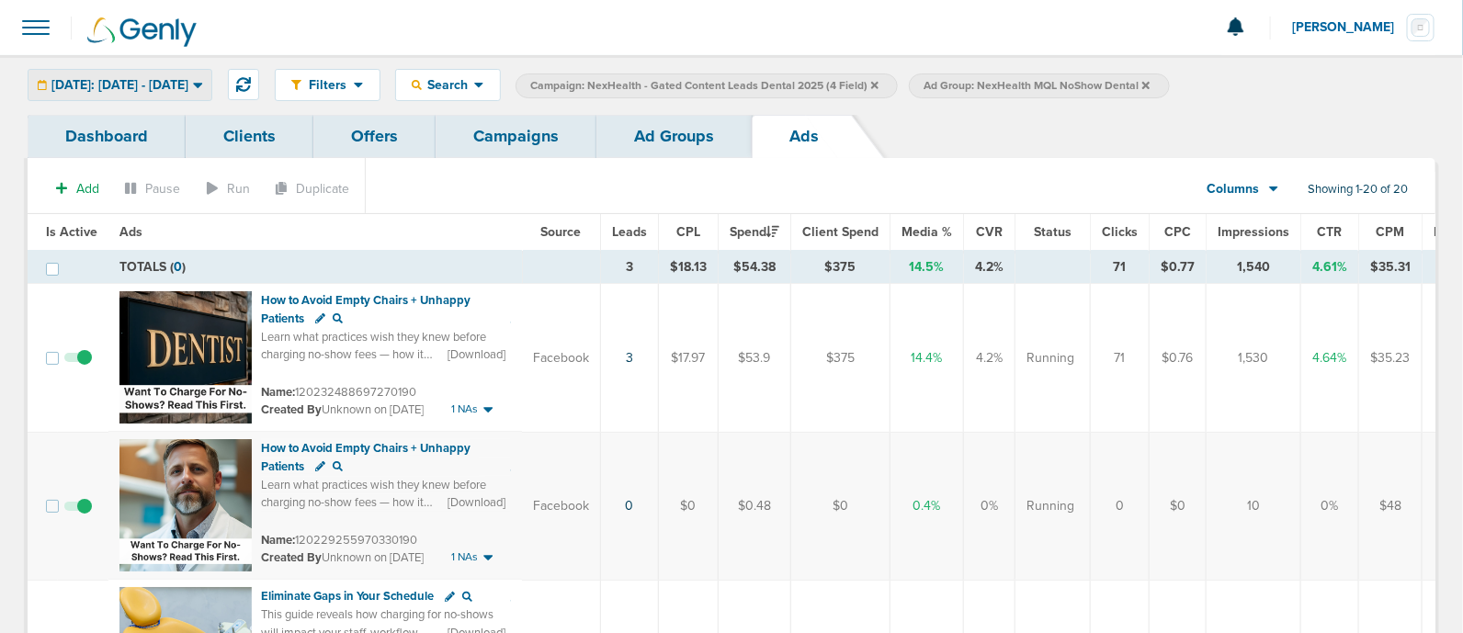
click at [188, 85] on span "[DATE]: [DATE] - [DATE]" at bounding box center [119, 85] width 137 height 13
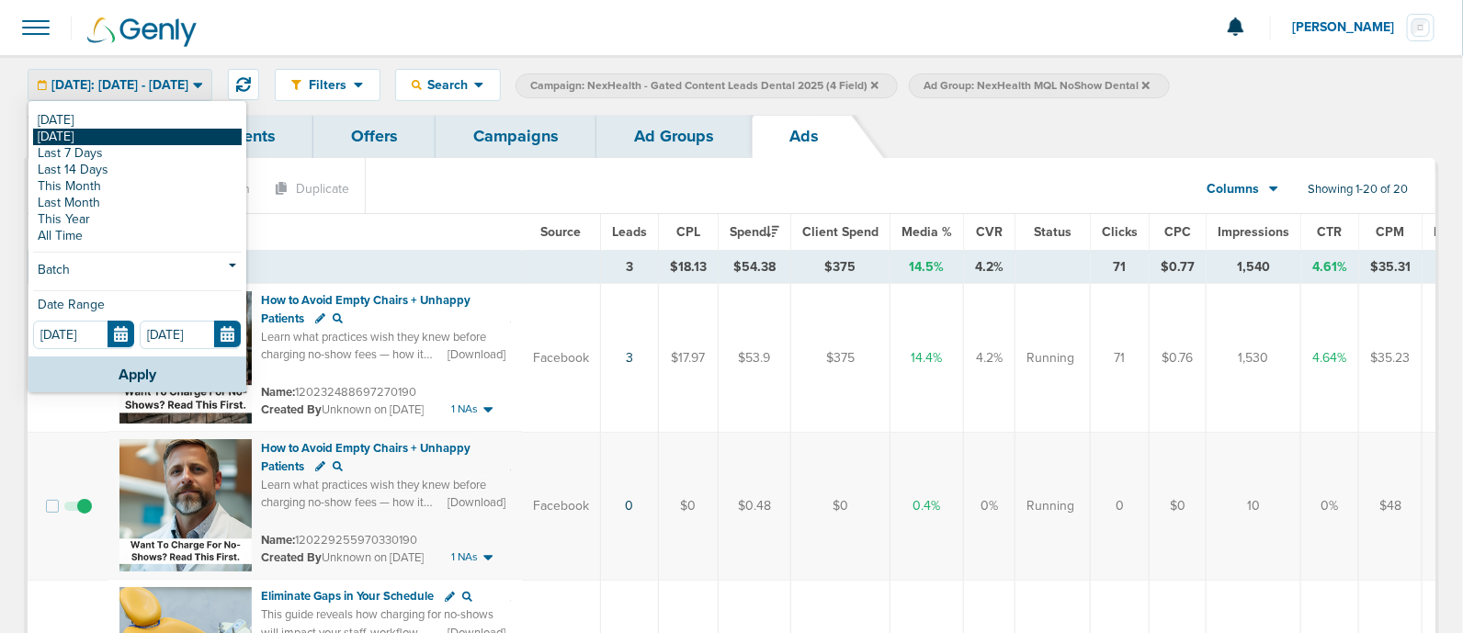
click at [127, 140] on link "[DATE]" at bounding box center [137, 137] width 209 height 17
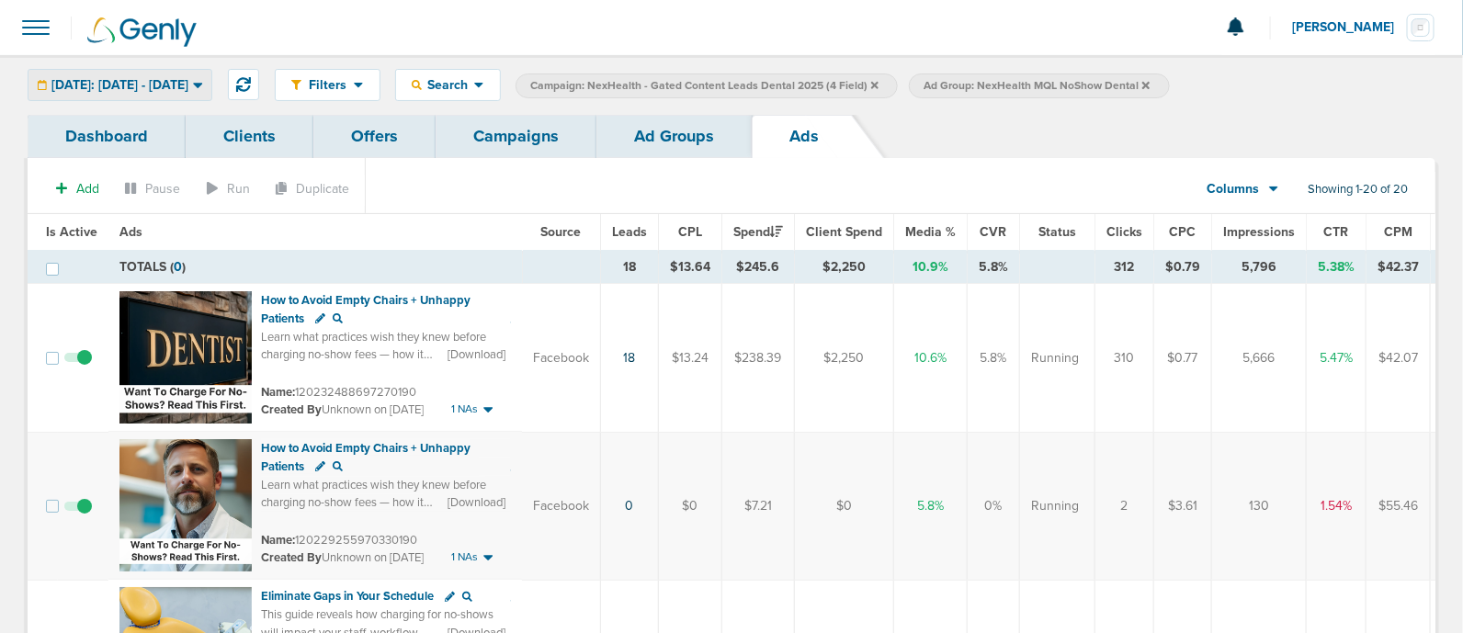
click at [188, 85] on span "[DATE]: [DATE] - [DATE]" at bounding box center [119, 85] width 137 height 13
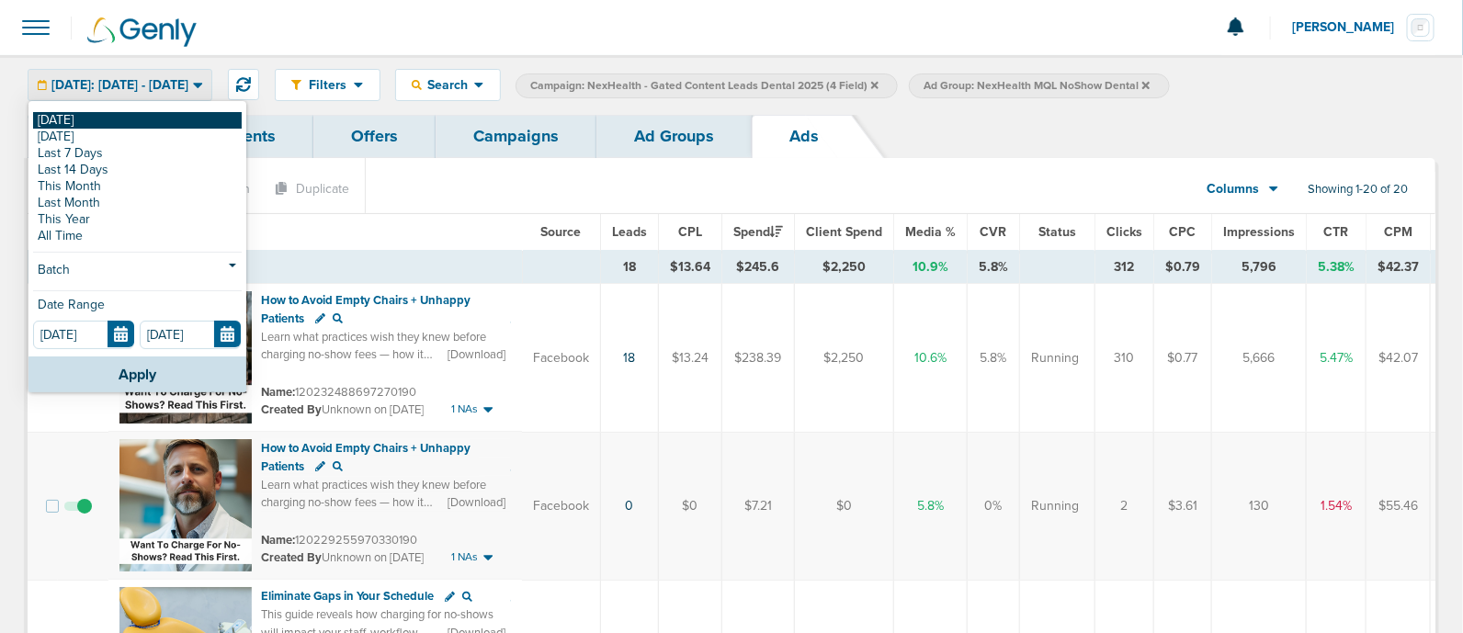
click at [151, 117] on link "[DATE]" at bounding box center [137, 120] width 209 height 17
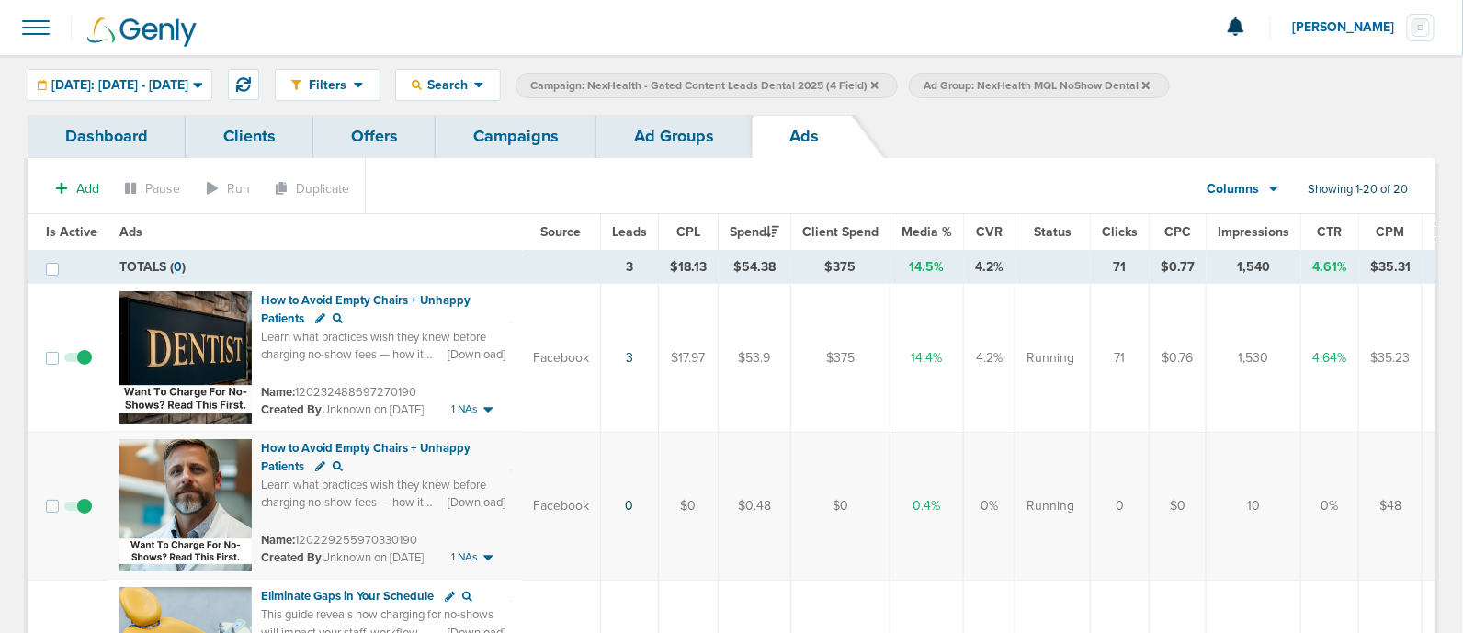
click at [88, 516] on span at bounding box center [78, 516] width 28 height 0
click at [78, 510] on input "checkbox" at bounding box center [78, 510] width 0 height 0
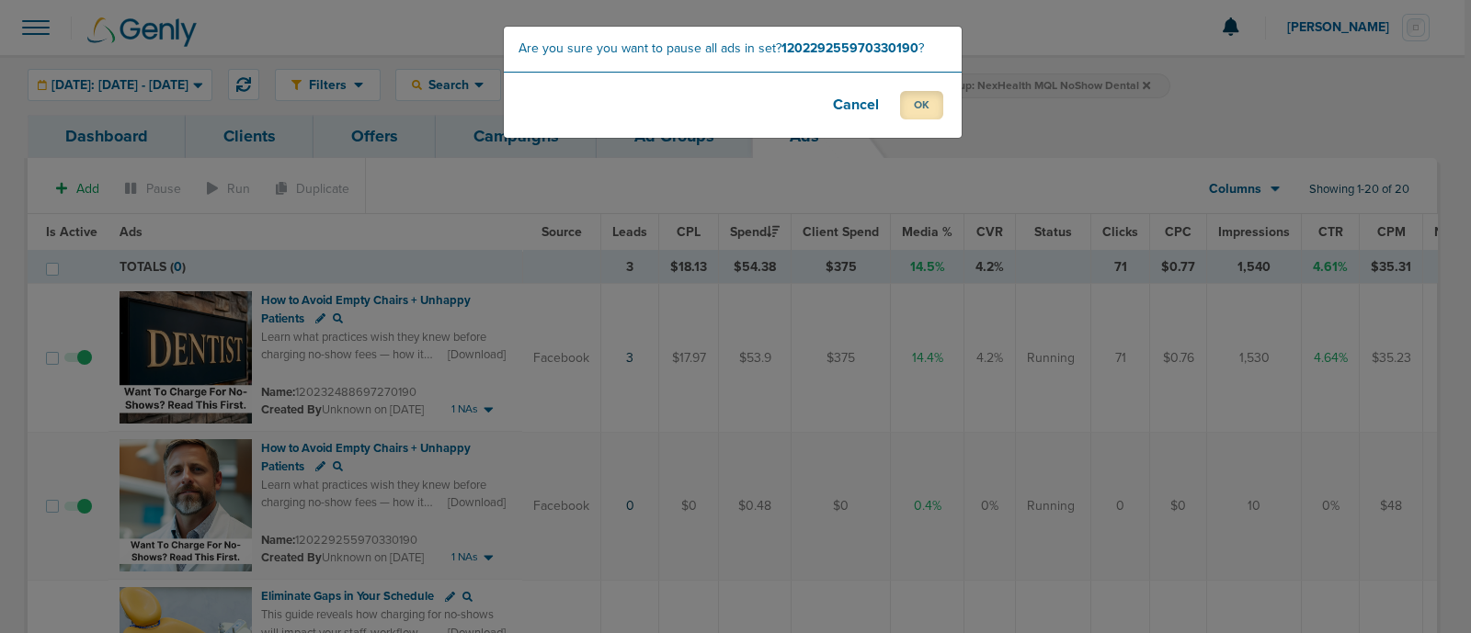
click at [930, 105] on button "OK" at bounding box center [921, 105] width 43 height 28
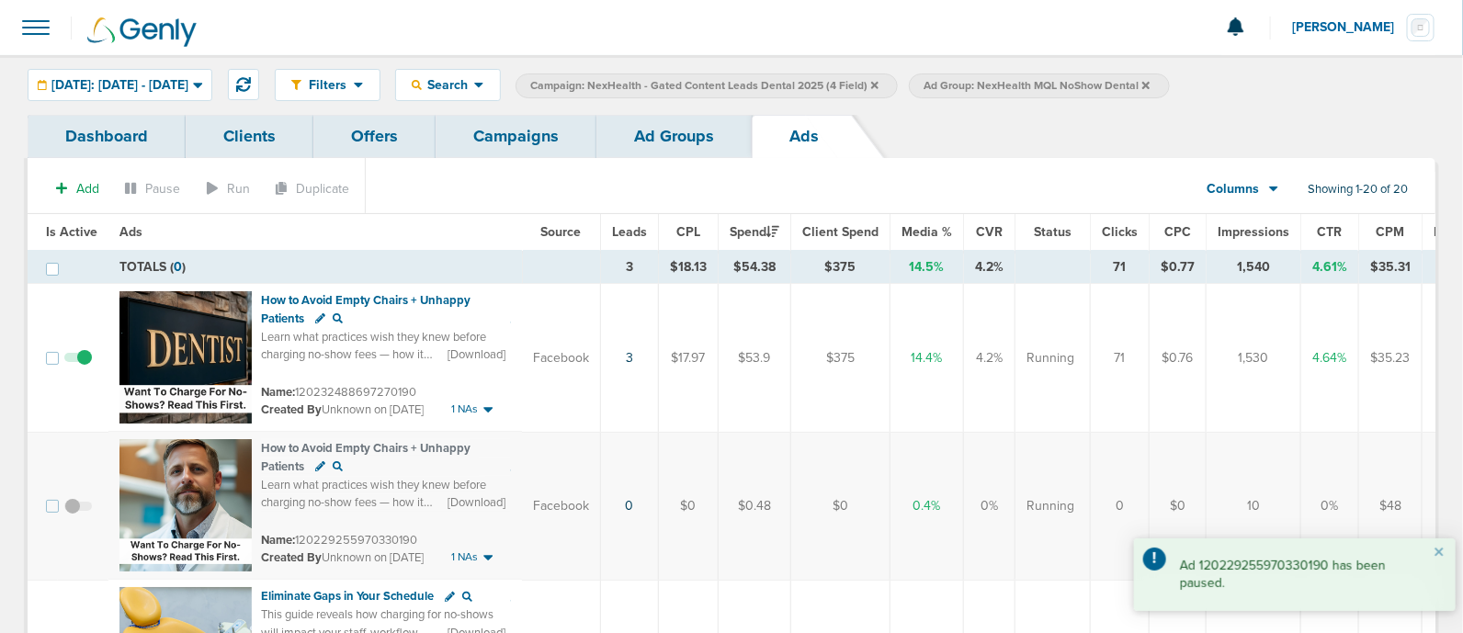
click at [708, 119] on link "Ad Groups" at bounding box center [674, 136] width 155 height 43
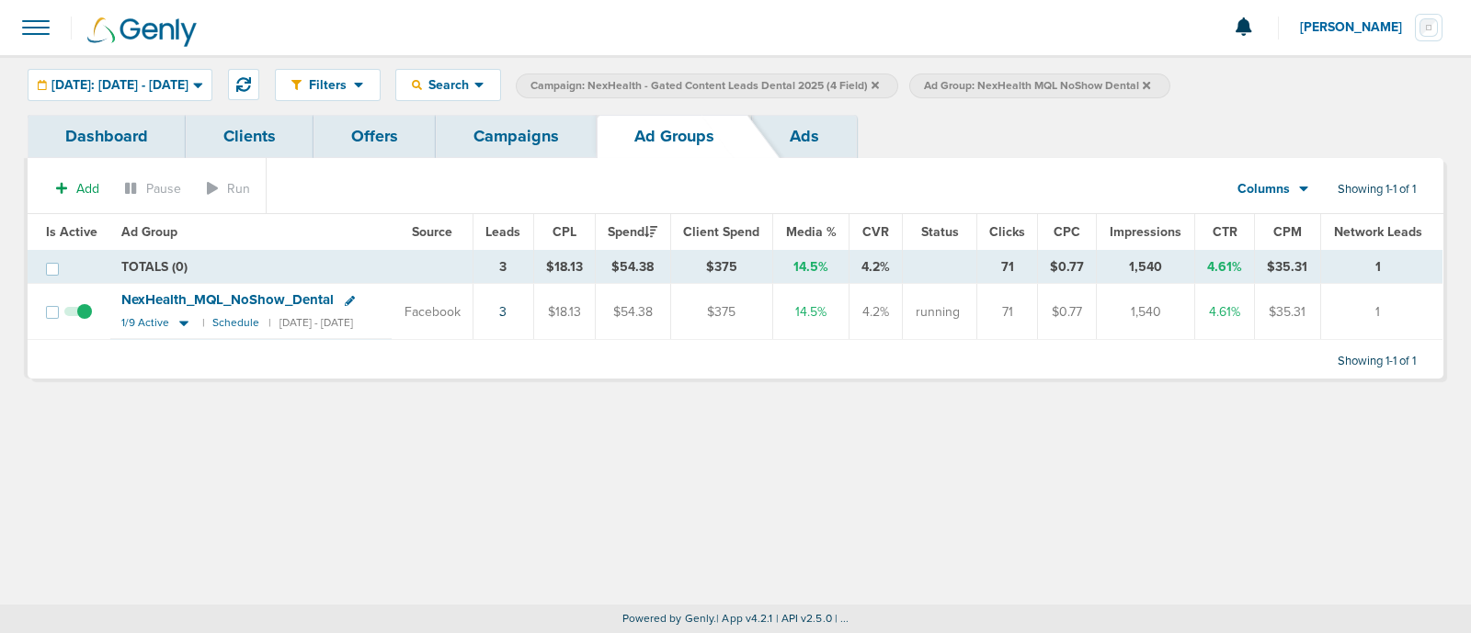
click at [879, 86] on icon at bounding box center [874, 84] width 7 height 7
click at [757, 80] on span "Ad Group: NexHealth MQL NoShow Dental" at bounding box center [643, 86] width 226 height 16
click at [757, 81] on icon at bounding box center [752, 85] width 7 height 11
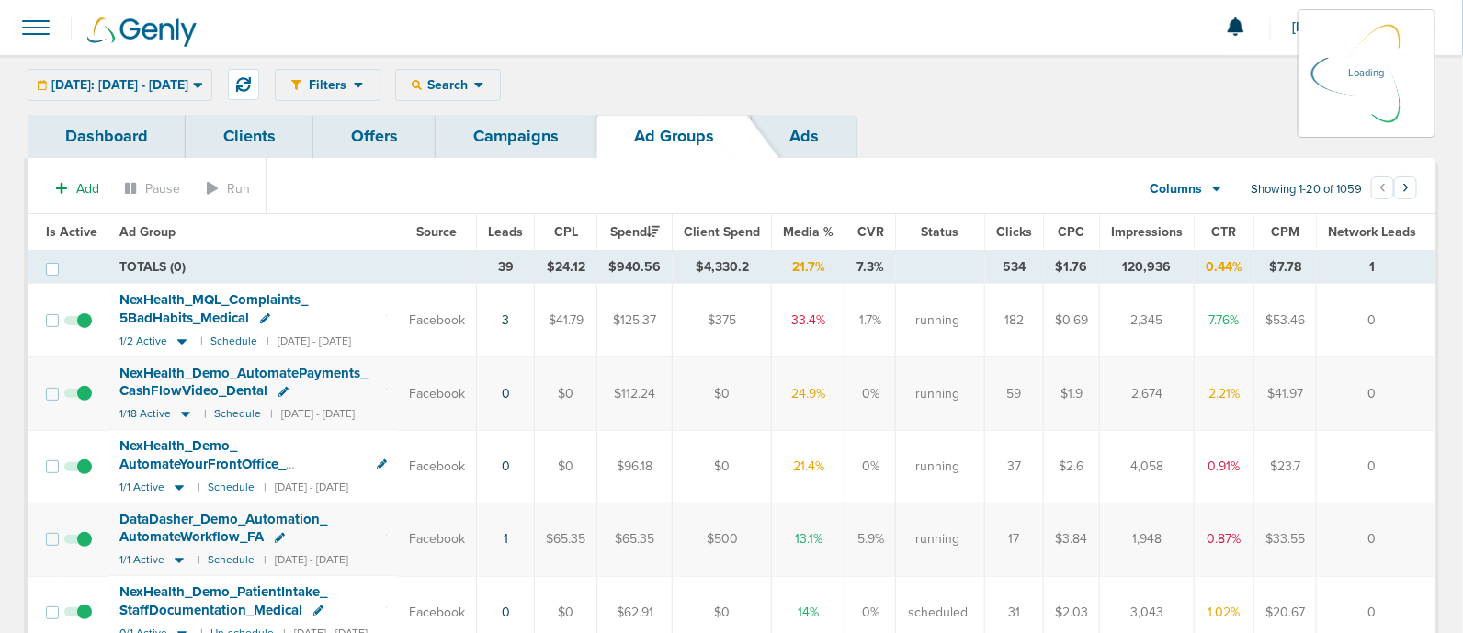
click at [533, 133] on link "Campaigns" at bounding box center [516, 136] width 161 height 43
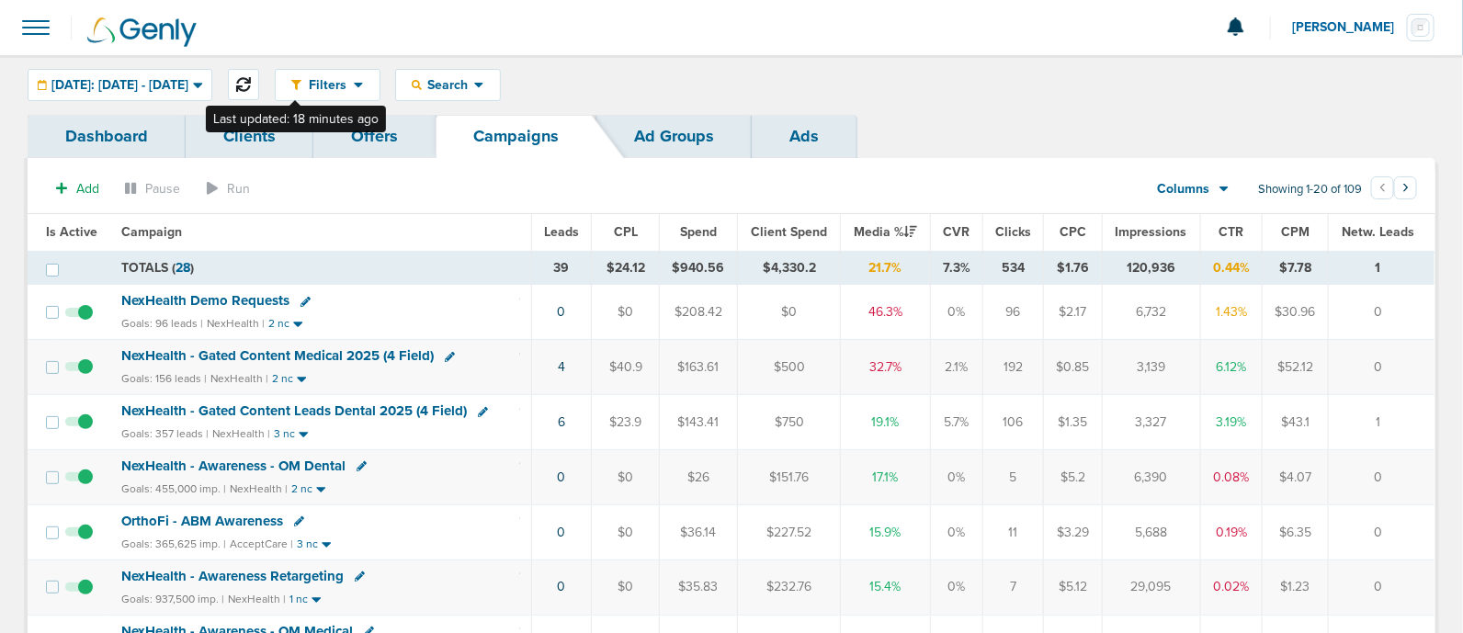
click at [251, 81] on icon at bounding box center [243, 84] width 15 height 15
click at [556, 314] on td "1" at bounding box center [560, 312] width 60 height 55
click at [562, 314] on link "1" at bounding box center [560, 312] width 5 height 16
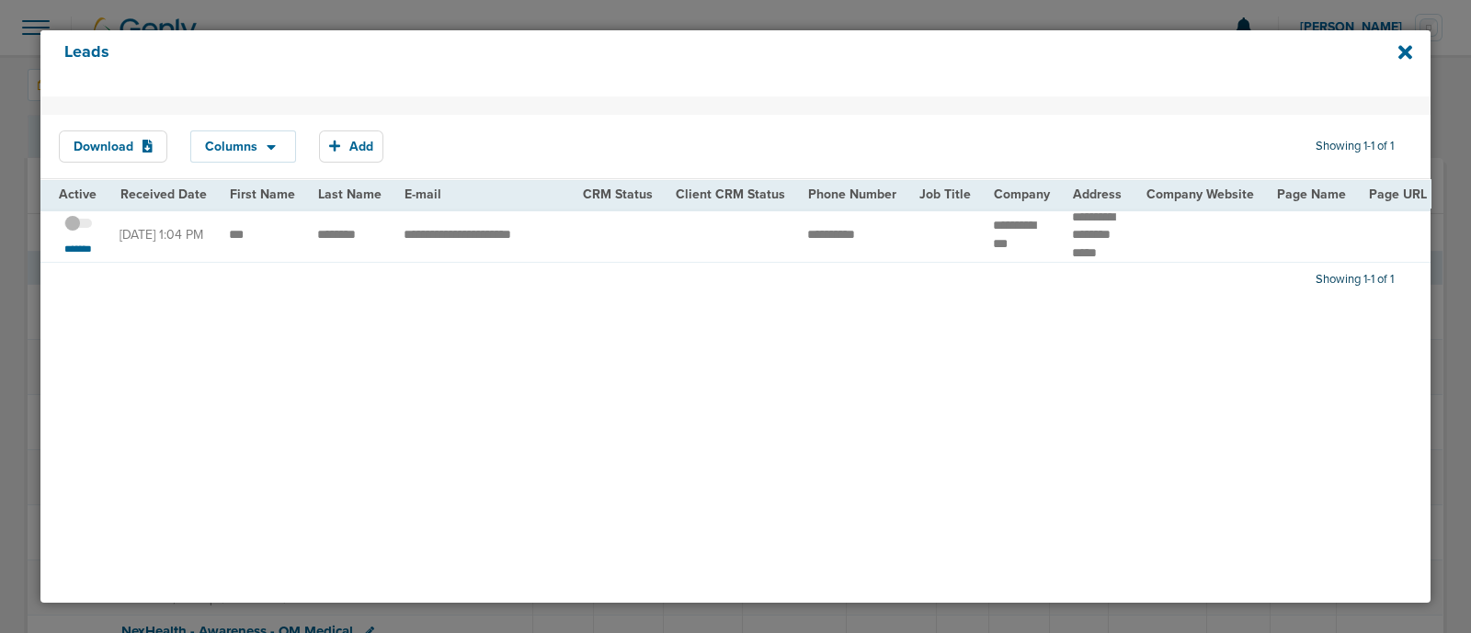
drag, startPoint x: 345, startPoint y: 290, endPoint x: 404, endPoint y: 282, distance: 60.2
click at [404, 282] on div "Download Columns Save selections Reset to defaults Is Active Received Date Firs…" at bounding box center [735, 350] width 1390 height 507
drag, startPoint x: 443, startPoint y: 287, endPoint x: 531, endPoint y: 287, distance: 88.2
click at [531, 287] on div "Download Columns Save selections Reset to defaults Is Active Received Date Firs…" at bounding box center [735, 350] width 1390 height 507
click at [83, 233] on span at bounding box center [78, 233] width 28 height 0
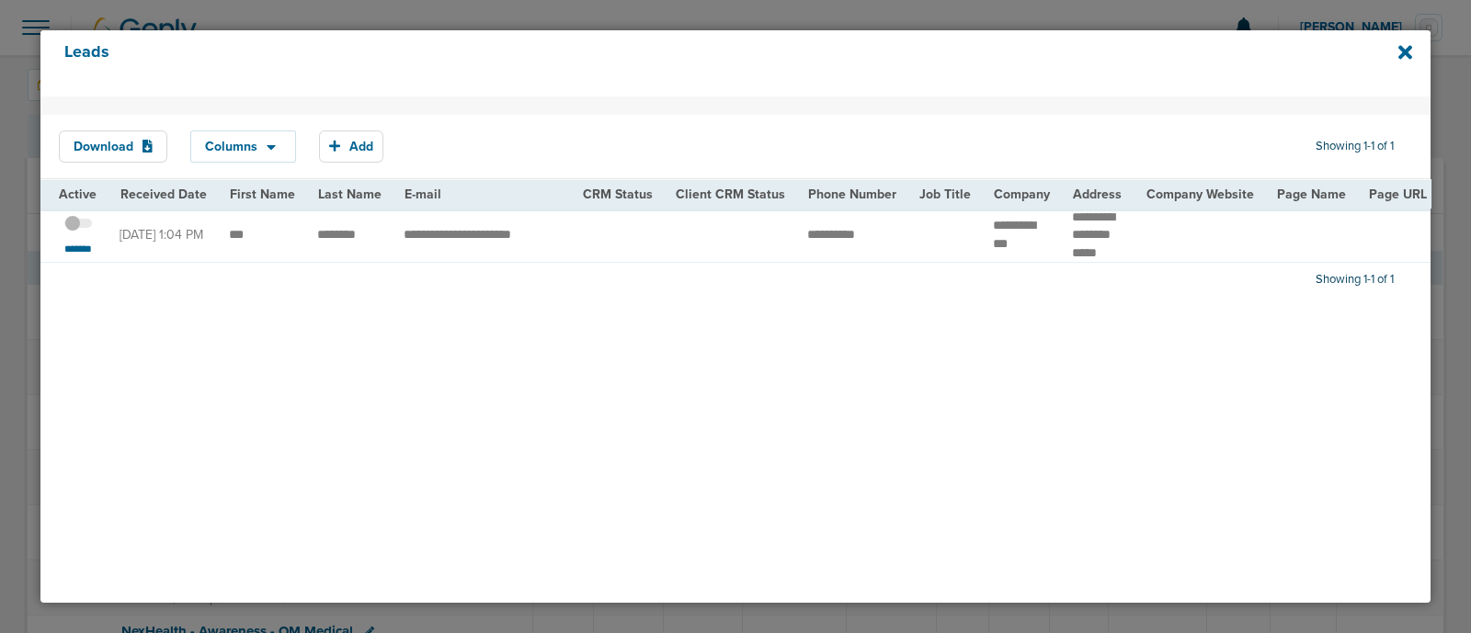
click at [78, 227] on input "checkbox" at bounding box center [78, 227] width 0 height 0
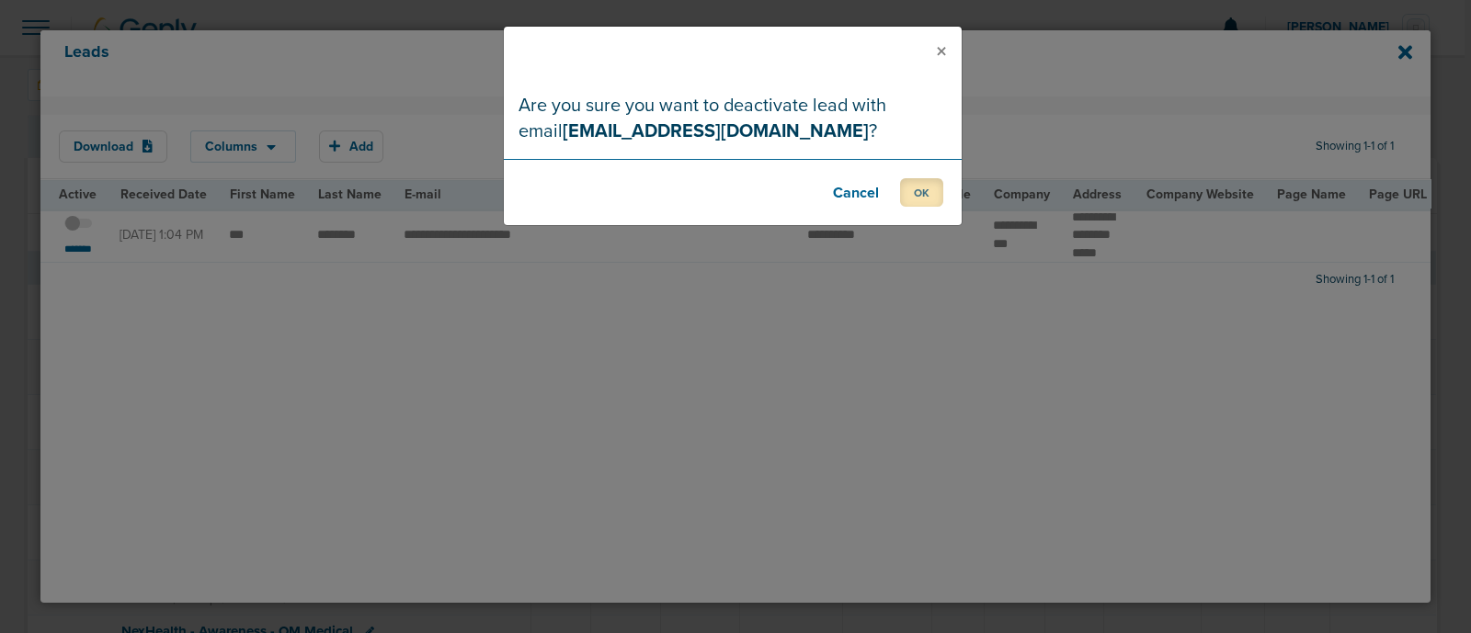
click at [915, 190] on button "OK" at bounding box center [921, 192] width 43 height 28
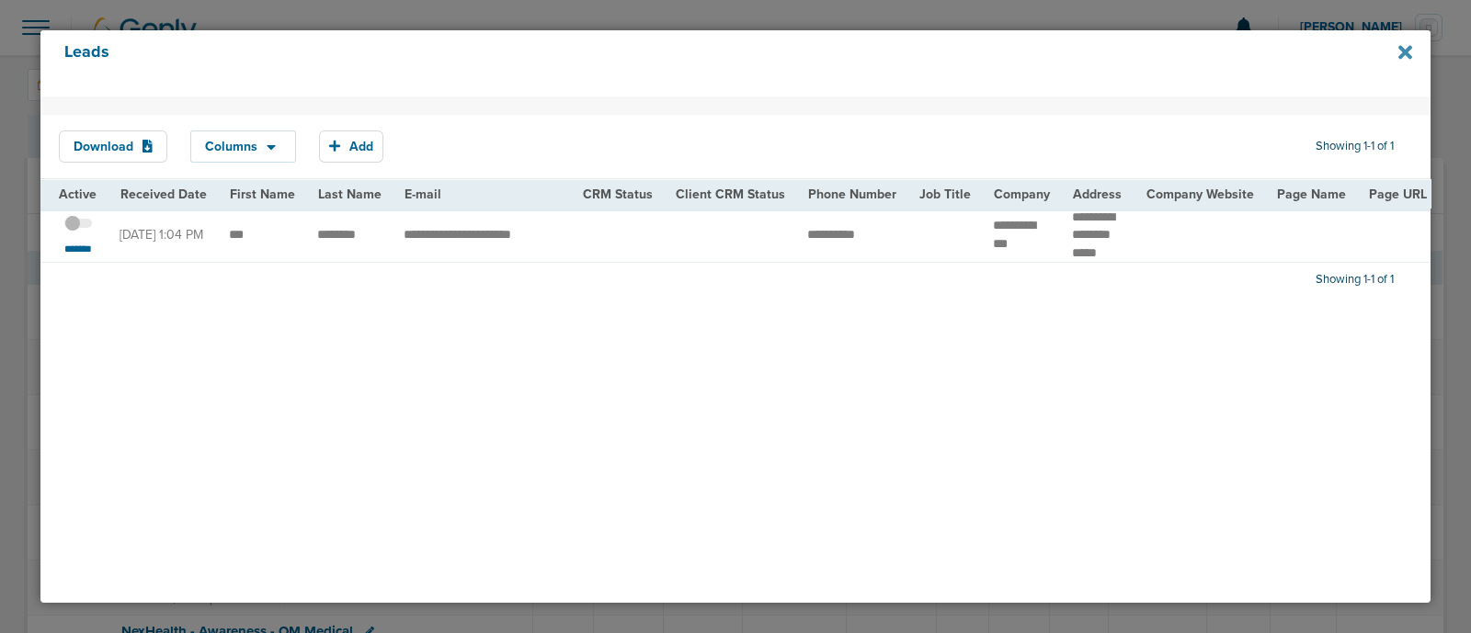
click at [1403, 50] on icon at bounding box center [1405, 52] width 14 height 14
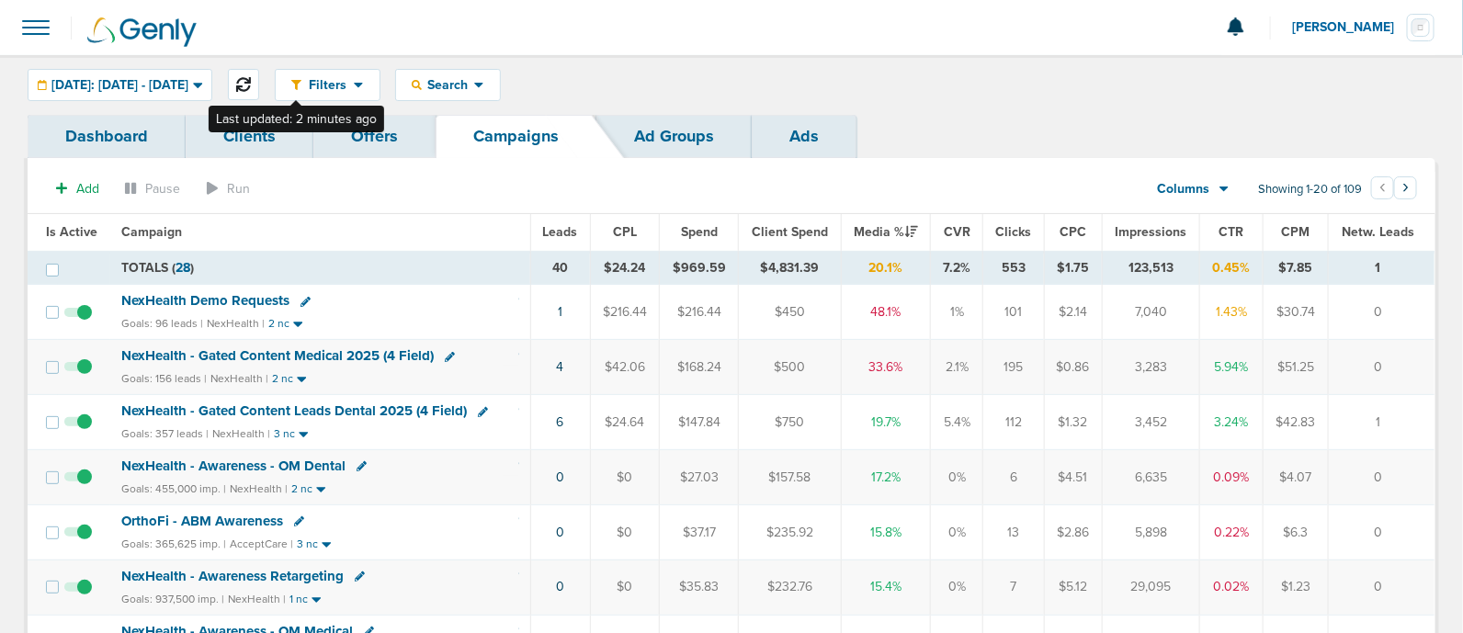
click at [259, 74] on button at bounding box center [243, 84] width 31 height 31
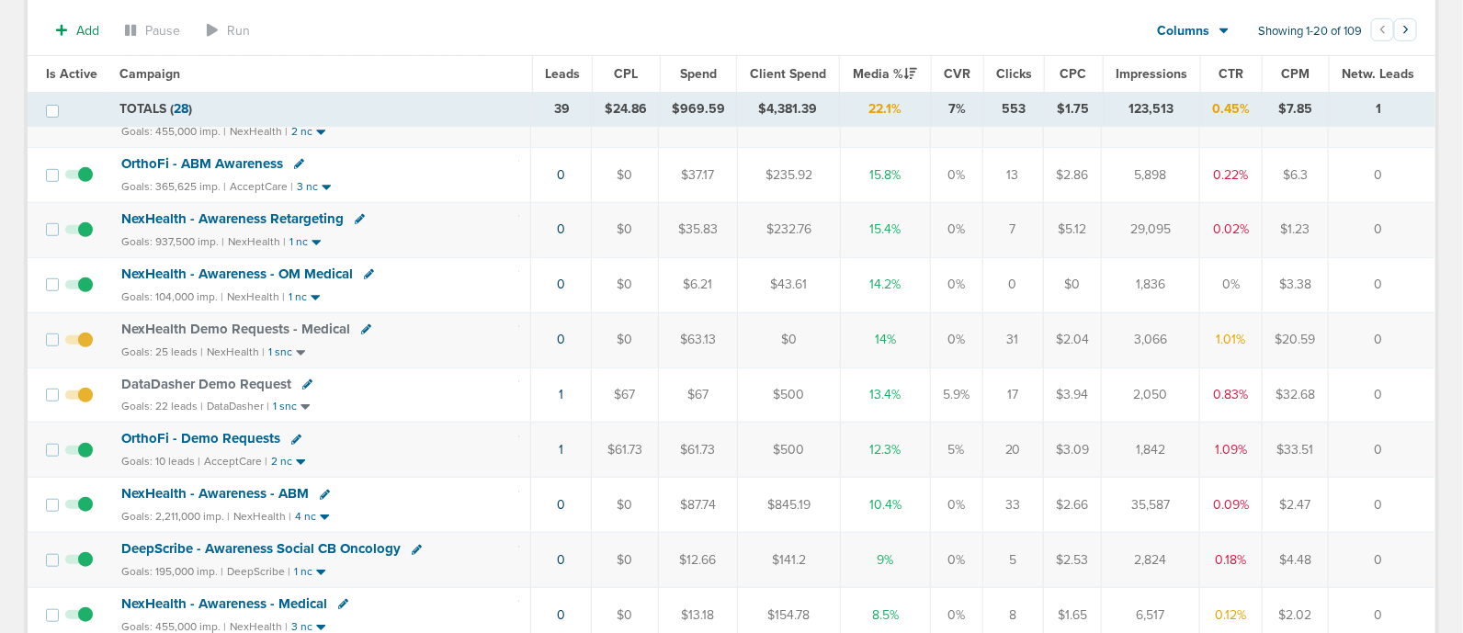
scroll to position [575, 0]
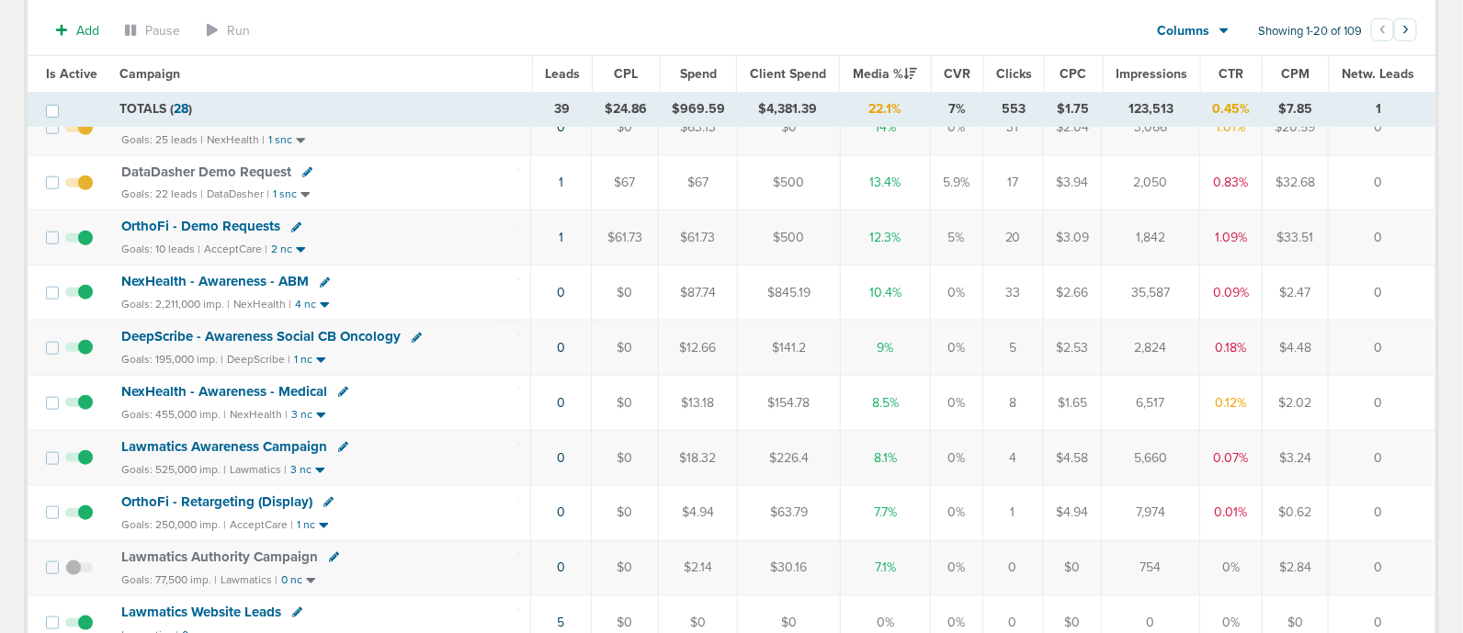
click at [201, 218] on span "OrthoFi - Demo Requests" at bounding box center [200, 226] width 159 height 17
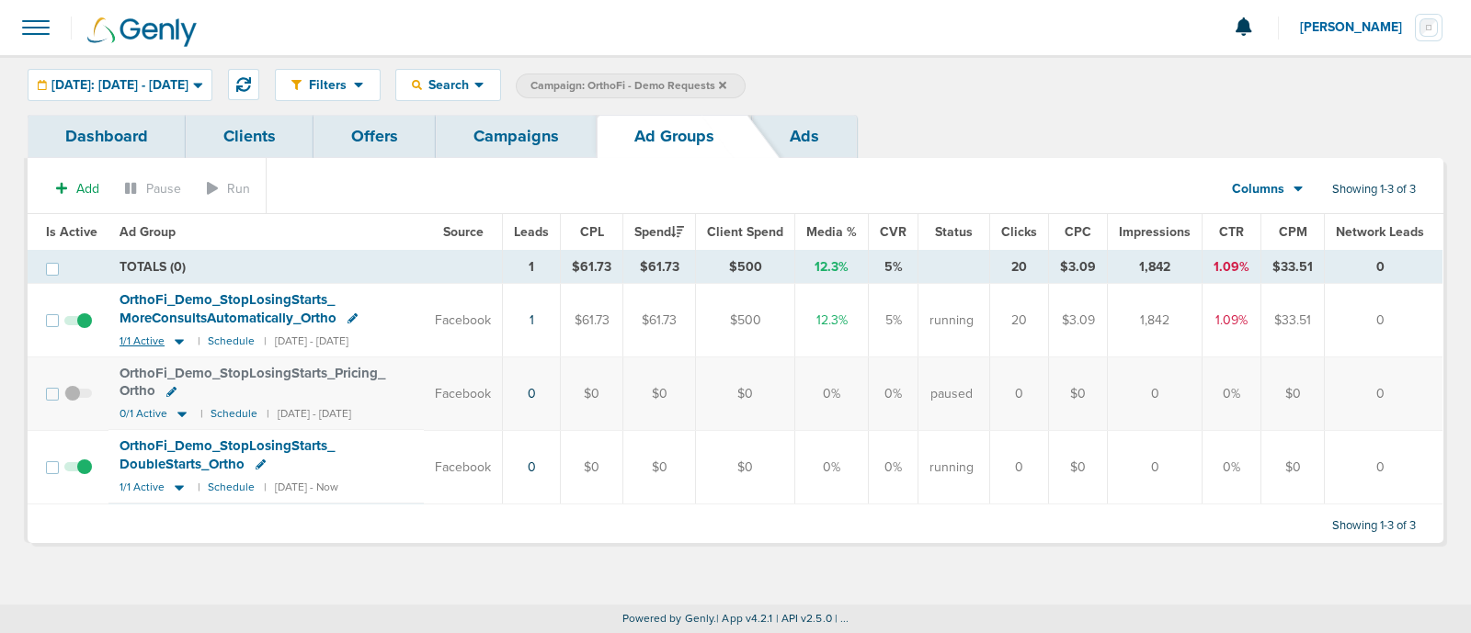
click at [180, 337] on icon at bounding box center [179, 342] width 18 height 16
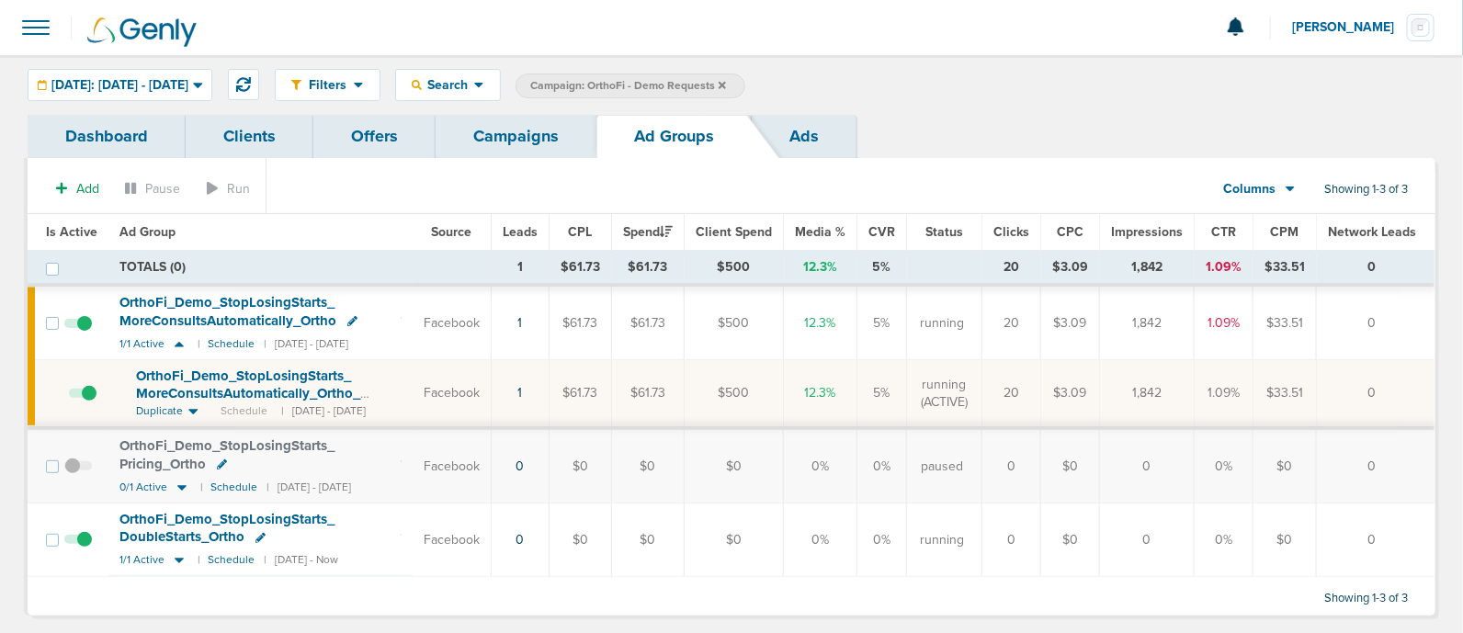
click at [188, 375] on span "OrthoFi_ Demo_ StopLosingStarts_ MoreConsultsAutomatically_ Ortho_ [DATE]?id=17…" at bounding box center [248, 394] width 224 height 52
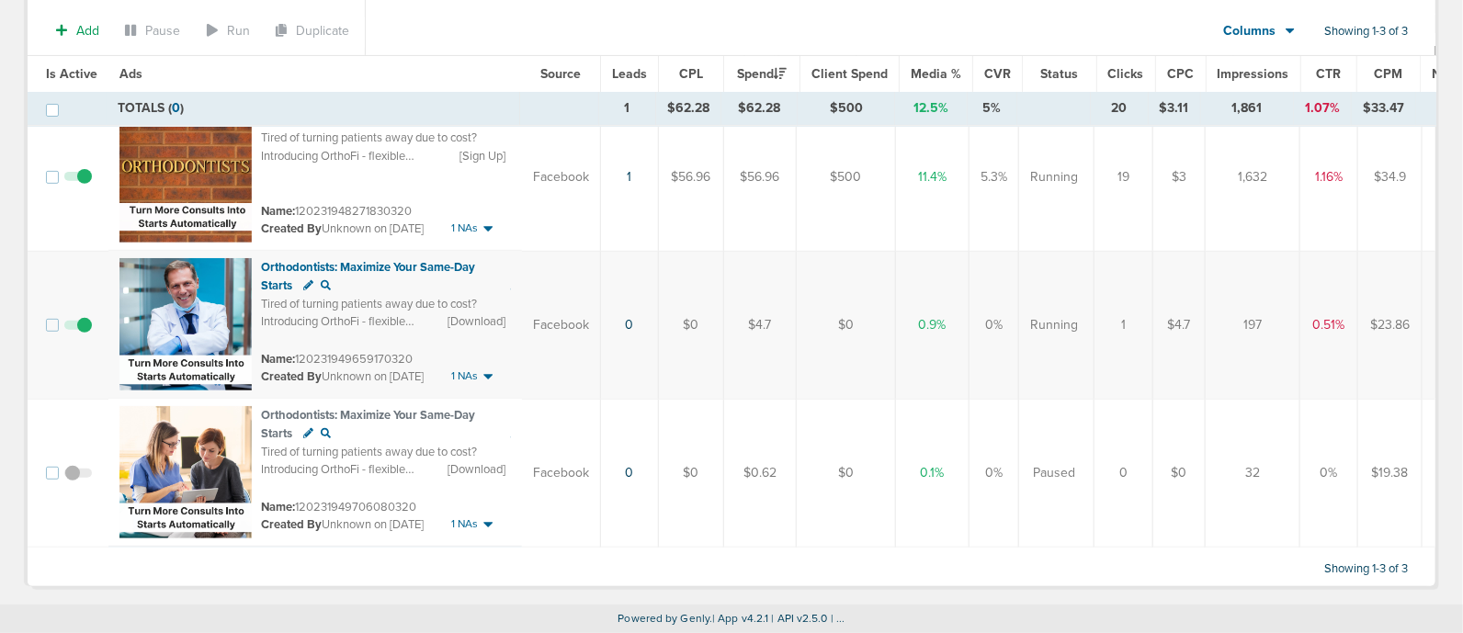
scroll to position [216, 0]
click at [81, 335] on span at bounding box center [78, 335] width 28 height 0
click at [78, 329] on input "checkbox" at bounding box center [78, 329] width 0 height 0
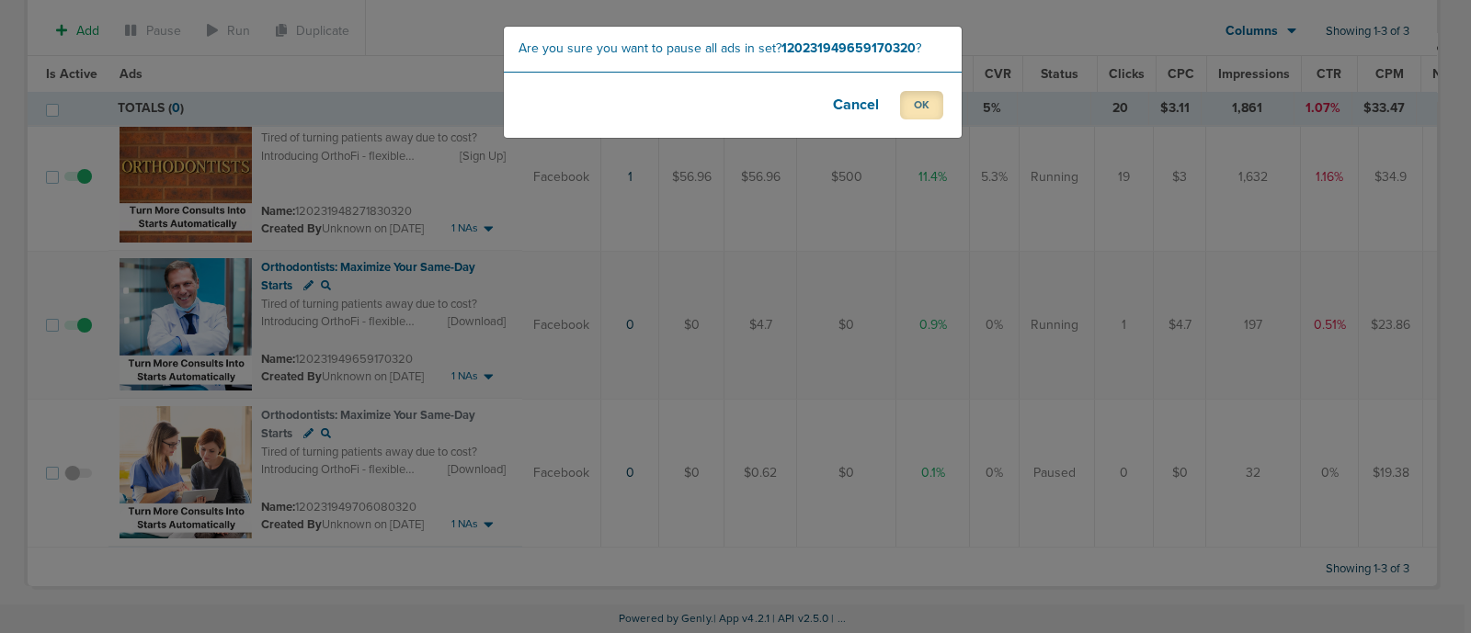
click at [921, 109] on button "OK" at bounding box center [921, 105] width 43 height 28
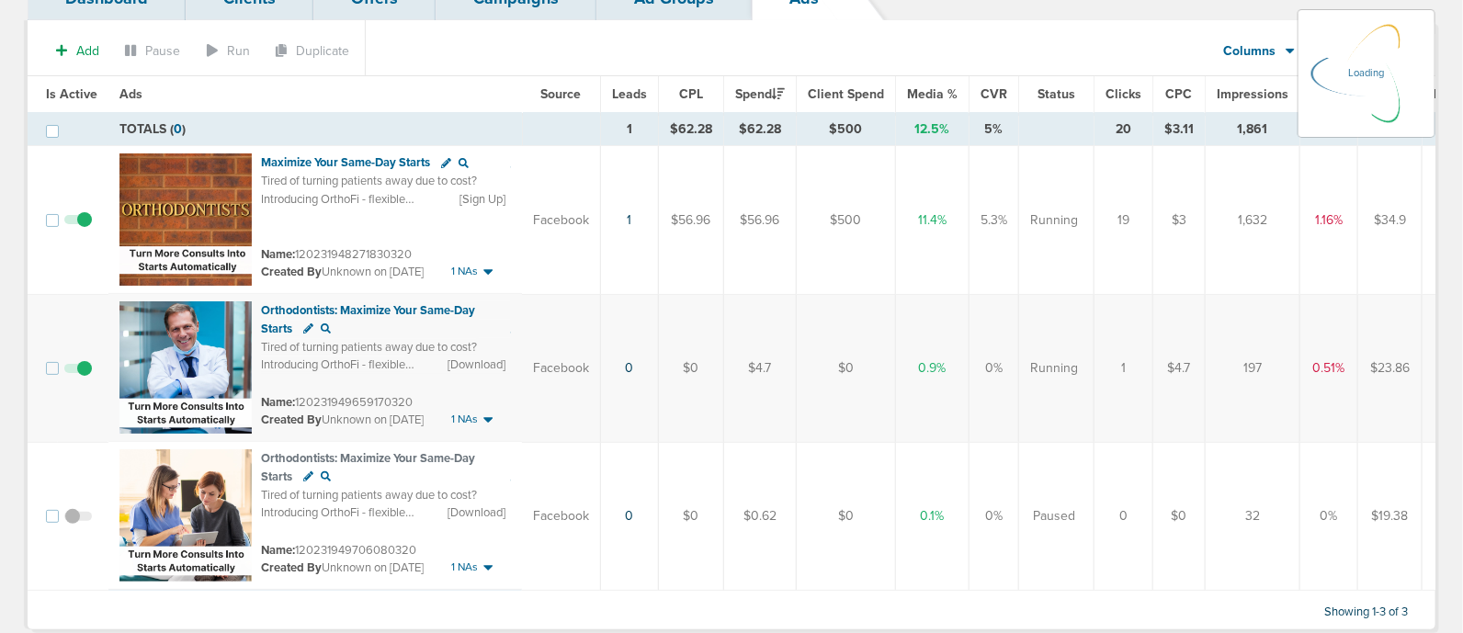
scroll to position [101, 0]
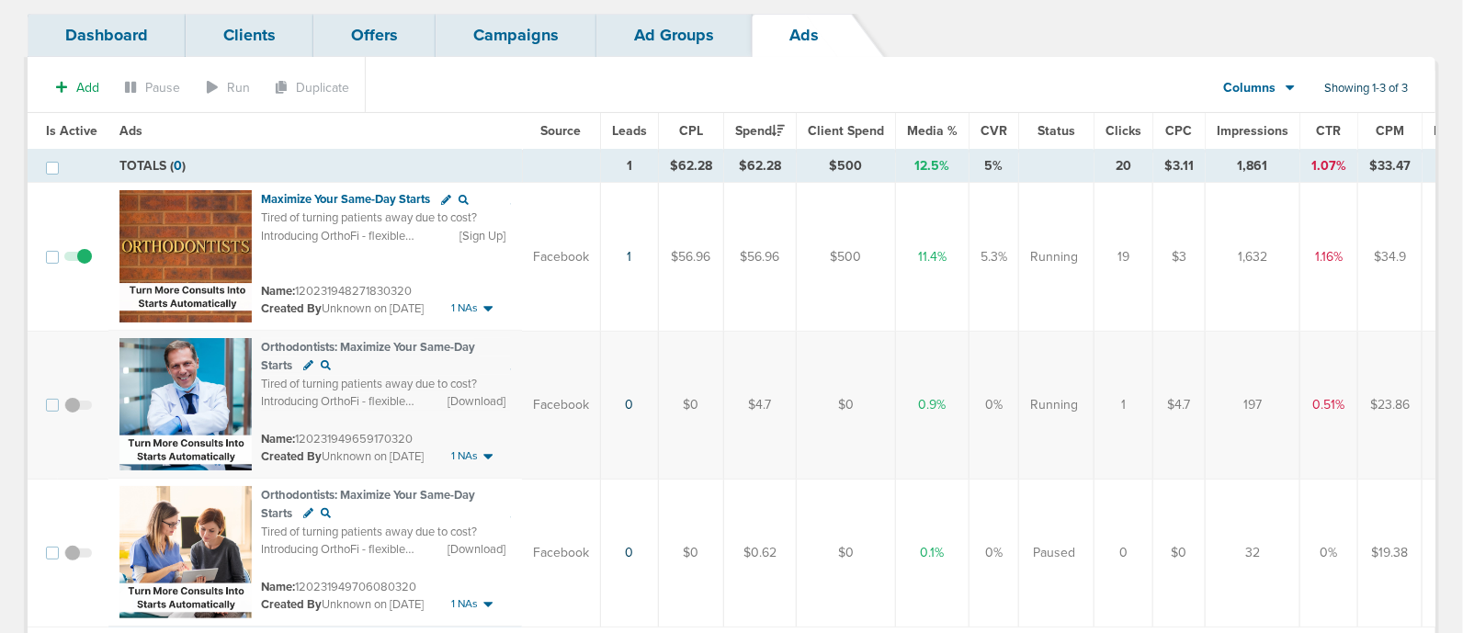
click at [492, 57] on link "Campaigns" at bounding box center [516, 35] width 161 height 43
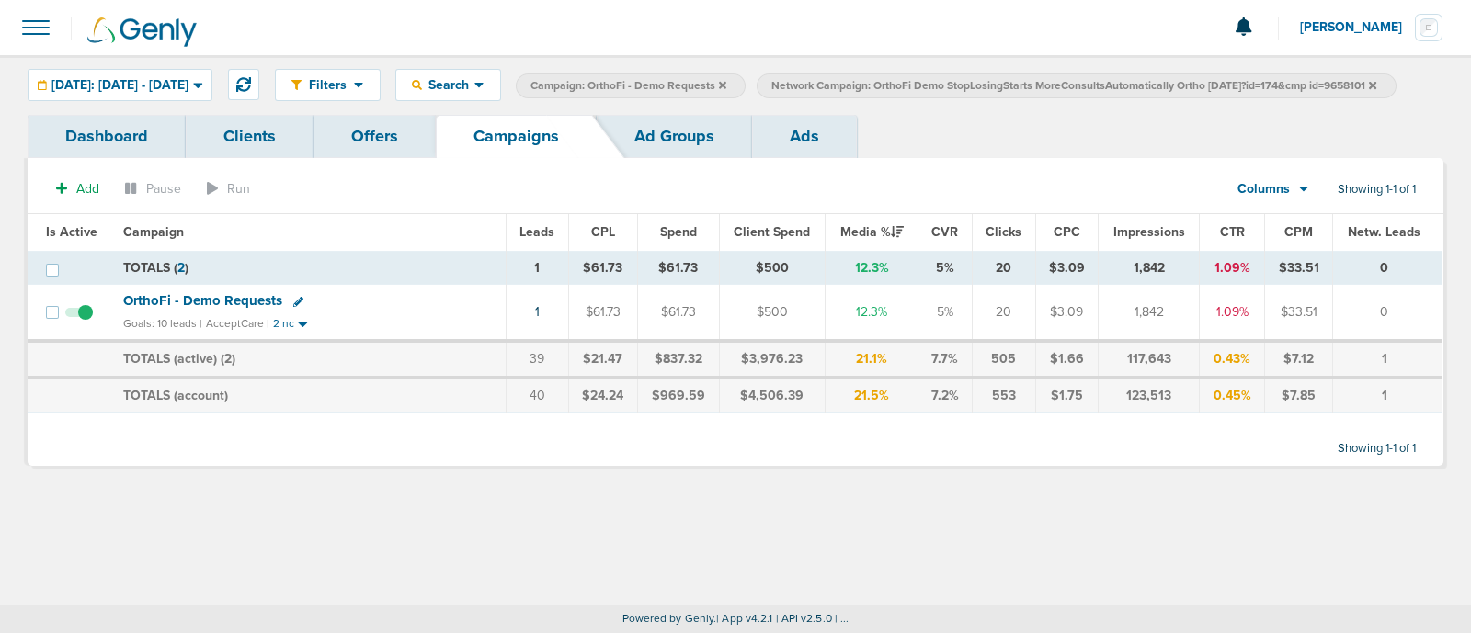
click at [962, 98] on label "Network Campaign: OrthoFi Demo StopLosingStarts MoreConsultsAutomatically Ortho…" at bounding box center [1076, 86] width 639 height 25
click at [1369, 88] on icon at bounding box center [1372, 84] width 7 height 7
click at [726, 85] on icon at bounding box center [722, 84] width 7 height 7
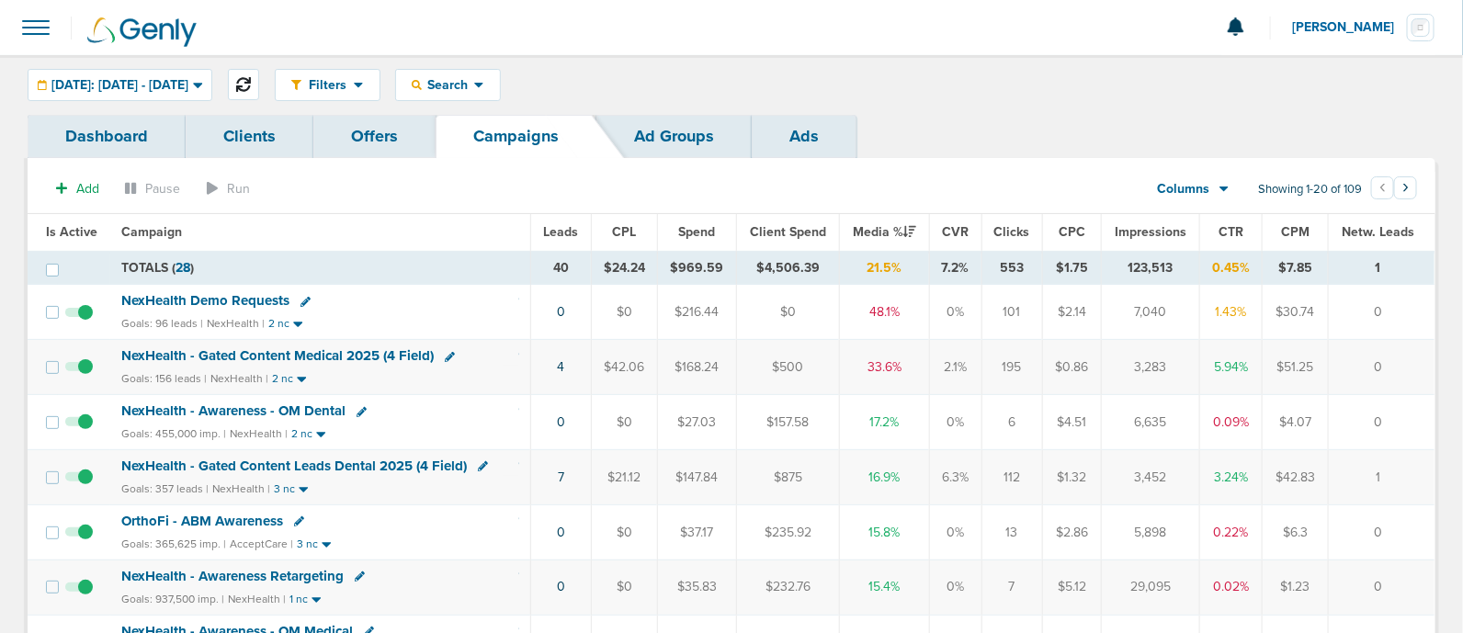
click at [251, 82] on icon at bounding box center [243, 84] width 15 height 15
click at [560, 473] on link "7" at bounding box center [561, 478] width 6 height 16
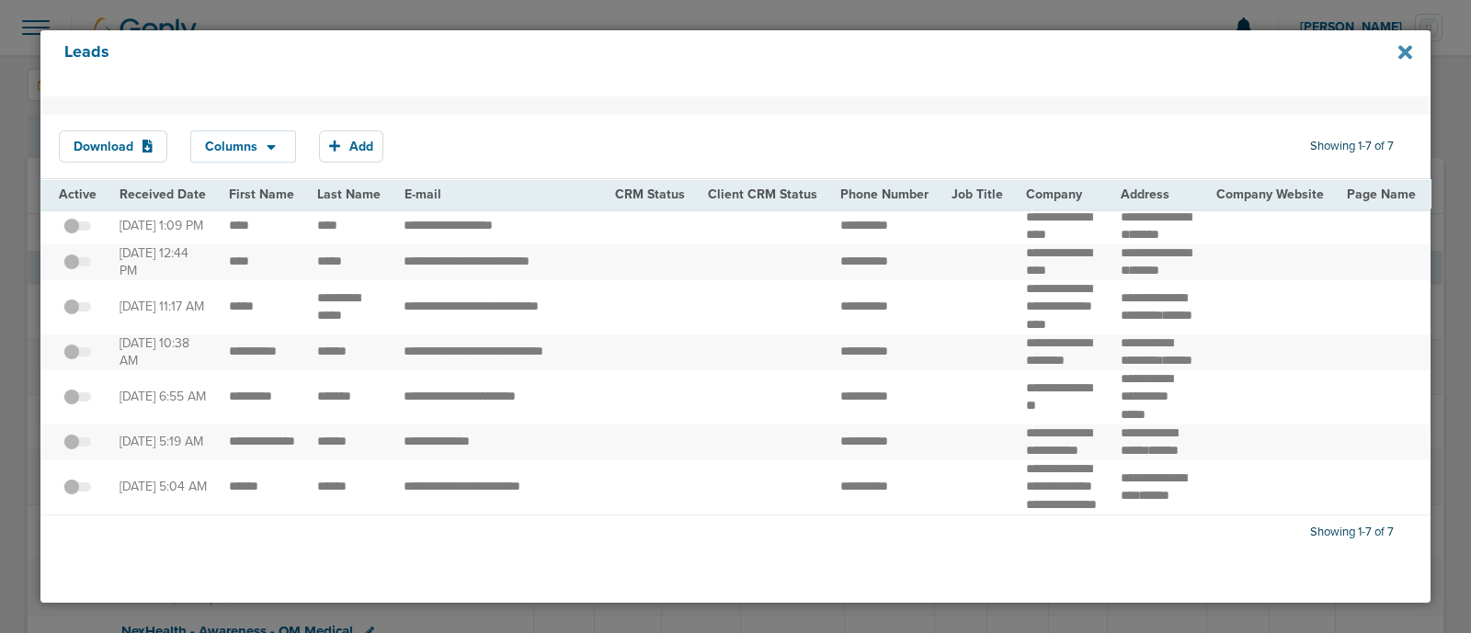
click at [1410, 51] on icon at bounding box center [1405, 52] width 14 height 20
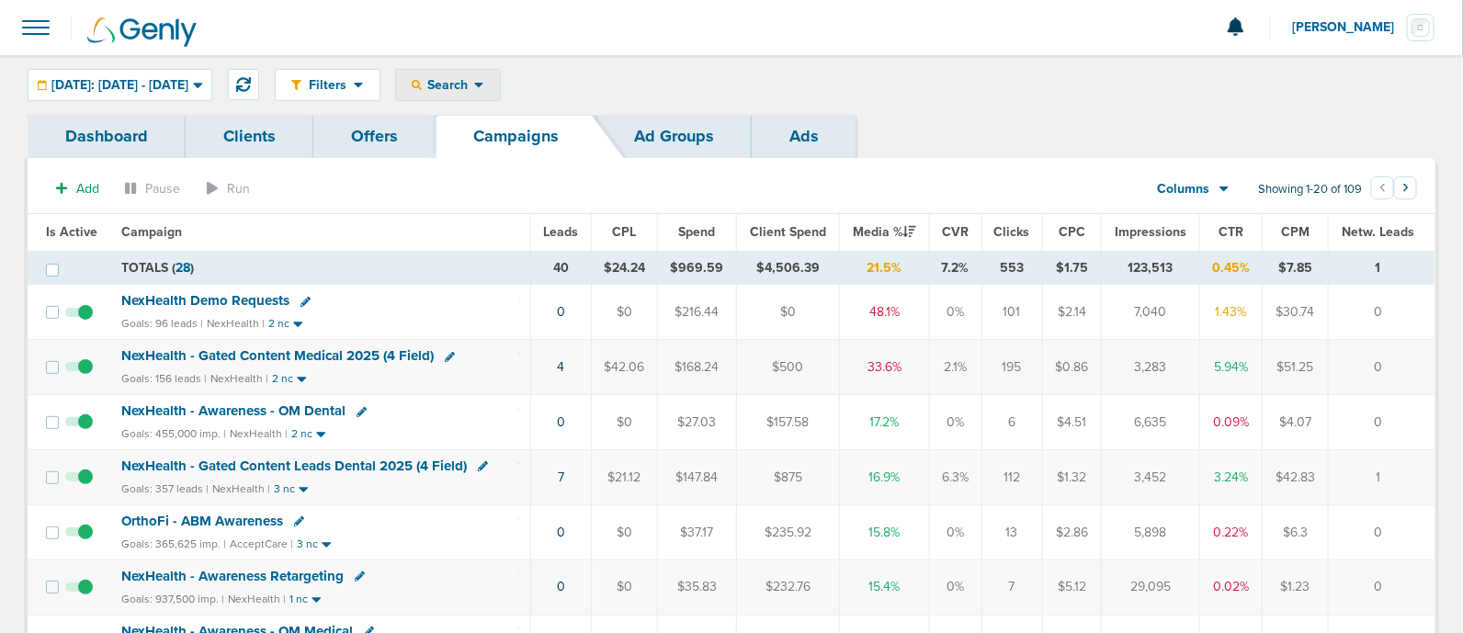
click at [484, 84] on icon at bounding box center [479, 85] width 10 height 16
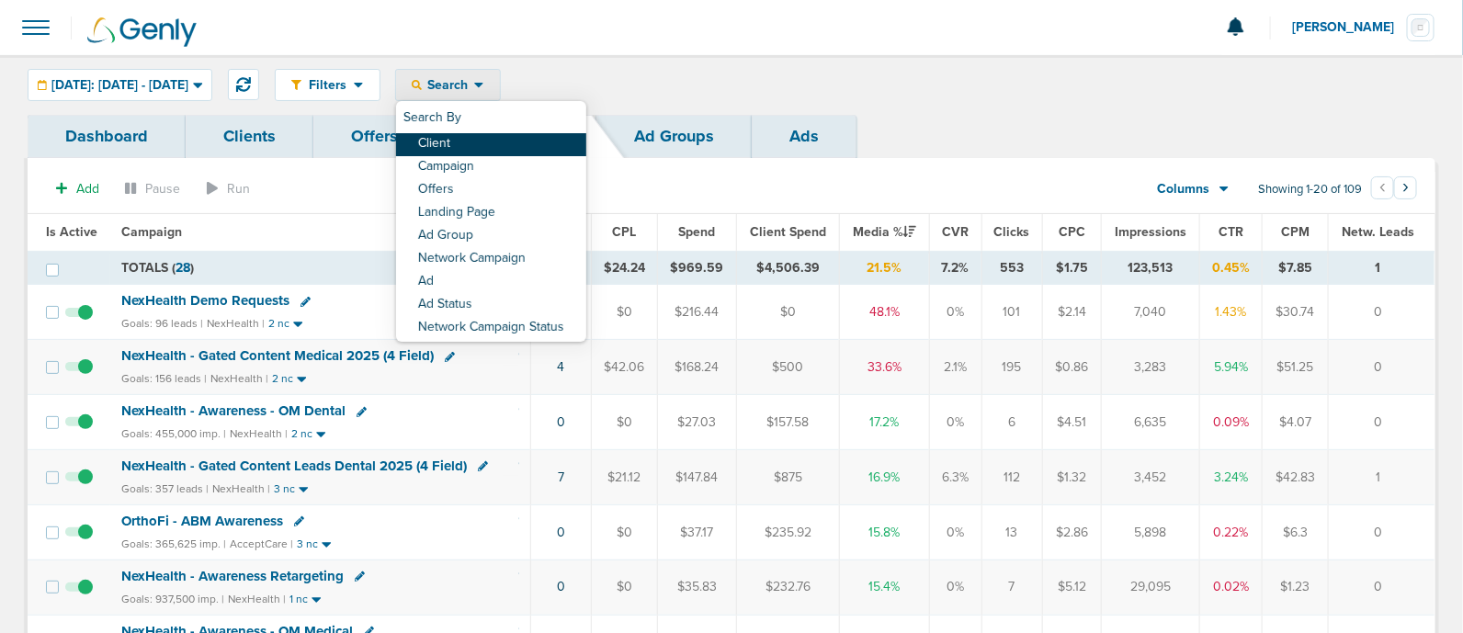
click at [512, 138] on link "Client" at bounding box center [491, 144] width 190 height 23
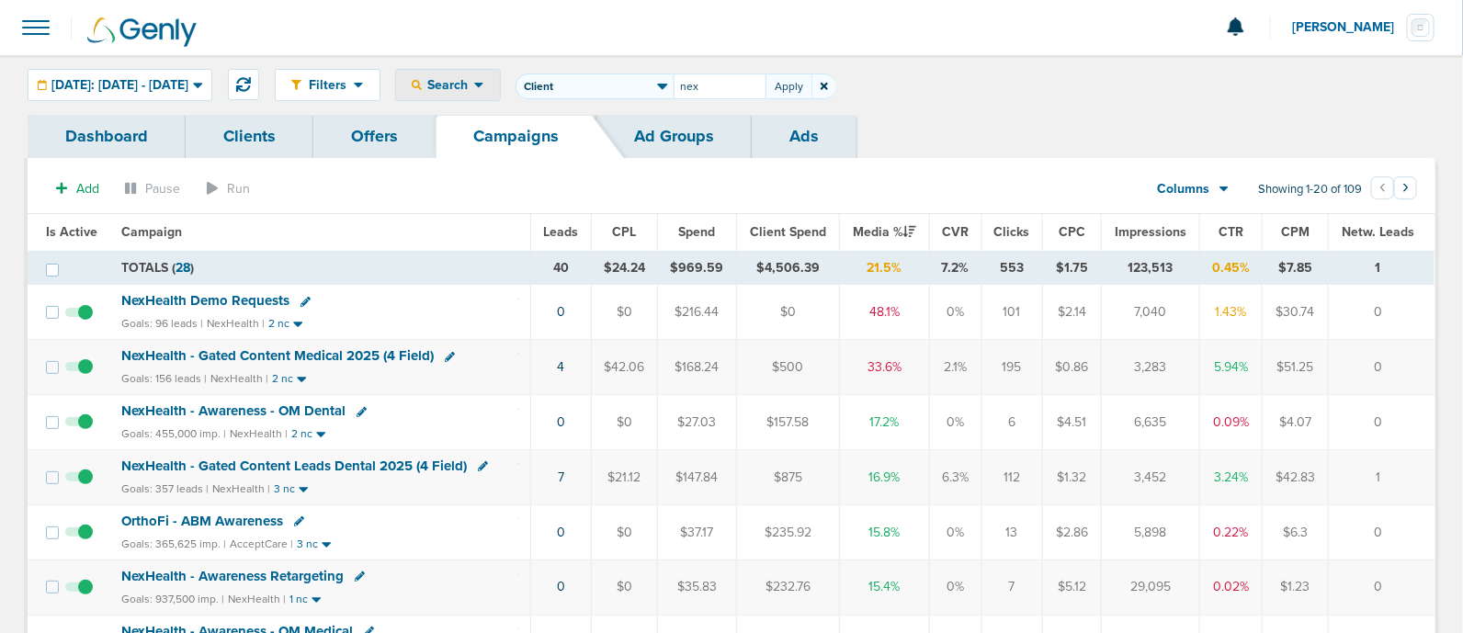
type input "nex"
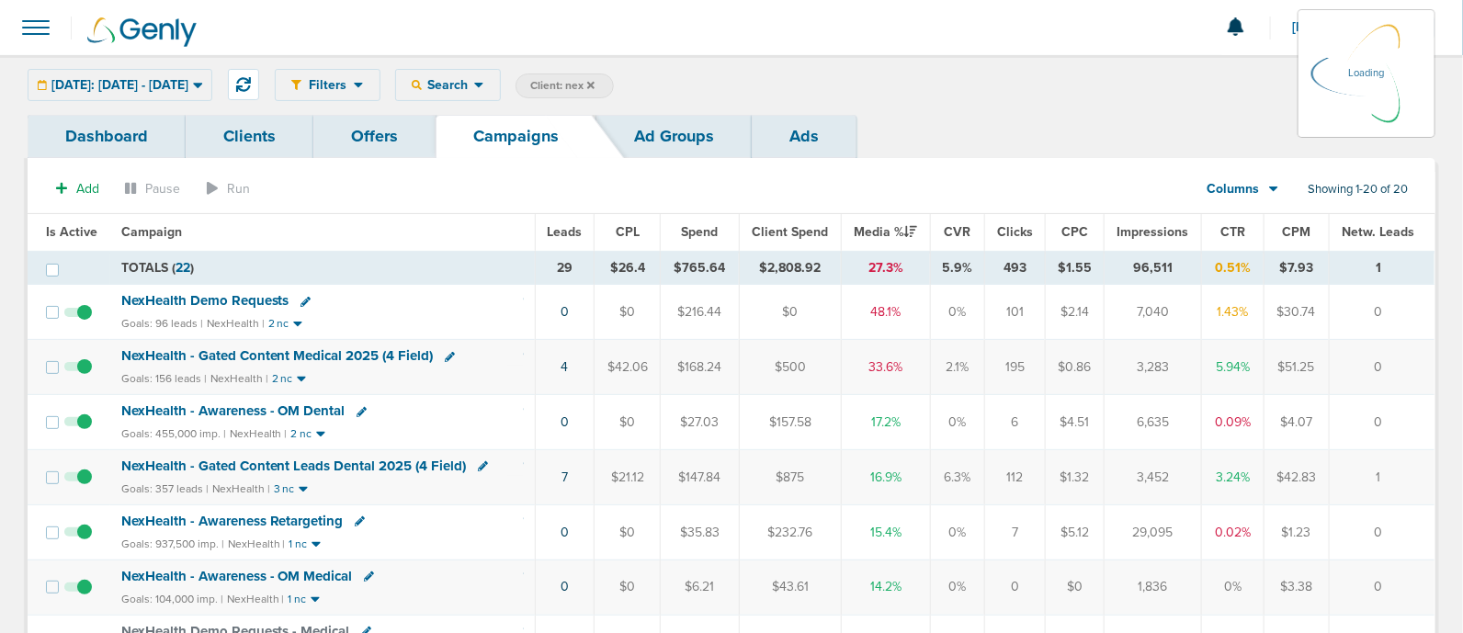
click at [207, 85] on div "[DATE]: [DATE] - [DATE] [DATE] [DATE] Last 7 Days Last 14 Days This Month Last …" at bounding box center [120, 85] width 185 height 32
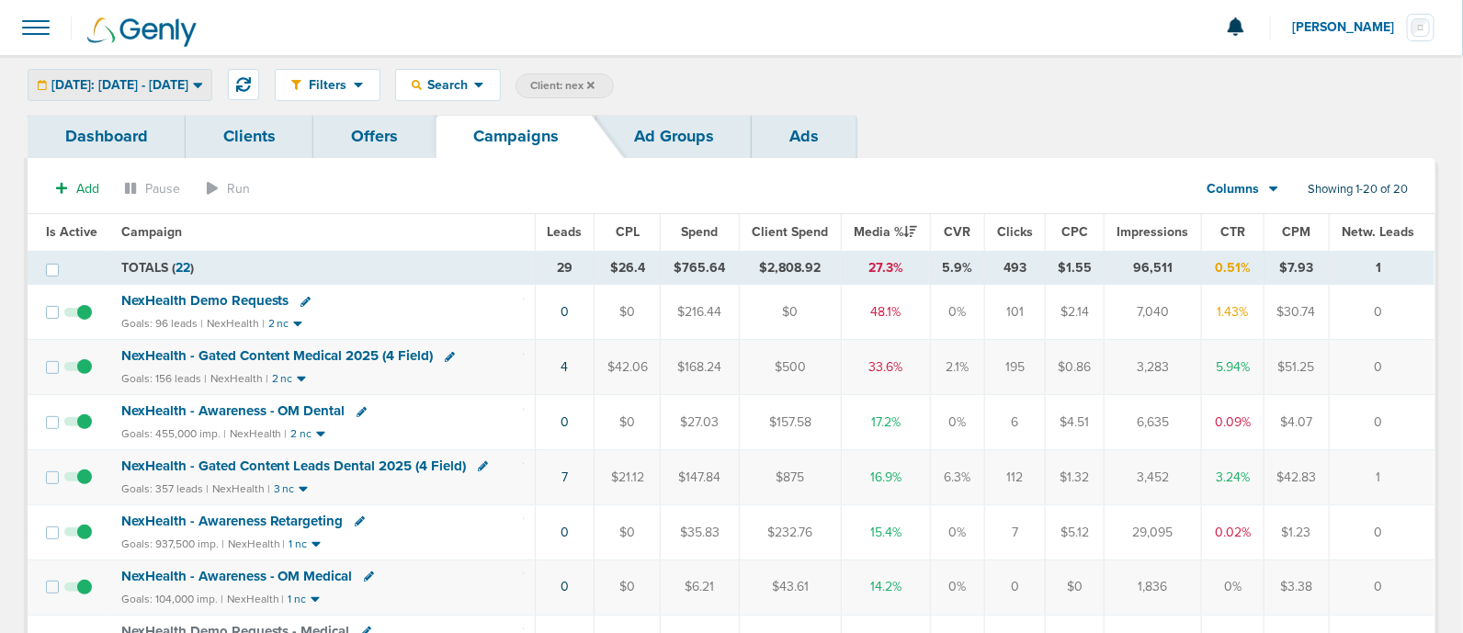
click at [211, 71] on div "[DATE]: [DATE] - [DATE]" at bounding box center [119, 85] width 183 height 30
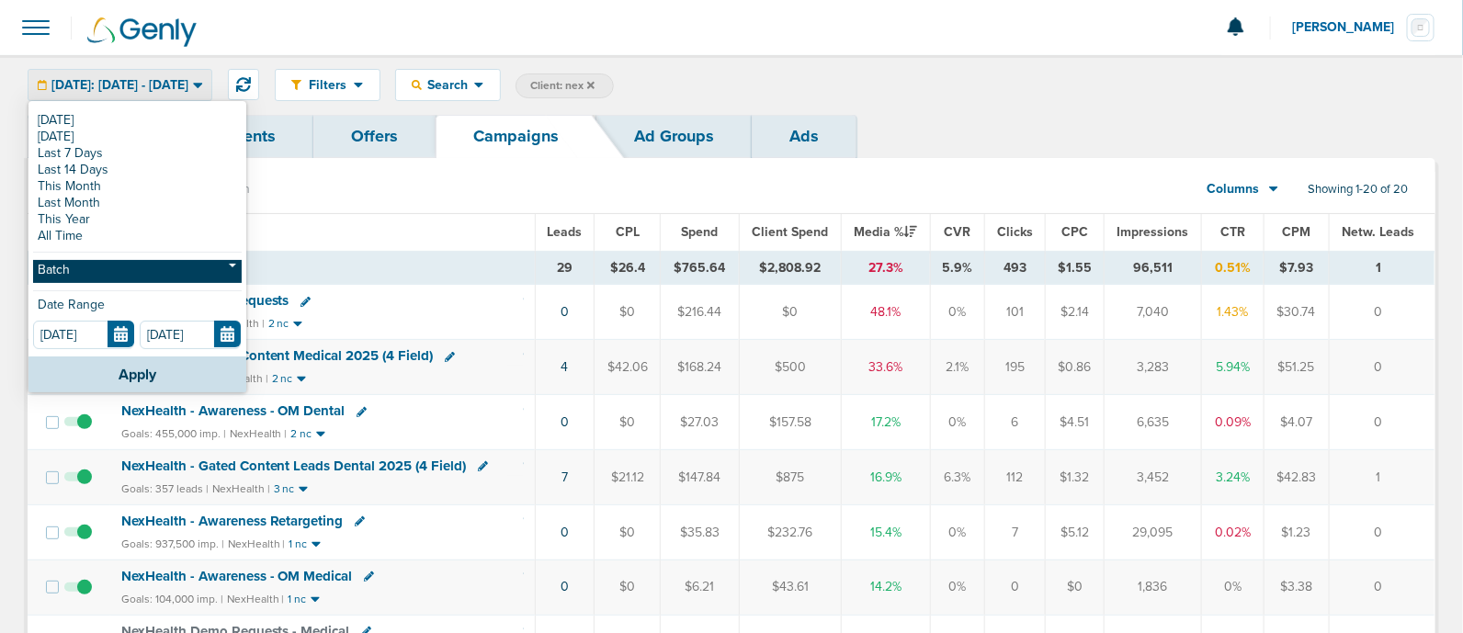
click at [73, 264] on link "Batch" at bounding box center [137, 271] width 209 height 23
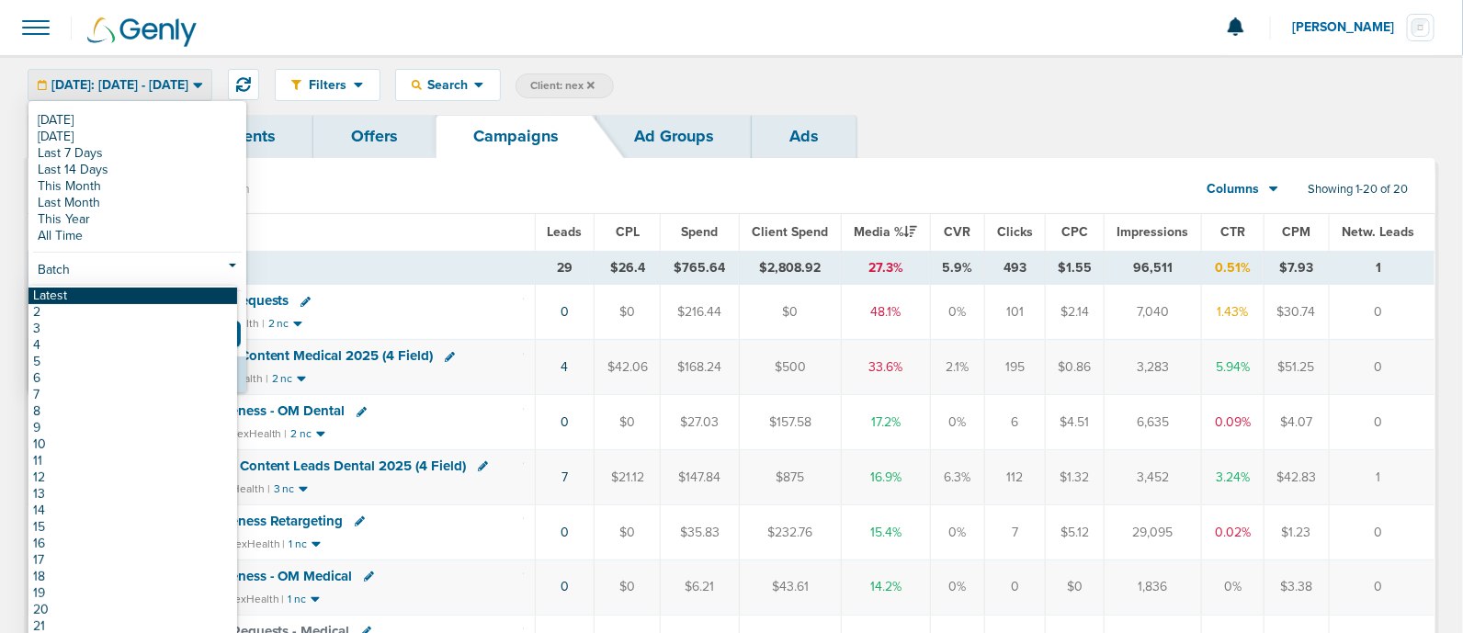
click at [70, 288] on link "Latest" at bounding box center [132, 296] width 209 height 17
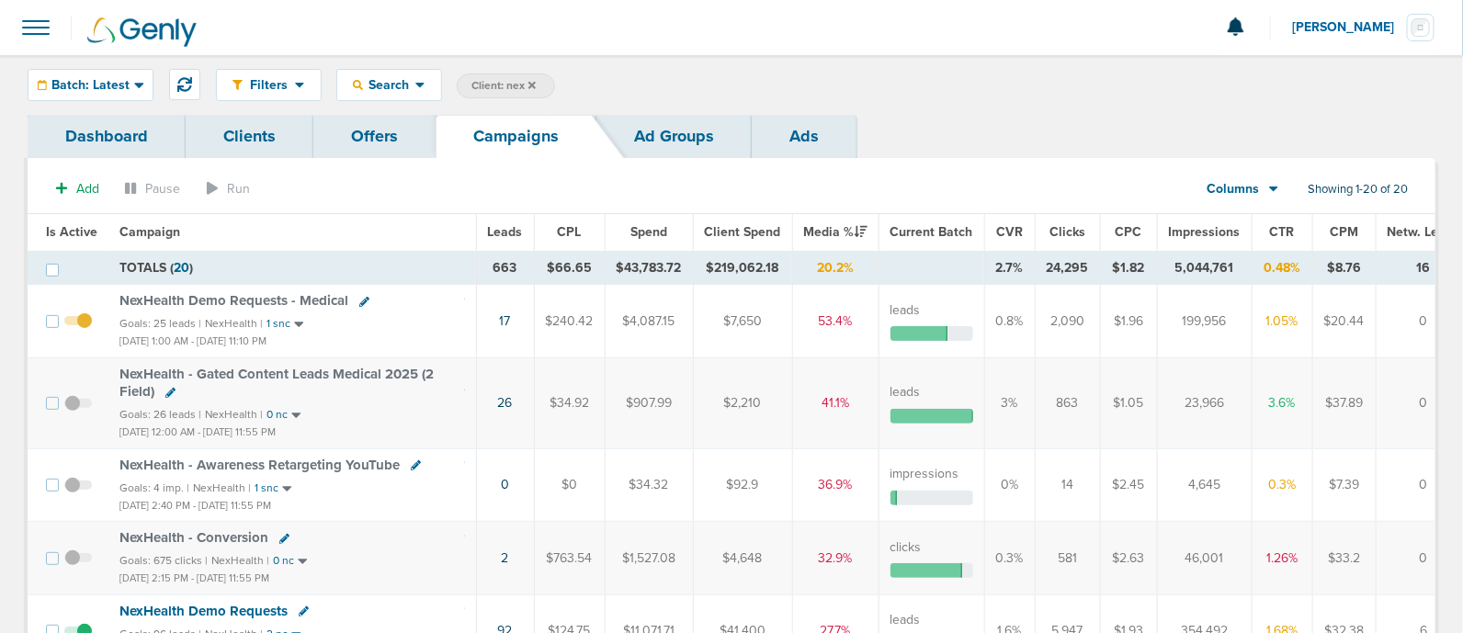
click at [500, 229] on span "Leads" at bounding box center [505, 232] width 35 height 16
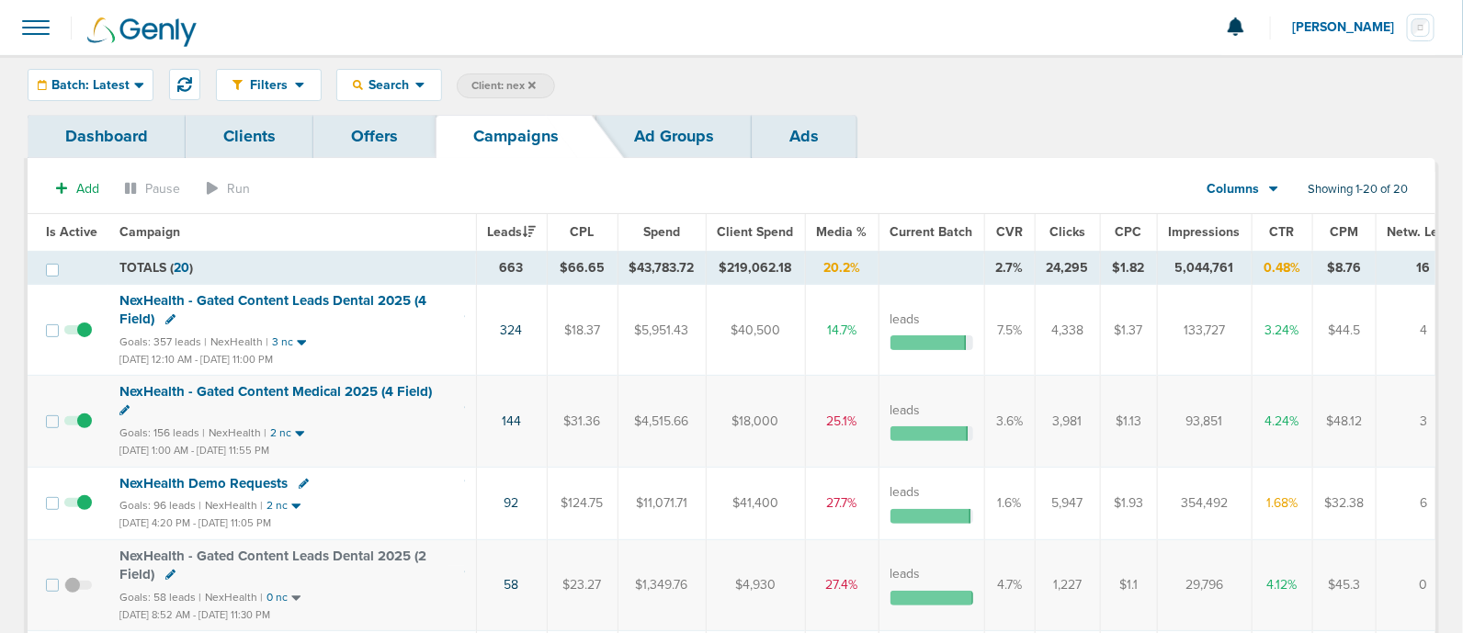
click at [533, 84] on icon at bounding box center [532, 84] width 7 height 7
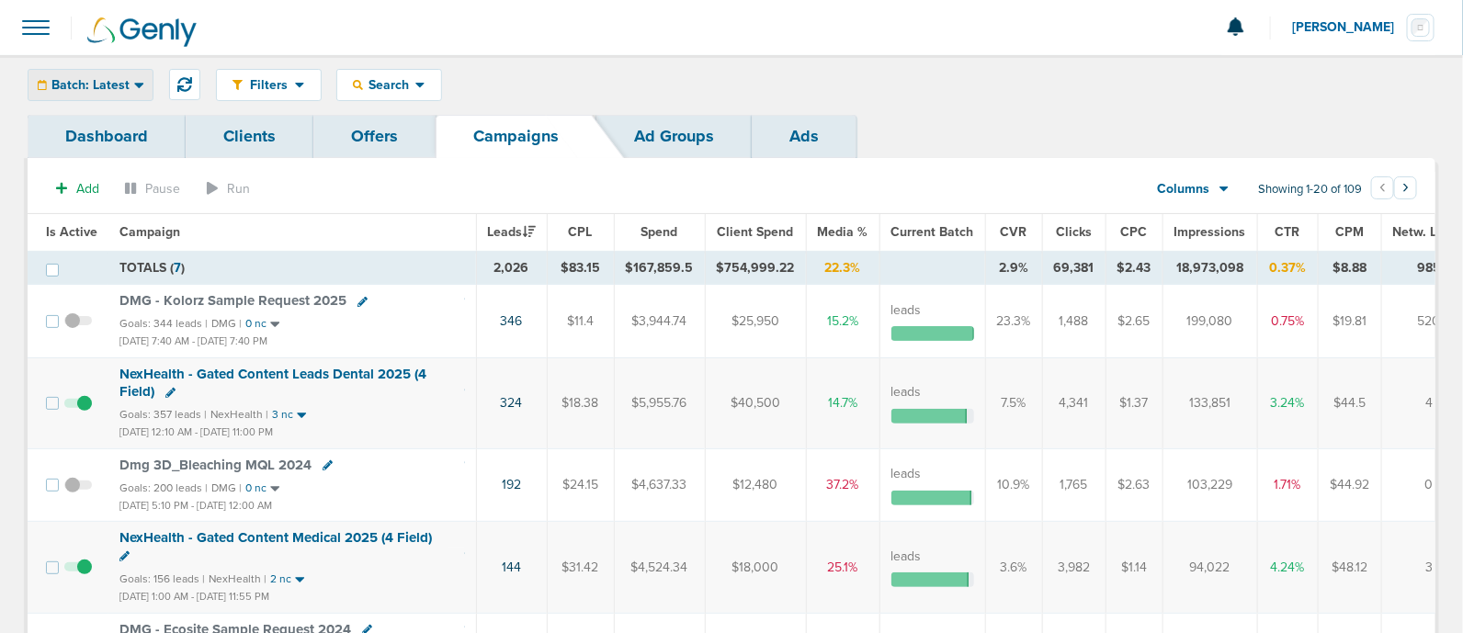
click at [108, 67] on div "Filters Active Only Settings Status Active Inactive Objectives MQL SQL Traffic …" at bounding box center [731, 85] width 1463 height 60
click at [108, 73] on div "Batch: Latest" at bounding box center [90, 85] width 124 height 30
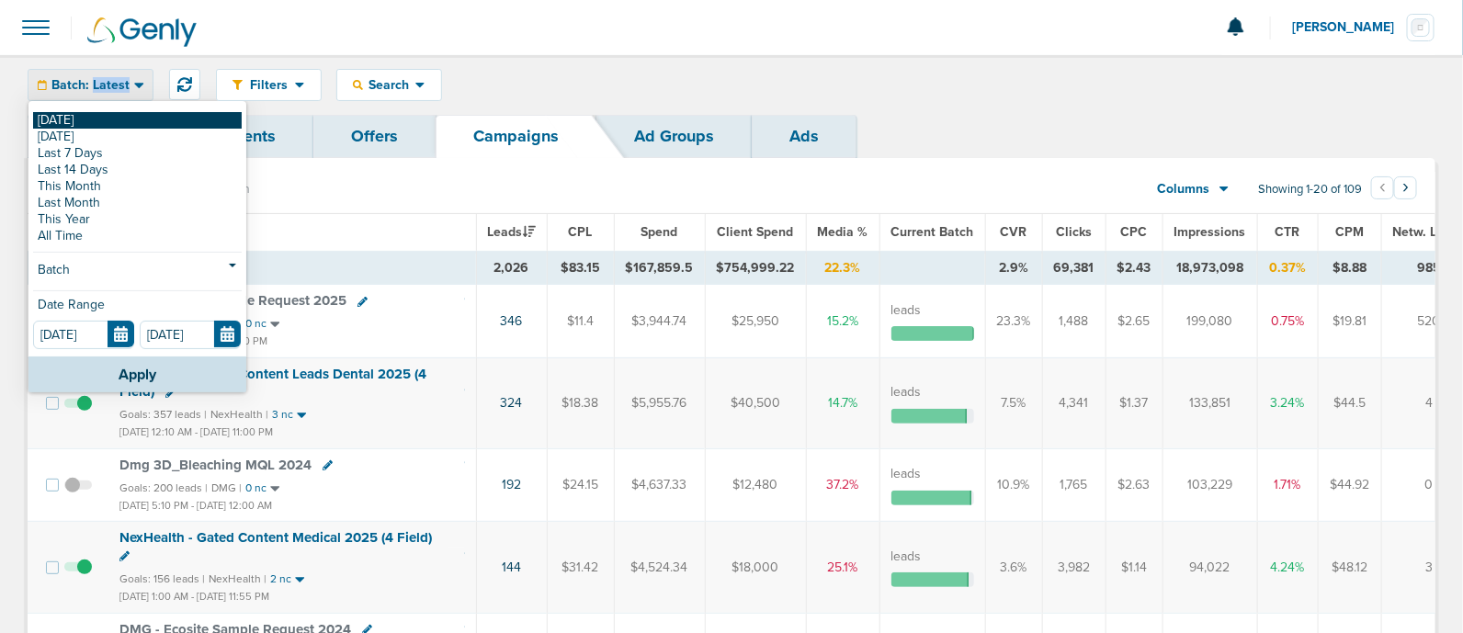
click at [80, 117] on link "[DATE]" at bounding box center [137, 120] width 209 height 17
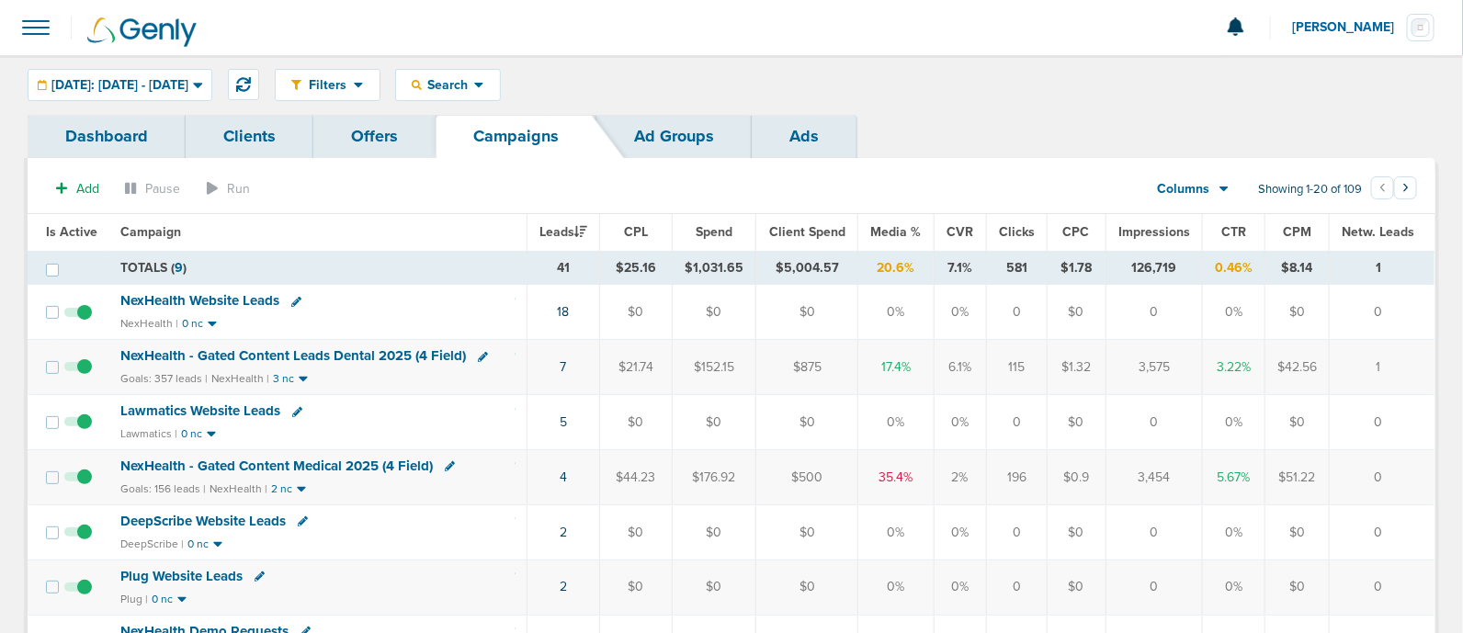
click at [952, 74] on div "Filters Active Only Settings Status Active Inactive Objectives MQL SQL Traffic …" at bounding box center [855, 85] width 1161 height 32
click at [509, 471] on div "NexHealth - Gated Content Medical 2025 (4 Field)" at bounding box center [318, 467] width 394 height 18
click at [401, 469] on span "NexHealth - Gated Content Medical 2025 (4 Field)" at bounding box center [277, 466] width 313 height 17
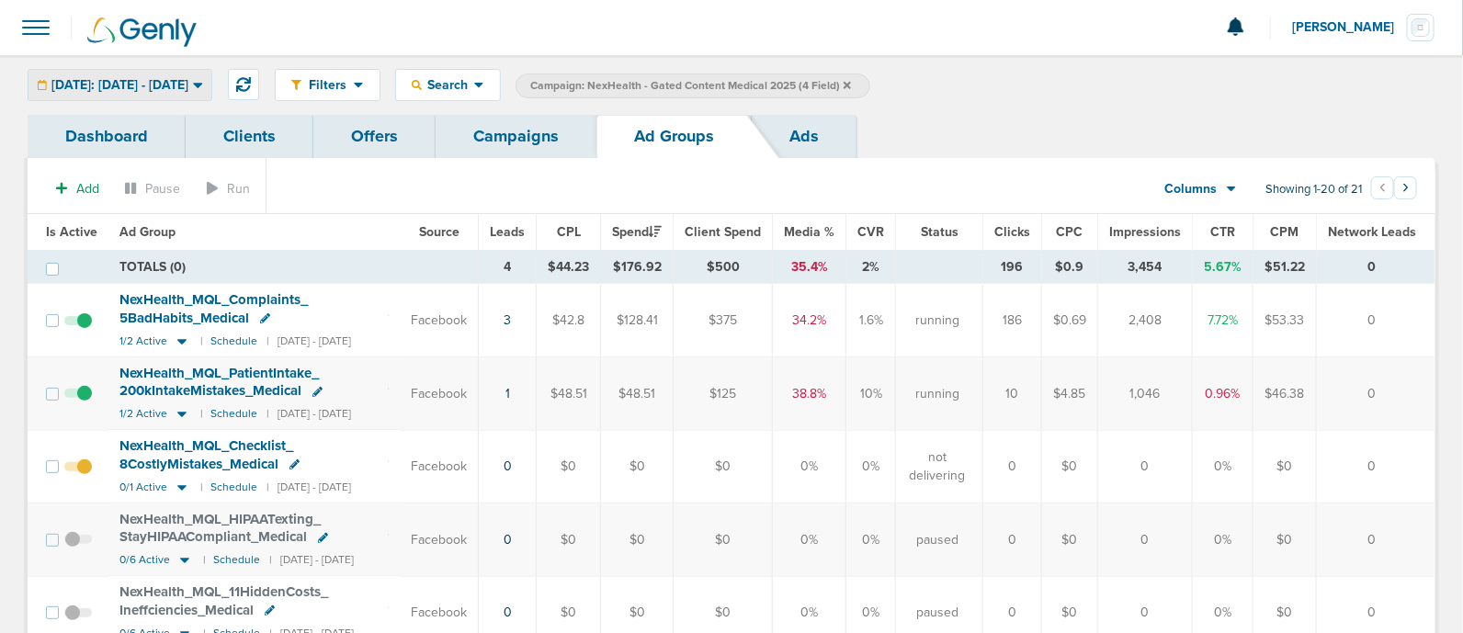
click at [174, 79] on span "[DATE]: [DATE] - [DATE]" at bounding box center [119, 85] width 137 height 13
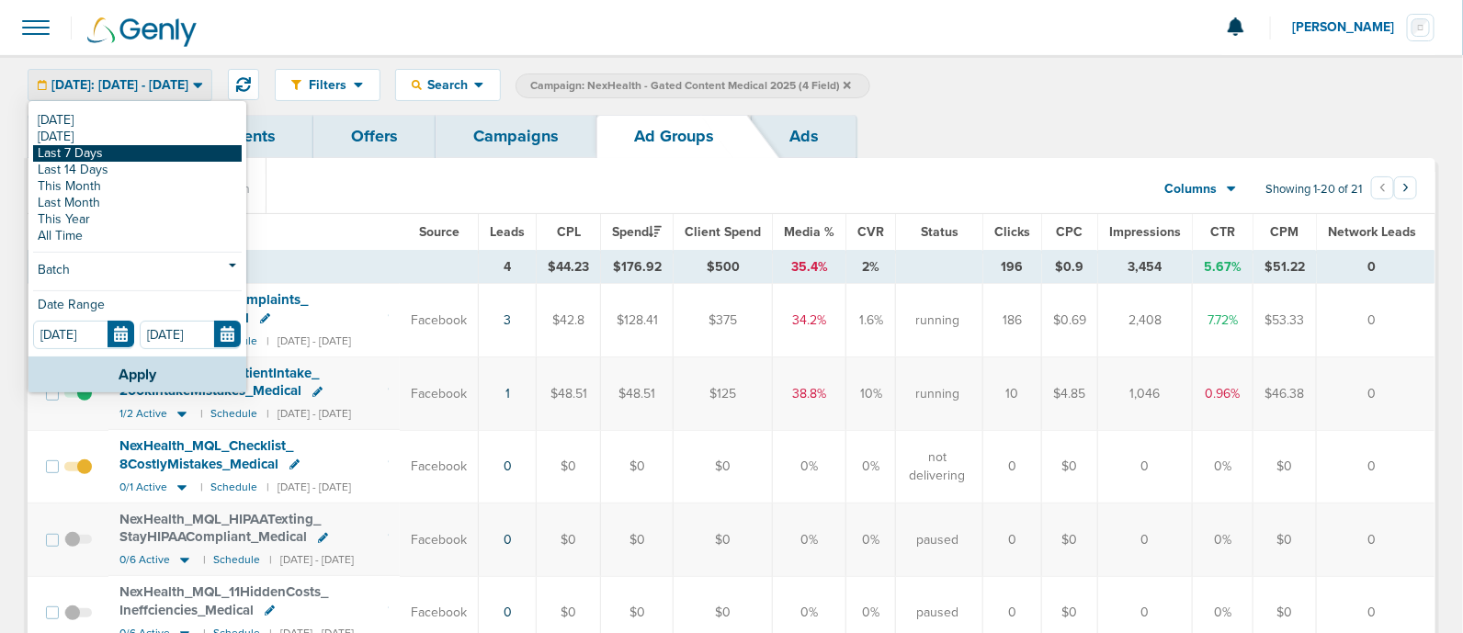
click at [125, 156] on link "Last 7 Days" at bounding box center [137, 153] width 209 height 17
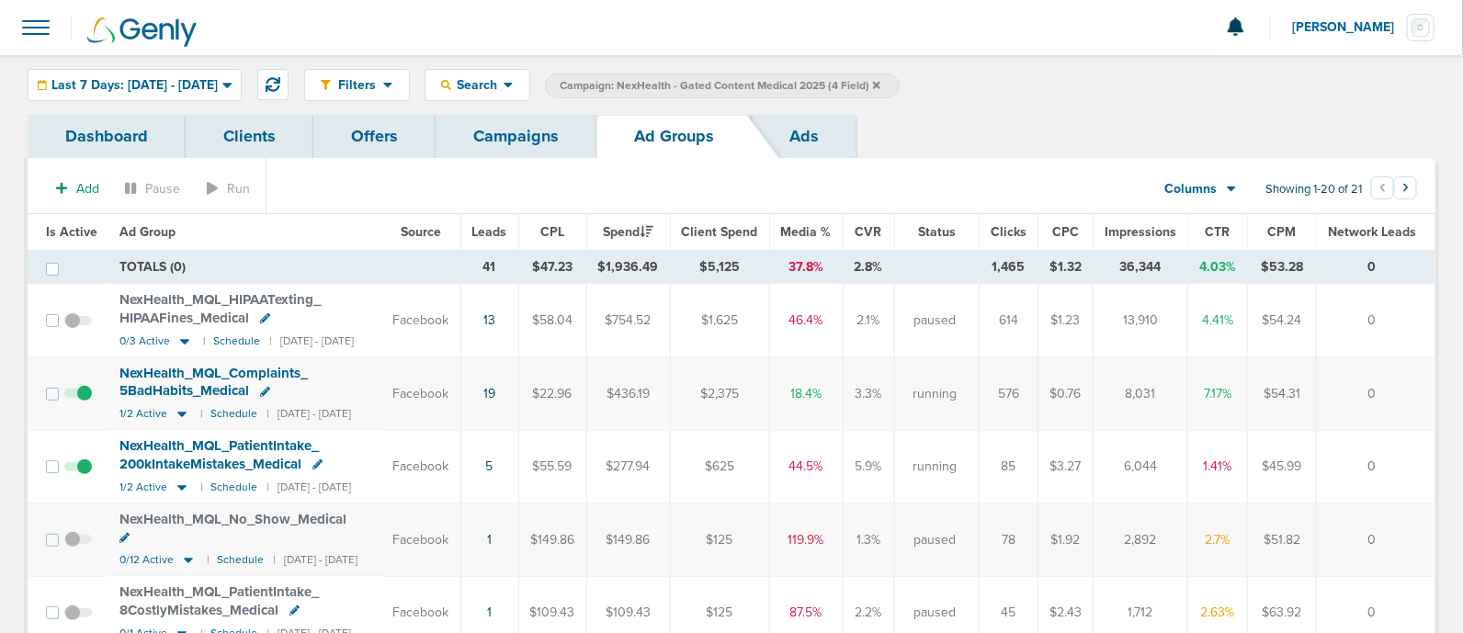
click at [507, 237] on span "Leads" at bounding box center [489, 232] width 35 height 16
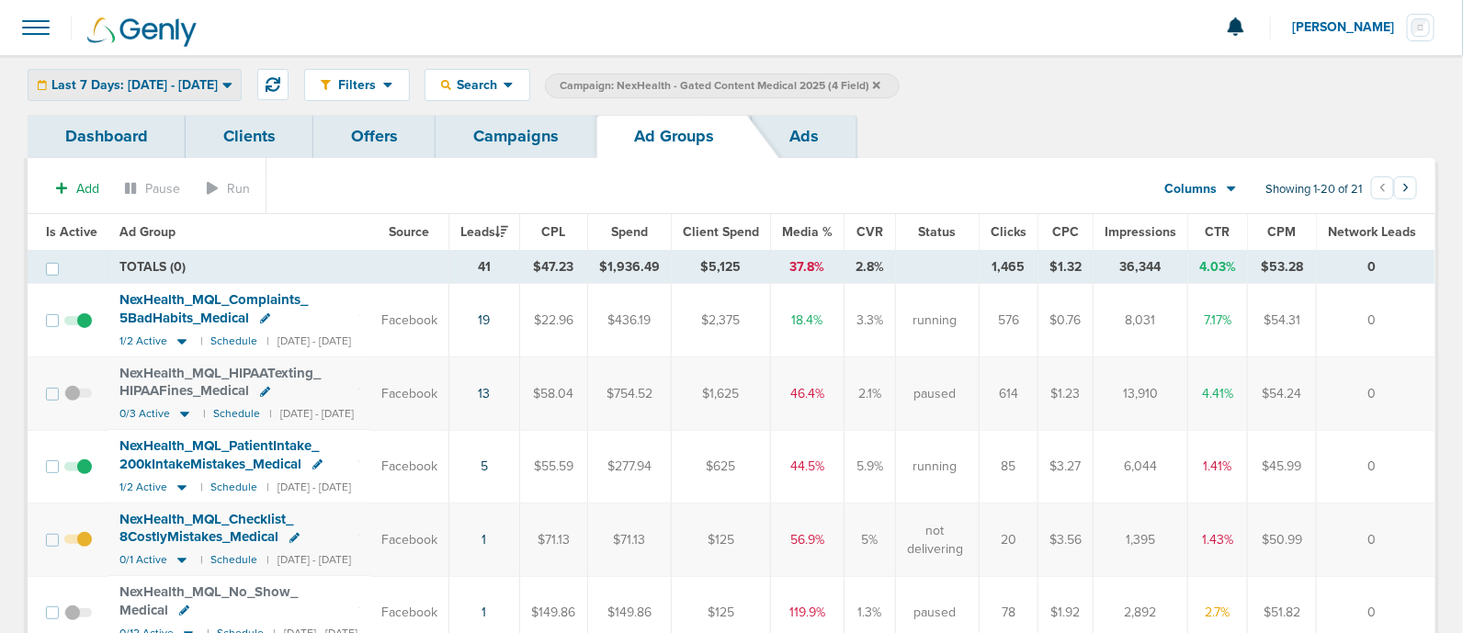
click at [236, 97] on div "Last 7 Days: [DATE] - [DATE]" at bounding box center [134, 85] width 212 height 30
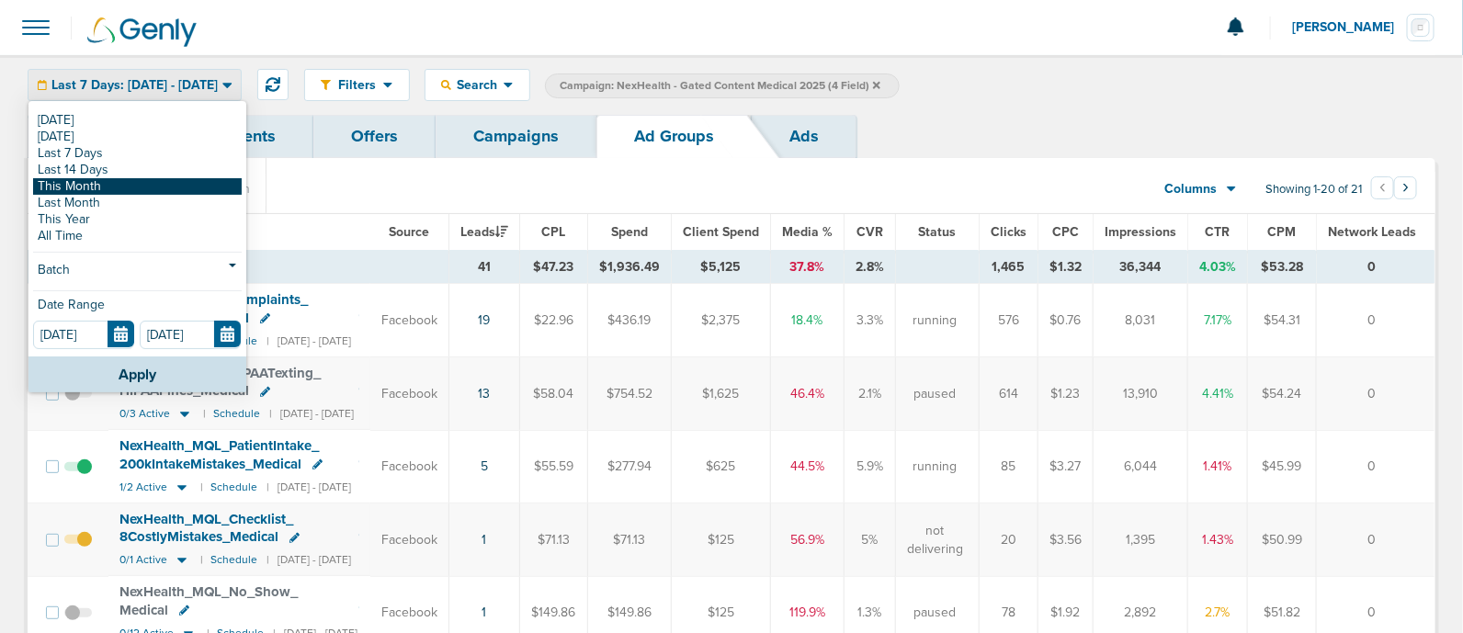
click at [124, 183] on link "This Month" at bounding box center [137, 186] width 209 height 17
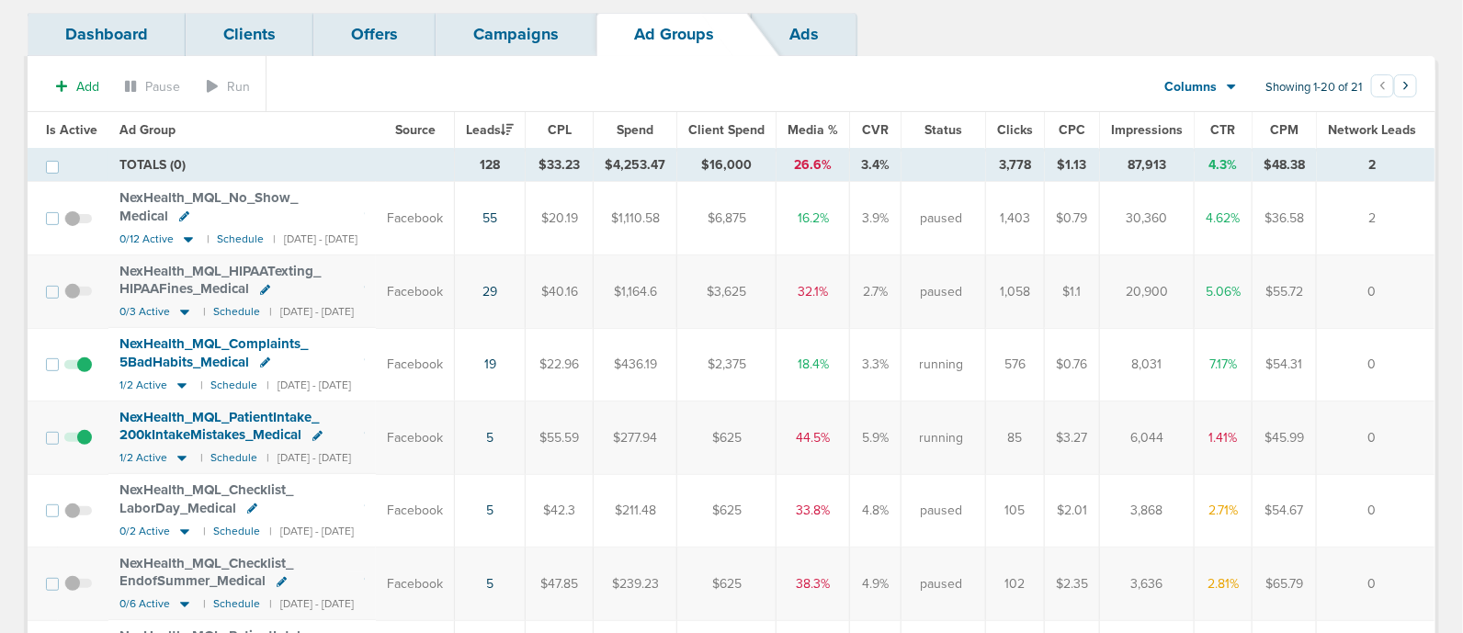
scroll to position [229, 0]
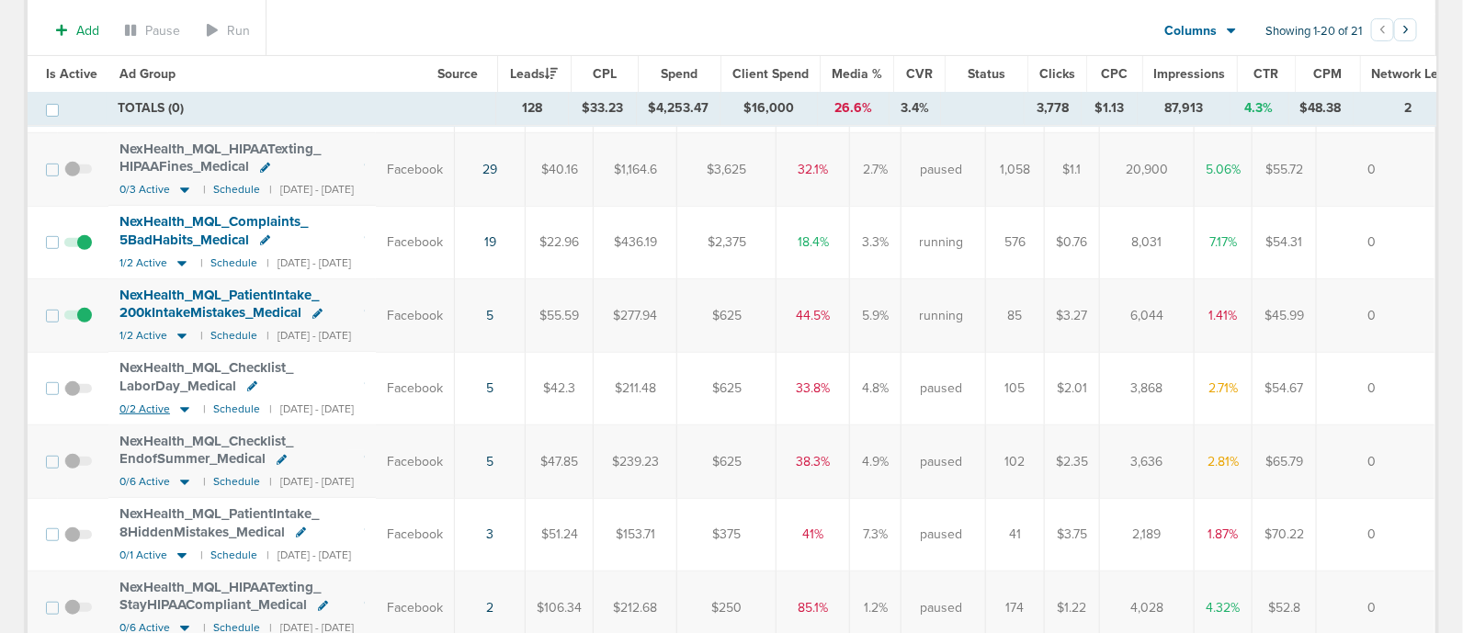
click at [185, 402] on icon at bounding box center [185, 410] width 18 height 16
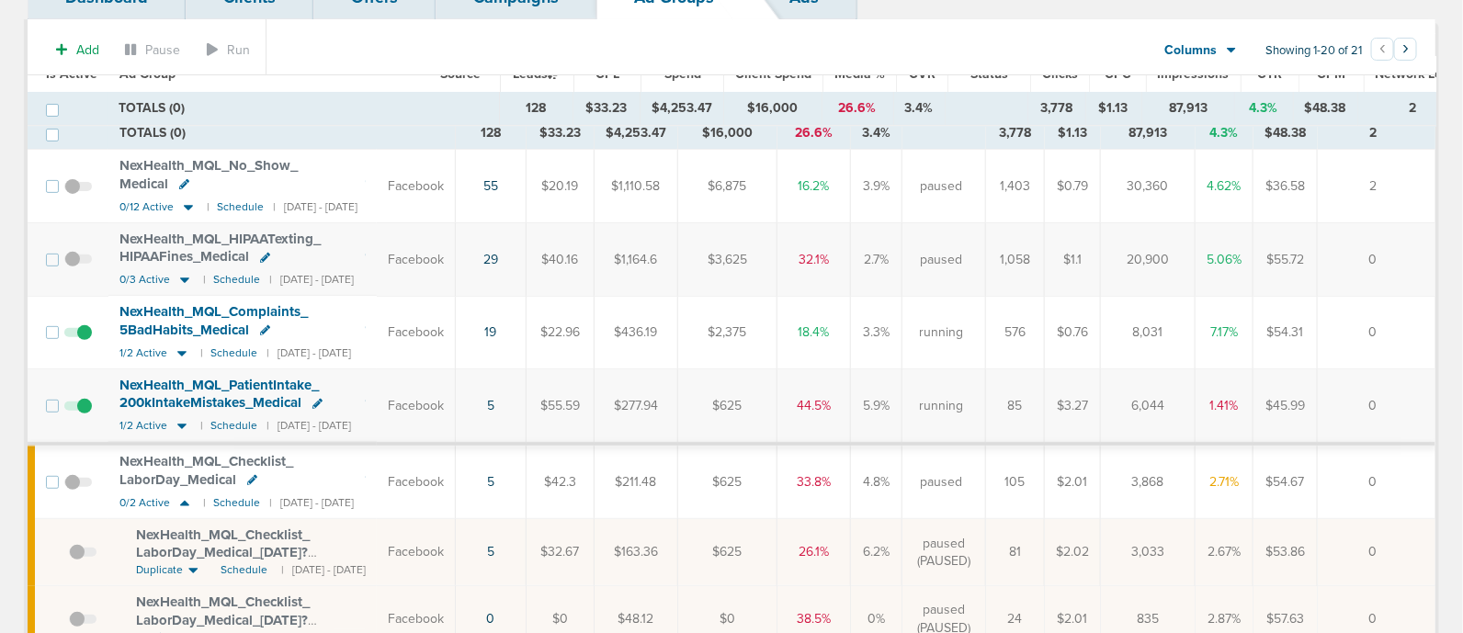
scroll to position [0, 0]
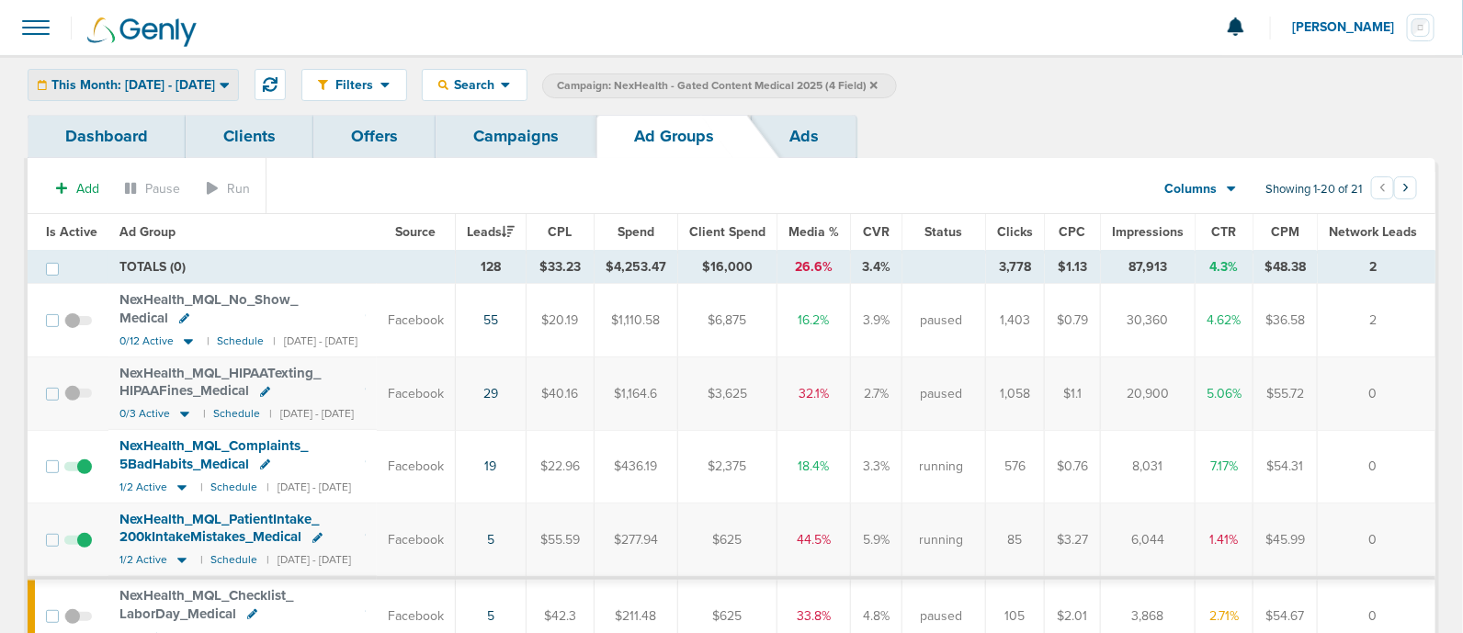
click at [182, 85] on span "This Month: [DATE] - [DATE]" at bounding box center [133, 85] width 164 height 13
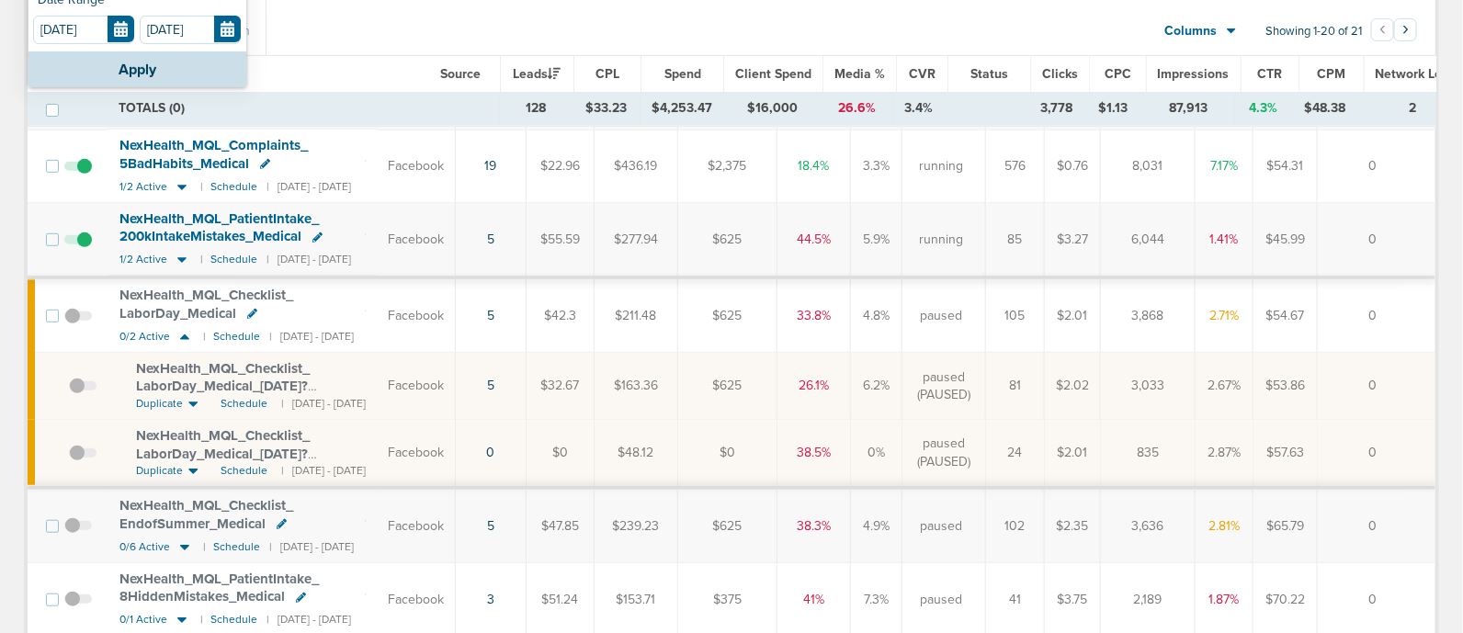
scroll to position [345, 0]
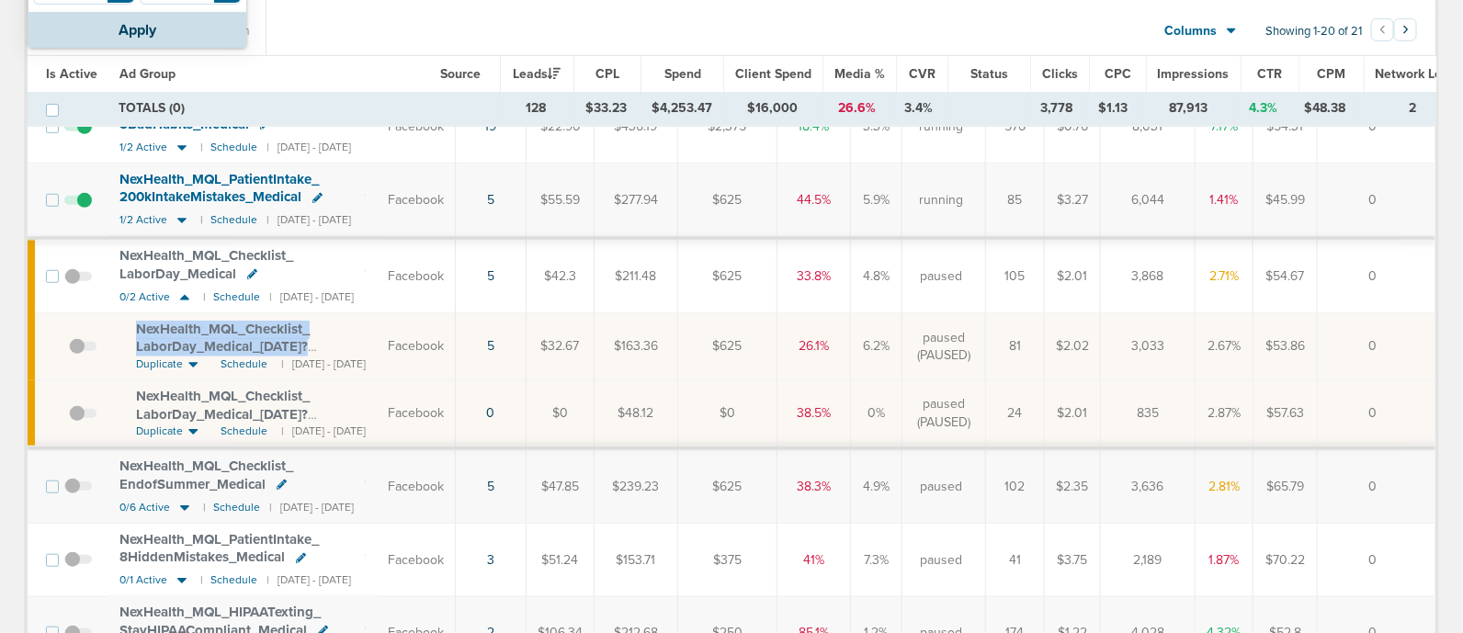
drag, startPoint x: 131, startPoint y: 304, endPoint x: 401, endPoint y: 325, distance: 270.2
click at [377, 325] on td "NexHealth_ MQL_ Checklist_ LaborDay_ Medical_ [DATE]?id=183&cmp_ id= 9658082 Du…" at bounding box center [242, 346] width 268 height 67
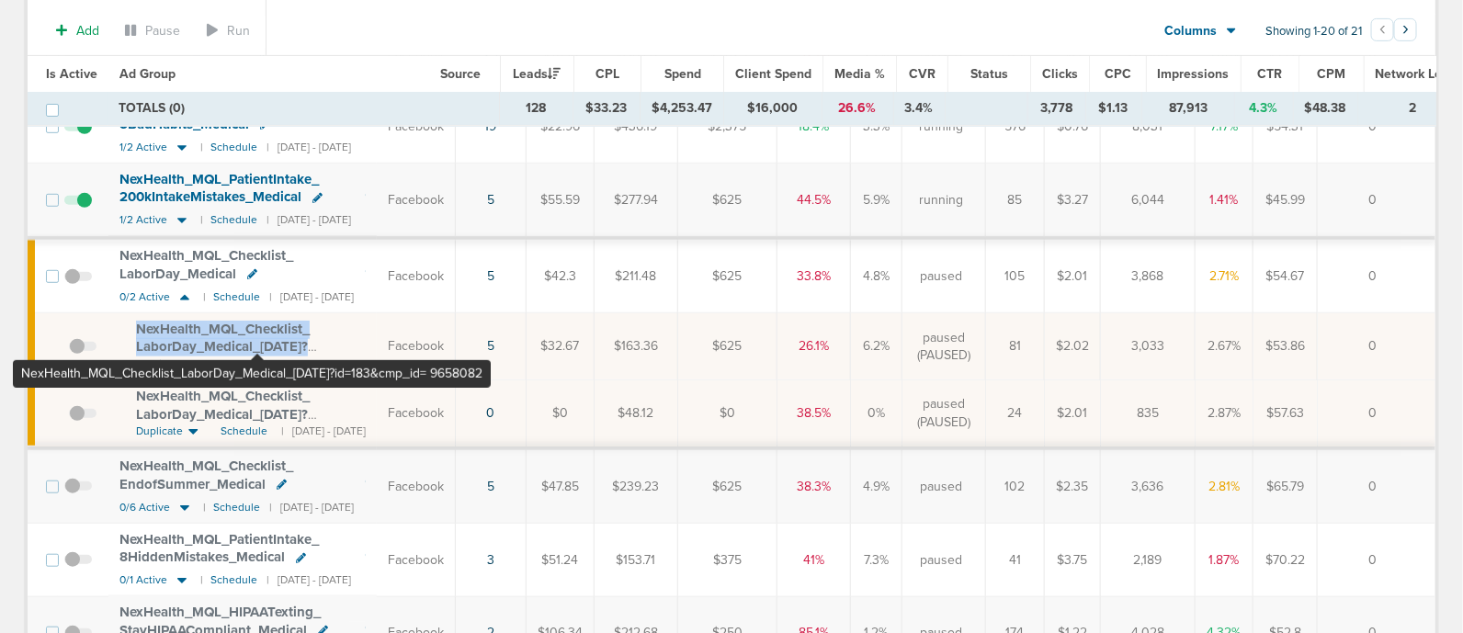
copy span "NexHealth_ MQL_ Checklist_ LaborDay_ Medical_ [DATE]?id=183&cmp_ id="
